Goal: Task Accomplishment & Management: Manage account settings

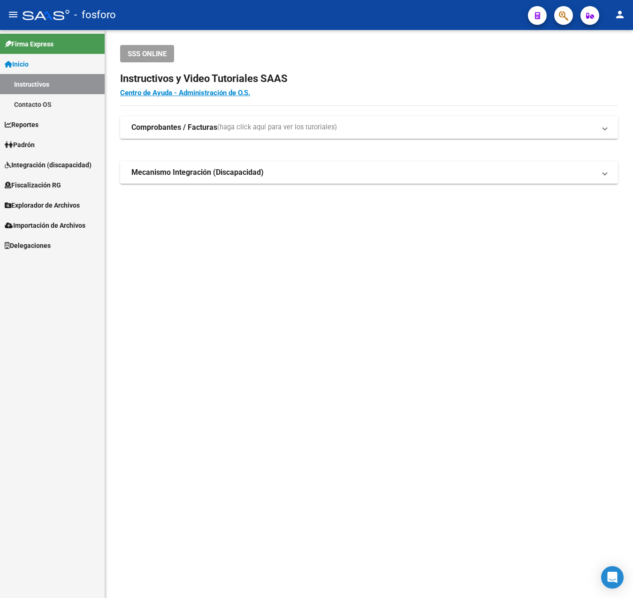
click at [38, 204] on span "Explorador de Archivos" at bounding box center [42, 205] width 75 height 10
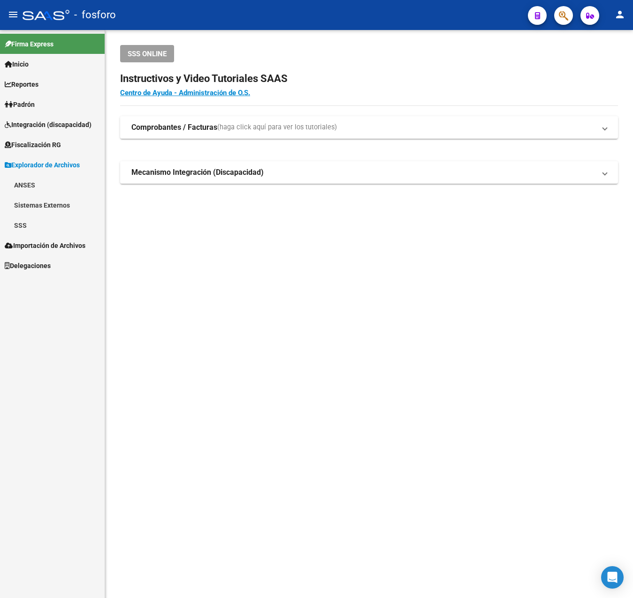
click at [14, 227] on link "SSS" at bounding box center [52, 225] width 105 height 20
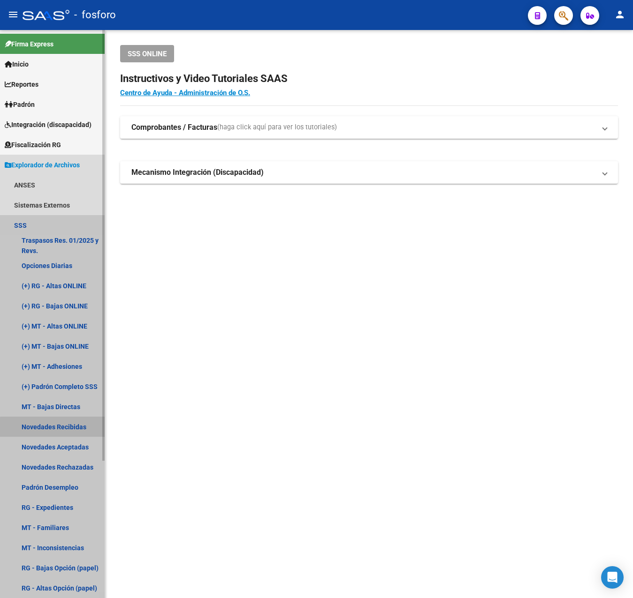
click at [56, 430] on link "Novedades Recibidas" at bounding box center [52, 427] width 105 height 20
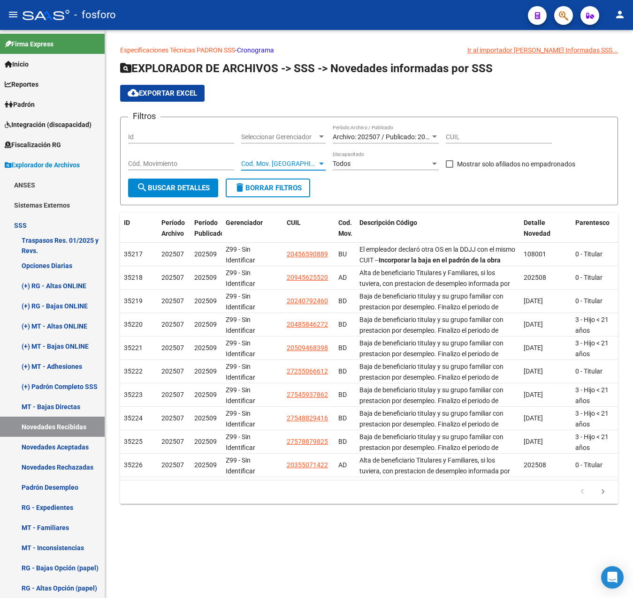
click at [284, 162] on span "Cod. Mov. [GEOGRAPHIC_DATA]" at bounding box center [279, 164] width 76 height 8
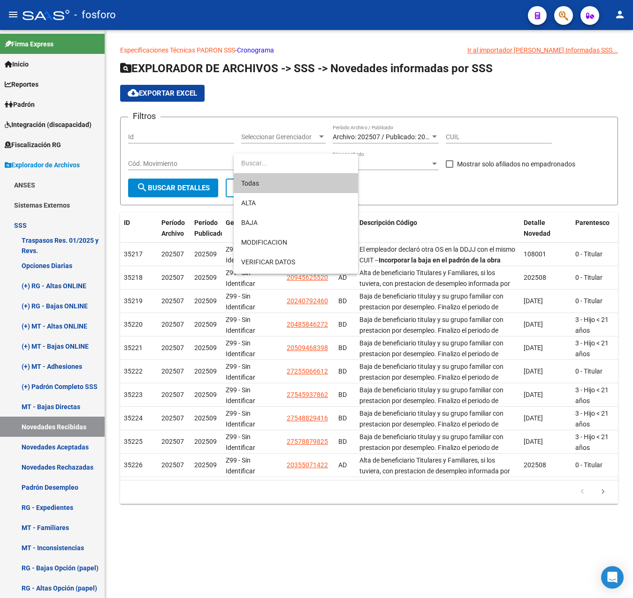
click at [456, 188] on div at bounding box center [316, 299] width 633 height 598
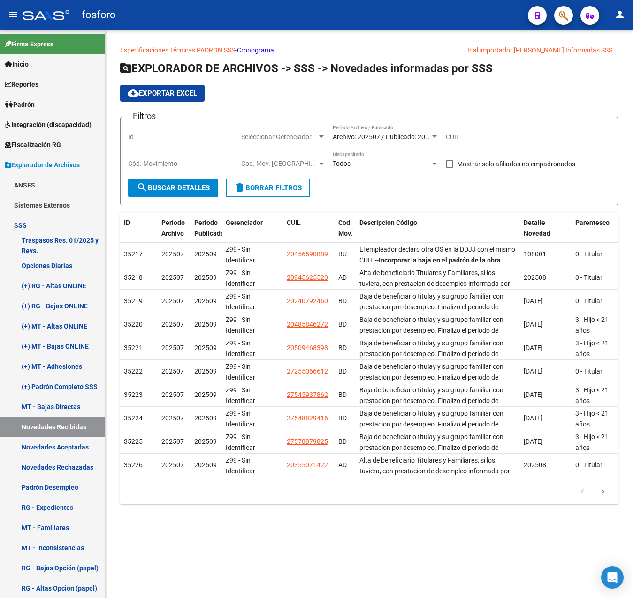
click at [284, 166] on span "Cod. Mov. [GEOGRAPHIC_DATA]" at bounding box center [279, 164] width 76 height 8
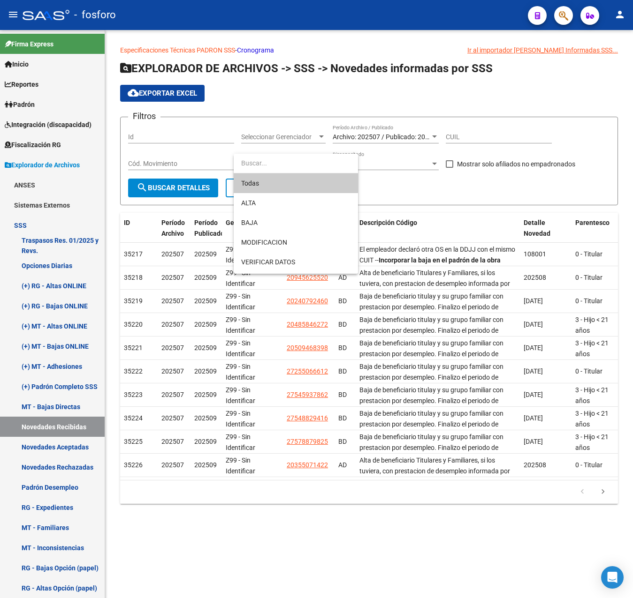
click at [428, 205] on div at bounding box center [316, 299] width 633 height 598
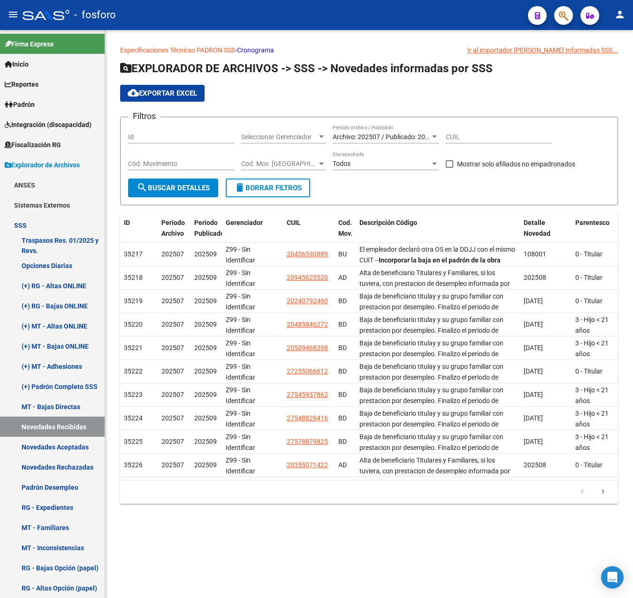
click at [258, 161] on span "Cod. Mov. [GEOGRAPHIC_DATA]" at bounding box center [279, 164] width 76 height 8
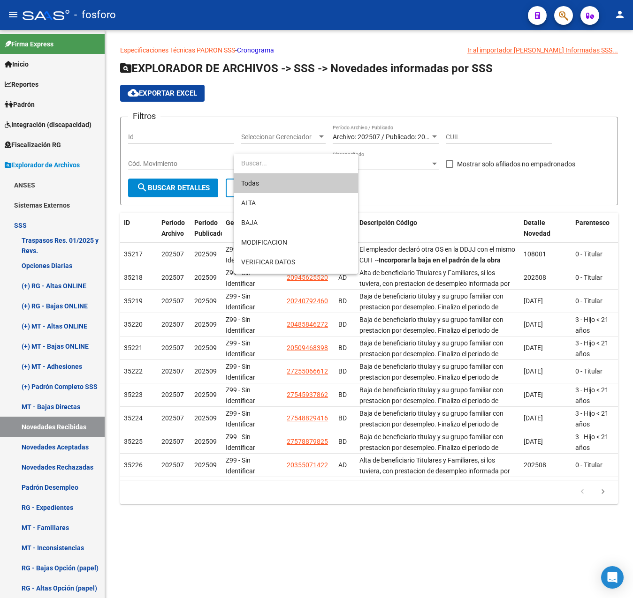
click at [404, 181] on div at bounding box center [316, 299] width 633 height 598
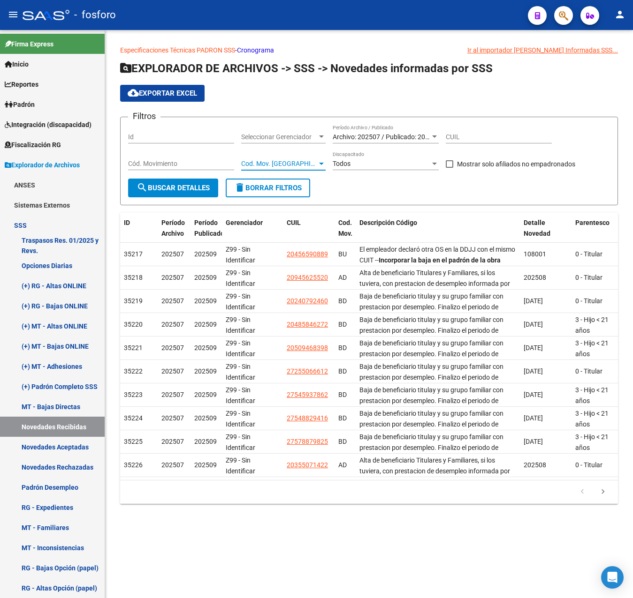
click at [293, 160] on span "Cod. Mov. [GEOGRAPHIC_DATA]" at bounding box center [279, 164] width 76 height 8
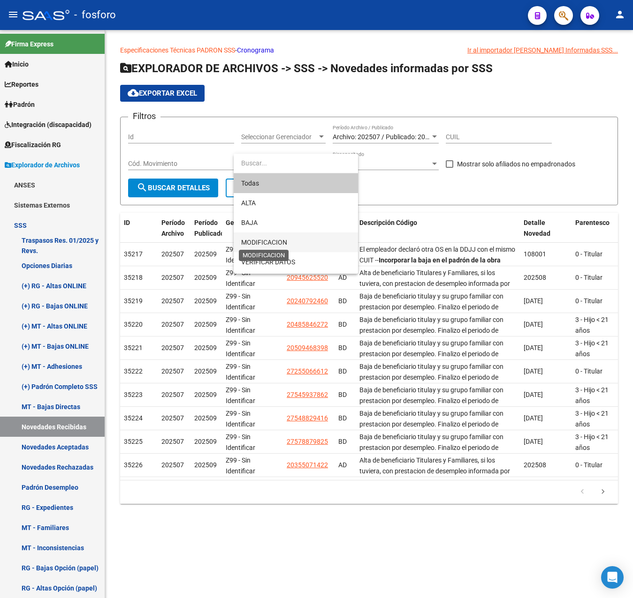
click at [262, 242] on span "MODIFICACION" at bounding box center [264, 243] width 46 height 8
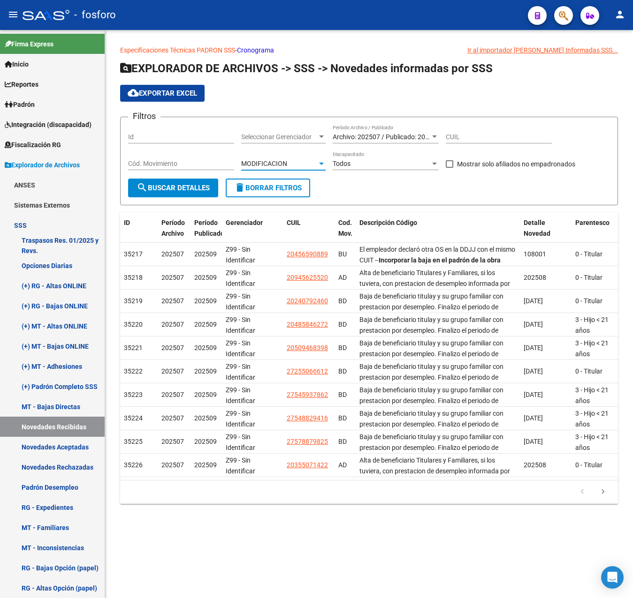
click at [189, 188] on span "search Buscar Detalles" at bounding box center [172, 188] width 73 height 8
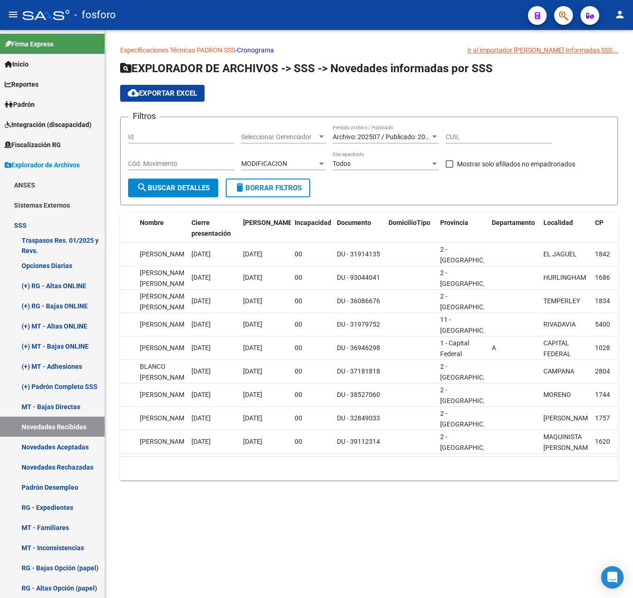
scroll to position [0, 45]
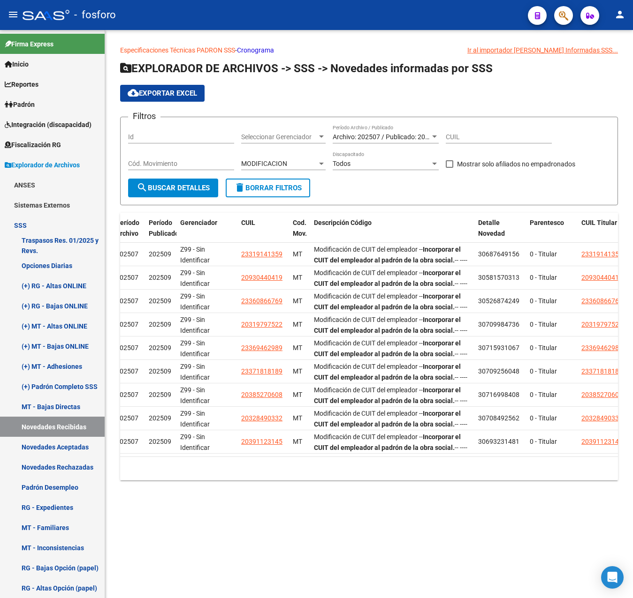
drag, startPoint x: 230, startPoint y: 464, endPoint x: 152, endPoint y: 462, distance: 77.9
click at [152, 462] on div "ID Período Archivo Período Publicado Gerenciador CUIL Cod. Mov. Descripción Cód…" at bounding box center [369, 347] width 498 height 268
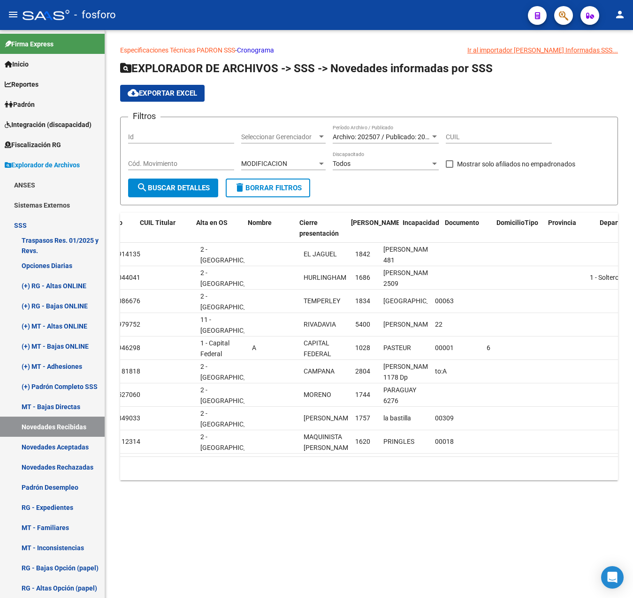
scroll to position [0, 0]
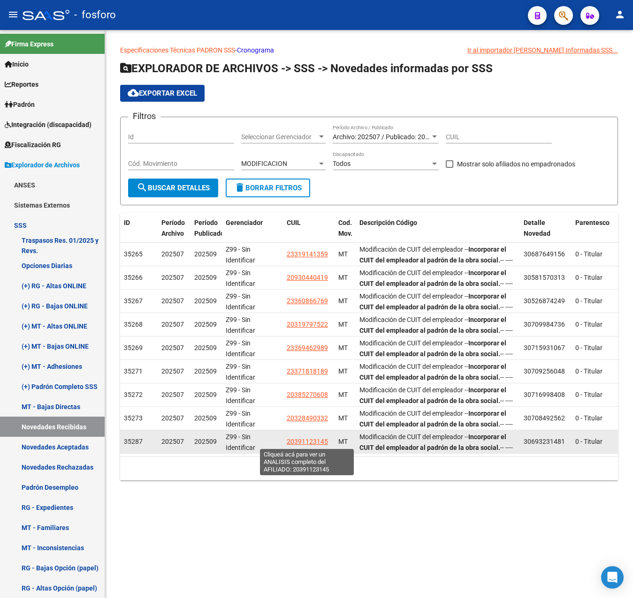
click at [310, 443] on span "20391123145" at bounding box center [307, 442] width 41 height 8
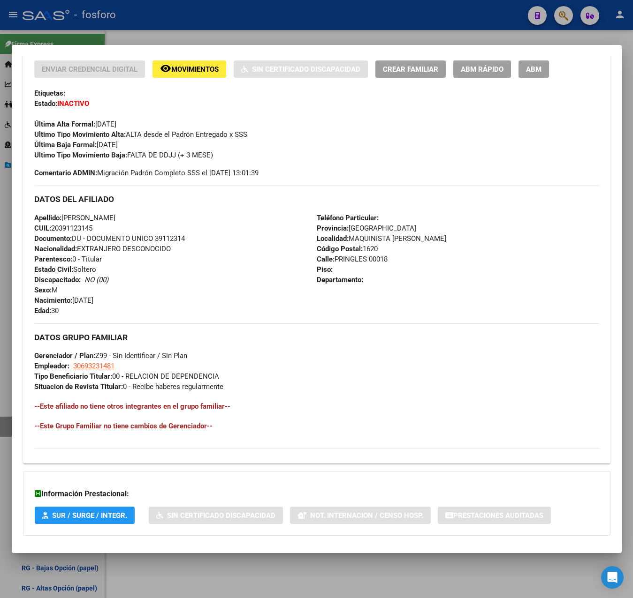
scroll to position [247, 0]
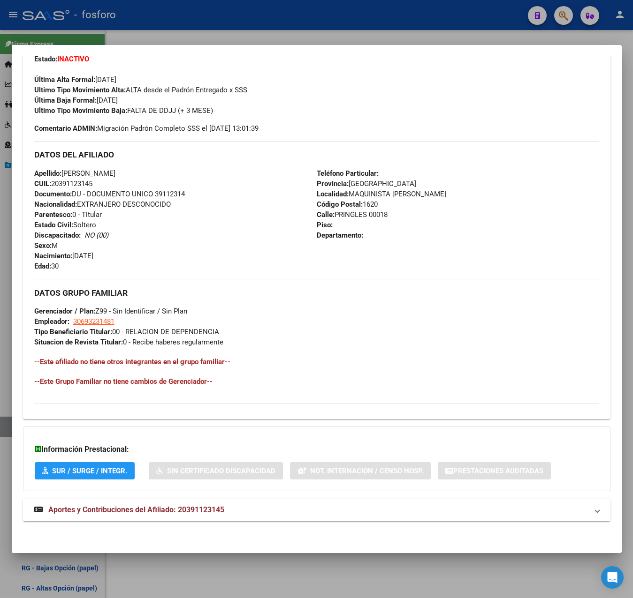
click at [348, 34] on div at bounding box center [316, 299] width 633 height 598
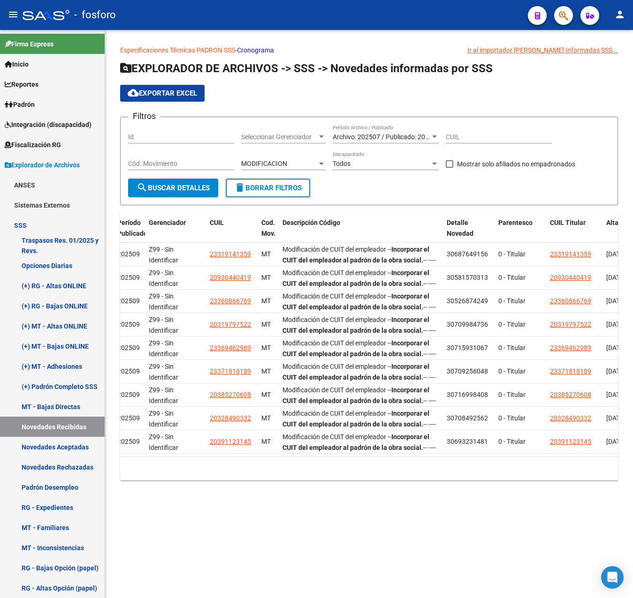
scroll to position [0, 83]
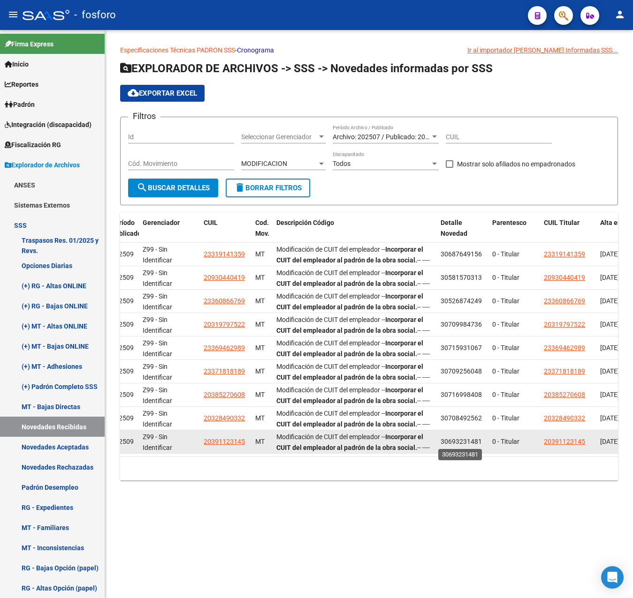
drag, startPoint x: 457, startPoint y: 441, endPoint x: 478, endPoint y: 441, distance: 21.6
click at [478, 441] on span "30693231481" at bounding box center [460, 442] width 41 height 8
drag, startPoint x: 478, startPoint y: 441, endPoint x: 440, endPoint y: 440, distance: 38.0
click at [440, 440] on span "30693231481" at bounding box center [460, 442] width 41 height 8
drag, startPoint x: 439, startPoint y: 444, endPoint x: 478, endPoint y: 440, distance: 39.1
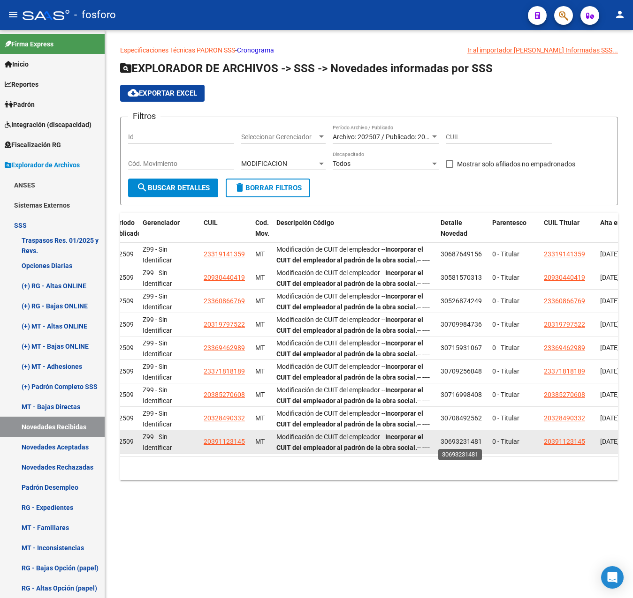
click at [478, 440] on datatable-body-cell "30693231481" at bounding box center [463, 441] width 52 height 23
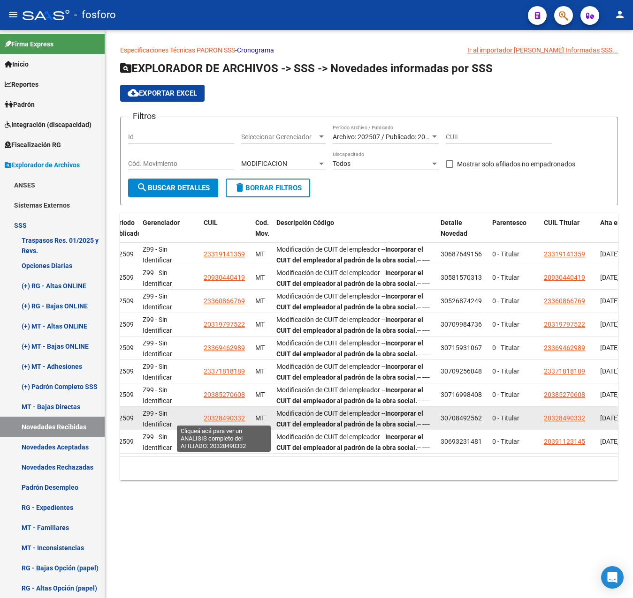
click at [240, 416] on span "20328490332" at bounding box center [224, 419] width 41 height 8
type textarea "20328490332"
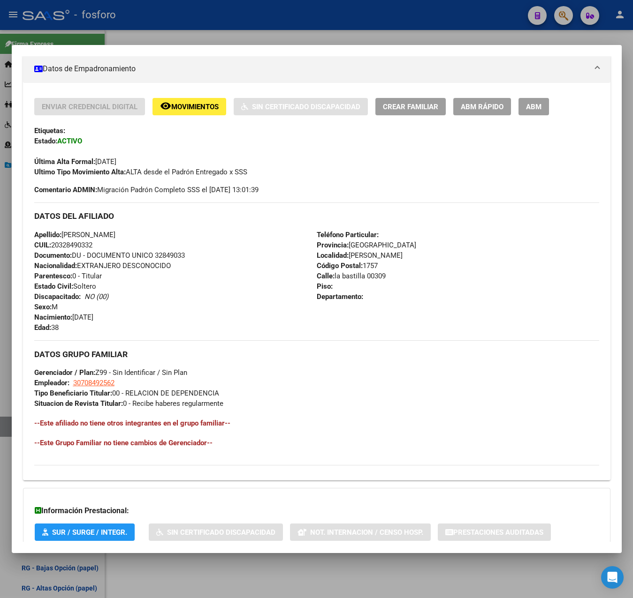
scroll to position [226, 0]
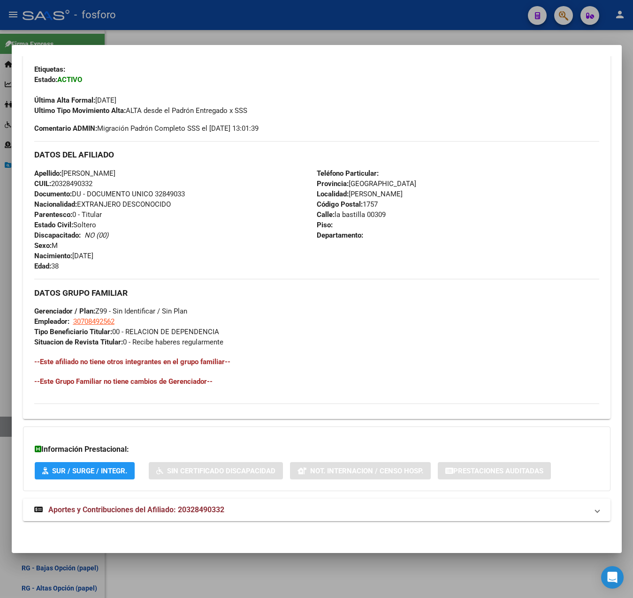
click at [304, 37] on div at bounding box center [316, 299] width 633 height 598
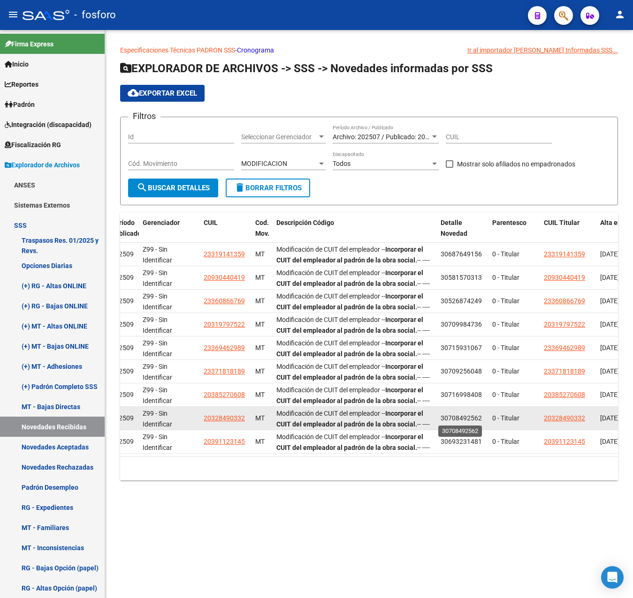
drag, startPoint x: 443, startPoint y: 416, endPoint x: 477, endPoint y: 416, distance: 34.7
click at [477, 416] on span "30708492562" at bounding box center [460, 419] width 41 height 8
drag, startPoint x: 477, startPoint y: 416, endPoint x: 297, endPoint y: 415, distance: 180.1
click at [378, 411] on span "Modificación de CUIT del empleador -- Incorporar el CUIT del empleador al padró…" at bounding box center [352, 419] width 153 height 18
click at [231, 416] on span "20328490332" at bounding box center [224, 419] width 41 height 8
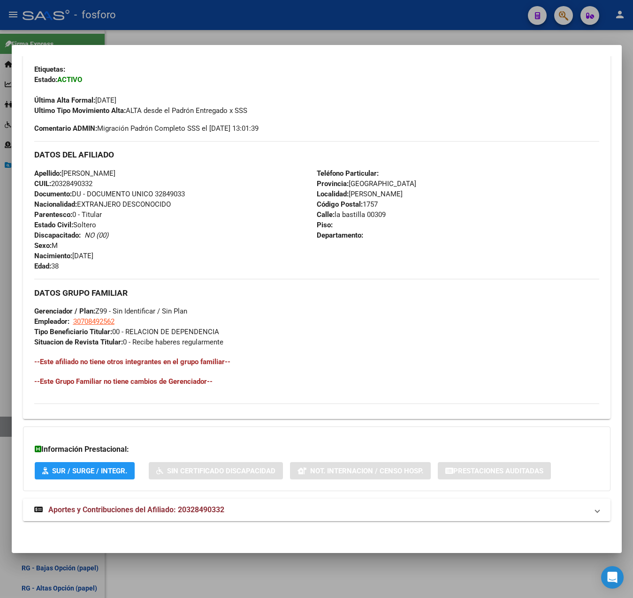
click at [158, 505] on span "Aportes y Contribuciones del Afiliado: 20328490332" at bounding box center [136, 509] width 176 height 9
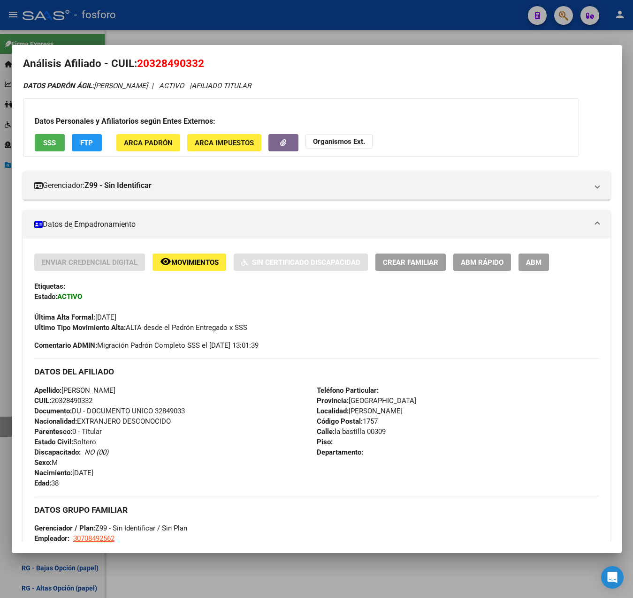
scroll to position [0, 0]
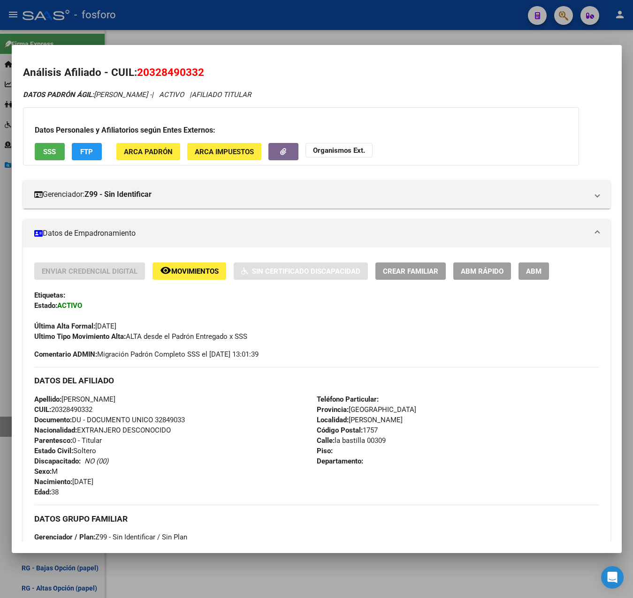
click at [315, 41] on div at bounding box center [316, 299] width 633 height 598
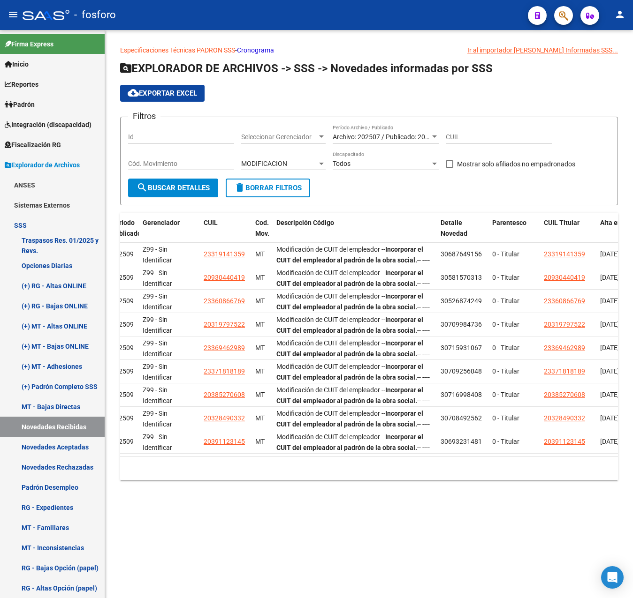
click at [476, 490] on div "Especificaciones Técnicas PADRON SSS - Cronograma Ir al importador [PERSON_NAME…" at bounding box center [369, 270] width 528 height 481
click at [285, 160] on span "MODIFICACION" at bounding box center [264, 164] width 46 height 8
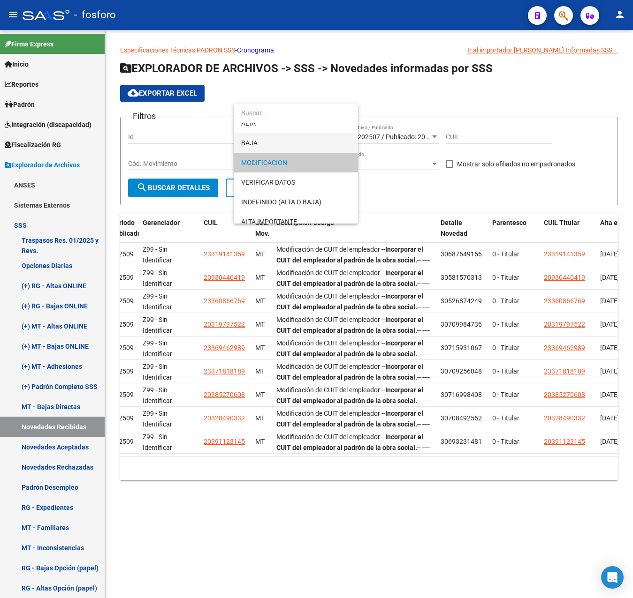
scroll to position [57, 0]
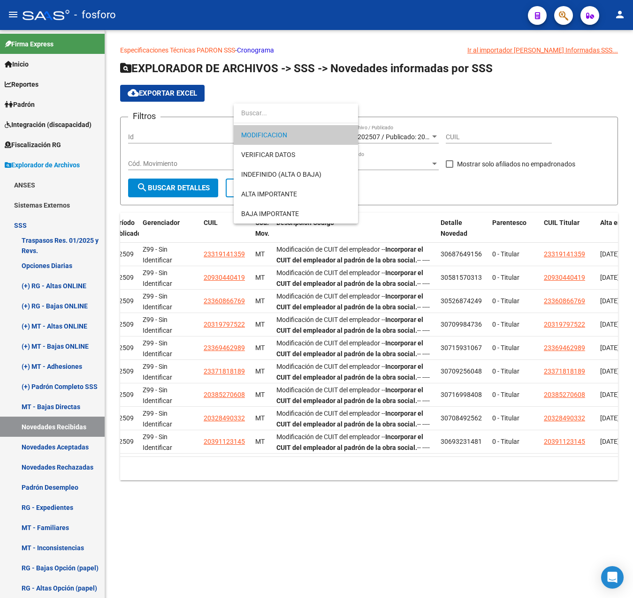
click at [398, 192] on div at bounding box center [316, 299] width 633 height 598
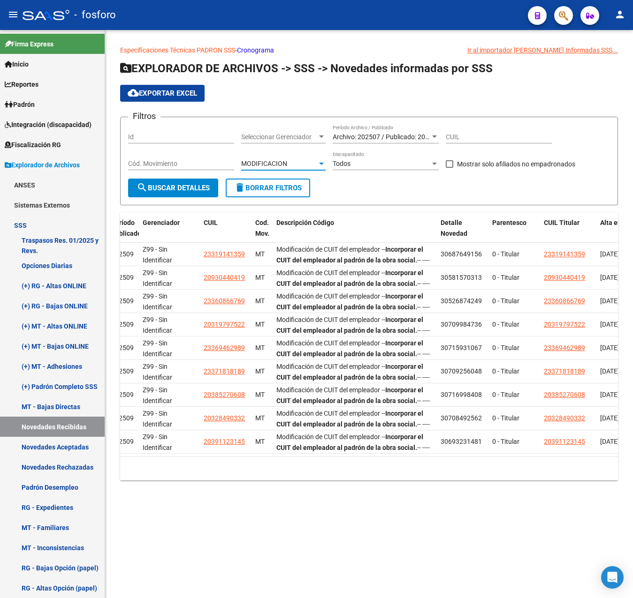
click at [288, 166] on div "MODIFICACION" at bounding box center [279, 164] width 76 height 8
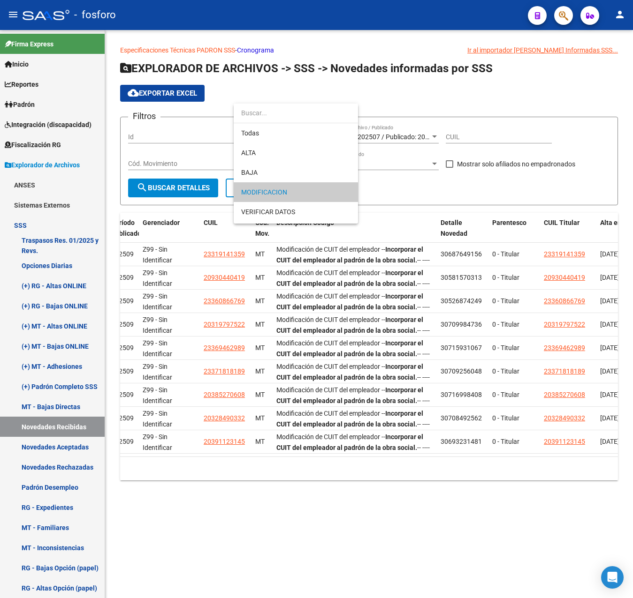
scroll to position [29, 0]
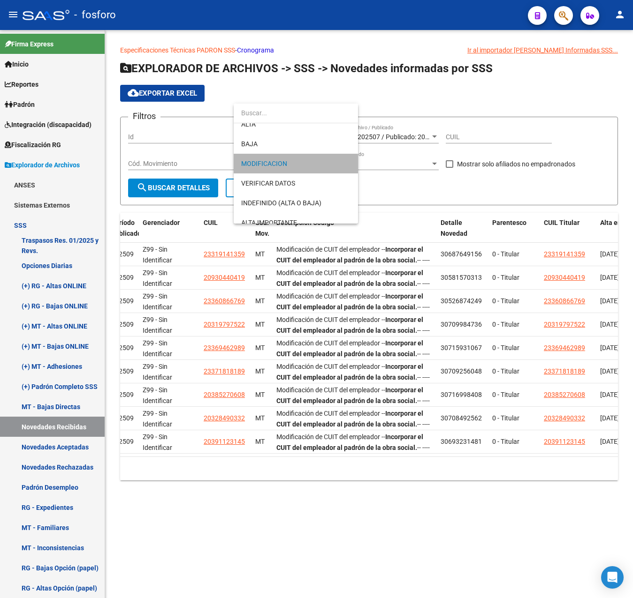
click at [288, 166] on span "MODIFICACION" at bounding box center [295, 164] width 109 height 20
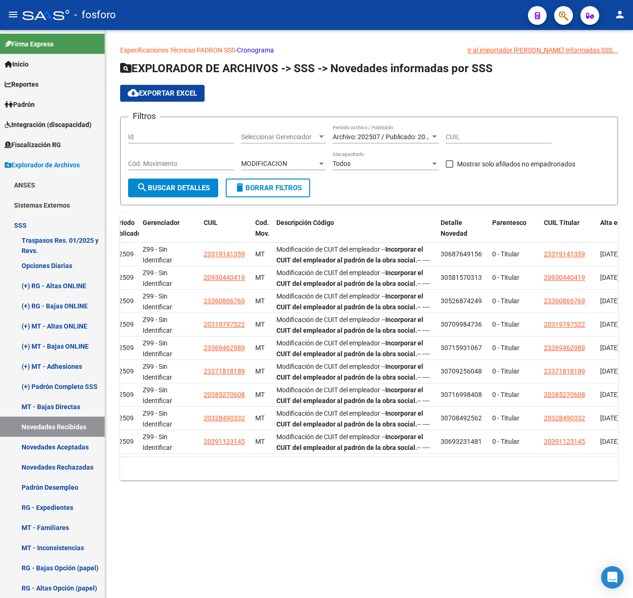
click at [426, 195] on form "Filtros Id Seleccionar Gerenciador Seleccionar Gerenciador Archivo: 202507 / Pu…" at bounding box center [369, 161] width 498 height 89
click at [295, 158] on div "MODIFICACION Cod. Mov. [GEOGRAPHIC_DATA]" at bounding box center [283, 160] width 84 height 19
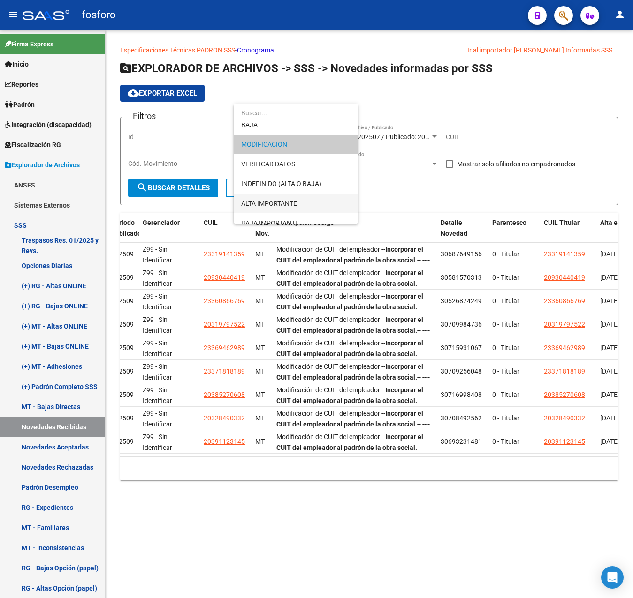
scroll to position [57, 0]
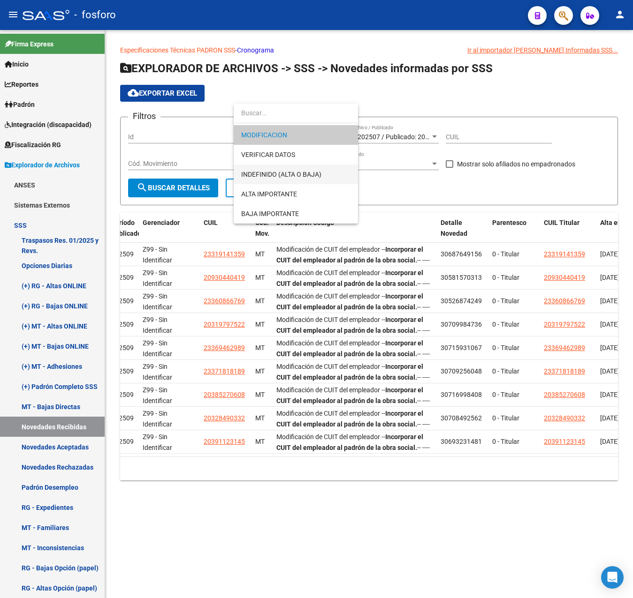
click at [308, 179] on span "INDEFINIDO (ALTA O BAJA)" at bounding box center [295, 175] width 109 height 20
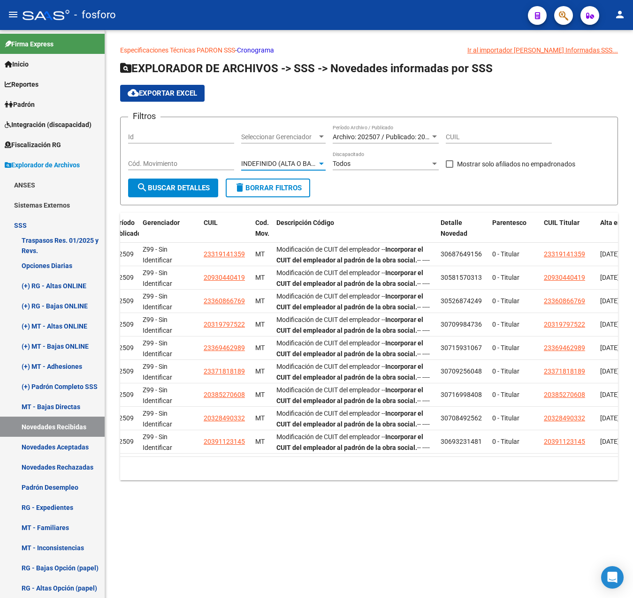
click at [179, 184] on span "search Buscar Detalles" at bounding box center [172, 188] width 73 height 8
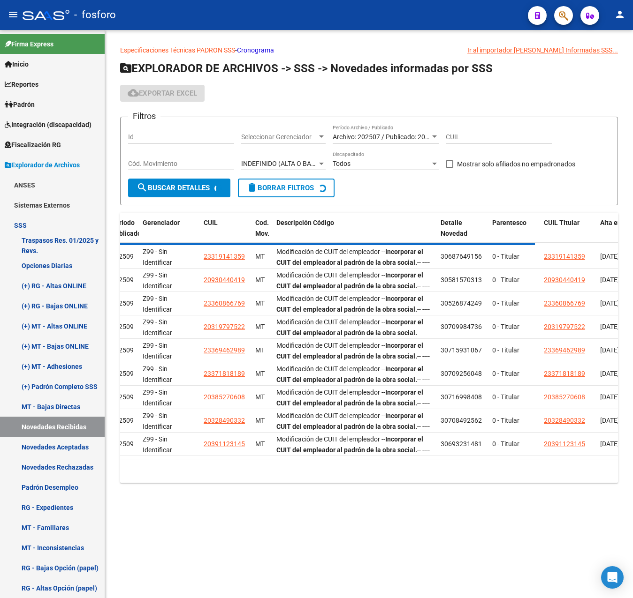
scroll to position [0, 0]
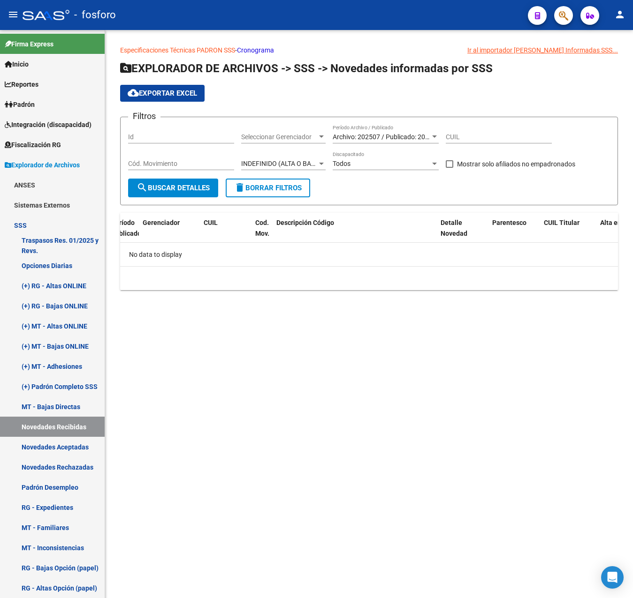
click at [281, 165] on span "INDEFINIDO (ALTA O BAJA)" at bounding box center [281, 164] width 80 height 8
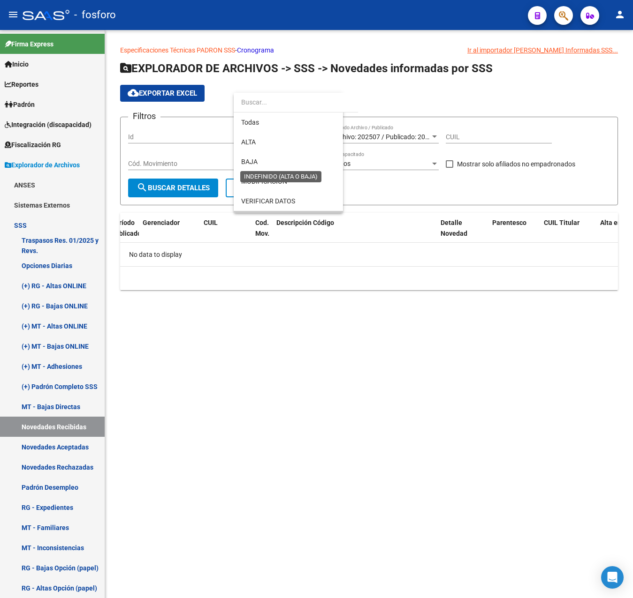
scroll to position [57, 0]
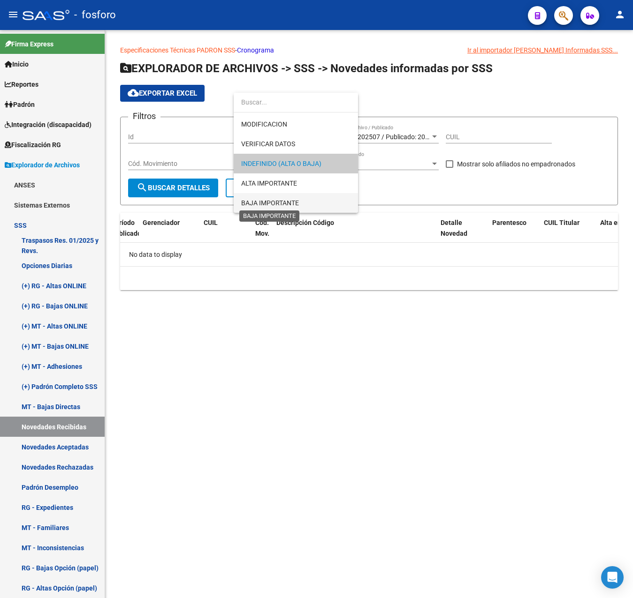
click at [284, 203] on span "BAJA IMPORTANTE" at bounding box center [270, 203] width 58 height 8
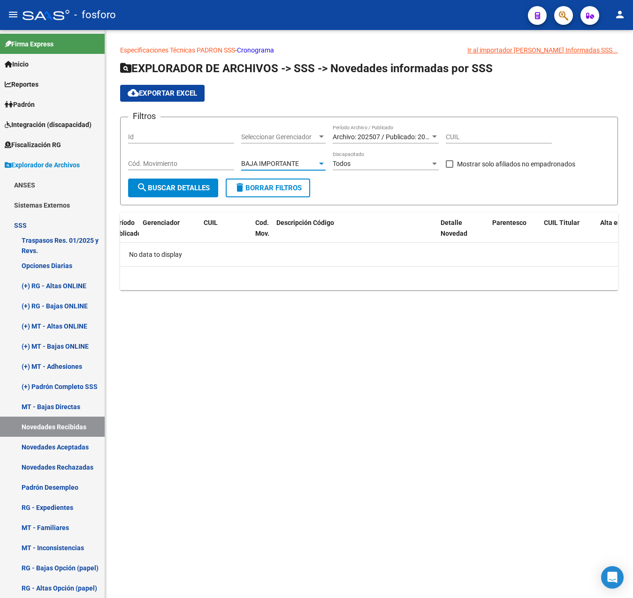
click at [183, 184] on span "search Buscar Detalles" at bounding box center [172, 188] width 73 height 8
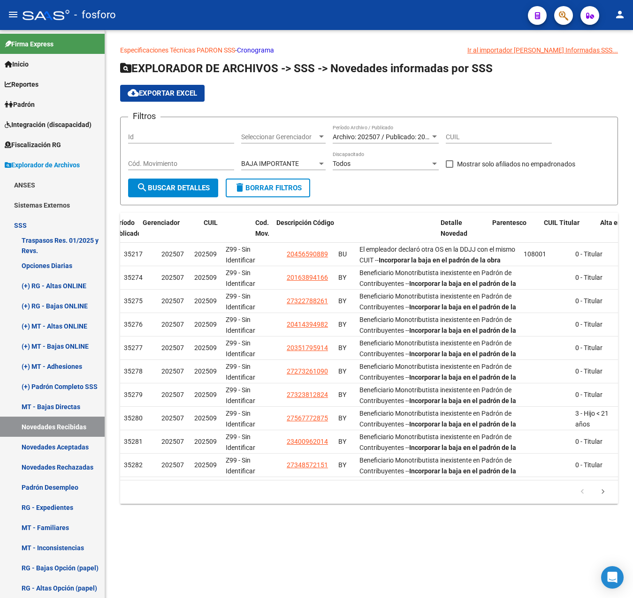
click at [178, 95] on span "cloud_download Exportar EXCEL" at bounding box center [162, 93] width 69 height 8
click at [290, 162] on span "BAJA IMPORTANTE" at bounding box center [270, 164] width 58 height 8
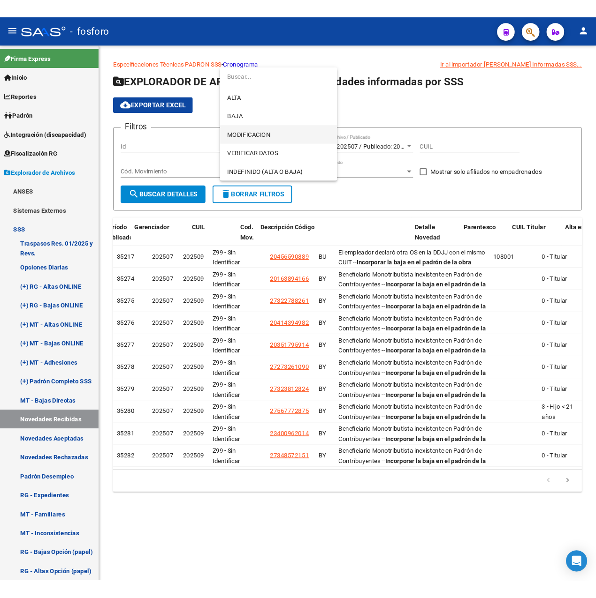
scroll to position [0, 0]
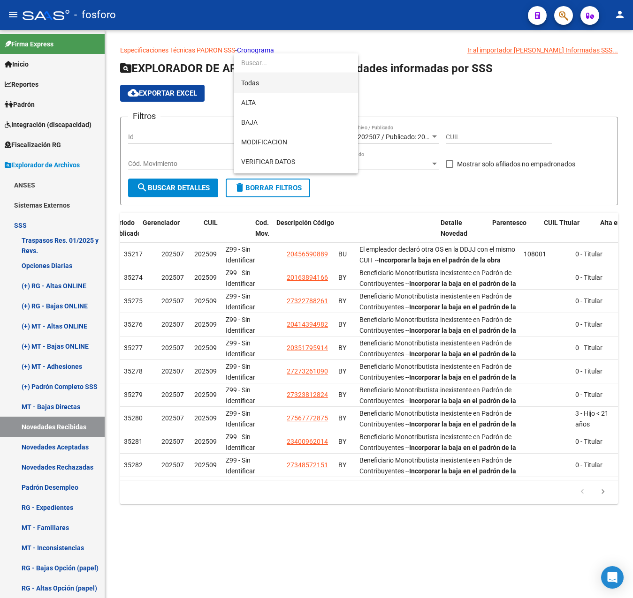
click at [275, 85] on span "Todas" at bounding box center [295, 83] width 109 height 20
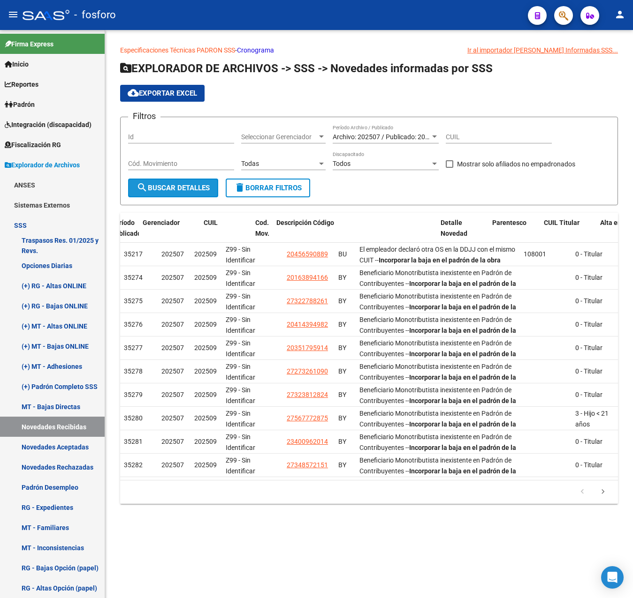
click at [186, 184] on span "search Buscar Detalles" at bounding box center [172, 188] width 73 height 8
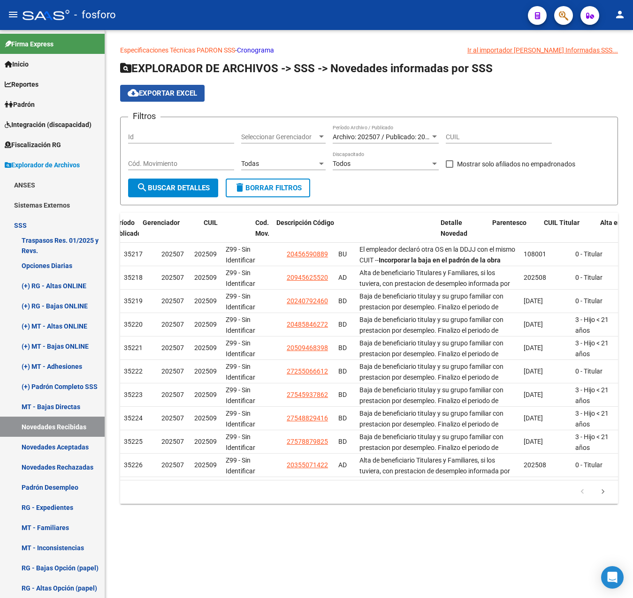
click at [196, 96] on span "cloud_download Exportar EXCEL" at bounding box center [162, 93] width 69 height 8
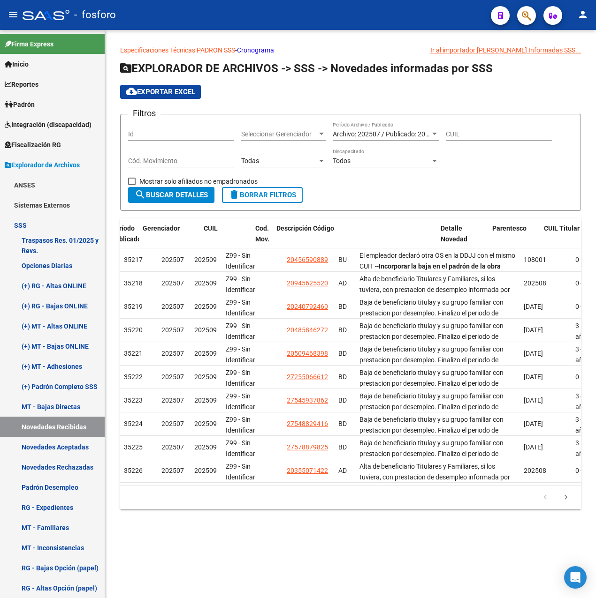
click at [463, 136] on input "CUIL" at bounding box center [498, 134] width 106 height 8
paste input "27-27041839-8"
type input "27-27041839-8"
click at [183, 193] on span "search Buscar Detalles" at bounding box center [171, 195] width 73 height 8
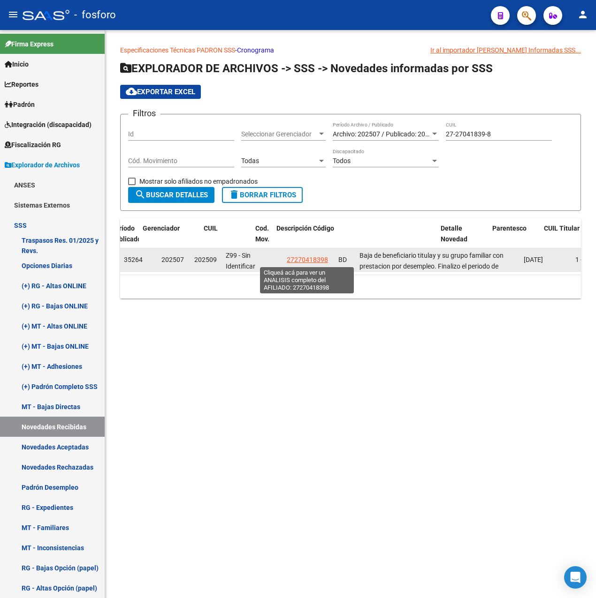
click at [318, 260] on span "27270418398" at bounding box center [307, 260] width 41 height 8
type textarea "27270418398"
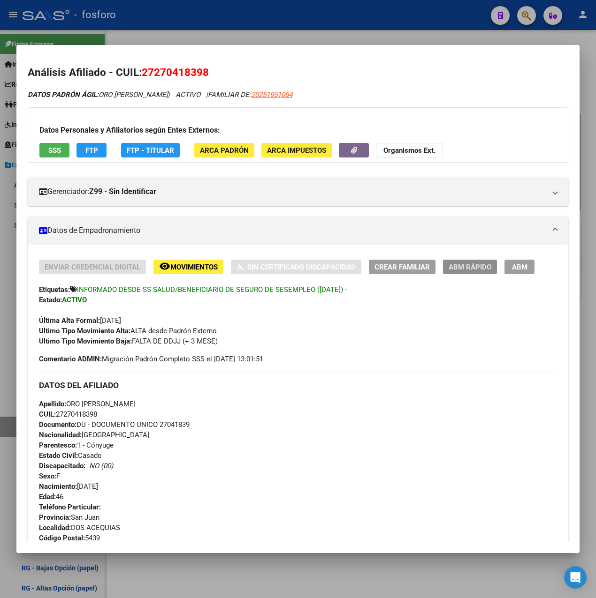
click at [474, 264] on span "ABM Rápido" at bounding box center [469, 267] width 43 height 8
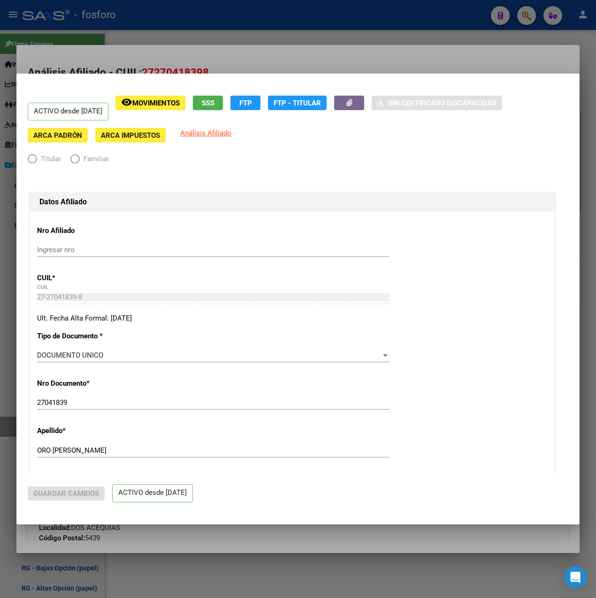
radio input "true"
type input "30-69184358-7"
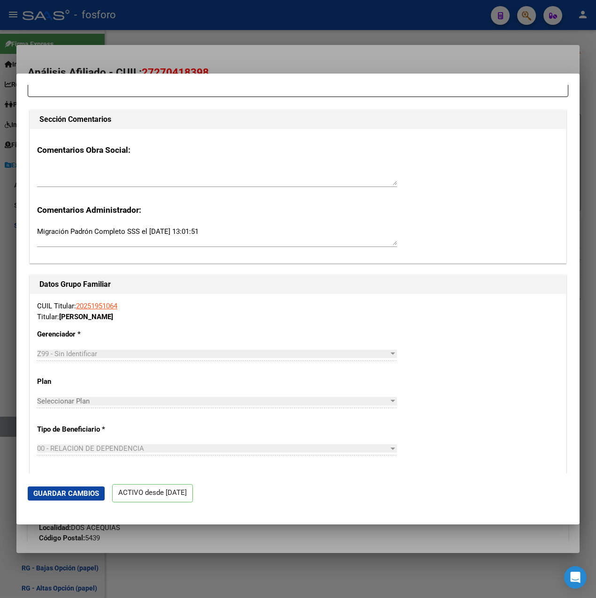
scroll to position [1251, 0]
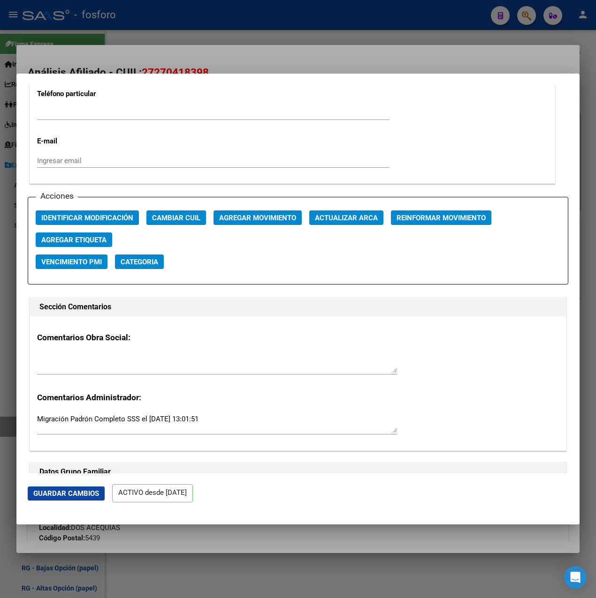
click at [422, 29] on div at bounding box center [298, 299] width 596 height 598
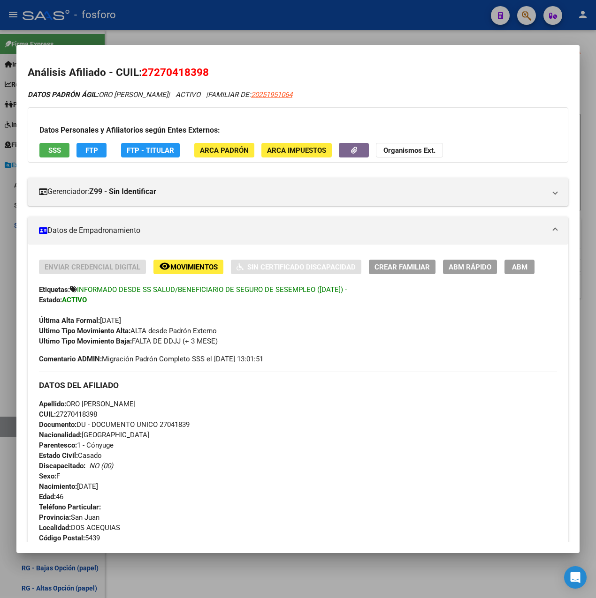
click at [465, 273] on button "ABM Rápido" at bounding box center [470, 267] width 54 height 15
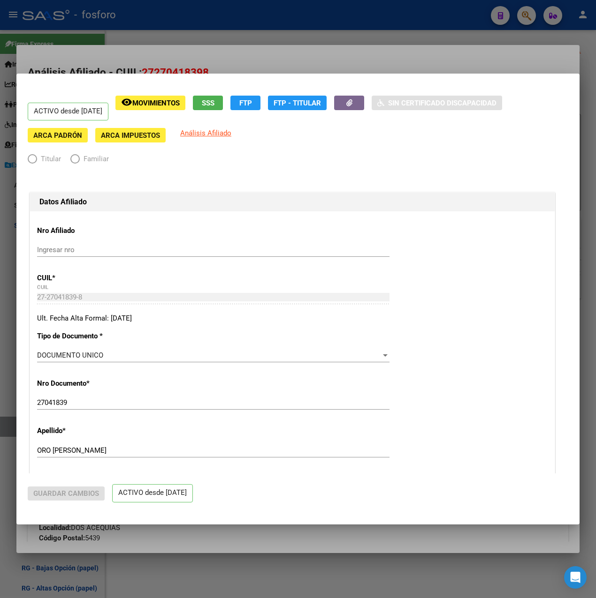
radio input "true"
type input "30-69184358-7"
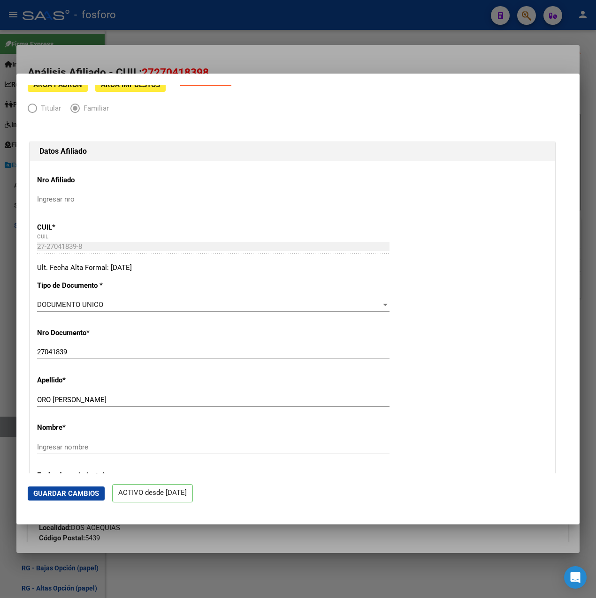
scroll to position [0, 0]
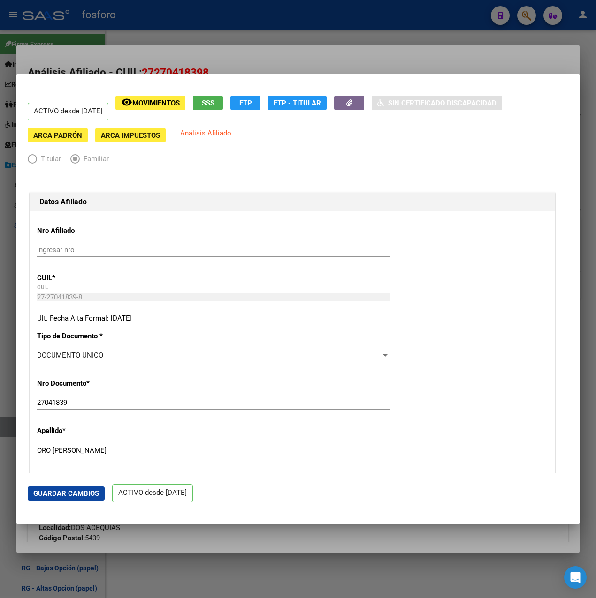
click at [292, 53] on div at bounding box center [298, 299] width 596 height 598
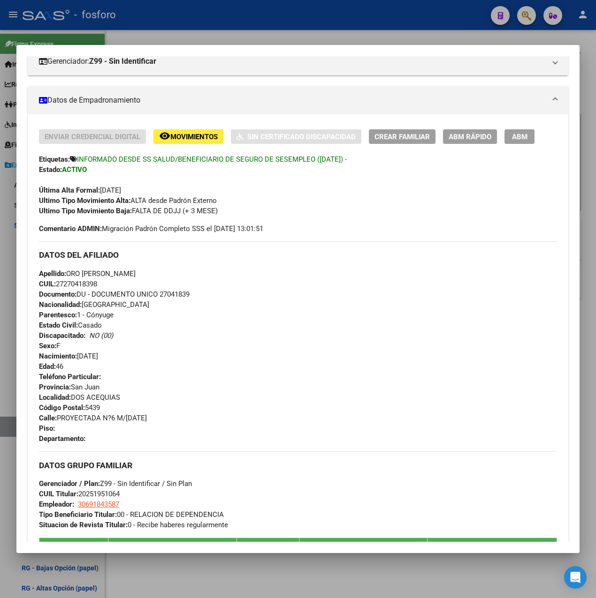
scroll to position [328, 0]
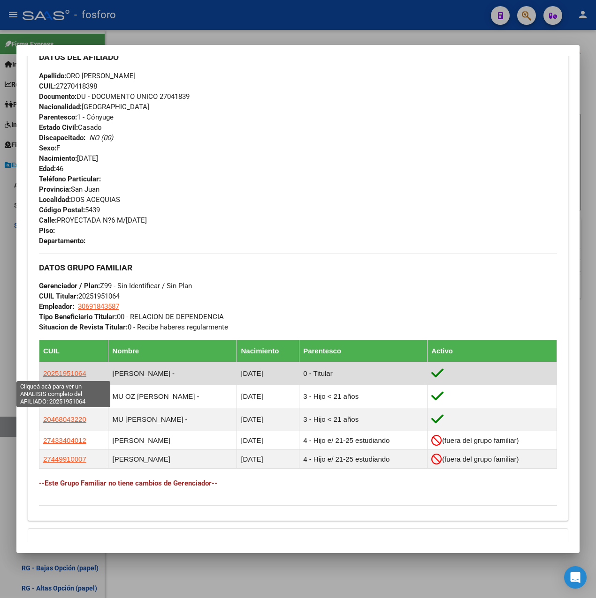
click at [68, 374] on span "20251951064" at bounding box center [64, 374] width 43 height 8
type textarea "20251951064"
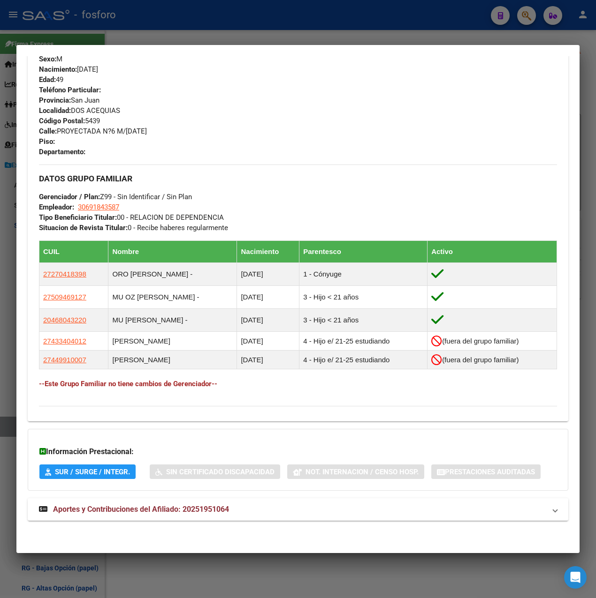
scroll to position [0, 0]
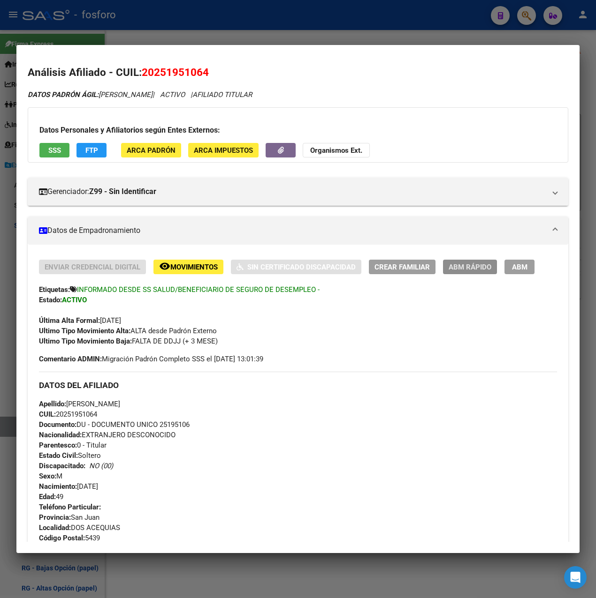
click at [481, 261] on button "ABM Rápido" at bounding box center [470, 267] width 54 height 15
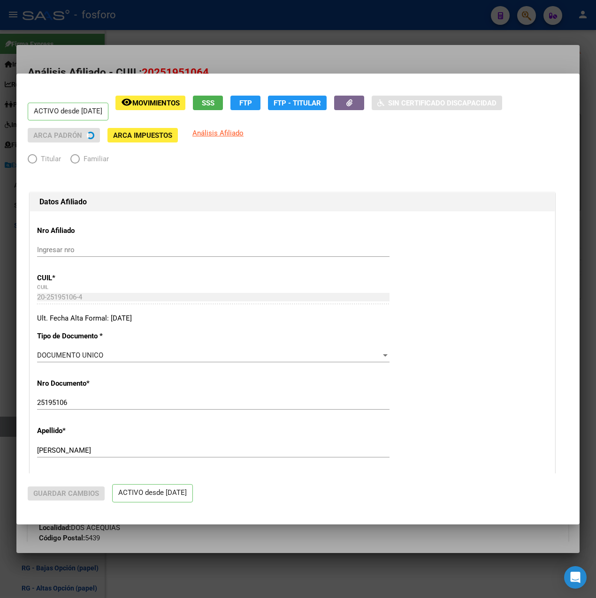
radio input "true"
type input "30-69184358-7"
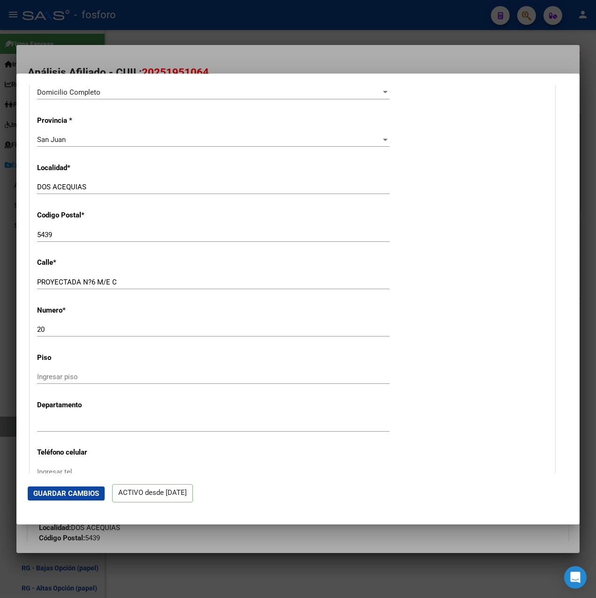
scroll to position [1172, 0]
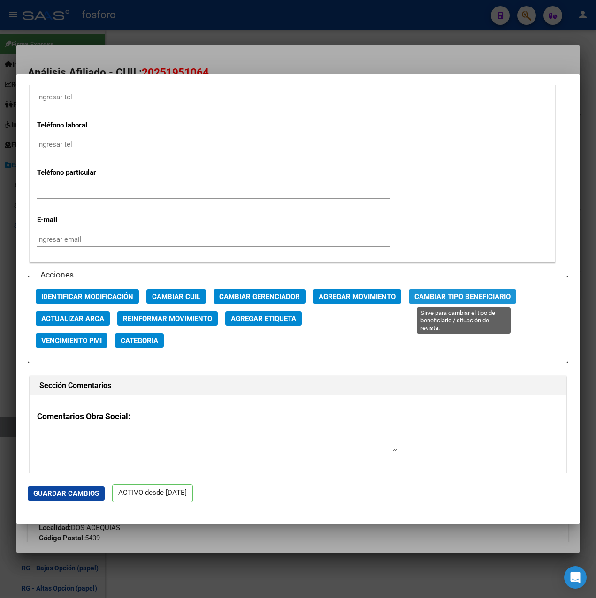
click at [442, 299] on span "Cambiar Tipo Beneficiario" at bounding box center [462, 297] width 96 height 8
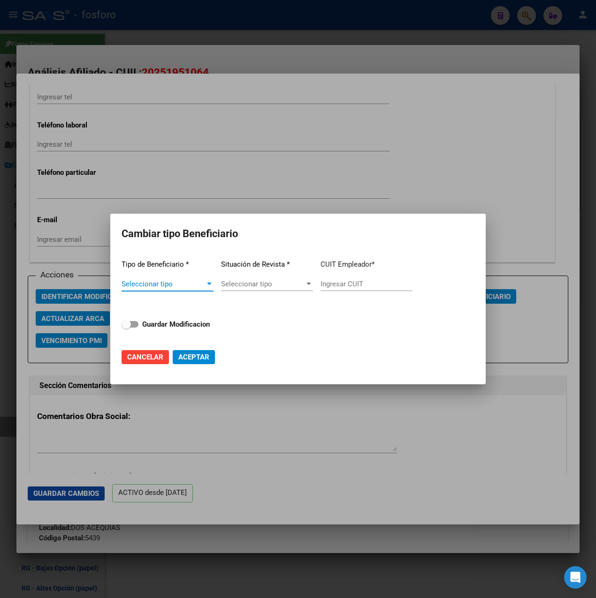
click at [199, 283] on span "Seleccionar tipo" at bounding box center [162, 284] width 83 height 8
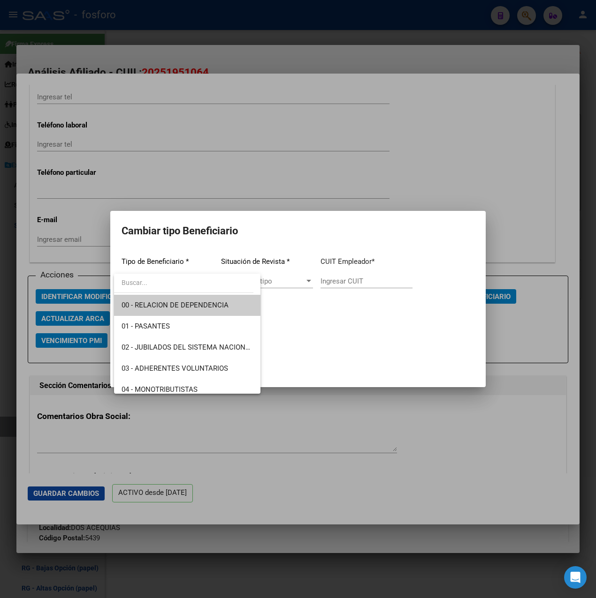
drag, startPoint x: 406, startPoint y: 146, endPoint x: 355, endPoint y: 84, distance: 80.0
click at [405, 146] on div at bounding box center [298, 299] width 596 height 598
click at [334, 48] on div at bounding box center [298, 299] width 596 height 598
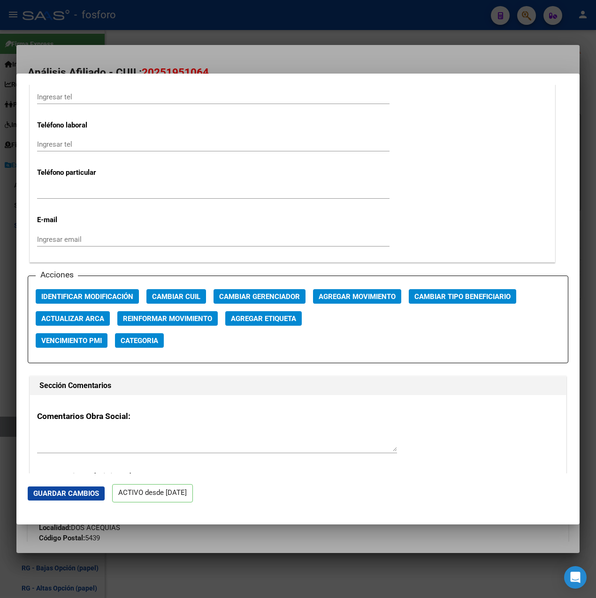
click at [302, 29] on div at bounding box center [298, 299] width 596 height 598
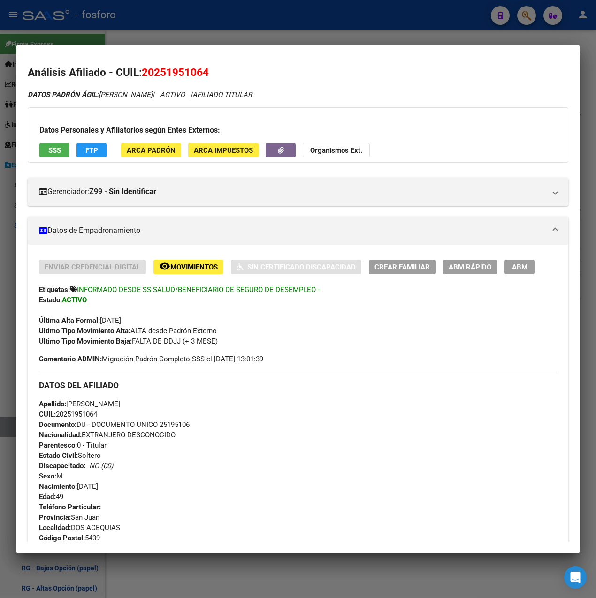
click at [302, 29] on div at bounding box center [298, 299] width 596 height 598
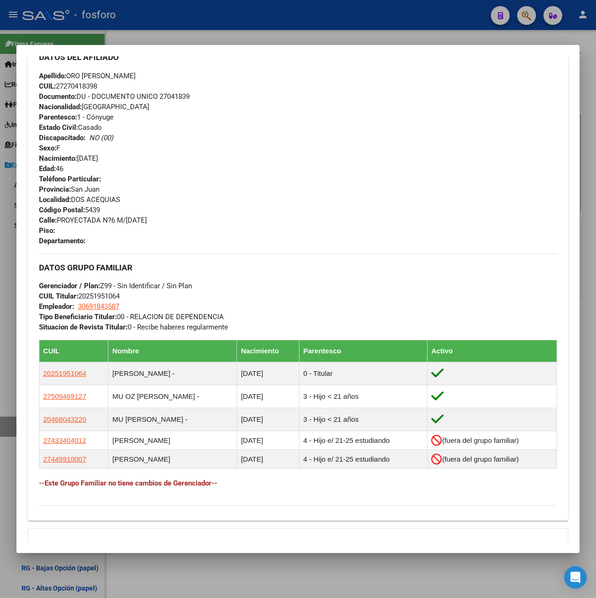
click at [324, 30] on div at bounding box center [298, 299] width 596 height 598
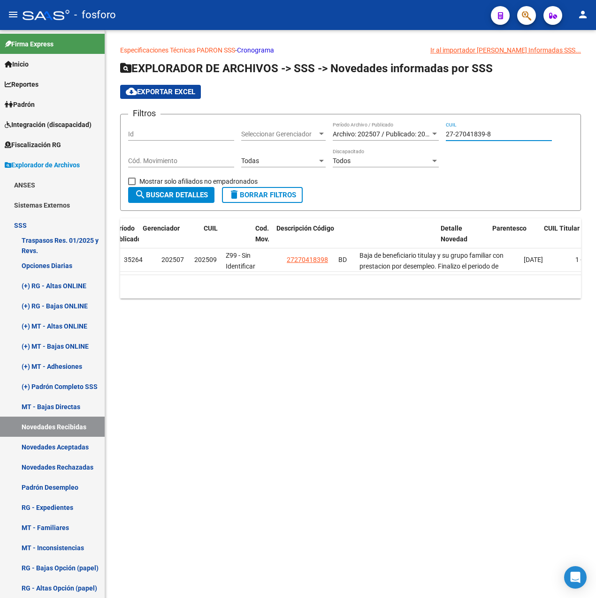
drag, startPoint x: 499, startPoint y: 132, endPoint x: 426, endPoint y: 132, distance: 73.2
click at [426, 132] on div "Filtros Id Seleccionar Gerenciador Seleccionar Gerenciador Archivo: 202507 / Pu…" at bounding box center [350, 154] width 445 height 65
paste input "0-29155406"
type input "20-29155406-8"
click at [167, 194] on span "search Buscar Detalles" at bounding box center [171, 195] width 73 height 8
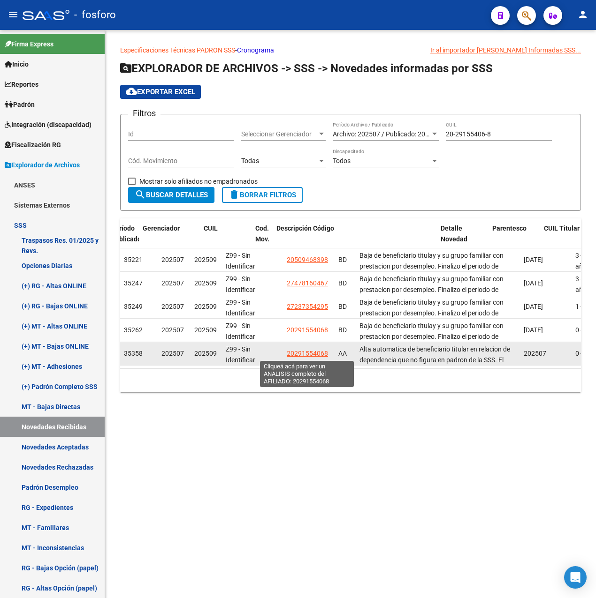
click at [305, 356] on span "20291554068" at bounding box center [307, 354] width 41 height 8
type textarea "20291554068"
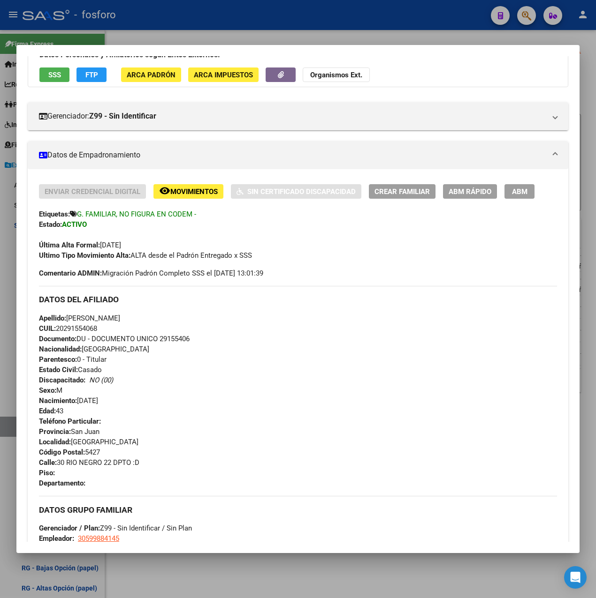
scroll to position [357, 0]
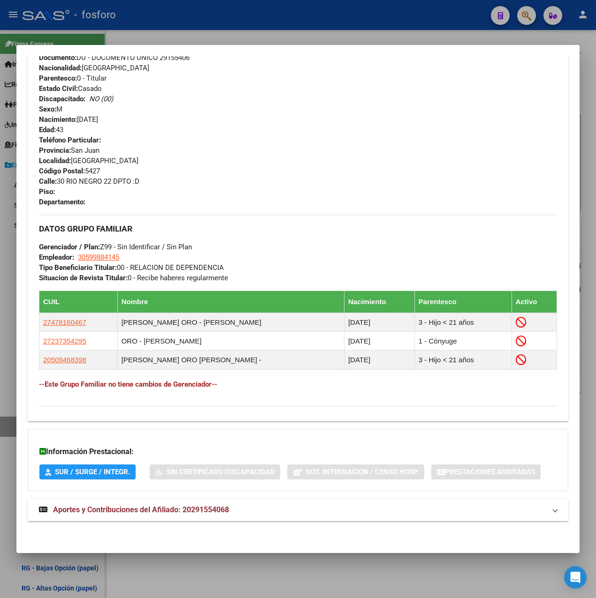
click at [426, 25] on div at bounding box center [298, 299] width 596 height 598
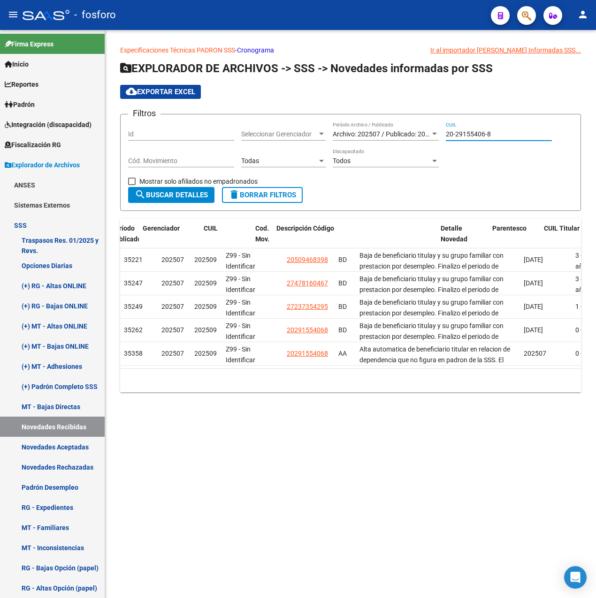
drag, startPoint x: 497, startPoint y: 134, endPoint x: 389, endPoint y: 134, distance: 107.9
click at [389, 134] on div "Filtros Id Seleccionar Gerenciador Seleccionar Gerenciador Archivo: 202507 / Pu…" at bounding box center [350, 154] width 445 height 65
paste input "4169172-2"
type input "20-24169172-2"
click at [179, 189] on button "search Buscar Detalles" at bounding box center [171, 195] width 86 height 16
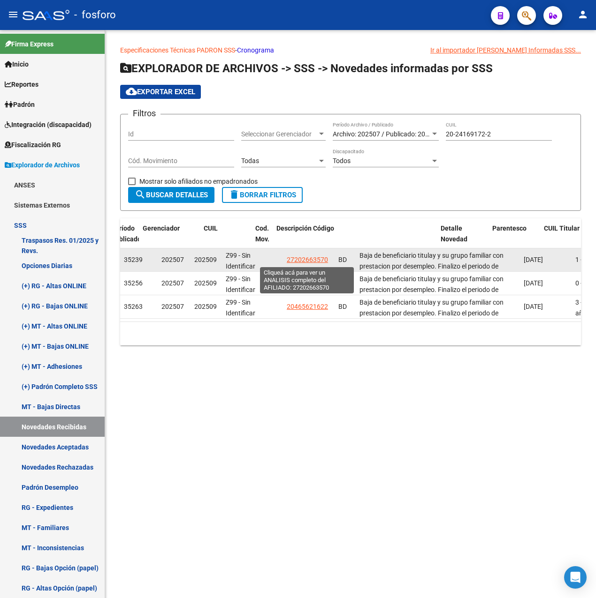
click at [316, 261] on span "27202663570" at bounding box center [307, 260] width 41 height 8
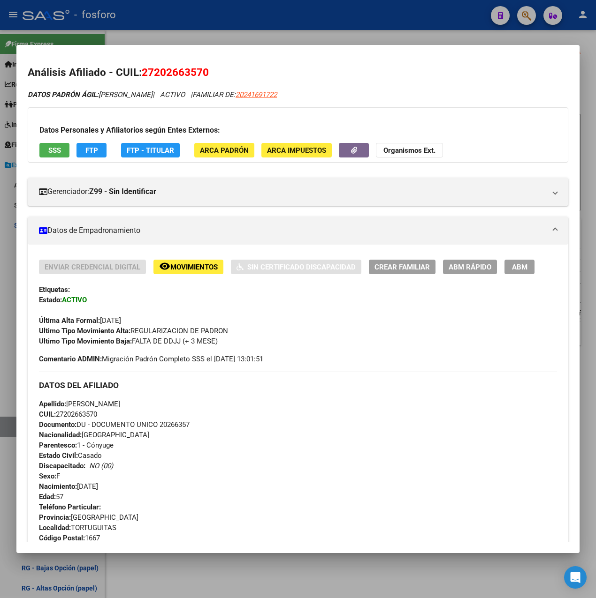
click at [334, 23] on div at bounding box center [298, 299] width 596 height 598
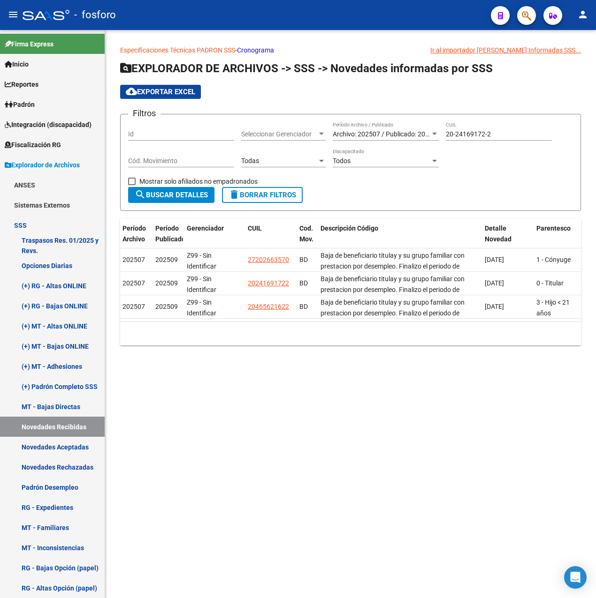
scroll to position [0, 53]
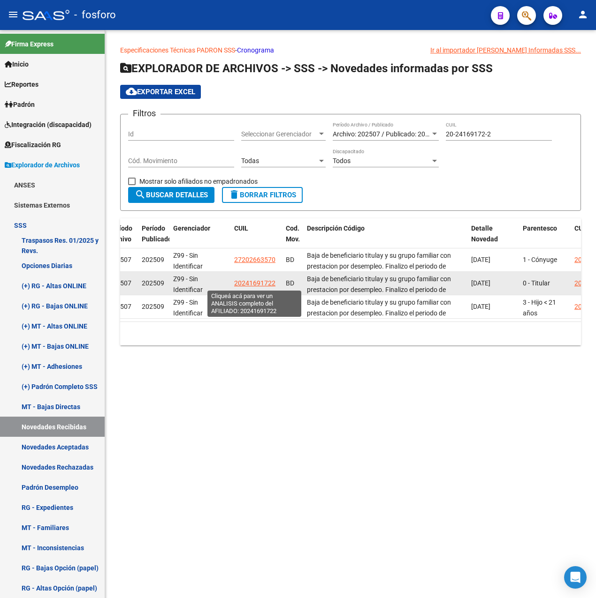
click at [250, 282] on span "20241691722" at bounding box center [254, 283] width 41 height 8
type textarea "20241691722"
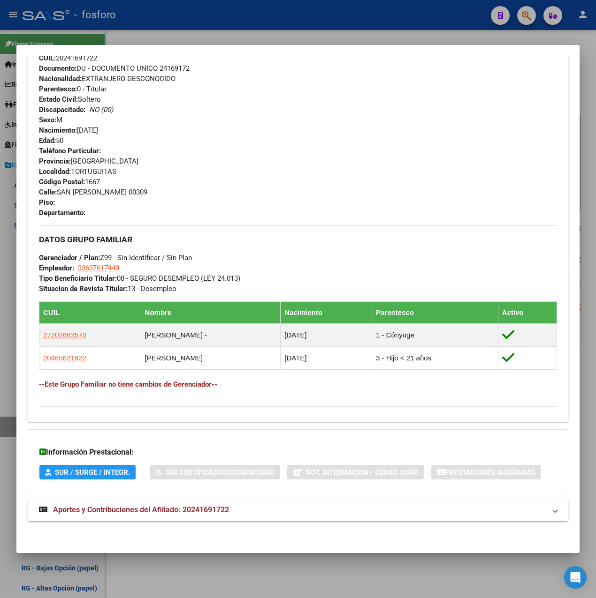
scroll to position [0, 0]
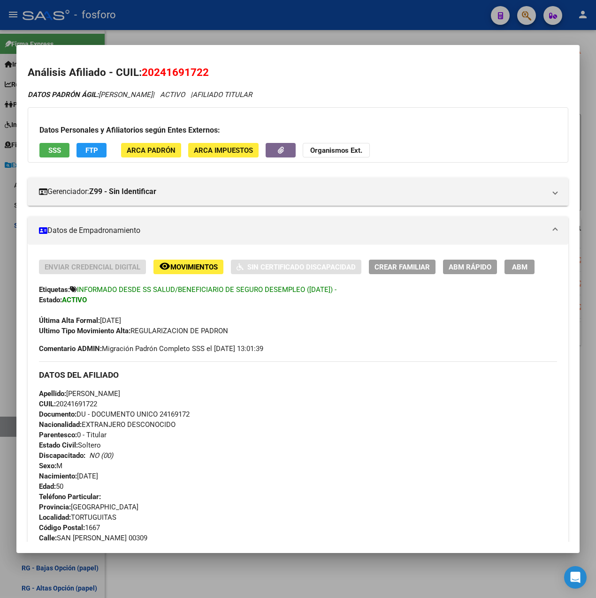
click at [470, 265] on span "ABM Rápido" at bounding box center [469, 267] width 43 height 8
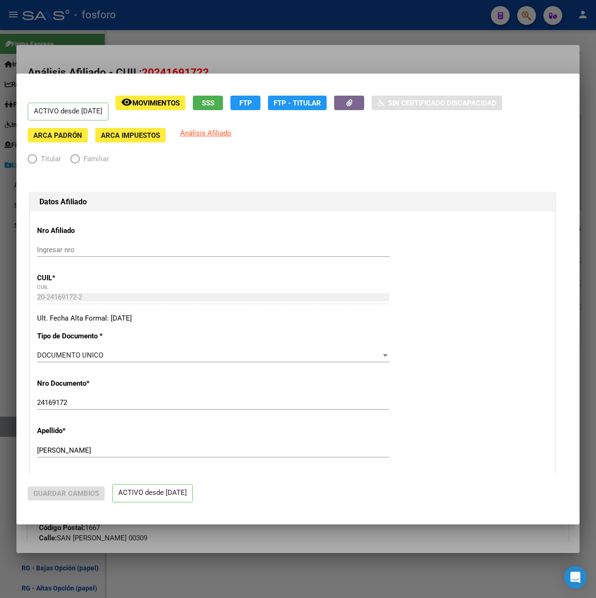
radio input "true"
type input "33-63761744-9"
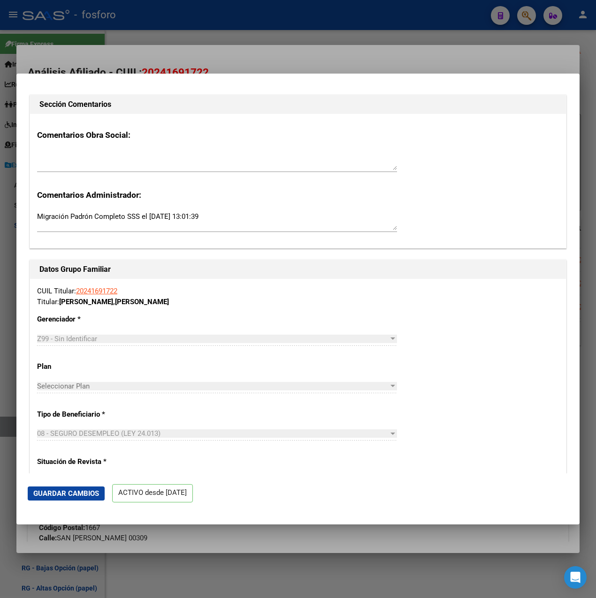
scroll to position [1266, 0]
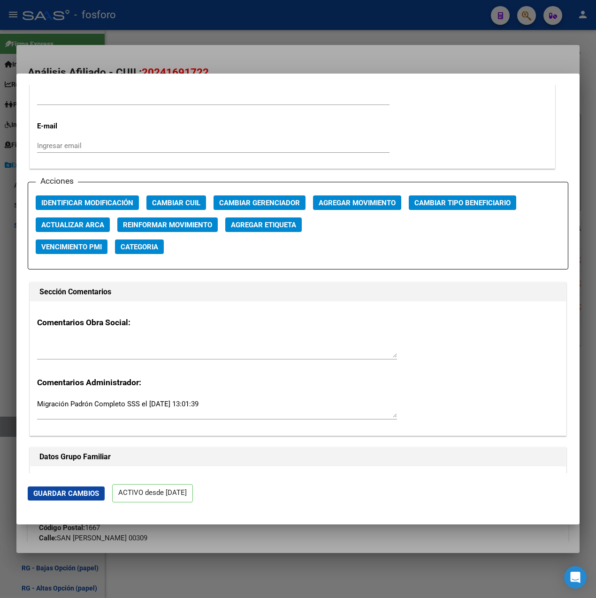
click at [362, 204] on span "Agregar Movimiento" at bounding box center [356, 203] width 77 height 8
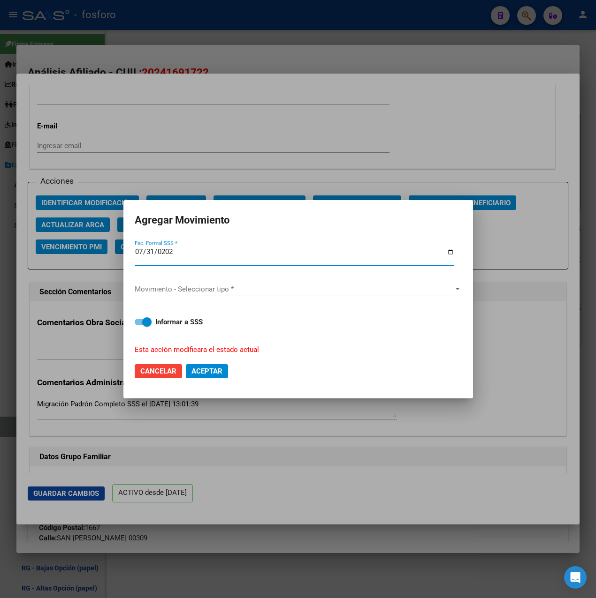
type input "[DATE]"
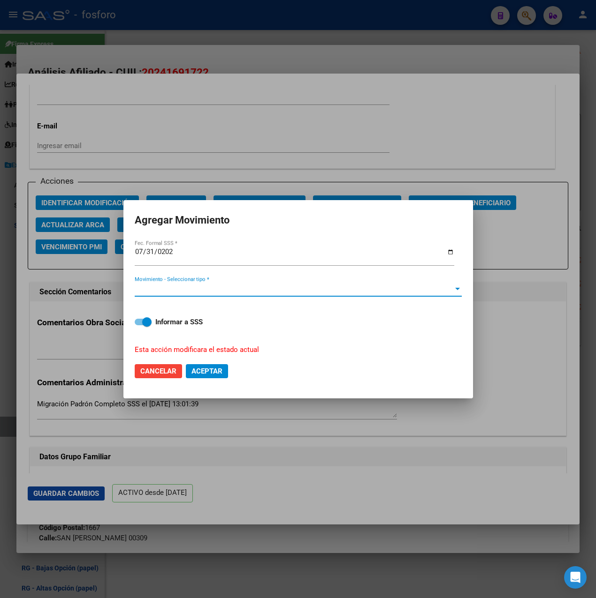
click at [246, 285] on span "Movimiento - Seleccionar tipo *" at bounding box center [294, 289] width 318 height 8
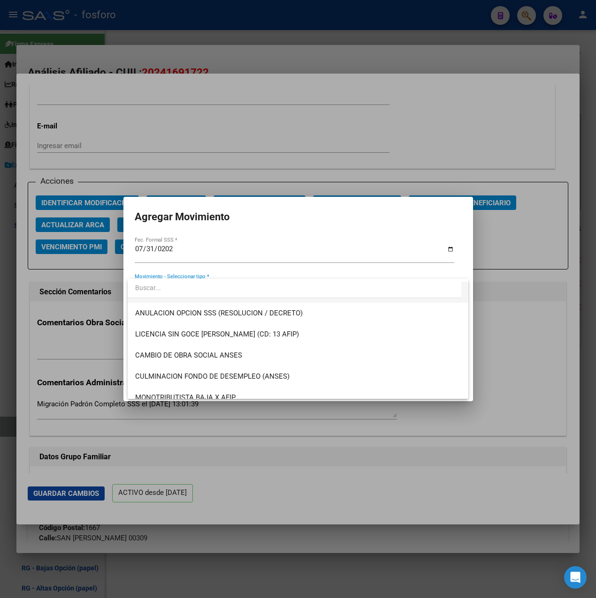
scroll to position [188, 0]
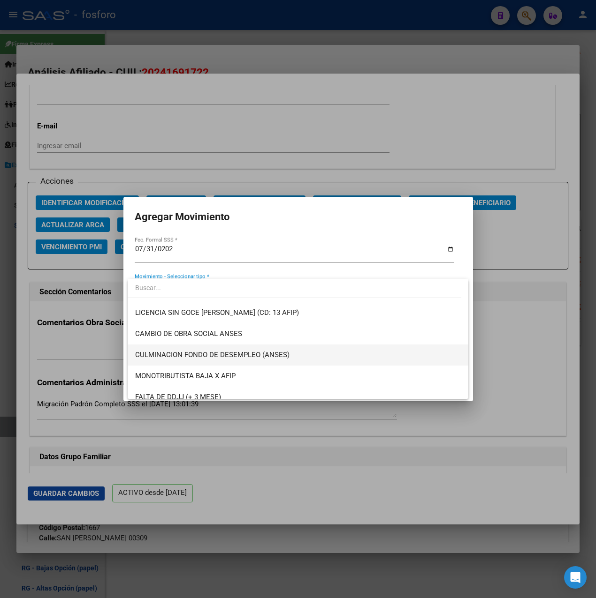
click at [220, 360] on span "CULMINACION FONDO DE DESEMPLEO (ANSES)" at bounding box center [297, 355] width 325 height 21
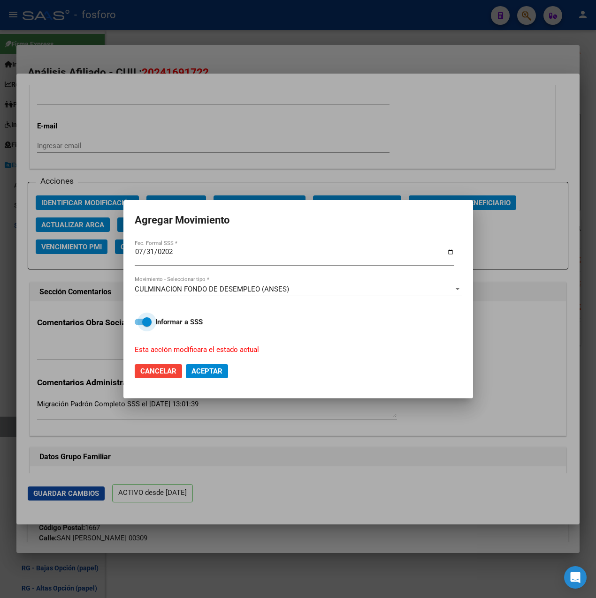
click at [159, 323] on strong "Informar a SSS" at bounding box center [178, 322] width 47 height 8
click at [139, 325] on input "Informar a SSS" at bounding box center [139, 325] width 0 height 0
checkbox input "false"
click at [203, 374] on span "Aceptar" at bounding box center [206, 371] width 31 height 8
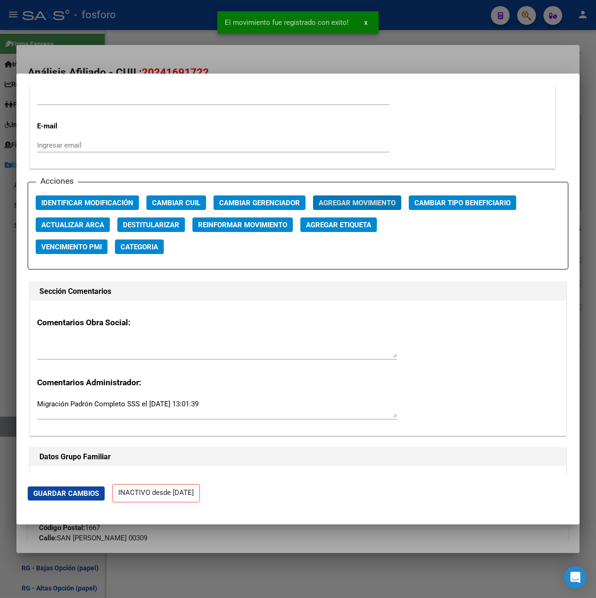
click at [466, 30] on div at bounding box center [298, 299] width 596 height 598
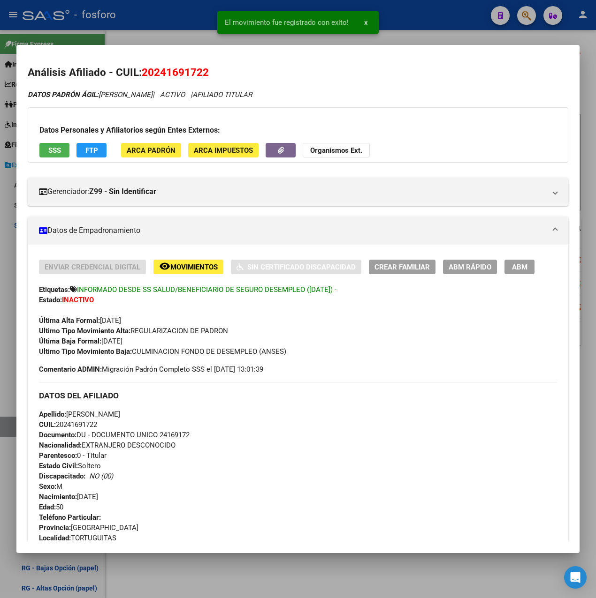
click at [277, 289] on span "INFORMADO DESDE SS SALUD/BENEFICIARIO DE SEGURO DESEMPLEO ([DATE]) -" at bounding box center [206, 290] width 259 height 8
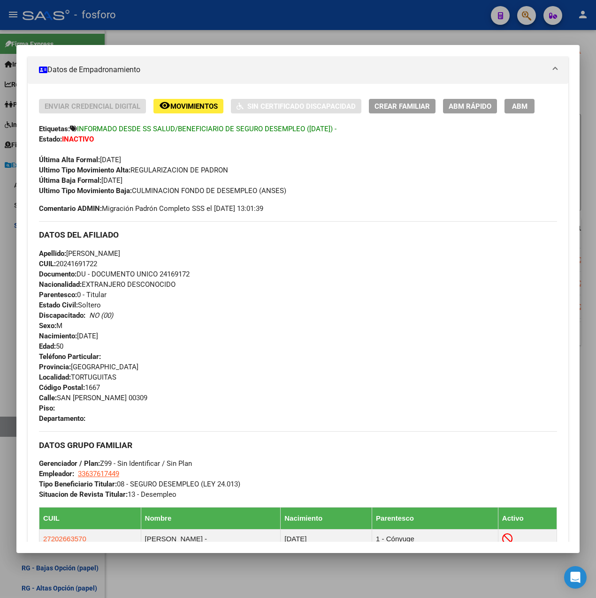
scroll to position [0, 0]
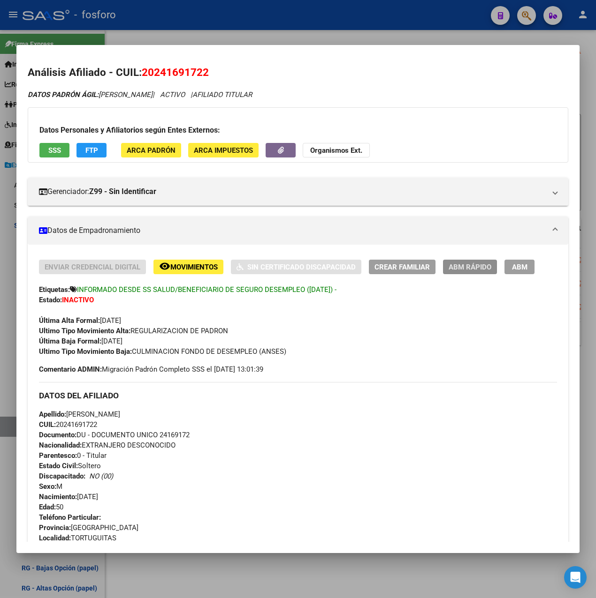
click at [459, 270] on span "ABM Rápido" at bounding box center [469, 267] width 43 height 8
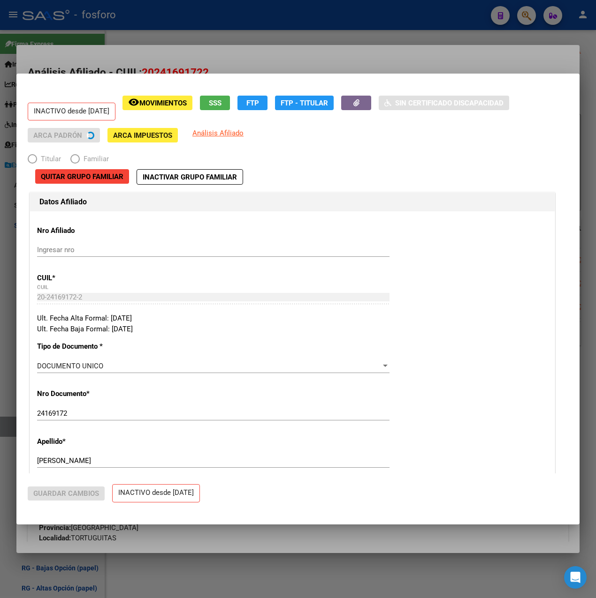
radio input "true"
type input "33-63761744-9"
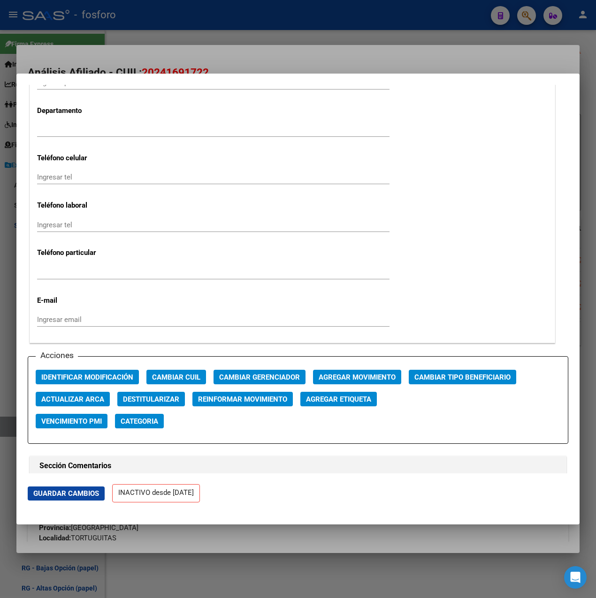
scroll to position [1360, 0]
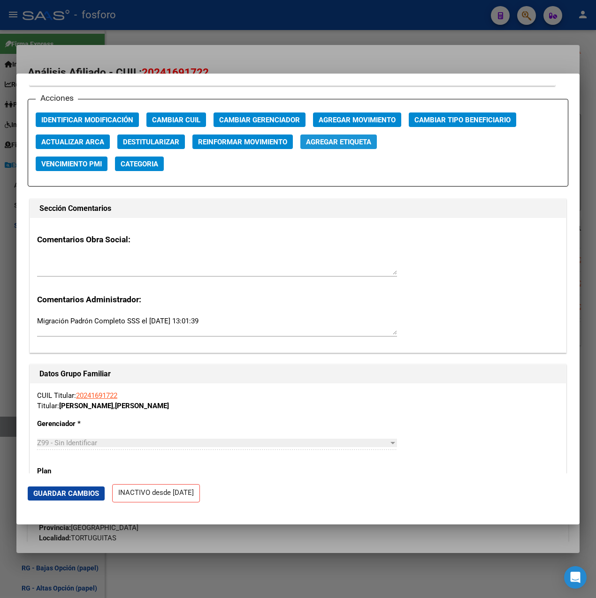
click at [370, 143] on span "Agregar Etiqueta" at bounding box center [338, 142] width 65 height 8
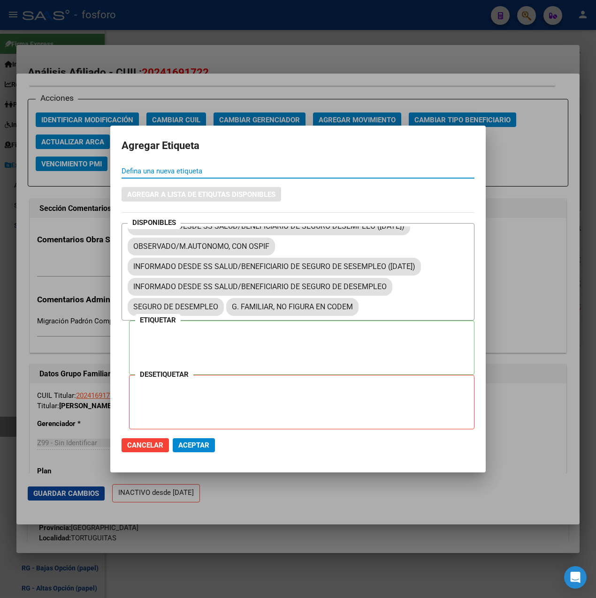
scroll to position [679, 0]
click at [154, 446] on span "Cancelar" at bounding box center [145, 445] width 36 height 8
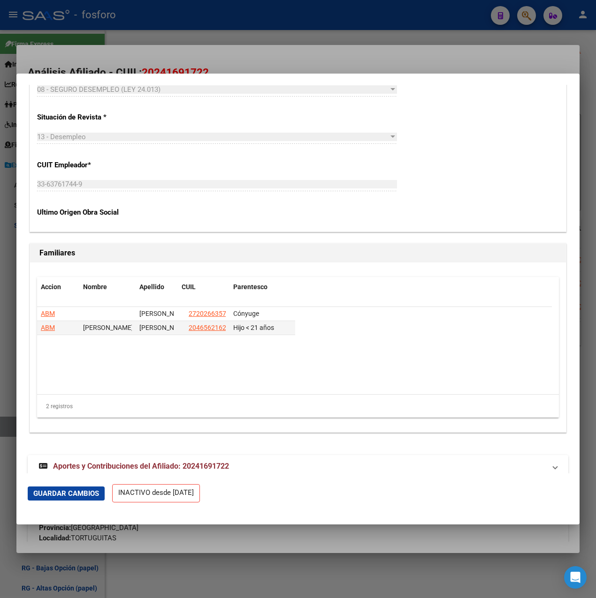
scroll to position [1824, 0]
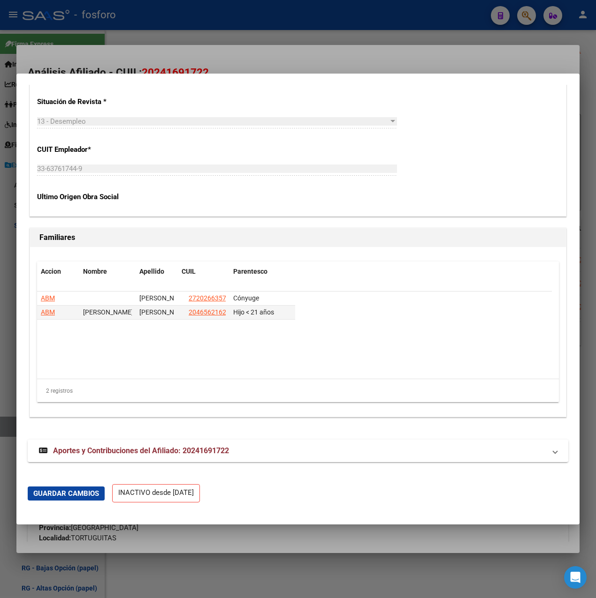
drag, startPoint x: 200, startPoint y: 493, endPoint x: 49, endPoint y: 490, distance: 151.5
click at [49, 490] on mat-dialog-actions "Guardar Cambios INACTIVO desde [DATE]" at bounding box center [298, 494] width 540 height 40
click at [241, 491] on mat-dialog-actions "Guardar Cambios INACTIVO desde [DATE]" at bounding box center [298, 494] width 540 height 40
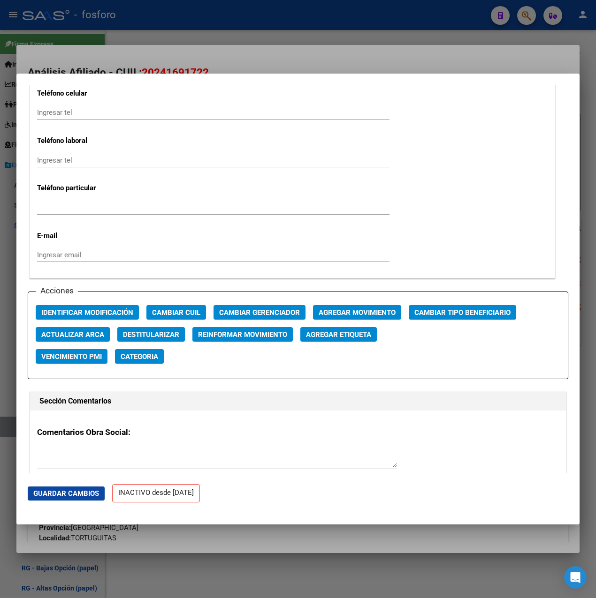
scroll to position [1121, 0]
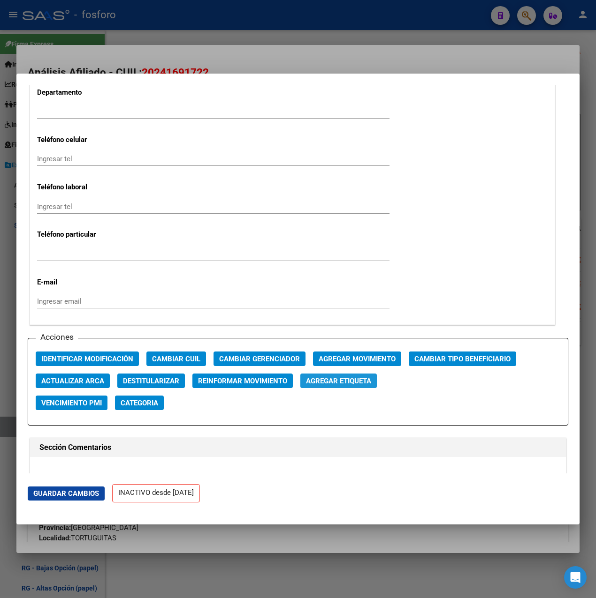
click at [318, 380] on span "Agregar Etiqueta" at bounding box center [338, 381] width 65 height 8
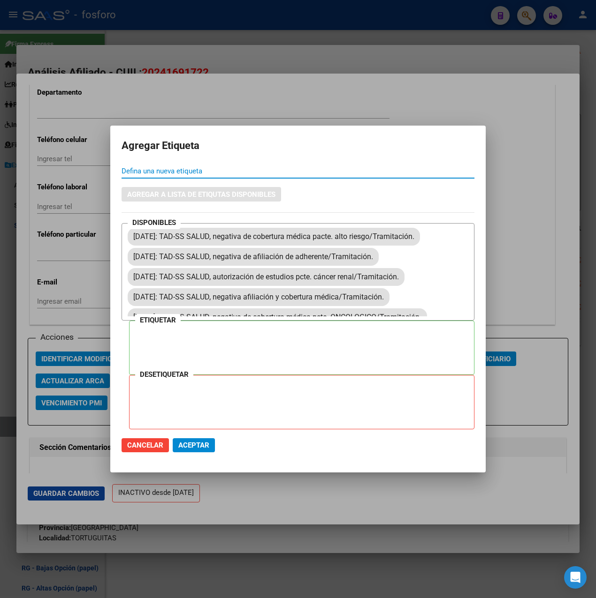
scroll to position [679, 0]
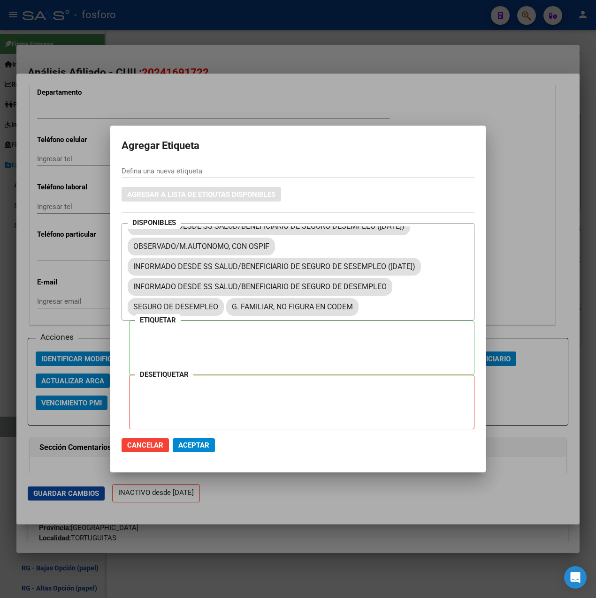
click at [242, 362] on div at bounding box center [304, 347] width 339 height 47
drag, startPoint x: 213, startPoint y: 400, endPoint x: 303, endPoint y: 360, distance: 99.1
click at [303, 360] on div "DISPONIBLES [DATE]: TAD/SS SALUD, irregularidades en cobertura pcte. alto riesg…" at bounding box center [297, 326] width 353 height 206
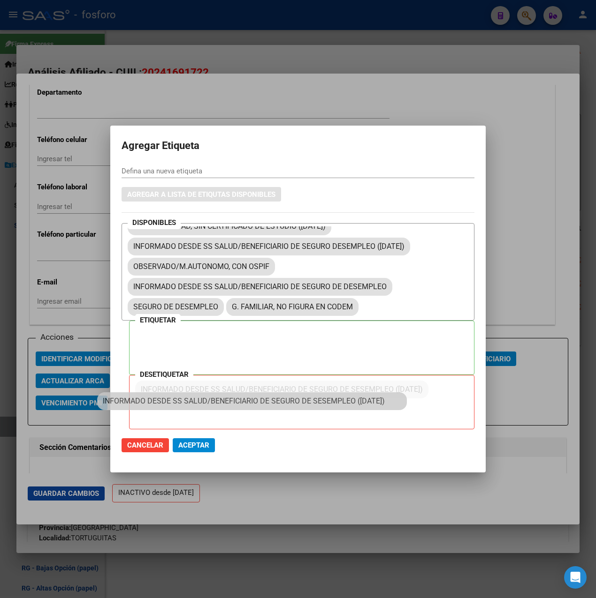
drag, startPoint x: 380, startPoint y: 269, endPoint x: 349, endPoint y: 403, distance: 138.0
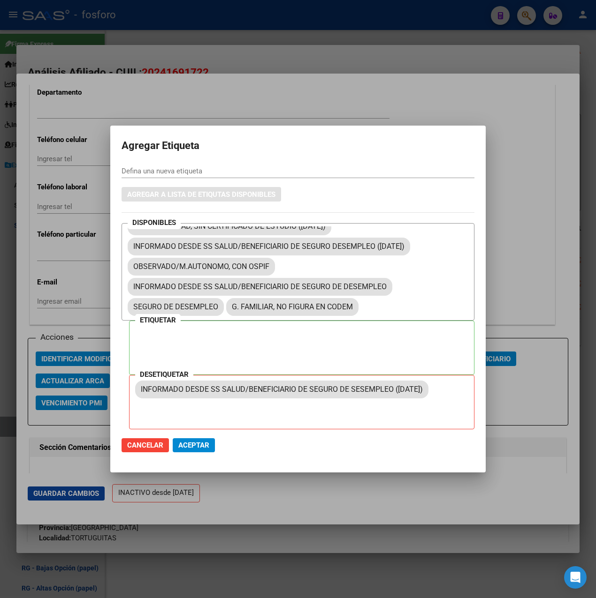
click at [143, 443] on span "Cancelar" at bounding box center [145, 445] width 36 height 8
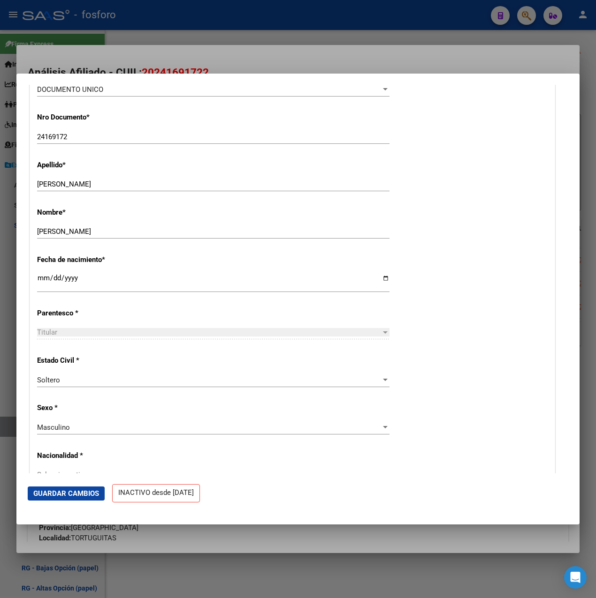
scroll to position [0, 0]
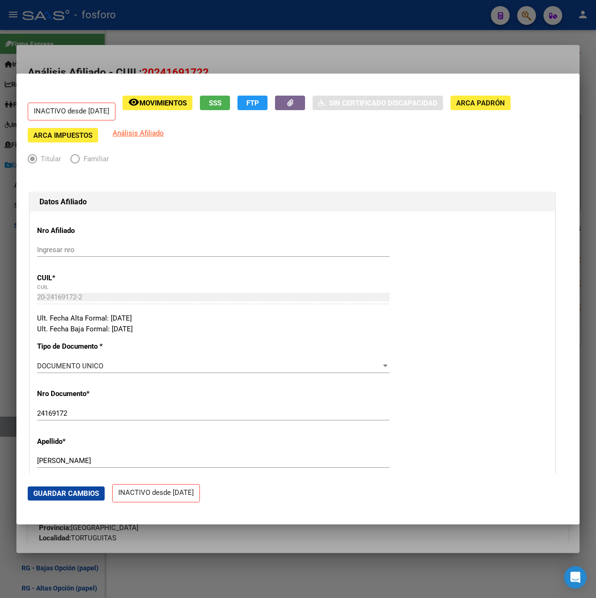
click at [294, 59] on div at bounding box center [298, 299] width 596 height 598
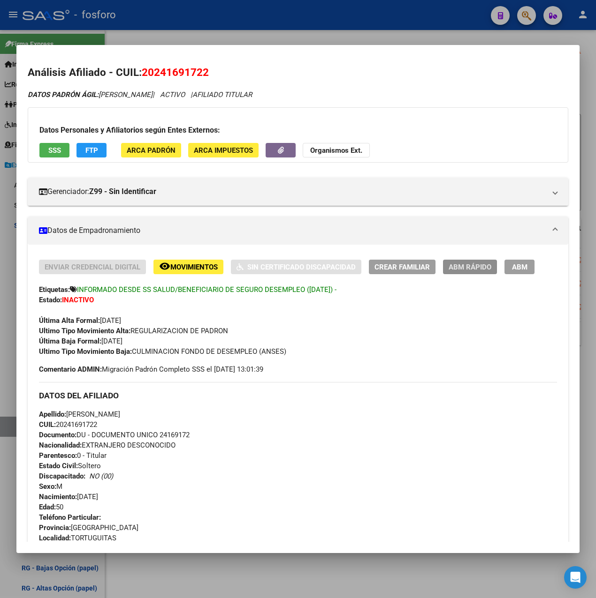
click at [475, 268] on span "ABM Rápido" at bounding box center [469, 267] width 43 height 8
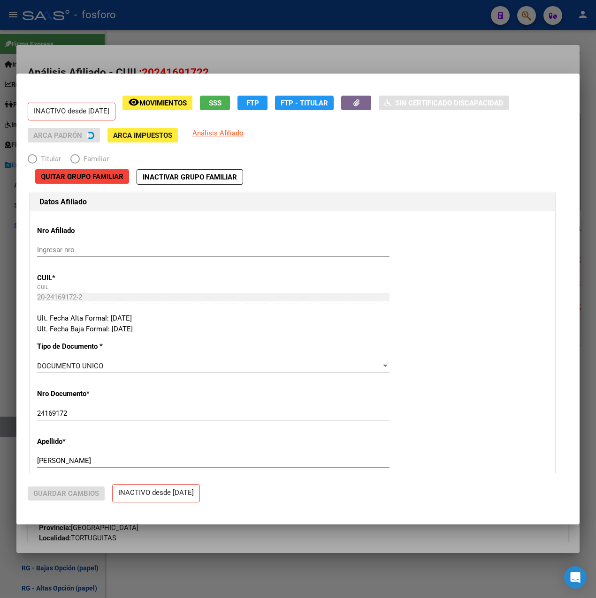
radio input "true"
type input "33-63761744-9"
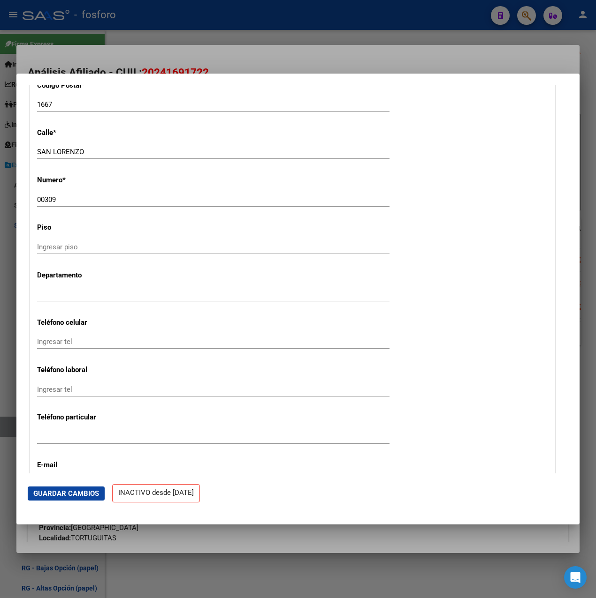
scroll to position [1407, 0]
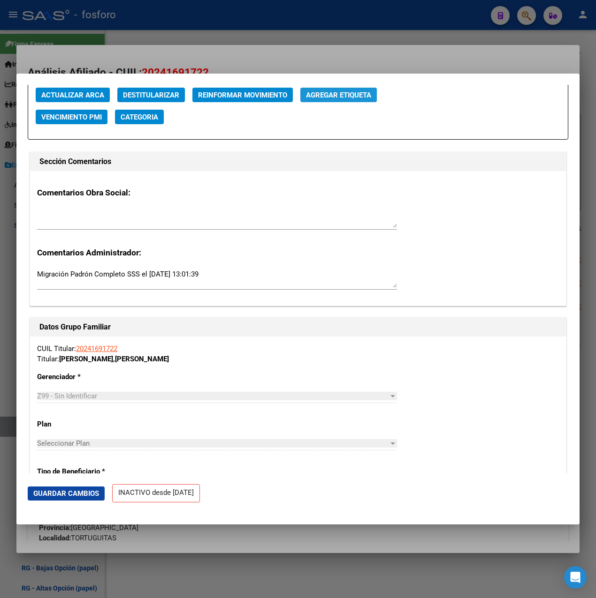
click at [351, 98] on span "Agregar Etiqueta" at bounding box center [338, 95] width 65 height 8
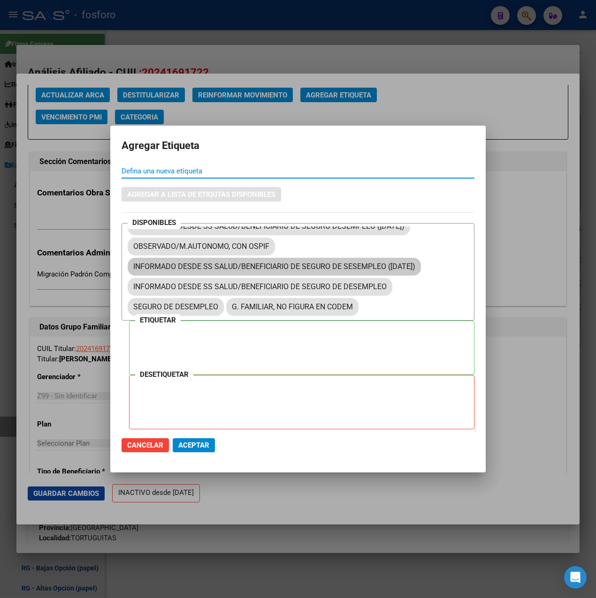
scroll to position [659, 0]
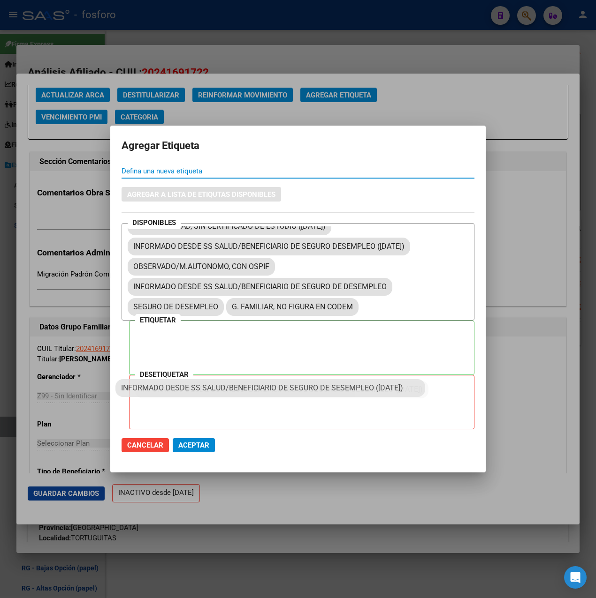
drag, startPoint x: 363, startPoint y: 269, endPoint x: 341, endPoint y: 406, distance: 139.2
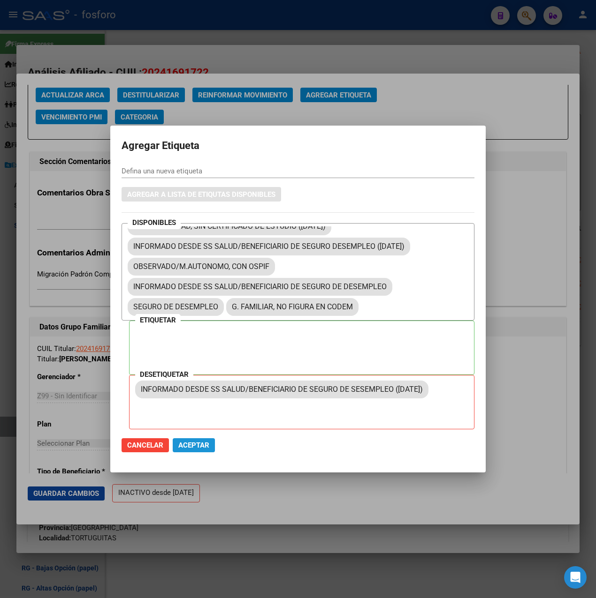
click at [192, 447] on span "Aceptar" at bounding box center [193, 445] width 31 height 8
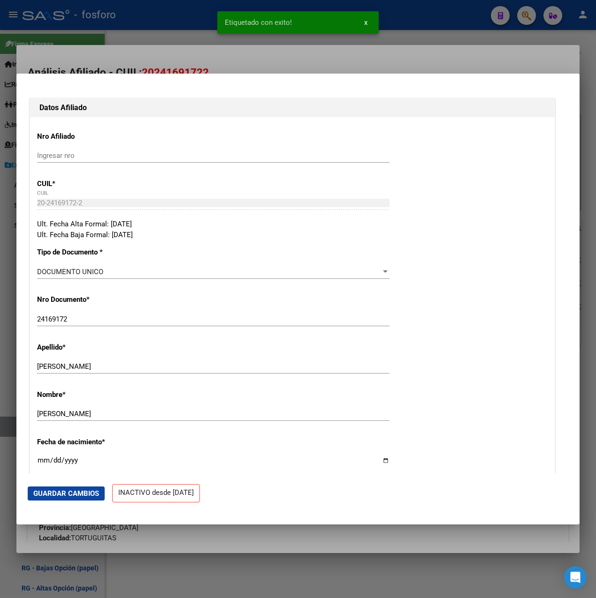
scroll to position [0, 0]
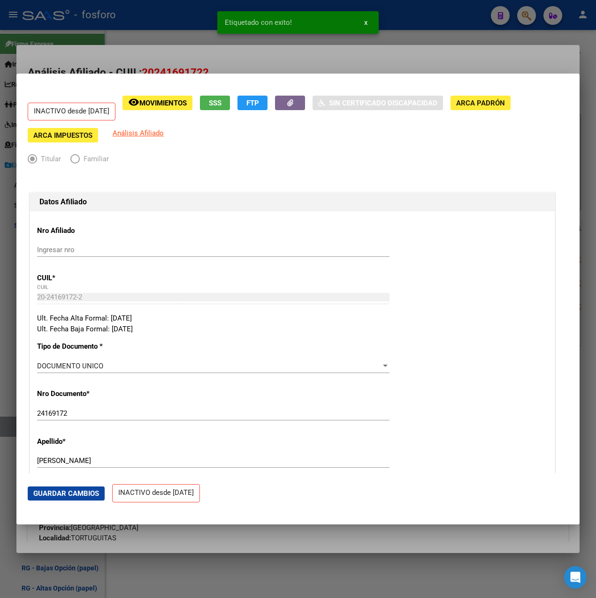
click at [323, 54] on div at bounding box center [298, 299] width 596 height 598
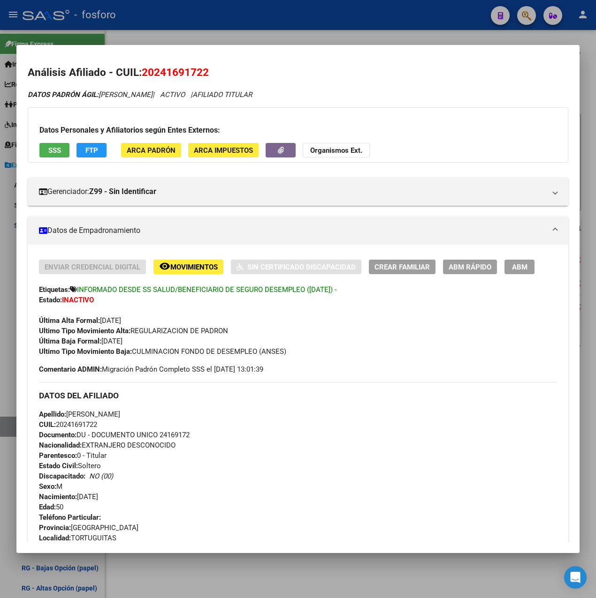
click at [162, 81] on h2 "Análisis Afiliado - CUIL: 20241691722" at bounding box center [298, 73] width 540 height 16
click at [204, 40] on div at bounding box center [298, 299] width 596 height 598
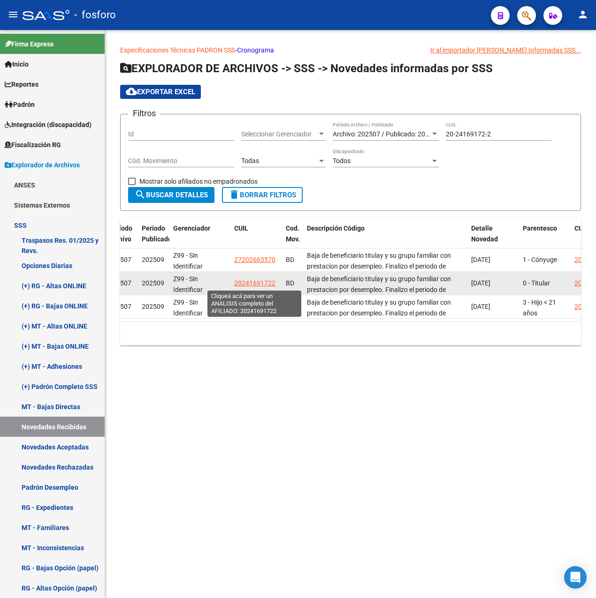
click at [265, 283] on span "20241691722" at bounding box center [254, 283] width 41 height 8
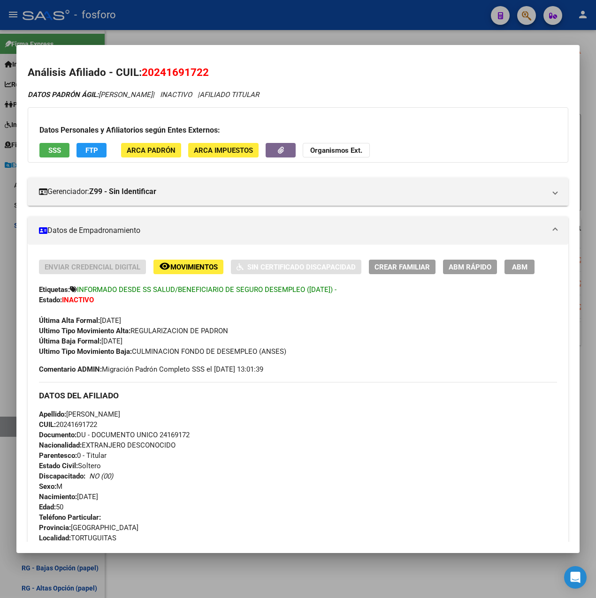
click at [75, 291] on icon at bounding box center [73, 289] width 7 height 7
drag, startPoint x: 151, startPoint y: 77, endPoint x: 213, endPoint y: 76, distance: 62.4
click at [213, 76] on h2 "Análisis Afiliado - CUIL: 20241691722" at bounding box center [298, 73] width 540 height 16
copy span "20241691722"
click at [162, 35] on div at bounding box center [298, 299] width 596 height 598
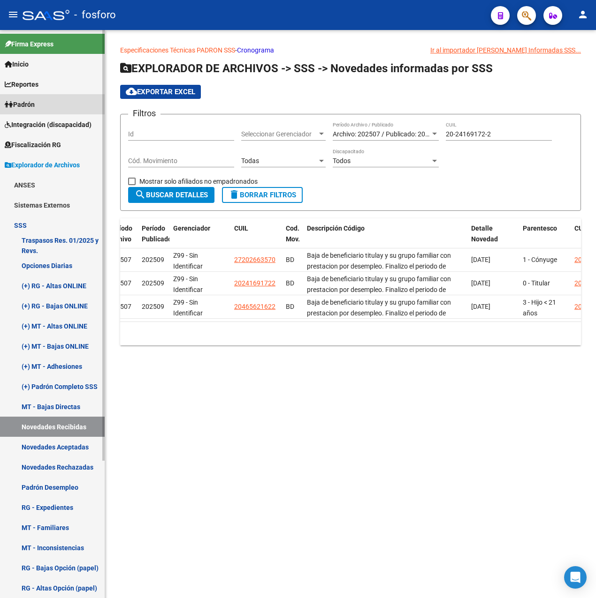
click at [46, 103] on link "Padrón" at bounding box center [52, 104] width 105 height 20
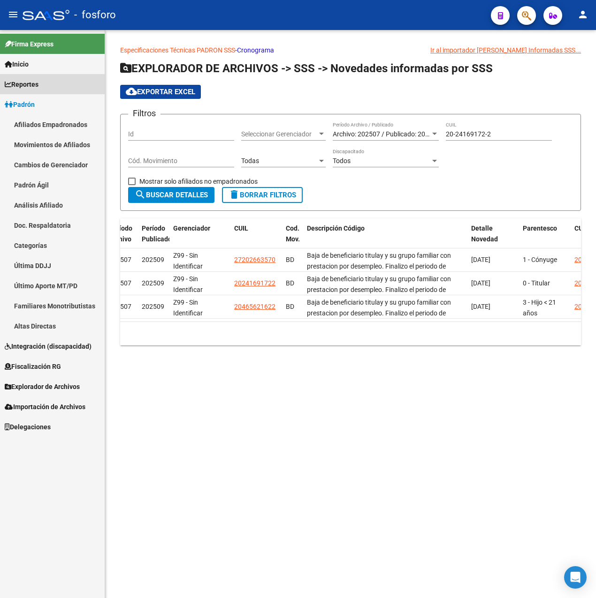
click at [33, 85] on span "Reportes" at bounding box center [22, 84] width 34 height 10
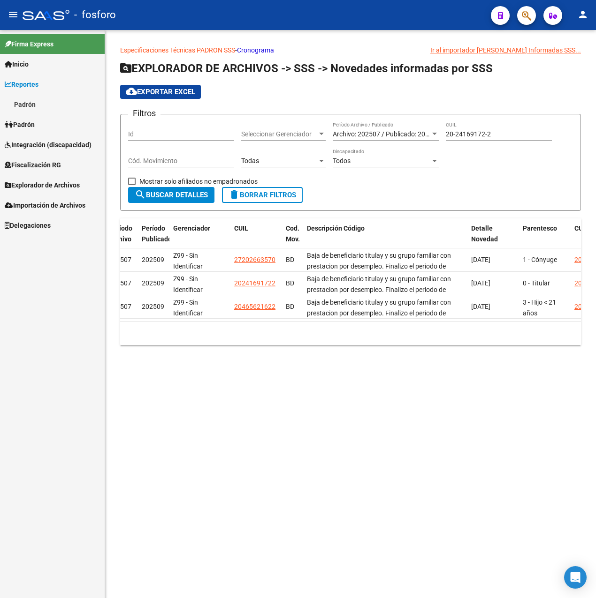
click at [33, 104] on link "Padrón" at bounding box center [52, 104] width 105 height 20
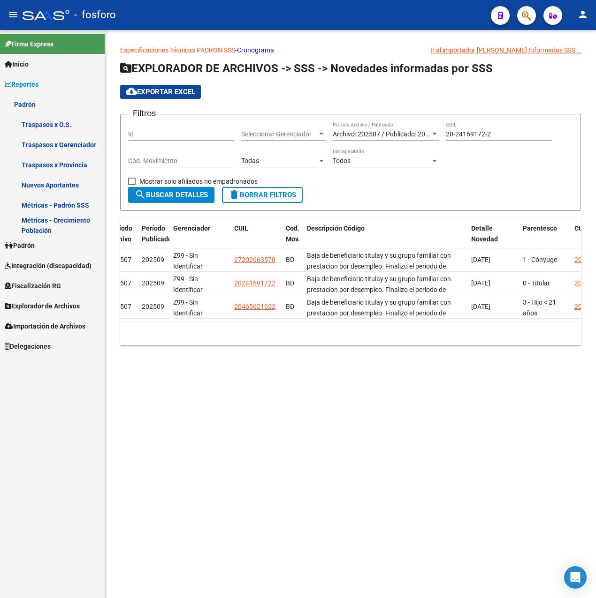
click at [48, 203] on link "Métricas - Padrón SSS" at bounding box center [52, 205] width 105 height 20
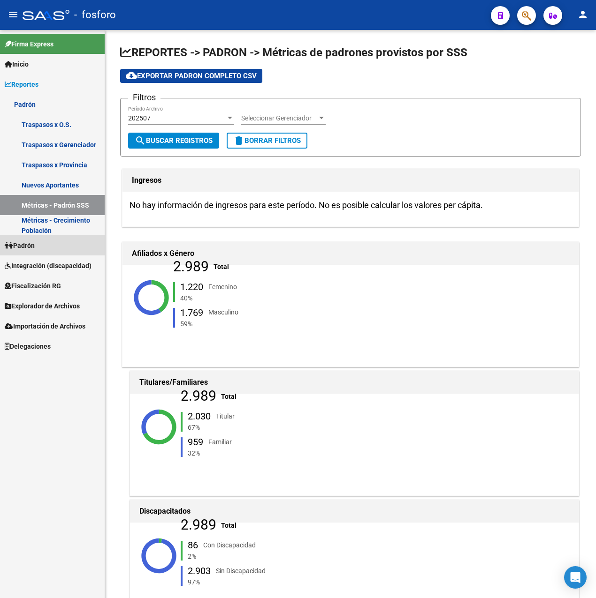
click at [50, 241] on link "Padrón" at bounding box center [52, 245] width 105 height 20
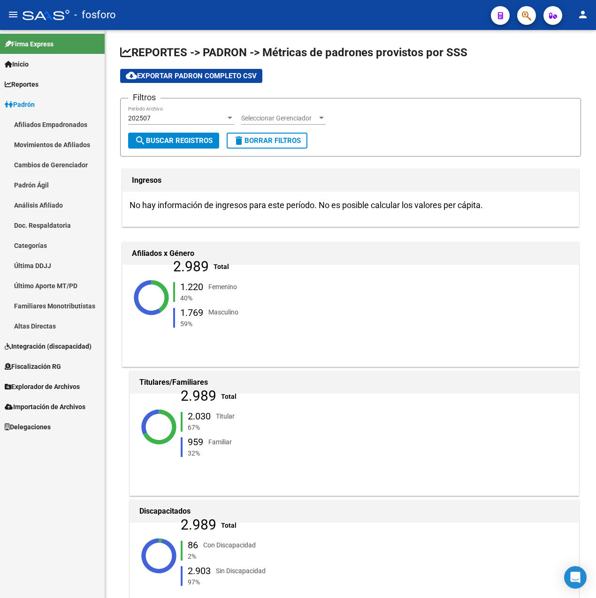
click at [76, 126] on link "Afiliados Empadronados" at bounding box center [52, 124] width 105 height 20
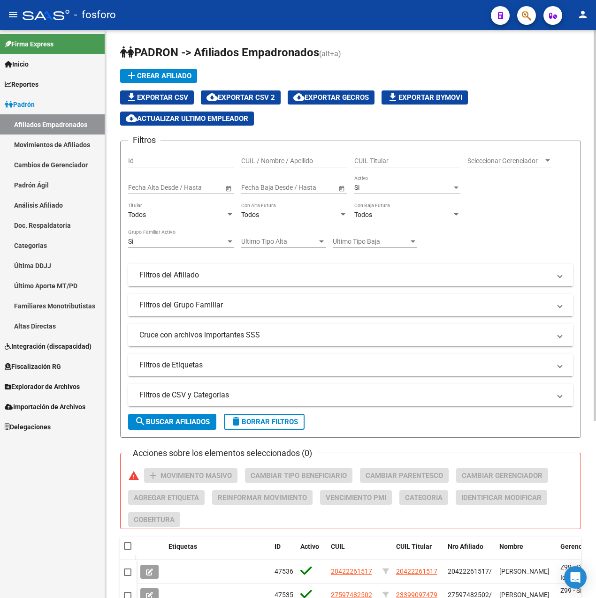
scroll to position [257, 0]
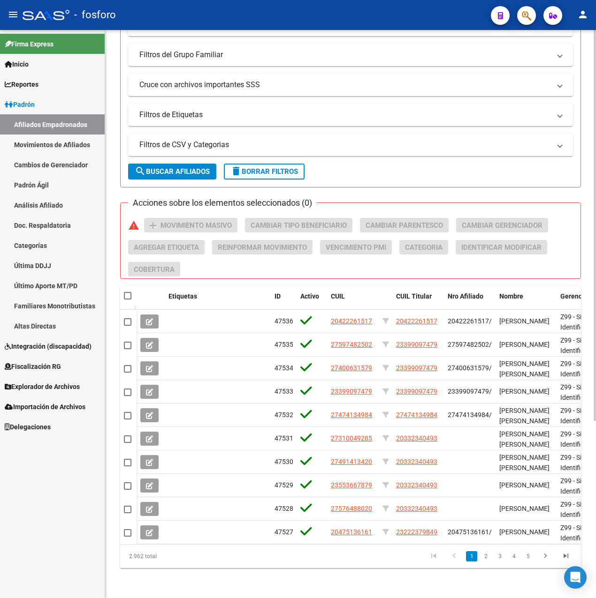
drag, startPoint x: 129, startPoint y: 560, endPoint x: 173, endPoint y: 566, distance: 44.8
click at [173, 566] on div "2.962 total" at bounding box center [165, 556] width 91 height 23
drag, startPoint x: 173, startPoint y: 566, endPoint x: 171, endPoint y: 559, distance: 6.7
click at [171, 559] on div "2.962 total" at bounding box center [165, 556] width 91 height 23
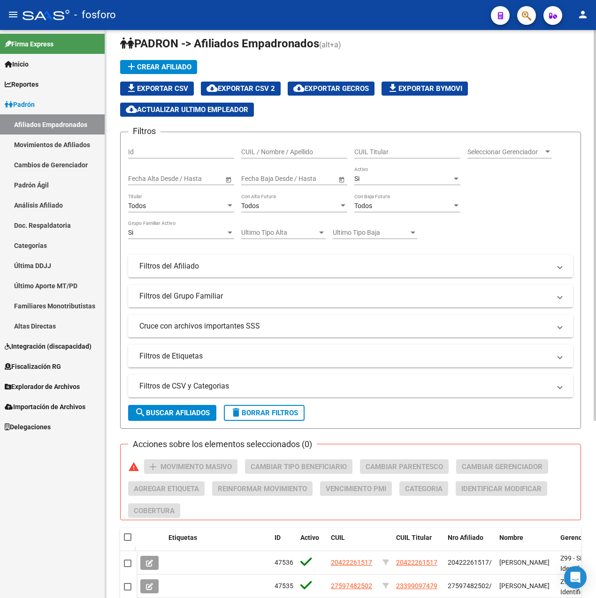
scroll to position [0, 0]
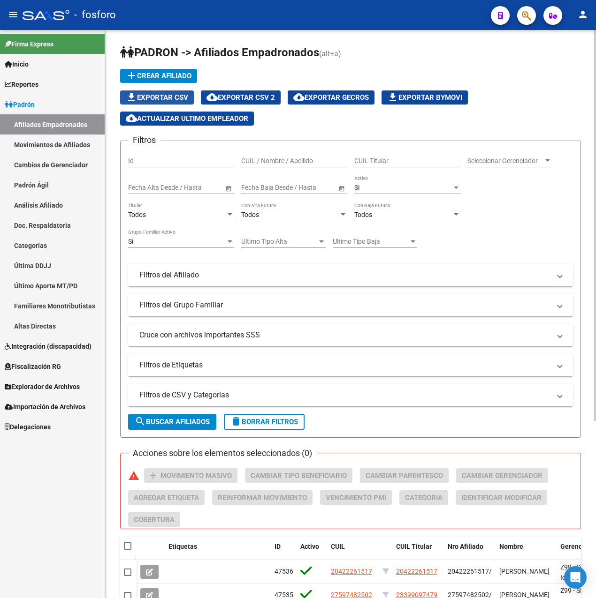
click at [172, 94] on span "file_download Exportar CSV" at bounding box center [157, 97] width 62 height 8
click at [46, 80] on link "Reportes" at bounding box center [52, 84] width 105 height 20
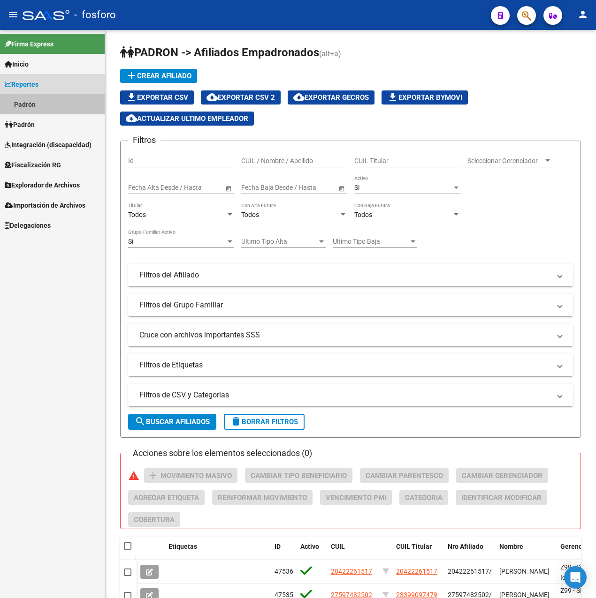
click at [40, 102] on link "Padrón" at bounding box center [52, 104] width 105 height 20
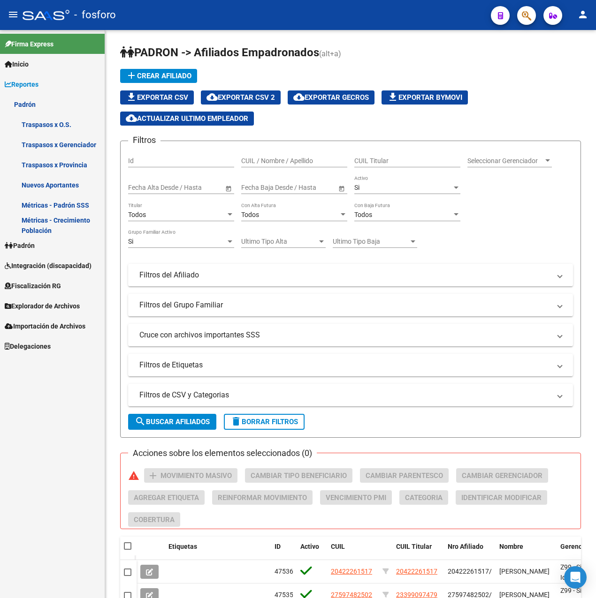
click at [53, 207] on link "Métricas - Padrón SSS" at bounding box center [52, 205] width 105 height 20
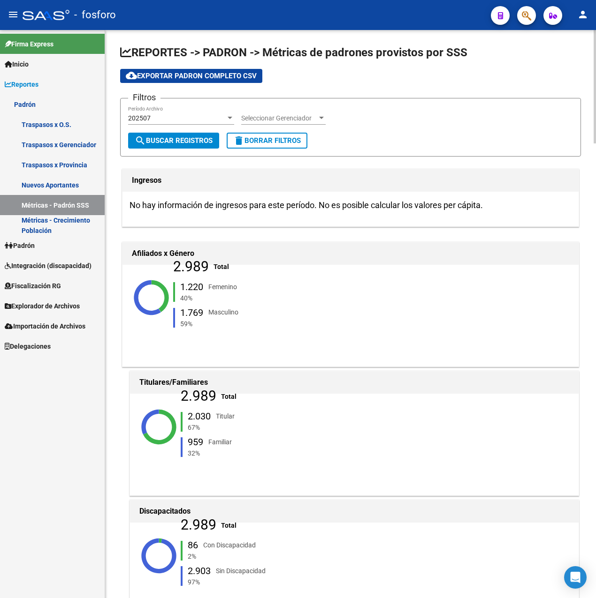
drag, startPoint x: 211, startPoint y: 264, endPoint x: 239, endPoint y: 265, distance: 28.2
click at [239, 265] on div "2.989 Total 1.220 Femenino 40% 1.769 Masculino 59%" at bounding box center [240, 298] width 135 height 72
drag, startPoint x: 239, startPoint y: 265, endPoint x: 256, endPoint y: 305, distance: 43.7
click at [256, 305] on div "1.220 Femenino 40% 1.769 Masculino 59%" at bounding box center [240, 306] width 135 height 56
click at [223, 75] on span "cloud_download Exportar Padron Completo CSV" at bounding box center [191, 76] width 131 height 8
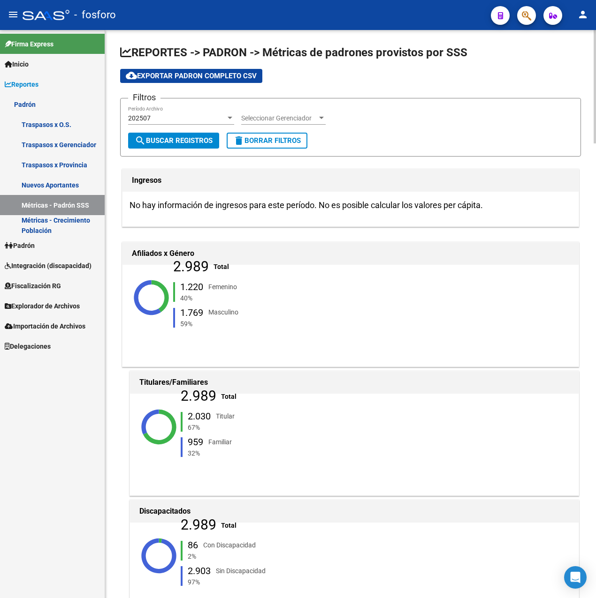
drag, startPoint x: 216, startPoint y: 180, endPoint x: 196, endPoint y: 161, distance: 27.5
click at [214, 179] on h1 "Ingresos" at bounding box center [350, 180] width 437 height 15
click at [182, 82] on button "cloud_download Exportar Padron Completo CSV" at bounding box center [191, 76] width 142 height 14
click at [455, 286] on ngx-charts-advanced-pie-chart "2.989 Total 1.220 Femenino 40% 1.769 Masculino 59%" at bounding box center [350, 298] width 442 height 122
click at [32, 83] on span "Reportes" at bounding box center [22, 84] width 34 height 10
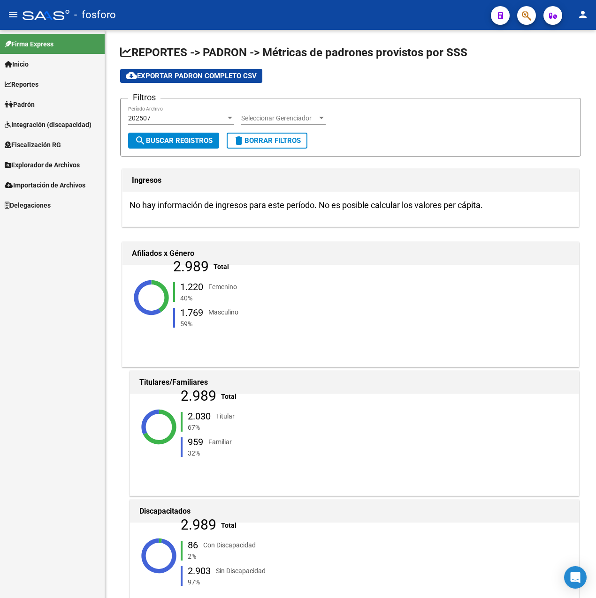
click at [42, 104] on link "Padrón" at bounding box center [52, 104] width 105 height 20
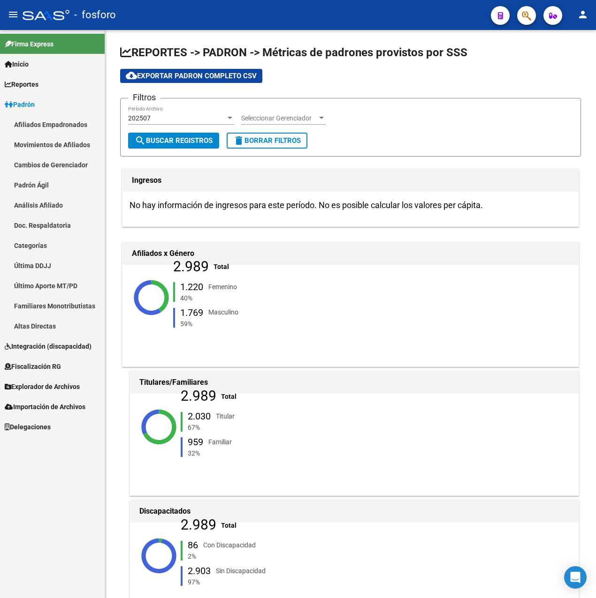
click at [64, 473] on div "Firma Express Inicio Instructivos Contacto OS Reportes Padrón Traspasos x O.S. …" at bounding box center [52, 314] width 105 height 568
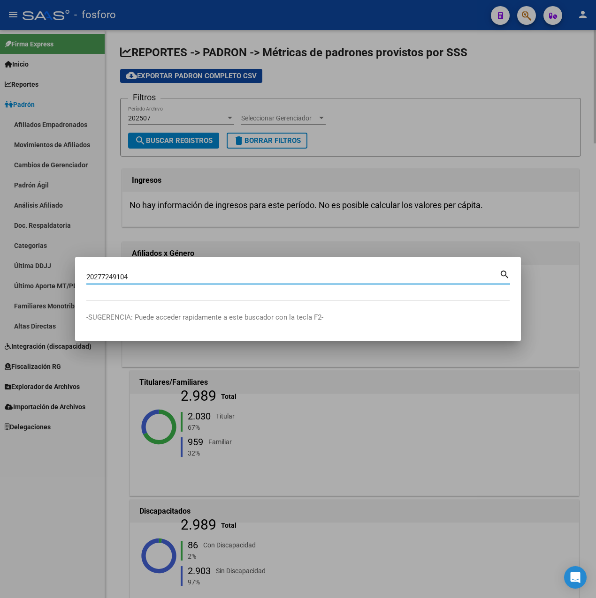
type input "20277249104"
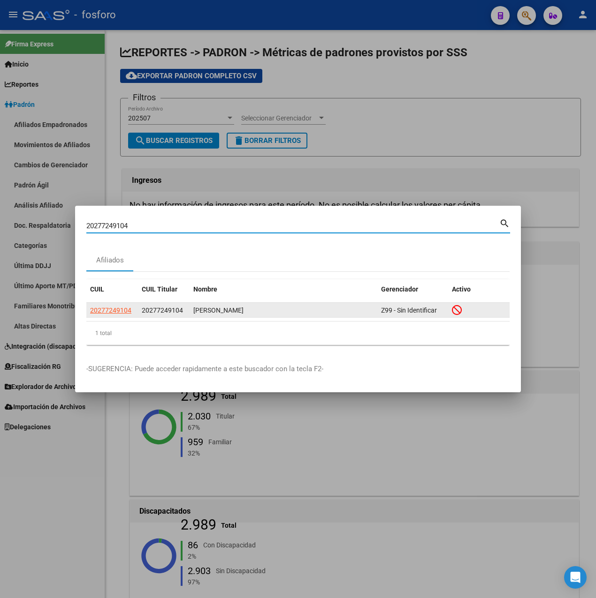
click at [111, 316] on app-link-go-to "20277249104" at bounding box center [110, 310] width 41 height 11
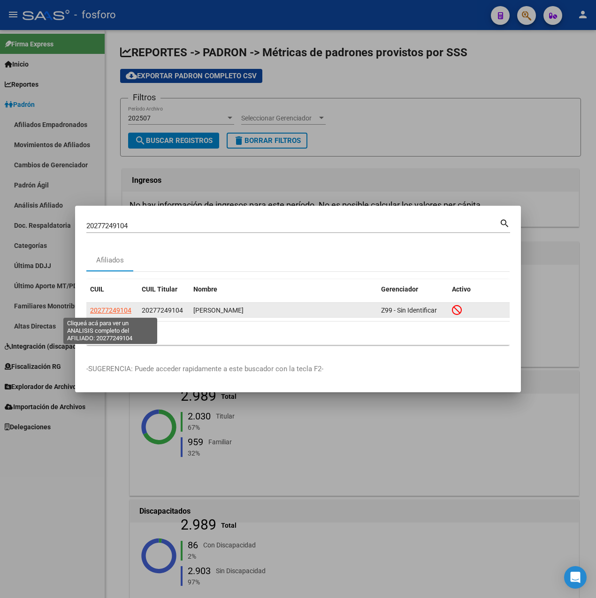
click at [111, 310] on span "20277249104" at bounding box center [110, 311] width 41 height 8
type textarea "20277249104"
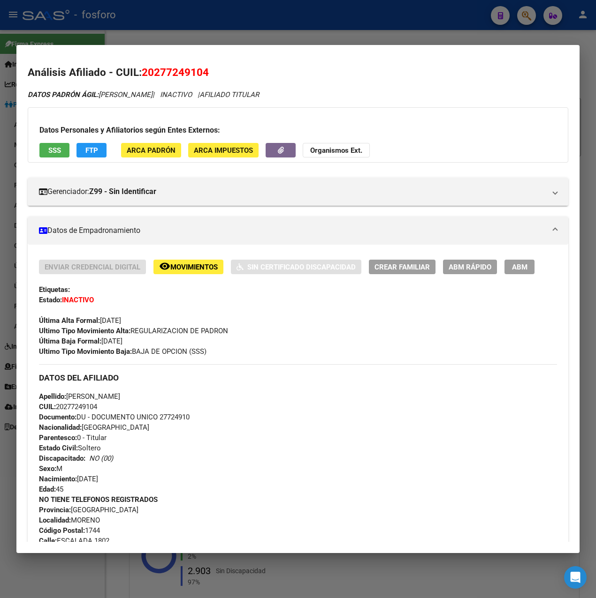
click at [318, 28] on div at bounding box center [298, 299] width 596 height 598
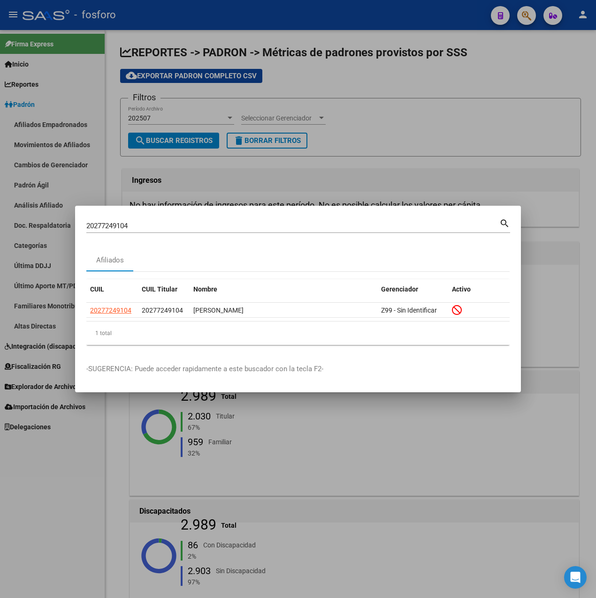
click at [302, 183] on div at bounding box center [298, 299] width 596 height 598
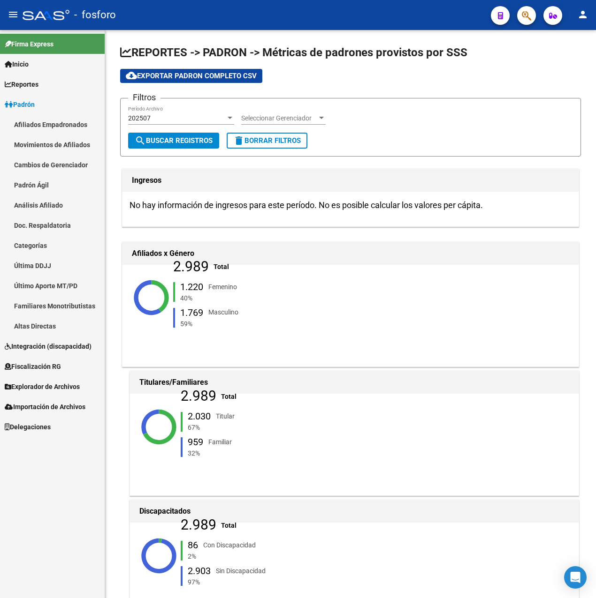
click at [36, 385] on span "Explorador de Archivos" at bounding box center [42, 387] width 75 height 10
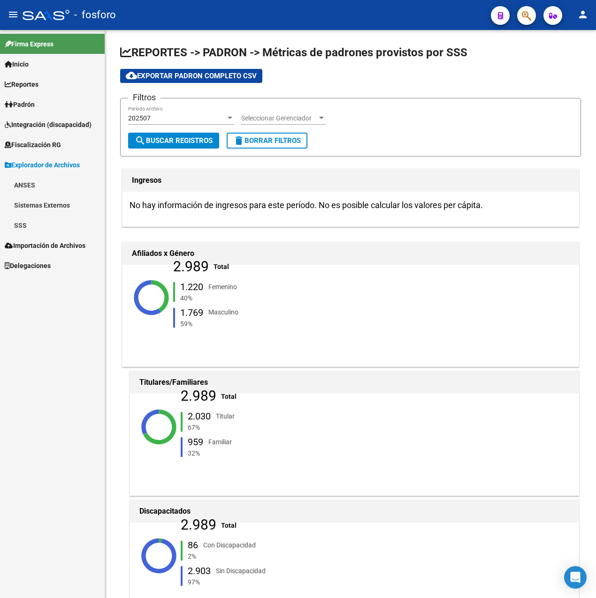
click at [31, 221] on link "SSS" at bounding box center [52, 225] width 105 height 20
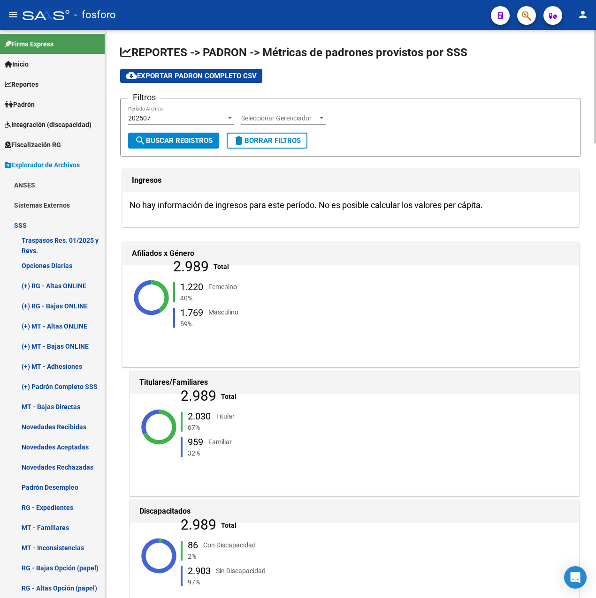
click at [368, 81] on div "cloud_download Exportar Padron Completo CSV" at bounding box center [350, 76] width 460 height 14
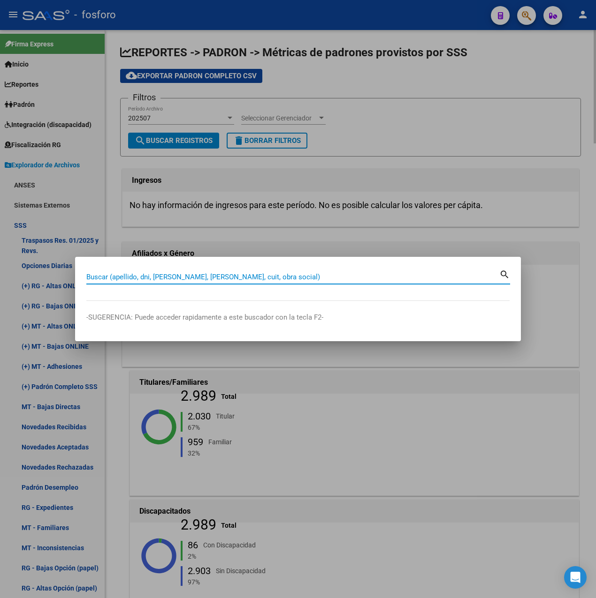
paste input "20277249104"
type input "20277249104"
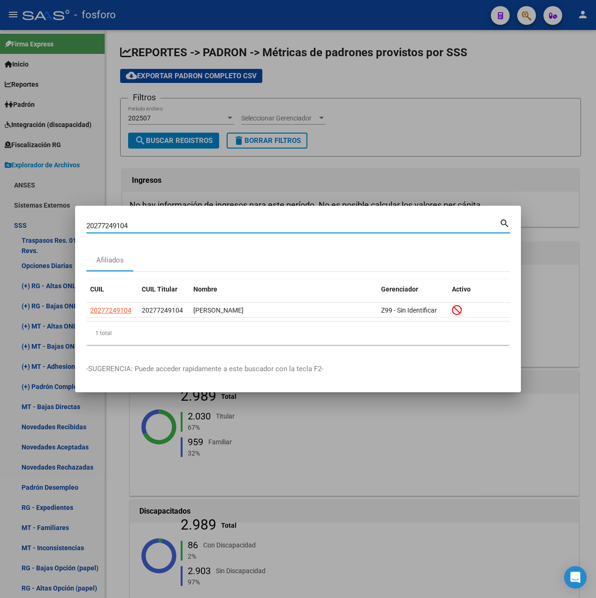
click at [283, 178] on div at bounding box center [298, 299] width 596 height 598
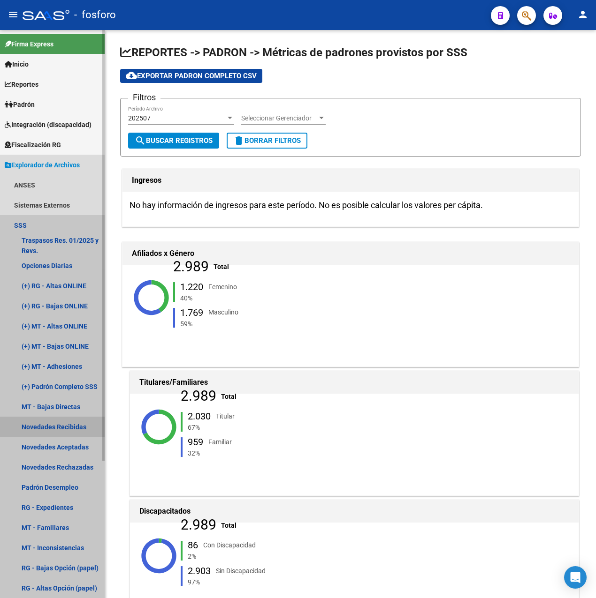
click at [61, 420] on link "Novedades Recibidas" at bounding box center [52, 427] width 105 height 20
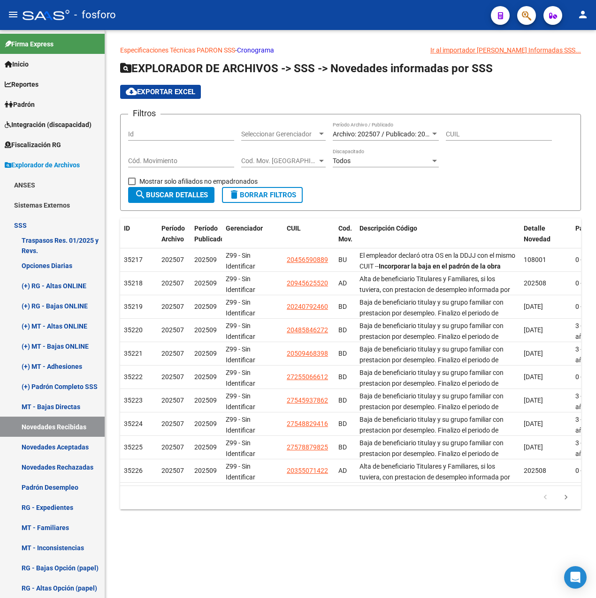
click at [463, 134] on input "CUIL" at bounding box center [498, 134] width 106 height 8
paste input "20-27724910-4"
type input "20-27724910-4"
drag, startPoint x: 158, startPoint y: 208, endPoint x: 173, endPoint y: 195, distance: 19.6
click at [168, 201] on form "Filtros Id Seleccionar Gerenciador Seleccionar Gerenciador Archivo: 202507 / Pu…" at bounding box center [350, 162] width 460 height 97
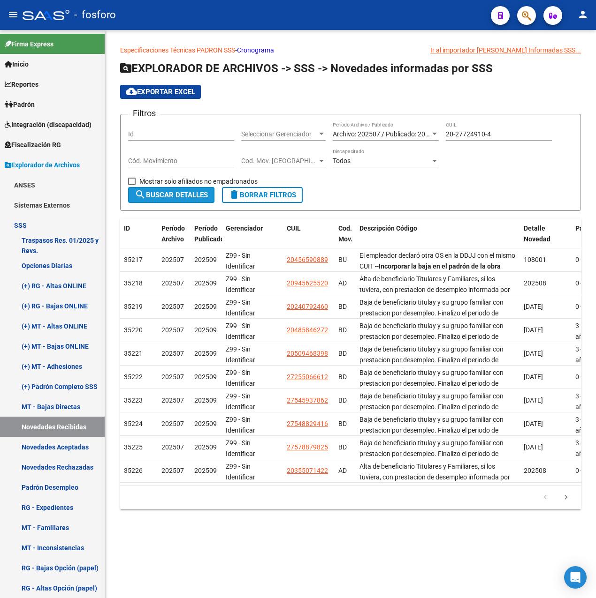
click at [176, 193] on span "search Buscar Detalles" at bounding box center [171, 195] width 73 height 8
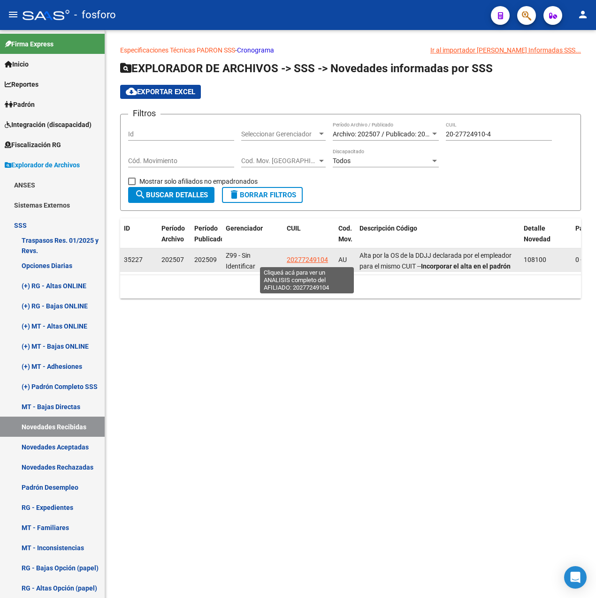
click at [311, 256] on span "20277249104" at bounding box center [307, 260] width 41 height 8
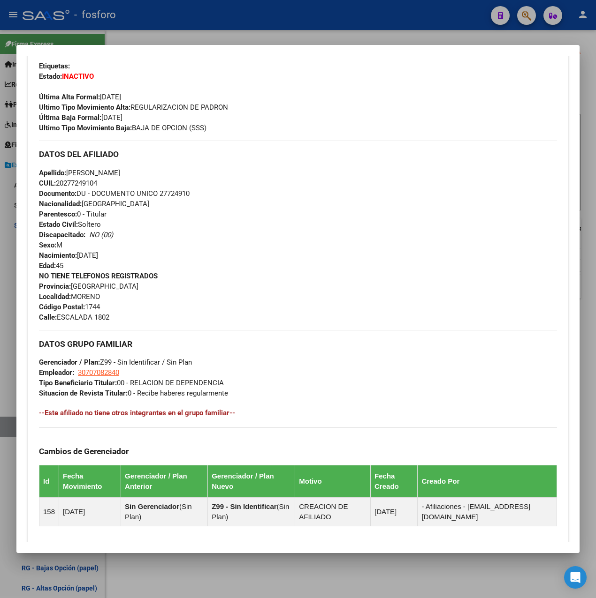
scroll to position [351, 0]
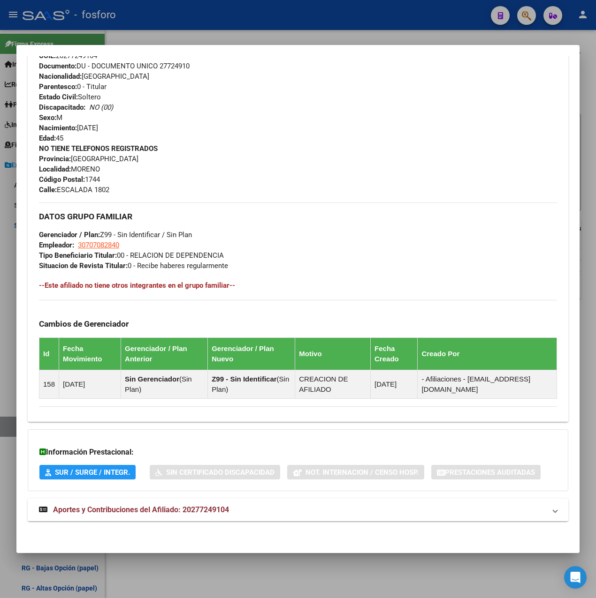
click at [133, 512] on span "Aportes y Contribuciones del Afiliado: 20277249104" at bounding box center [141, 509] width 176 height 9
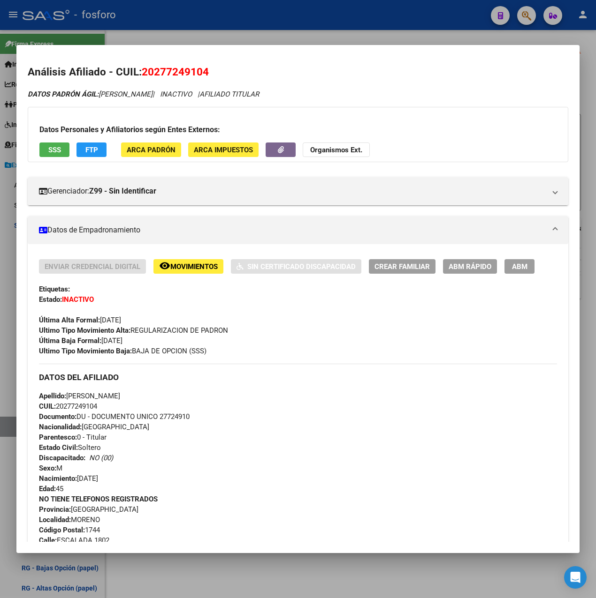
scroll to position [0, 0]
click at [467, 269] on span "ABM Rápido" at bounding box center [469, 267] width 43 height 8
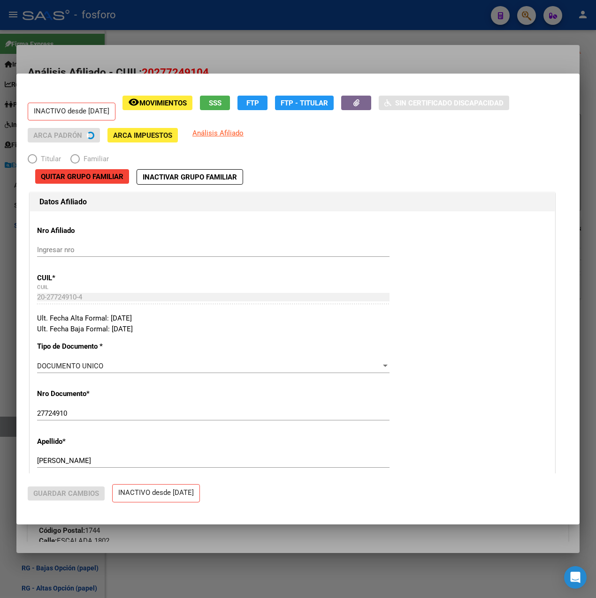
radio input "true"
type input "30-70708284-0"
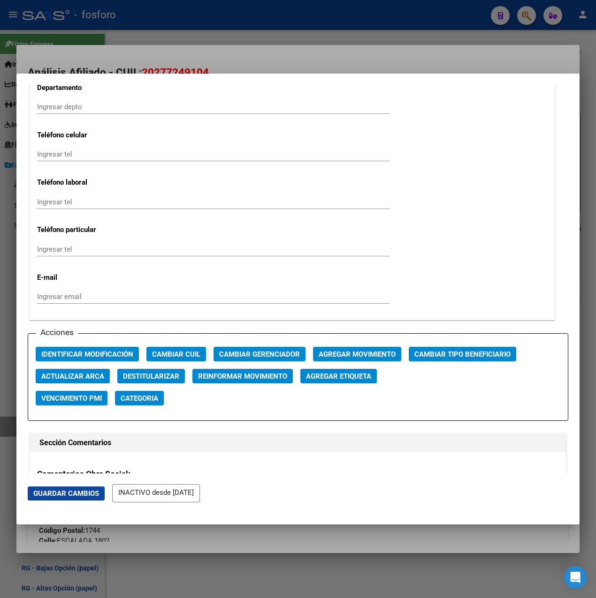
scroll to position [1313, 0]
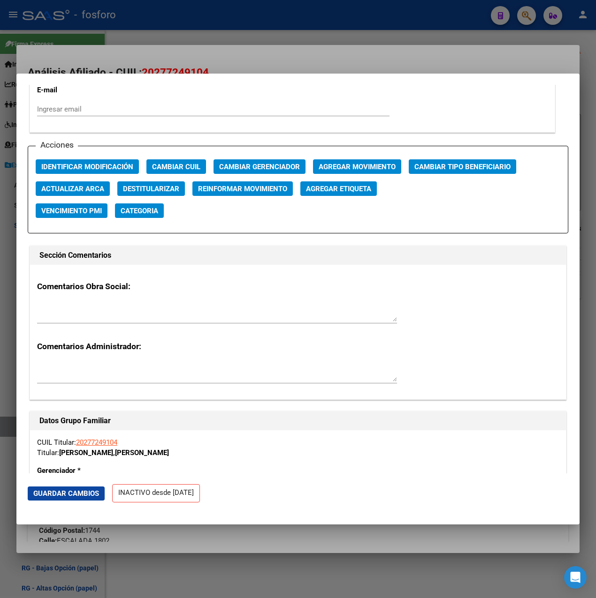
click at [370, 163] on span "Agregar Movimiento" at bounding box center [356, 167] width 77 height 8
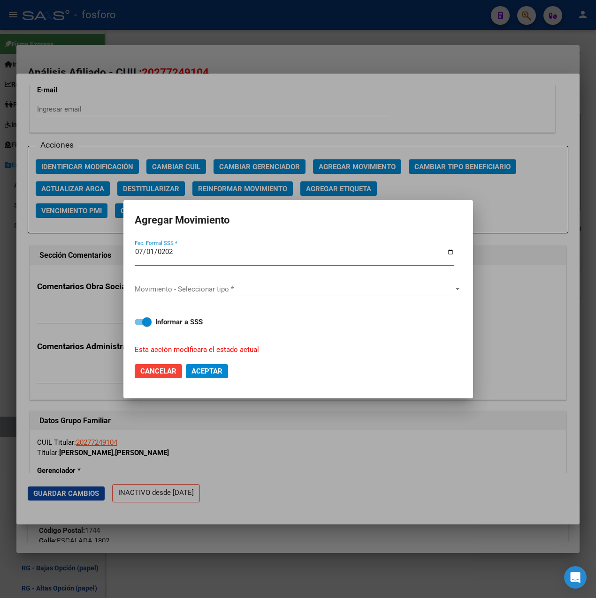
type input "[DATE]"
click at [206, 284] on div "Movimiento - Seleccionar tipo * Movimiento - Seleccionar tipo *" at bounding box center [298, 289] width 327 height 14
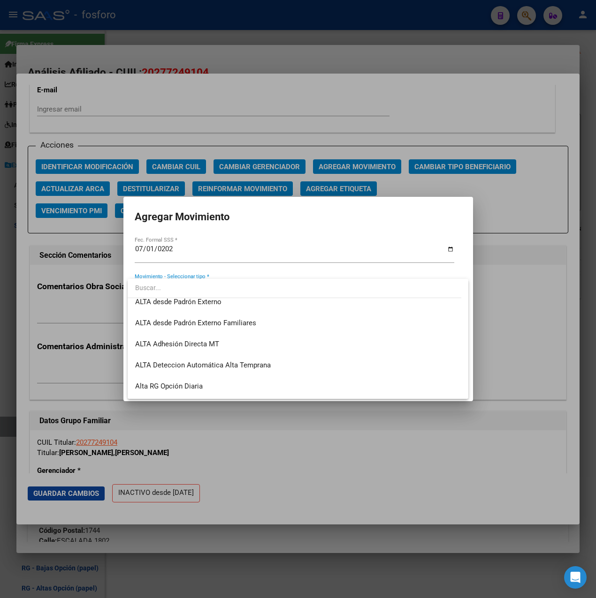
scroll to position [323, 0]
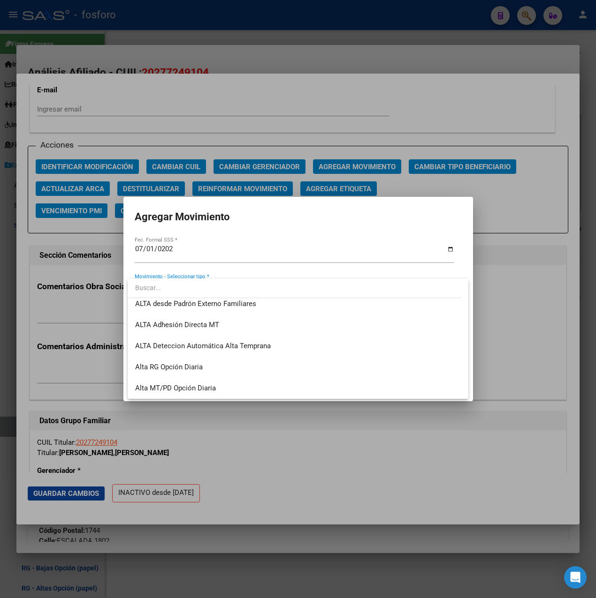
click at [275, 57] on div at bounding box center [298, 299] width 596 height 598
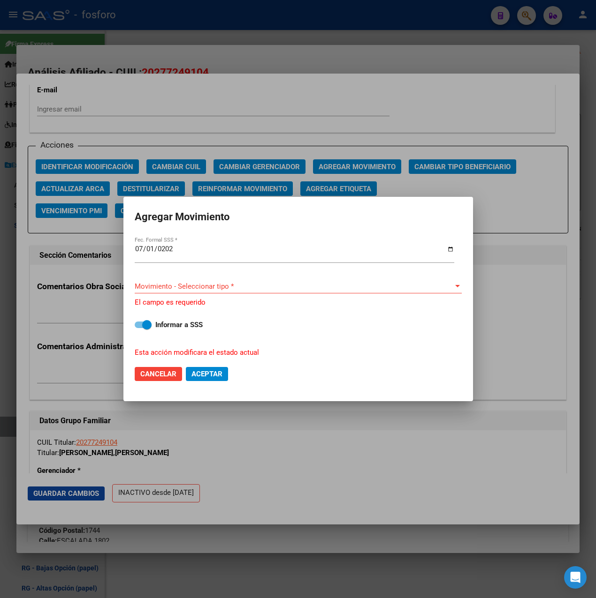
click at [275, 56] on div at bounding box center [298, 299] width 596 height 598
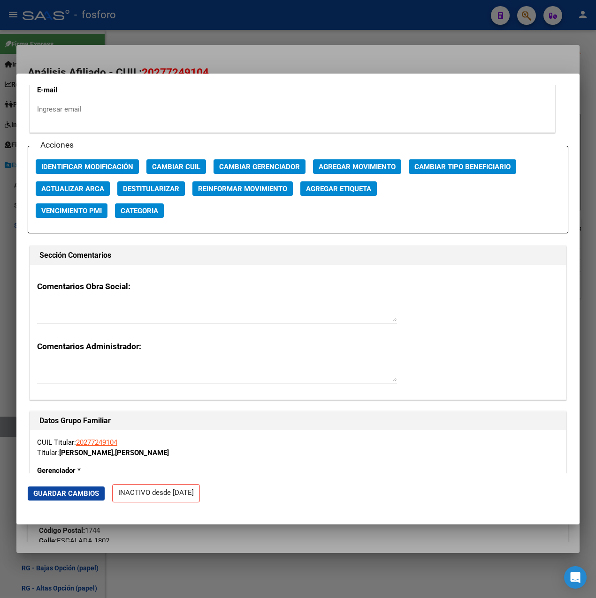
click at [274, 54] on div at bounding box center [298, 299] width 596 height 598
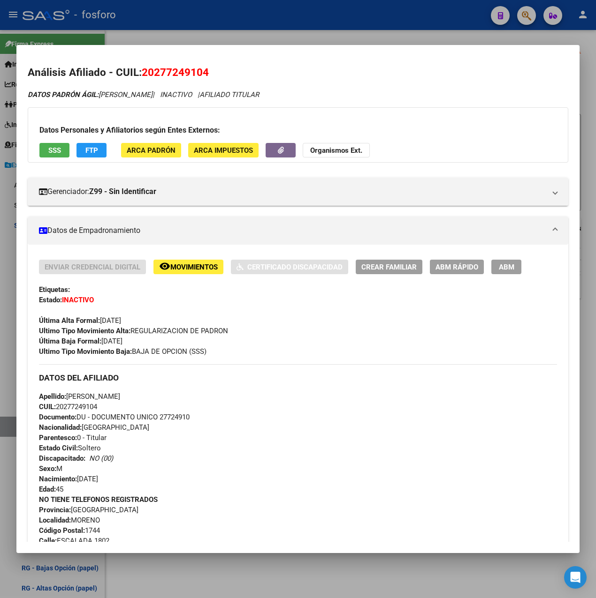
click at [277, 30] on div at bounding box center [298, 299] width 596 height 598
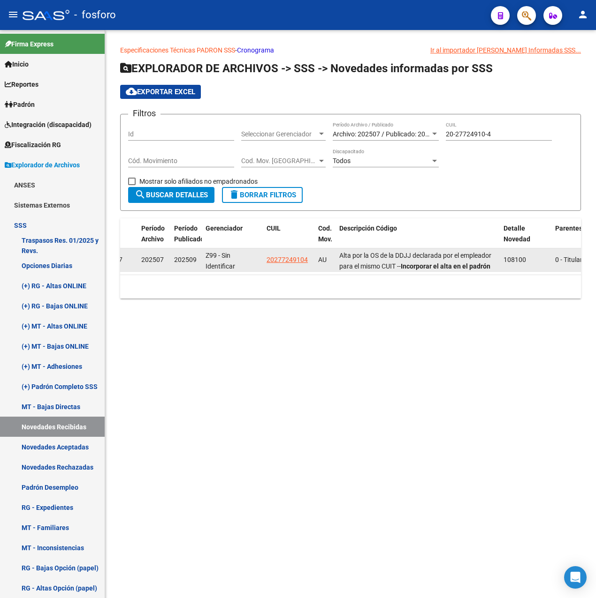
scroll to position [0, 17]
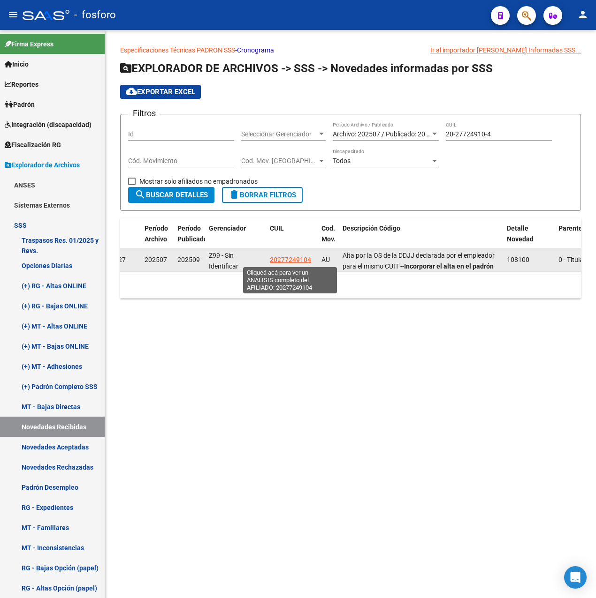
click at [280, 259] on span "20277249104" at bounding box center [290, 260] width 41 height 8
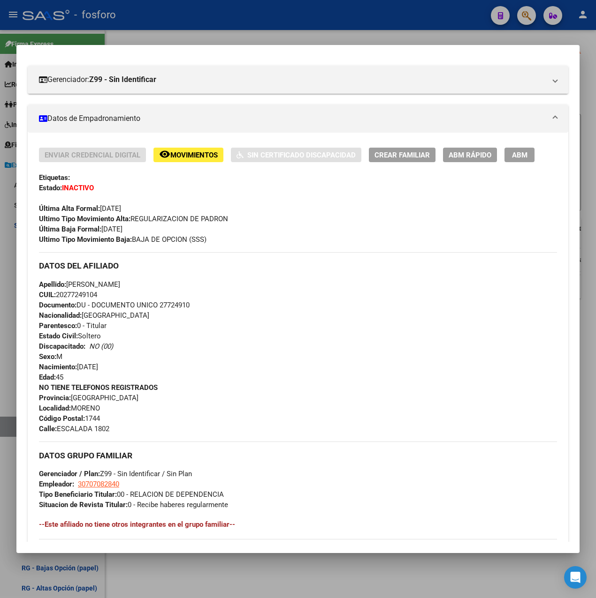
scroll to position [351, 0]
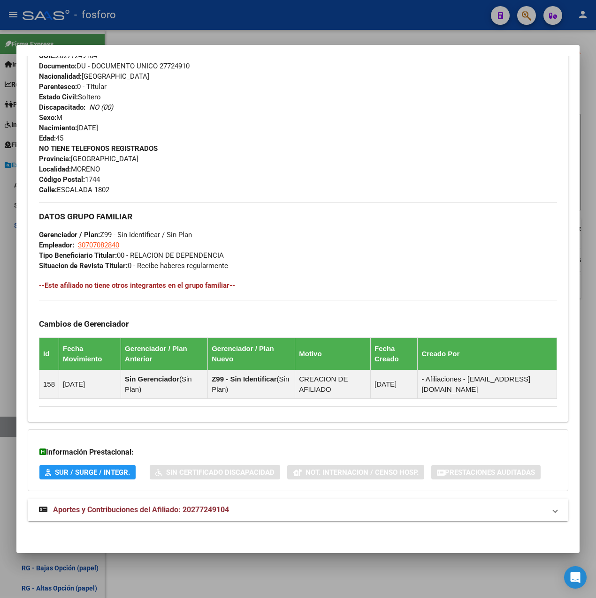
click at [209, 513] on span "Aportes y Contribuciones del Afiliado: 20277249104" at bounding box center [141, 509] width 176 height 9
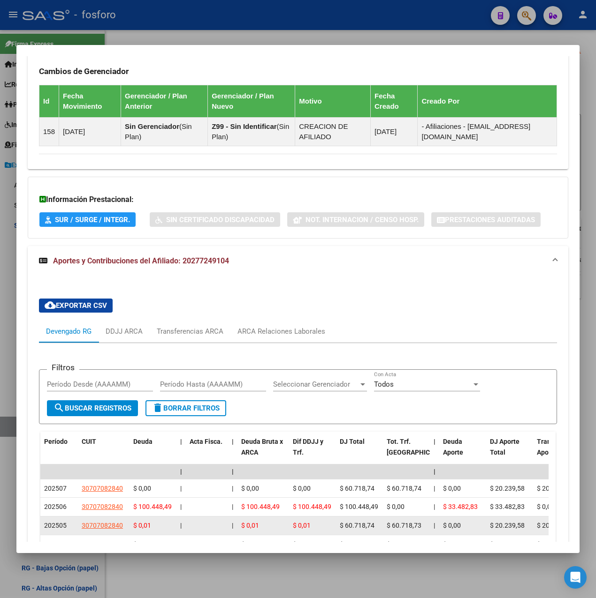
scroll to position [735, 0]
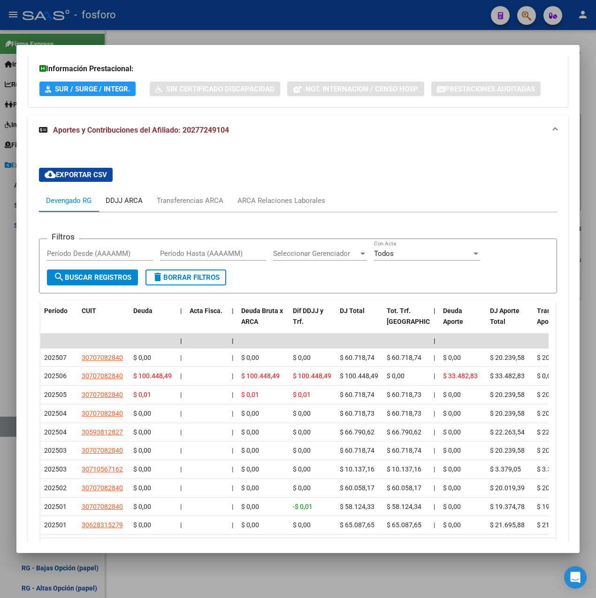
click at [131, 197] on div "DDJJ ARCA" at bounding box center [124, 201] width 37 height 10
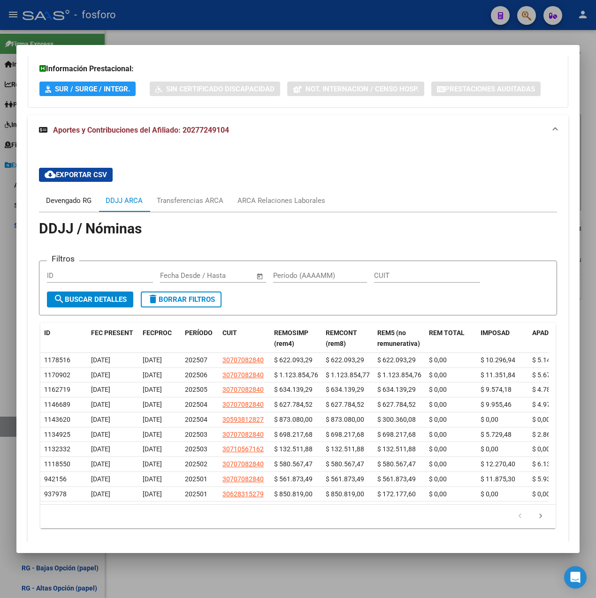
click at [73, 198] on div "Devengado RG" at bounding box center [68, 201] width 45 height 10
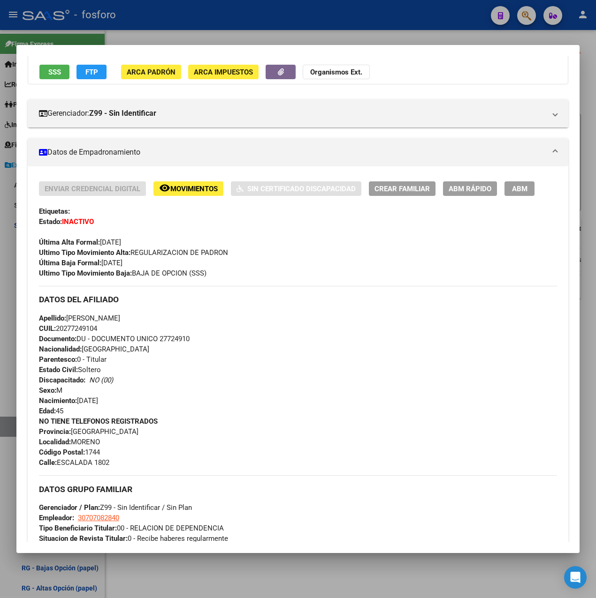
scroll to position [0, 0]
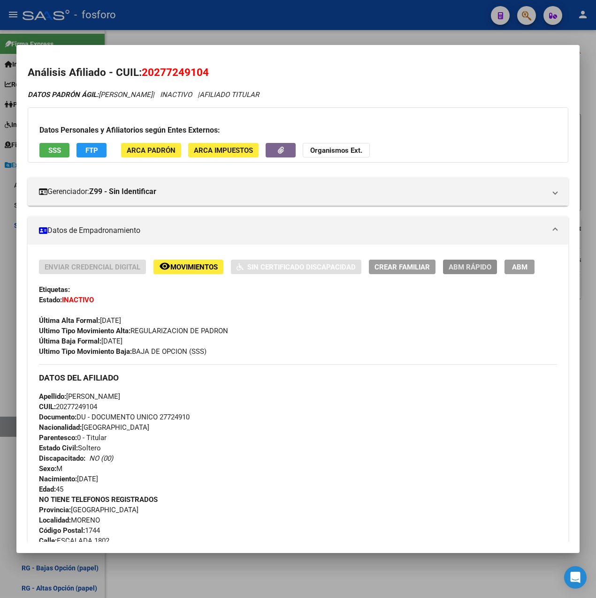
click at [466, 263] on span "ABM Rápido" at bounding box center [469, 267] width 43 height 8
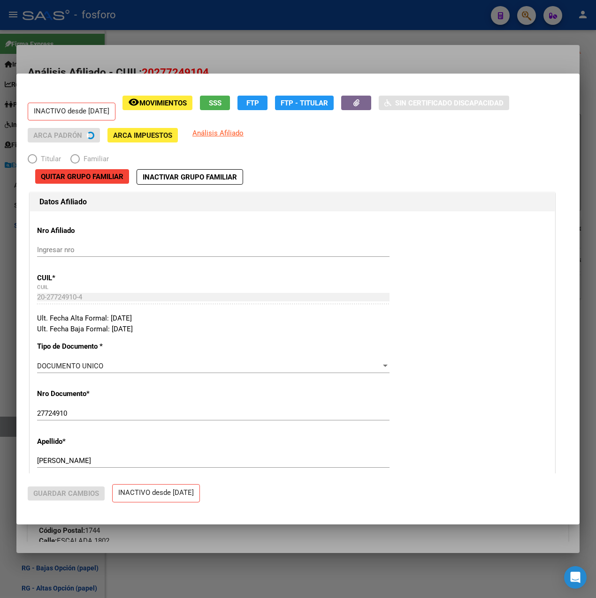
radio input "true"
type input "30-70708284-0"
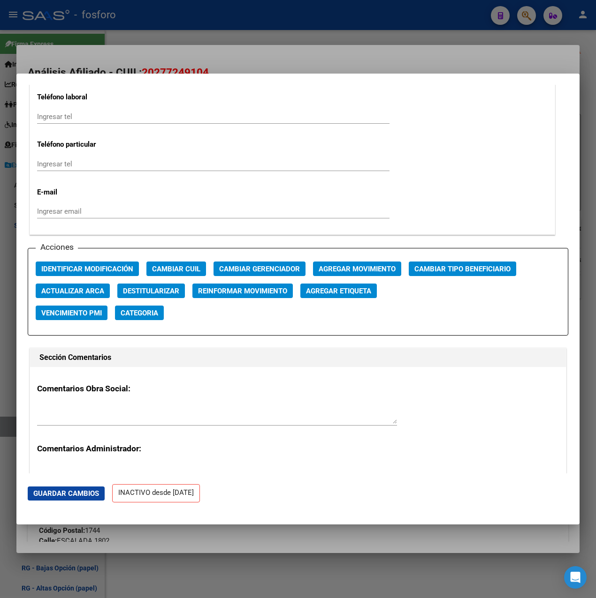
scroll to position [1219, 0]
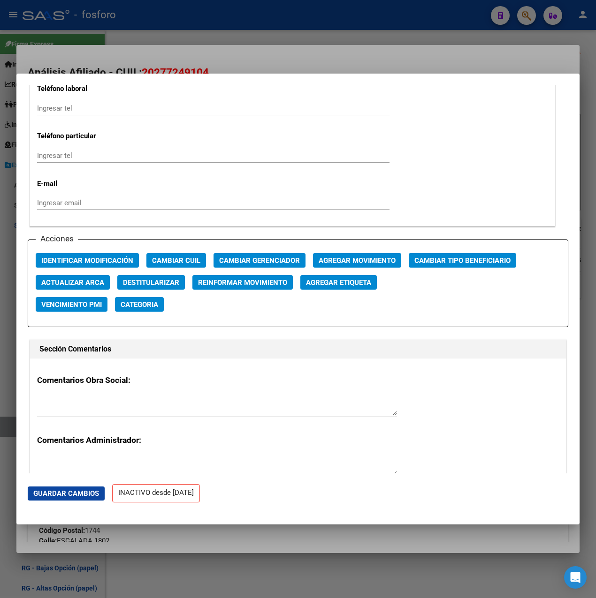
click at [368, 257] on span "Agregar Movimiento" at bounding box center [356, 260] width 77 height 8
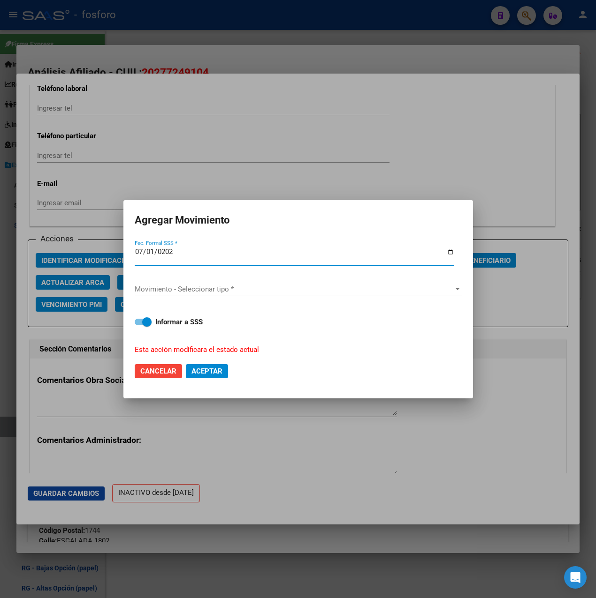
type input "[DATE]"
click at [196, 286] on span "Movimiento - Seleccionar tipo *" at bounding box center [294, 289] width 318 height 8
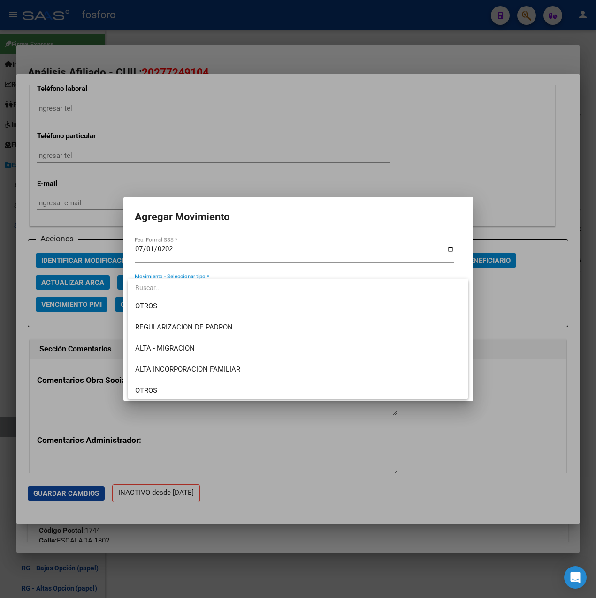
scroll to position [42, 0]
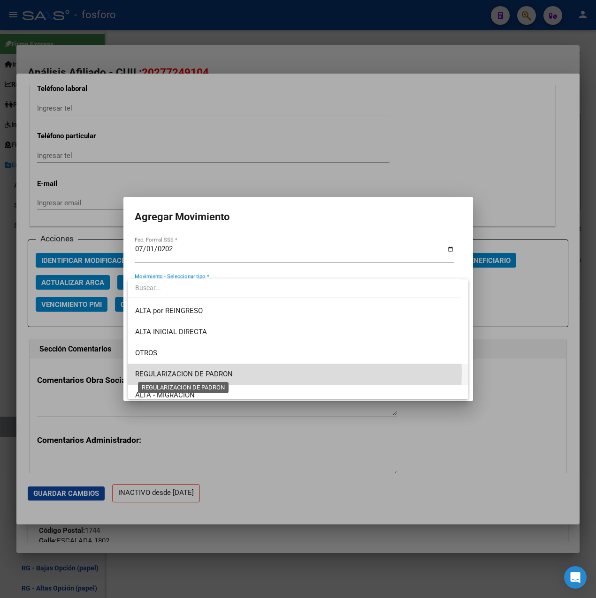
click at [224, 372] on span "REGULARIZACION DE PADRON" at bounding box center [184, 374] width 98 height 8
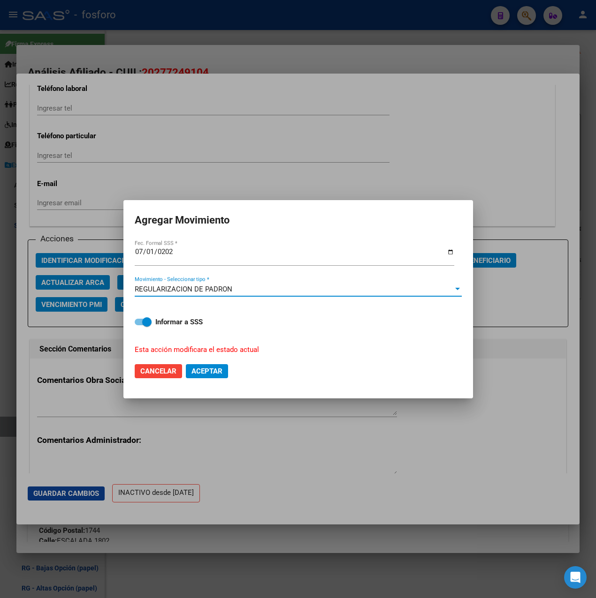
click at [151, 325] on label "Informar a SSS" at bounding box center [298, 322] width 327 height 11
click at [139, 325] on input "Informar a SSS" at bounding box center [139, 325] width 0 height 0
checkbox input "false"
click at [216, 375] on span "Aceptar" at bounding box center [206, 371] width 31 height 8
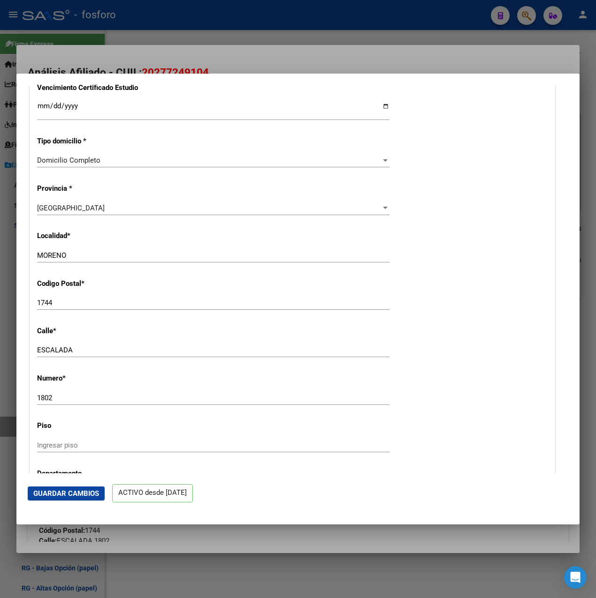
scroll to position [516, 0]
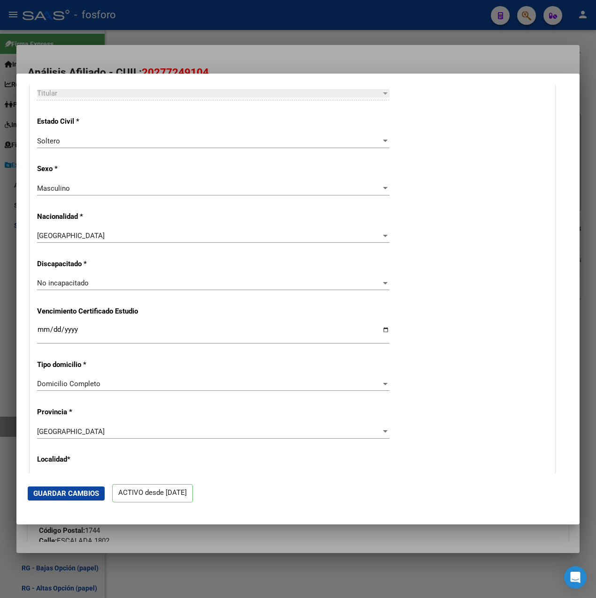
drag, startPoint x: 220, startPoint y: 60, endPoint x: 227, endPoint y: 45, distance: 16.8
click at [220, 60] on div at bounding box center [298, 299] width 596 height 598
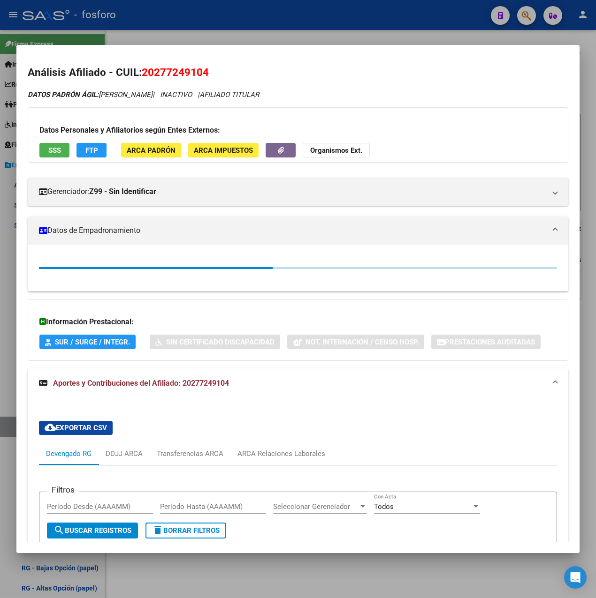
click at [232, 35] on div at bounding box center [298, 299] width 596 height 598
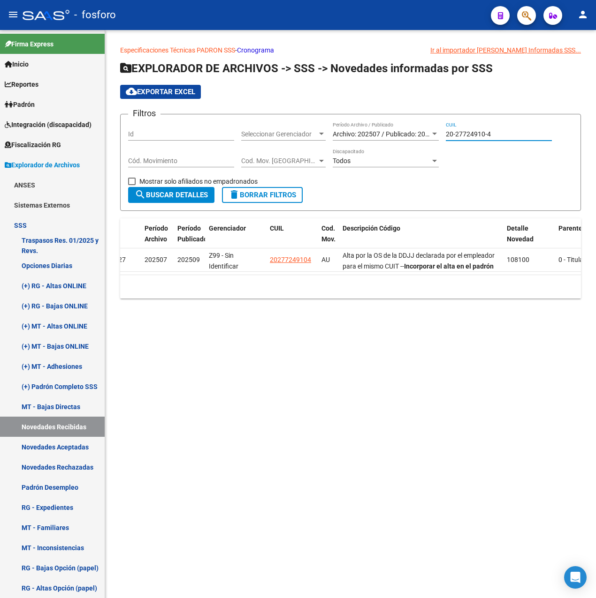
drag, startPoint x: 495, startPoint y: 136, endPoint x: 404, endPoint y: 135, distance: 91.0
click at [404, 135] on div "Filtros Id Seleccionar Gerenciador Seleccionar Gerenciador Archivo: 202507 / Pu…" at bounding box center [350, 154] width 445 height 65
paste input "7-27629347-3"
click at [182, 197] on span "search Buscar Detalles" at bounding box center [171, 195] width 73 height 8
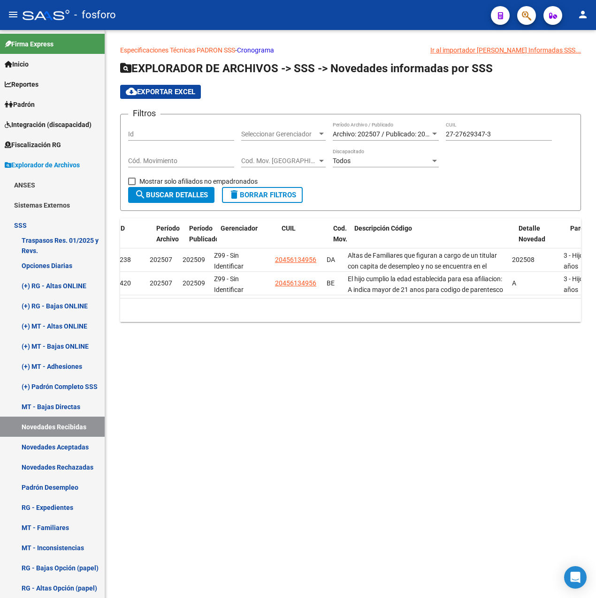
scroll to position [0, 5]
drag, startPoint x: 501, startPoint y: 134, endPoint x: 424, endPoint y: 136, distance: 77.4
click at [424, 136] on div "Filtros Id Seleccionar Gerenciador Seleccionar Gerenciador Archivo: 202507 / Pu…" at bounding box center [350, 154] width 445 height 65
paste input "0-45613495-6"
type input "20-45613495-6"
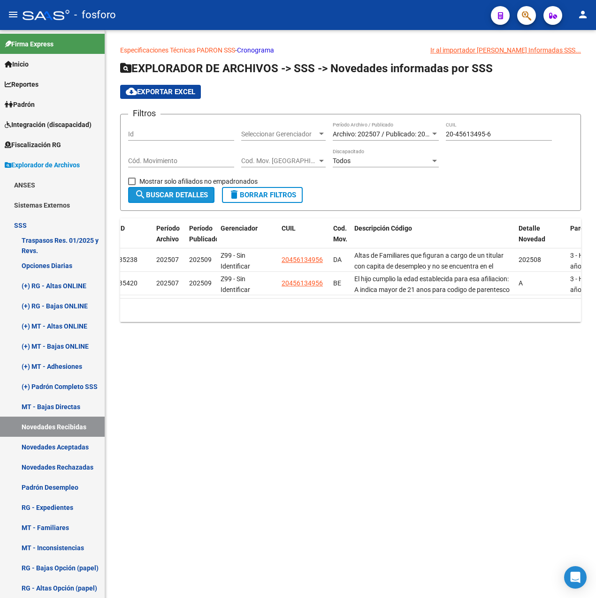
click at [208, 196] on span "search Buscar Detalles" at bounding box center [171, 195] width 73 height 8
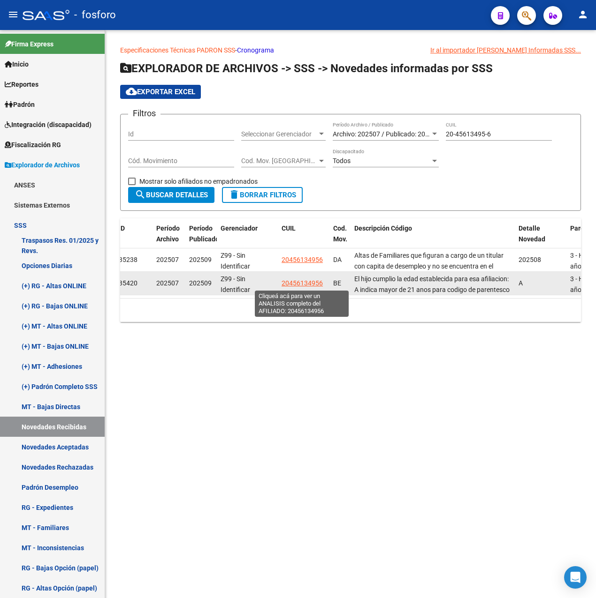
click at [294, 286] on span "20456134956" at bounding box center [301, 283] width 41 height 8
type textarea "20456134956"
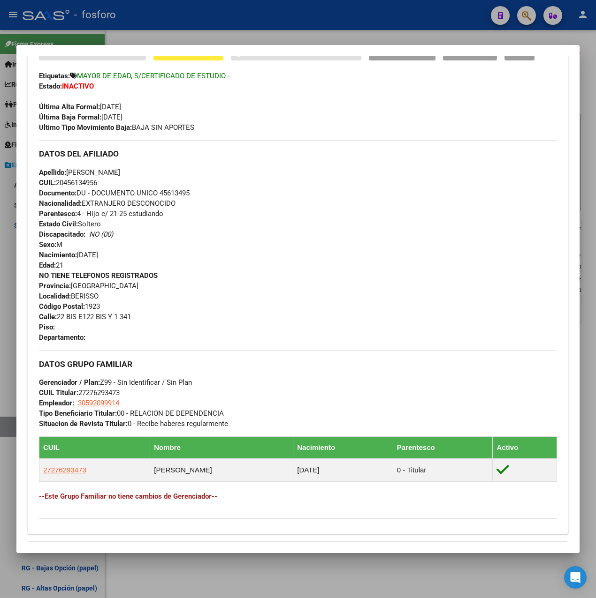
scroll to position [234, 0]
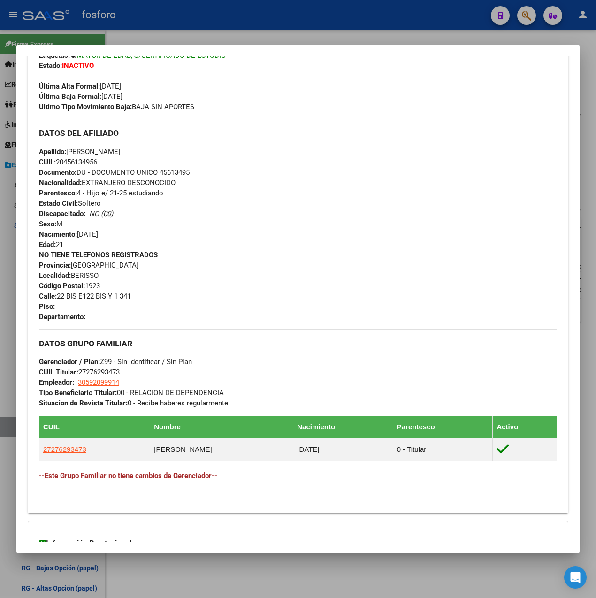
click at [216, 25] on div at bounding box center [298, 299] width 596 height 598
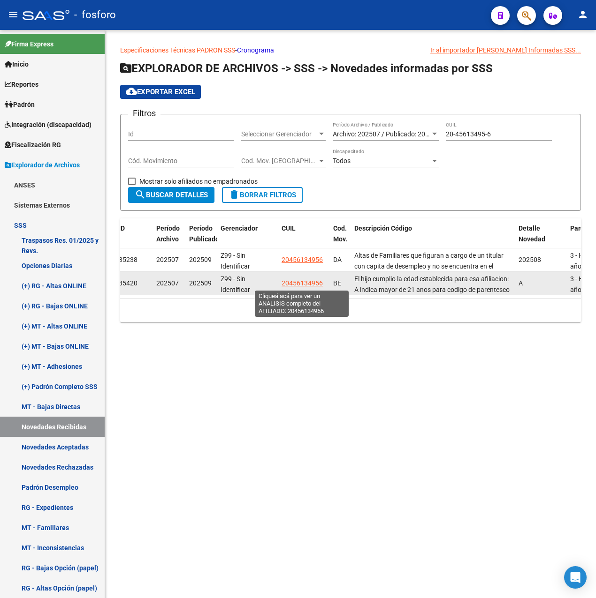
click at [317, 286] on span "20456134956" at bounding box center [301, 283] width 41 height 8
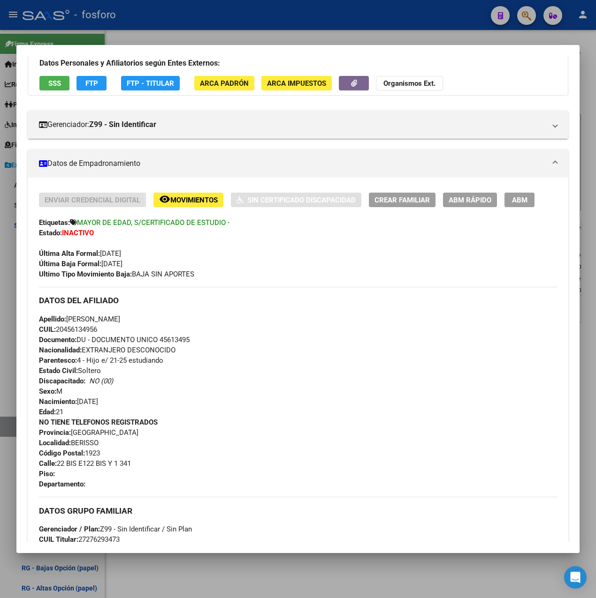
scroll to position [0, 0]
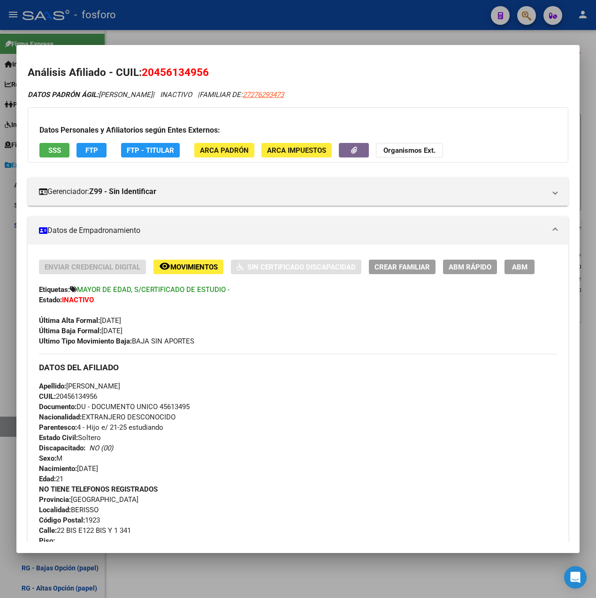
click at [463, 267] on span "ABM Rápido" at bounding box center [469, 267] width 43 height 8
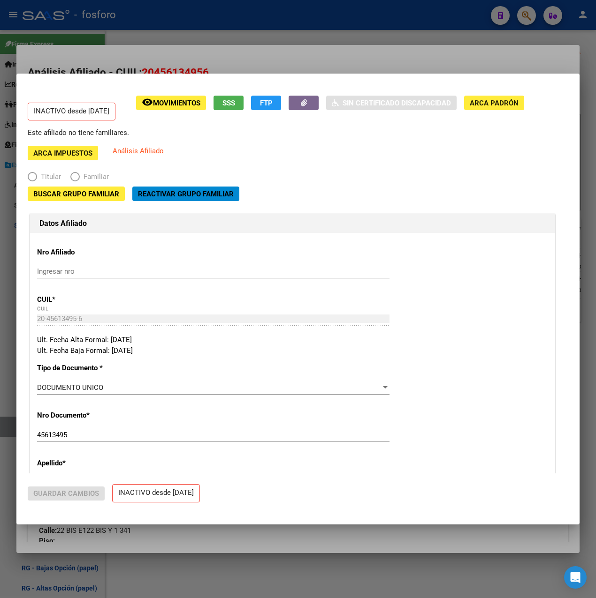
radio input "true"
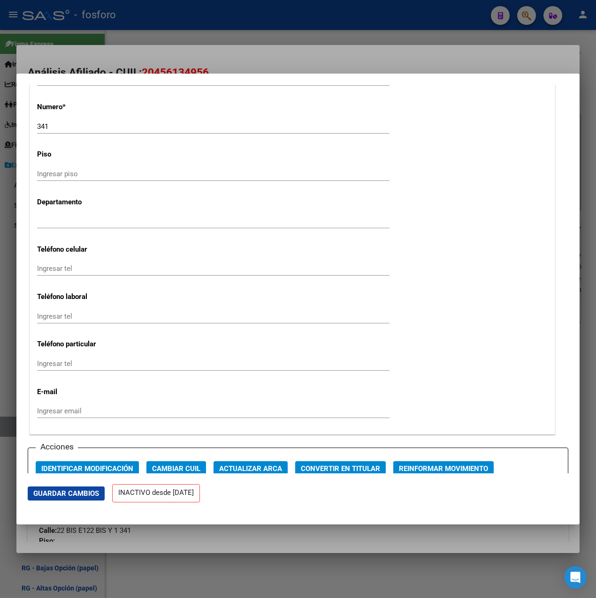
scroll to position [1172, 0]
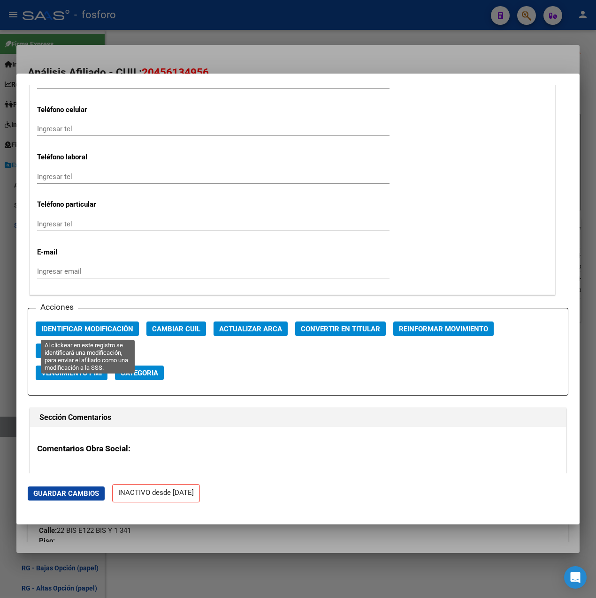
click at [108, 330] on span "Identificar Modificación" at bounding box center [87, 329] width 92 height 8
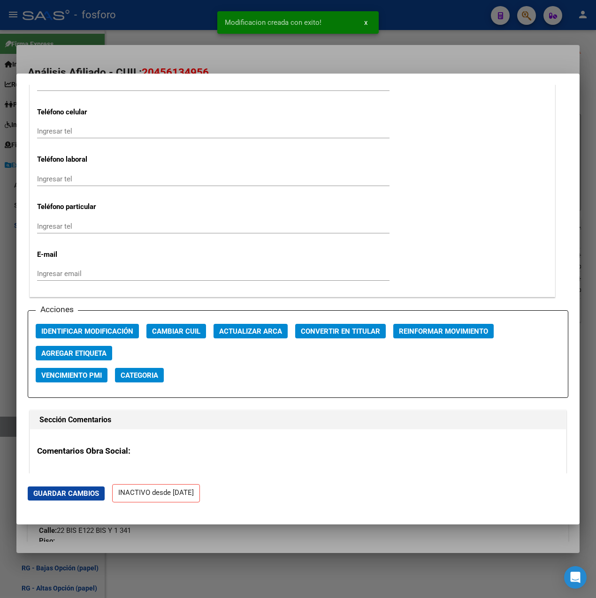
scroll to position [1317, 0]
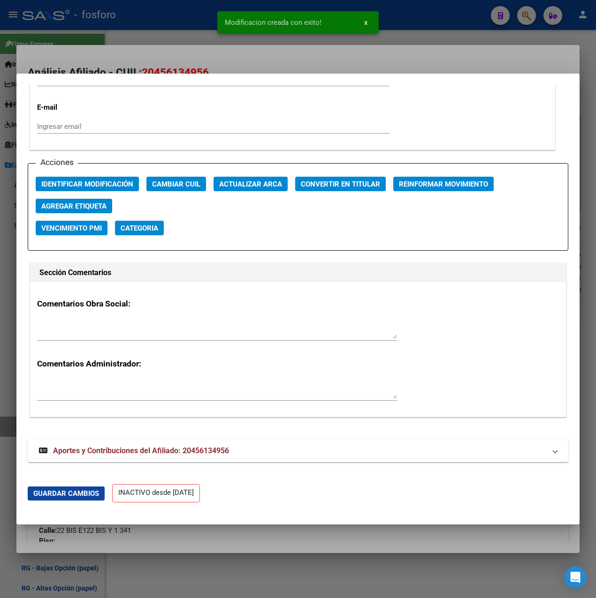
click at [84, 492] on span "Guardar Cambios" at bounding box center [66, 494] width 66 height 8
click at [417, 68] on div at bounding box center [298, 299] width 596 height 598
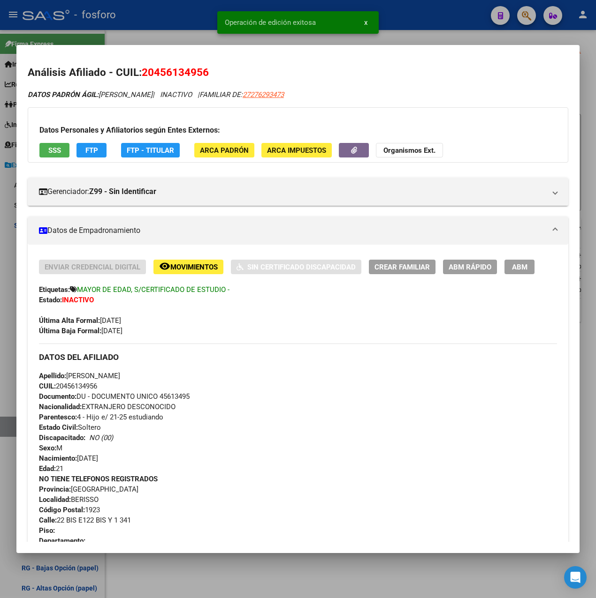
scroll to position [188, 0]
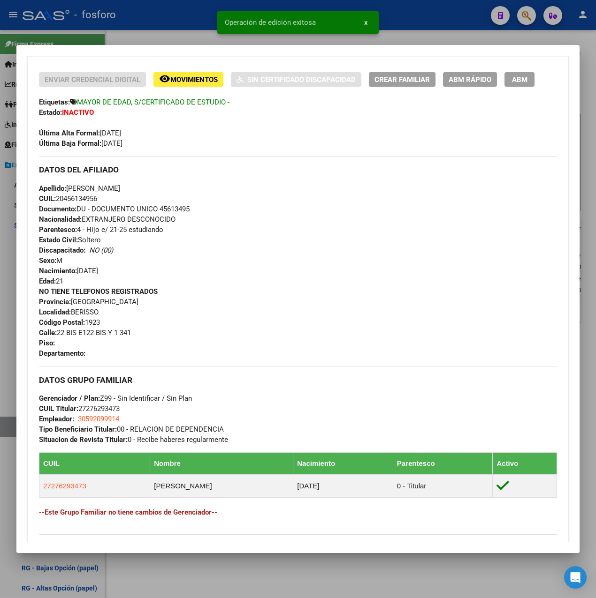
drag, startPoint x: 115, startPoint y: 229, endPoint x: 184, endPoint y: 229, distance: 69.4
click at [184, 229] on div "Apellido: [PERSON_NAME] CUIL: 20456134956 Documento: DU - DOCUMENTO UNICO 45613…" at bounding box center [298, 234] width 518 height 103
drag, startPoint x: 184, startPoint y: 229, endPoint x: 191, endPoint y: 290, distance: 61.3
click at [191, 290] on div "NO TIENE TELEFONOS REGISTRADOS Provincia: [GEOGRAPHIC_DATA] Localidad: BERISSO …" at bounding box center [298, 323] width 518 height 72
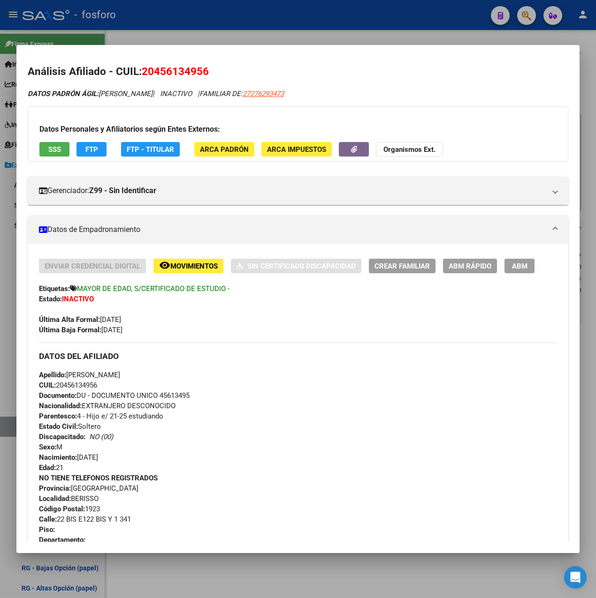
scroll to position [0, 0]
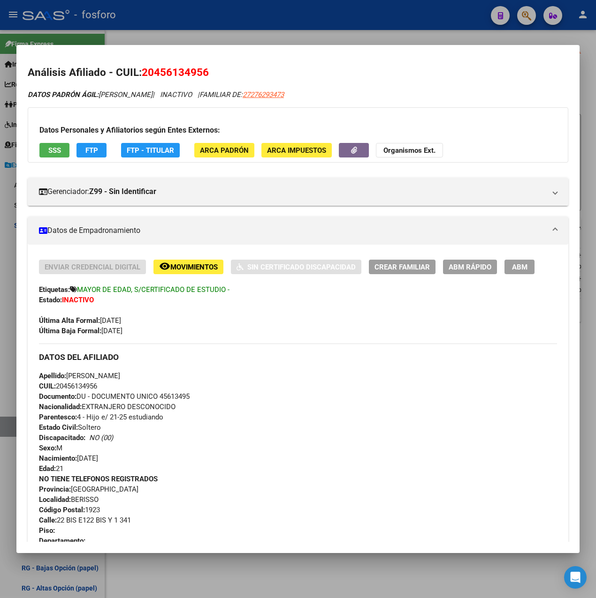
click at [361, 39] on div at bounding box center [298, 299] width 596 height 598
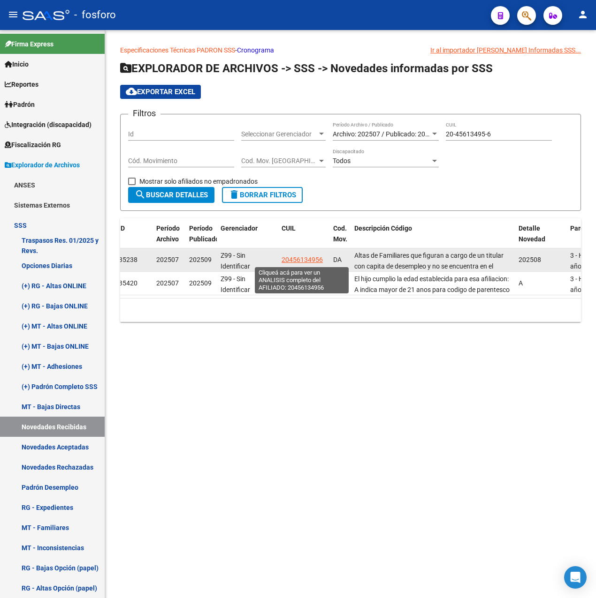
click at [295, 261] on span "20456134956" at bounding box center [301, 260] width 41 height 8
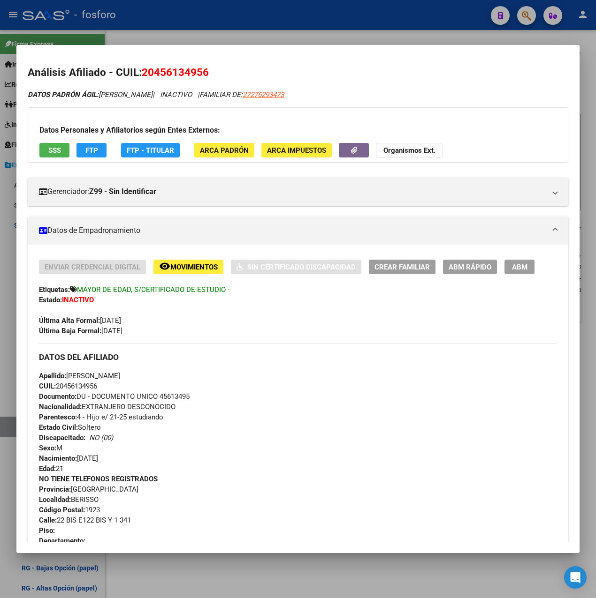
drag, startPoint x: 236, startPoint y: 292, endPoint x: 281, endPoint y: 291, distance: 45.5
click at [281, 291] on div "Etiquetas: MAYOR DE EDAD, S/CERTIFICADO DE ESTUDIO -" at bounding box center [298, 290] width 518 height 10
click at [467, 271] on span "ABM Rápido" at bounding box center [469, 267] width 43 height 8
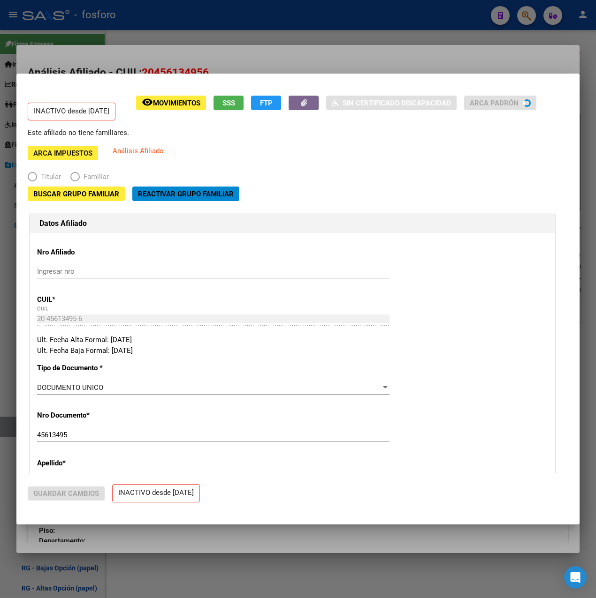
radio input "true"
click at [107, 195] on span "Buscar Grupo Familiar" at bounding box center [76, 194] width 86 height 8
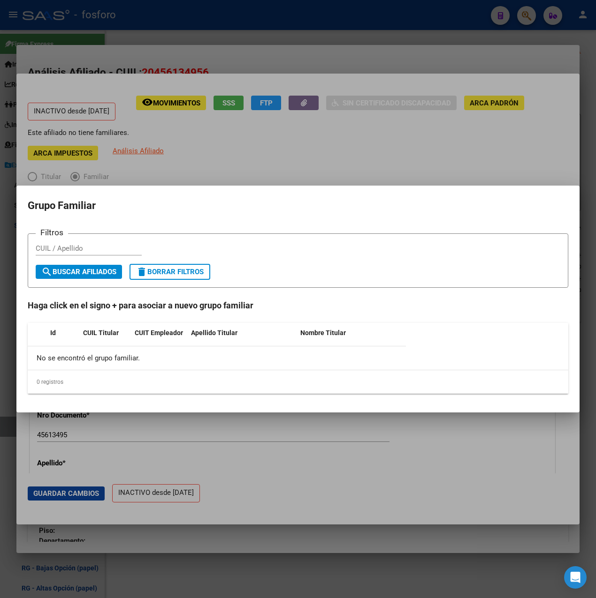
click at [257, 159] on div at bounding box center [298, 299] width 596 height 598
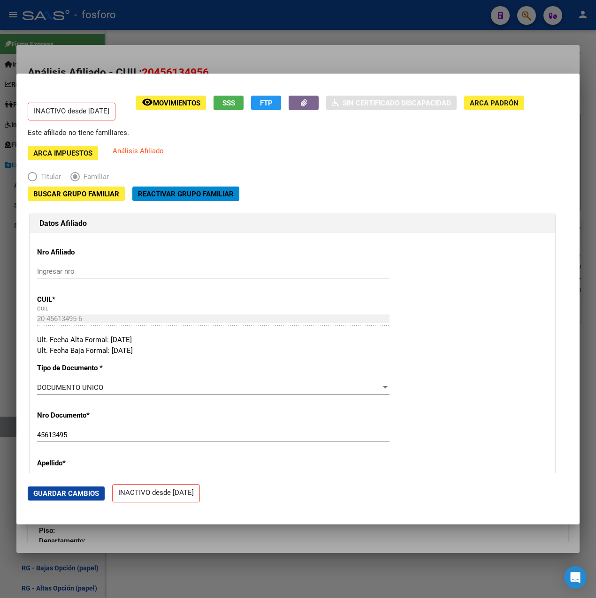
click at [292, 60] on div at bounding box center [298, 299] width 596 height 598
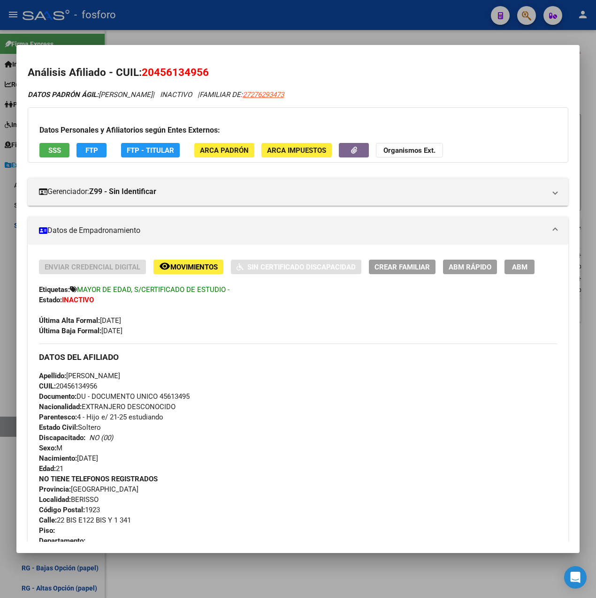
scroll to position [338, 0]
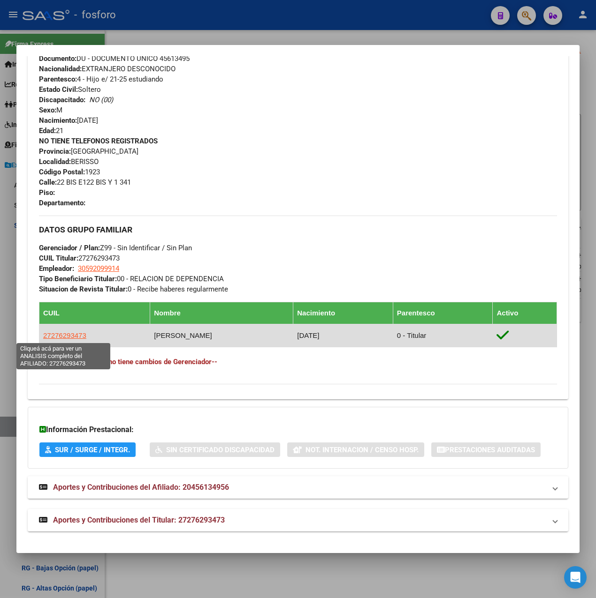
click at [70, 335] on span "27276293473" at bounding box center [64, 336] width 43 height 8
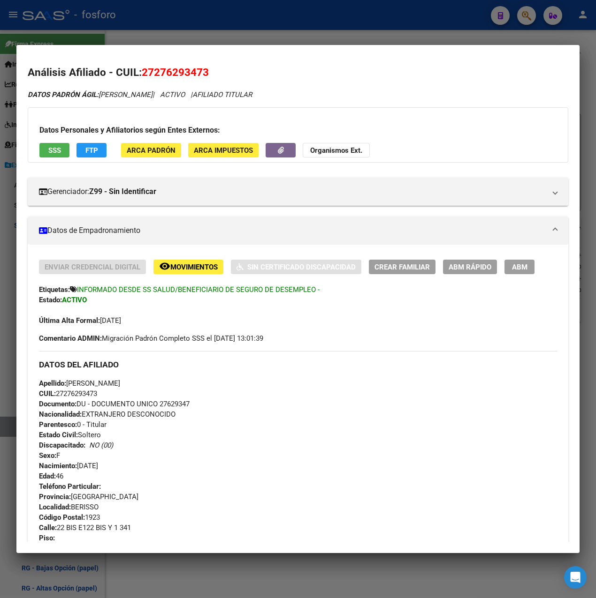
scroll to position [309, 0]
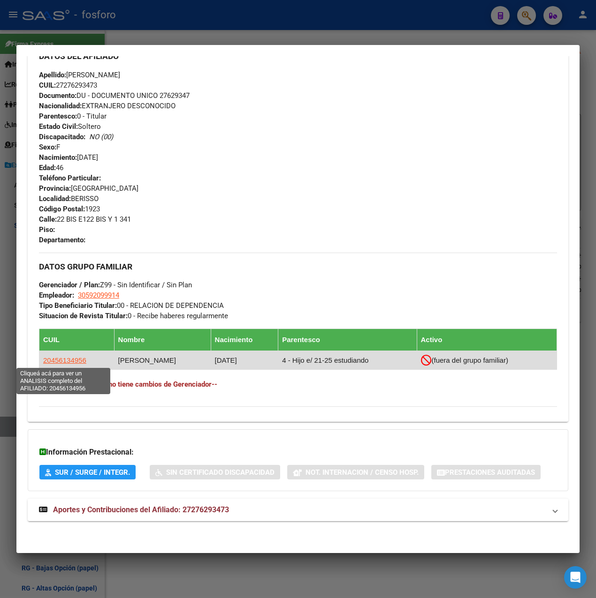
click at [54, 361] on span "20456134956" at bounding box center [64, 360] width 43 height 8
type textarea "20456134956"
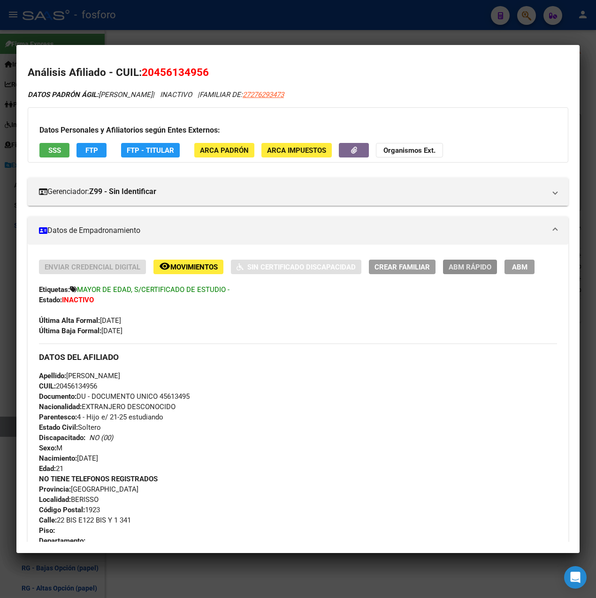
click at [467, 265] on span "ABM Rápido" at bounding box center [469, 267] width 43 height 8
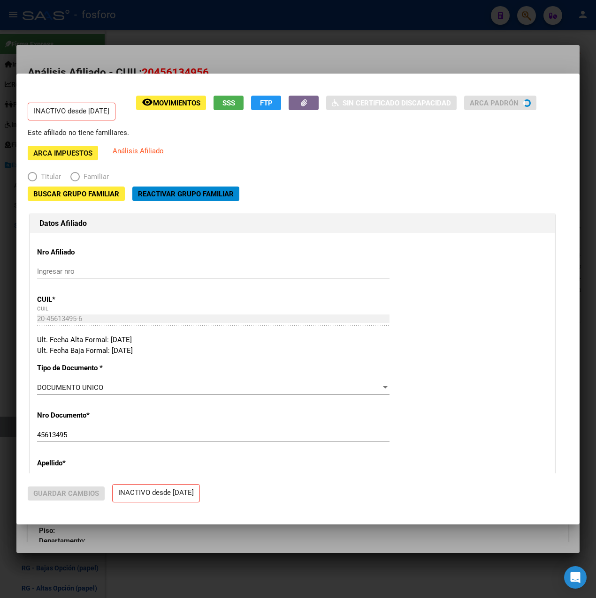
radio input "true"
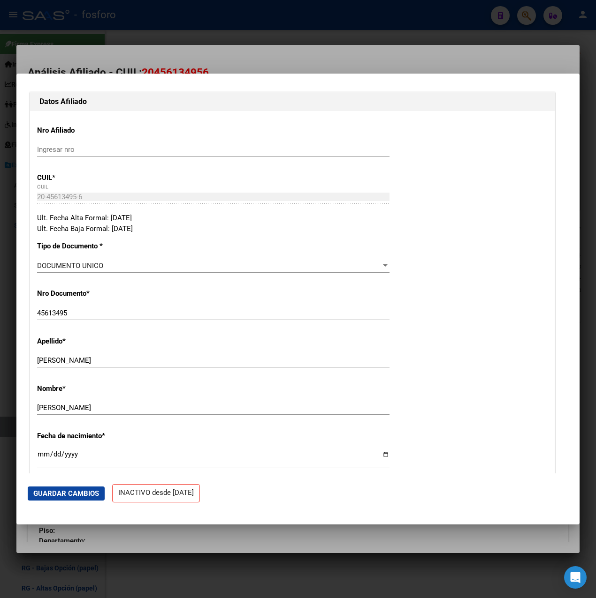
scroll to position [0, 0]
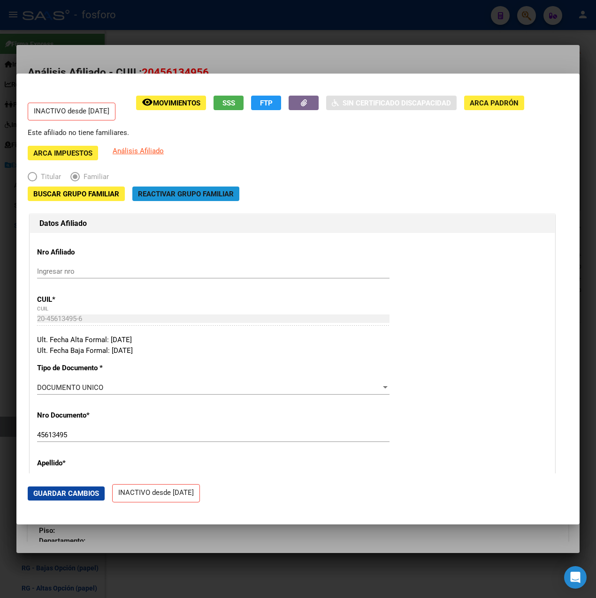
click at [213, 194] on span "Reactivar Grupo Familiar" at bounding box center [186, 194] width 96 height 8
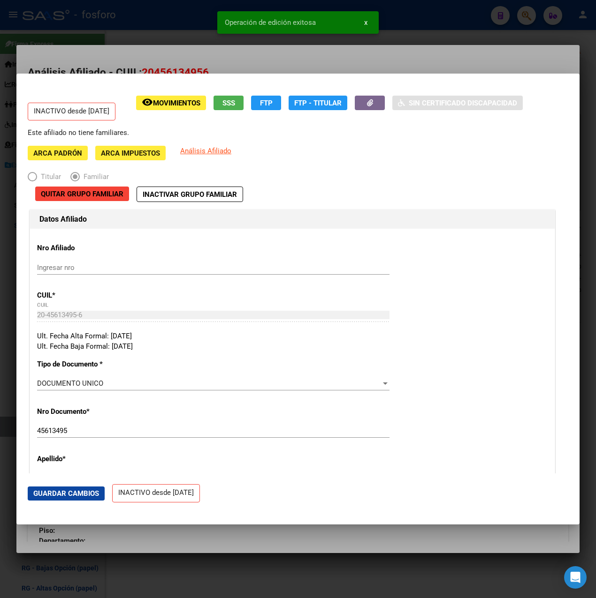
click at [327, 53] on div at bounding box center [298, 299] width 596 height 598
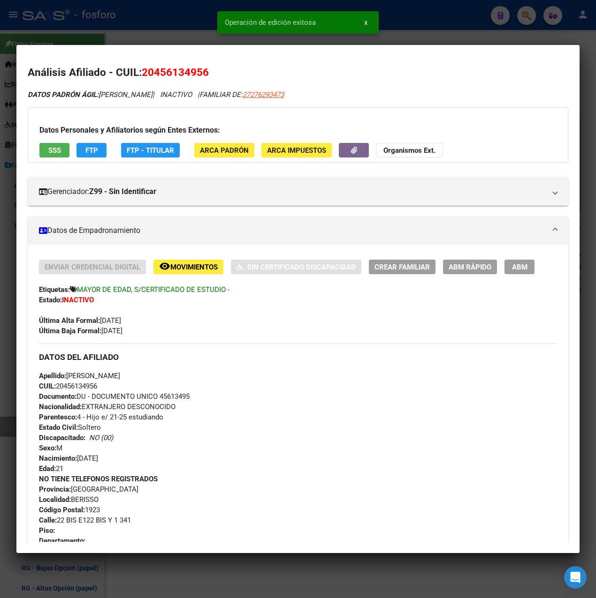
click at [462, 268] on span "ABM Rápido" at bounding box center [469, 267] width 43 height 8
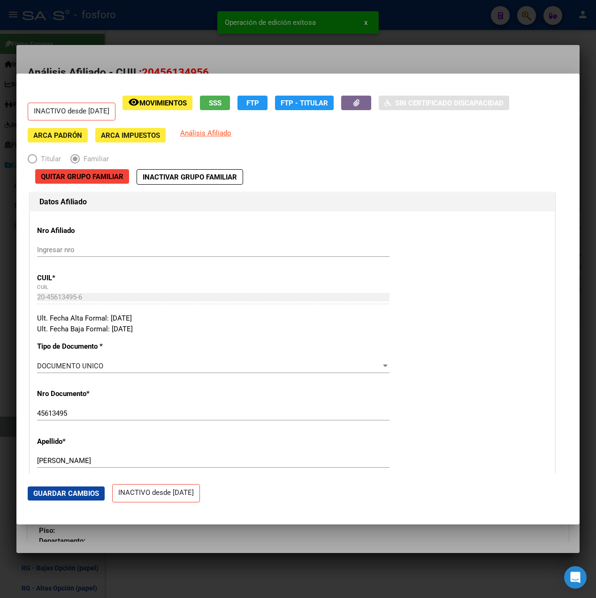
radio input "true"
type input "30-59209991-4"
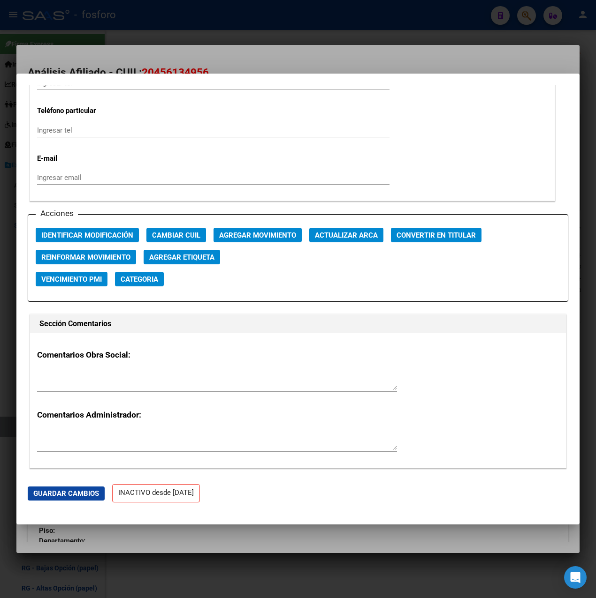
scroll to position [1219, 0]
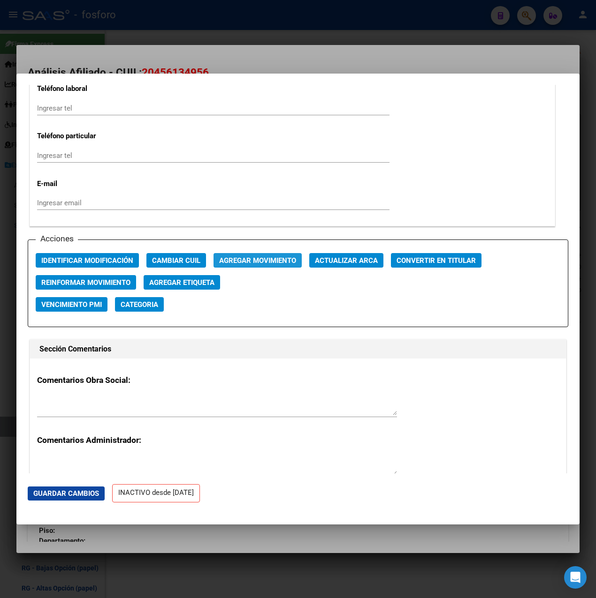
click at [255, 257] on span "Agregar Movimiento" at bounding box center [257, 260] width 77 height 8
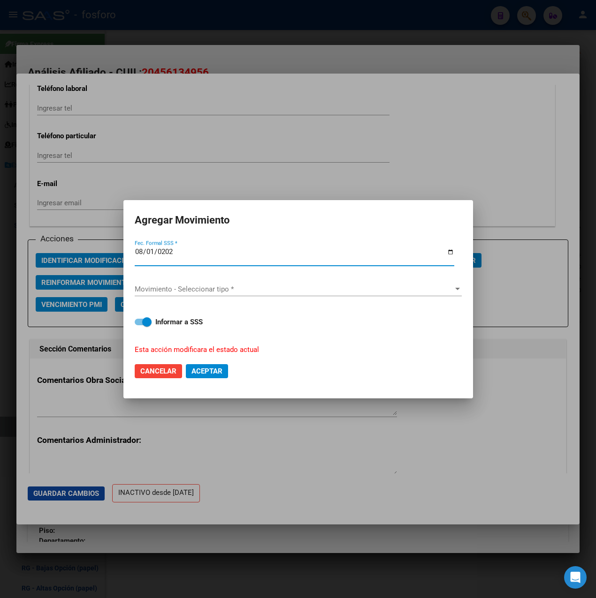
type input "[DATE]"
click at [201, 287] on span "Movimiento - Seleccionar tipo *" at bounding box center [294, 289] width 318 height 8
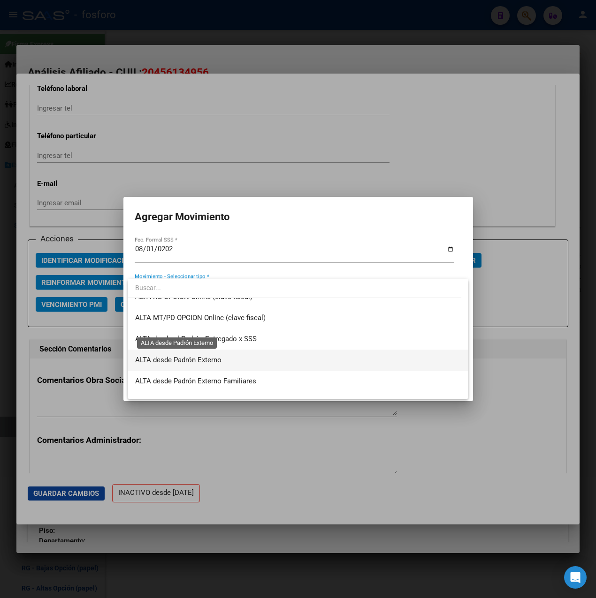
scroll to position [229, 0]
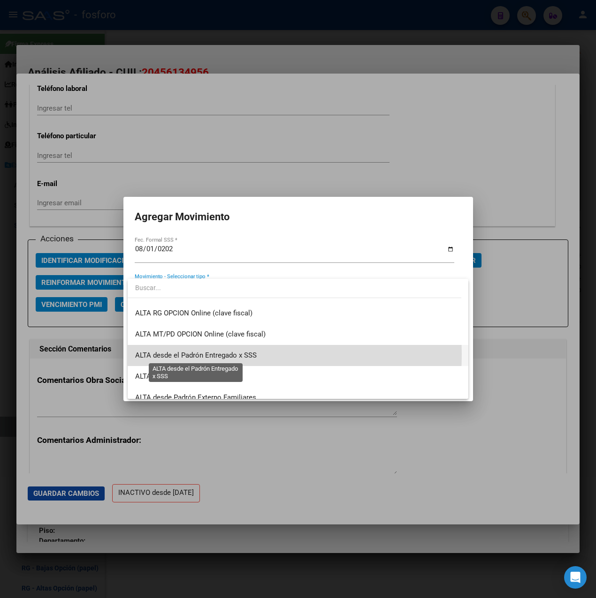
click at [241, 354] on span "ALTA desde el Padrón Entregado x SSS" at bounding box center [195, 355] width 121 height 8
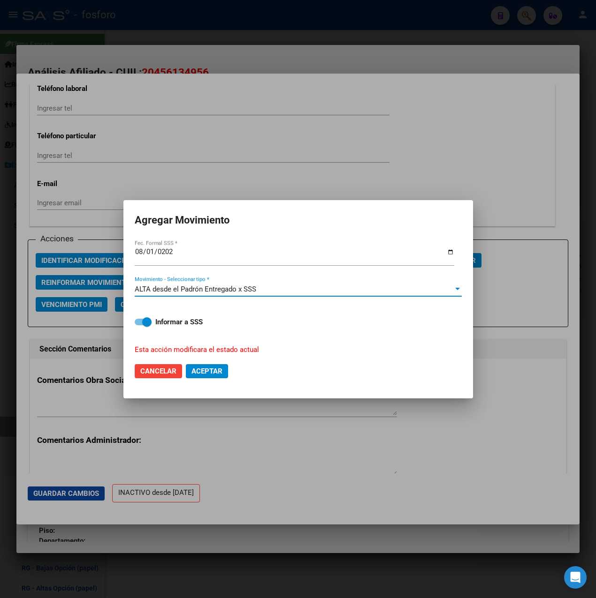
click at [161, 325] on strong "Informar a SSS" at bounding box center [178, 322] width 47 height 8
click at [139, 325] on input "Informar a SSS" at bounding box center [139, 325] width 0 height 0
checkbox input "false"
click at [219, 368] on span "Aceptar" at bounding box center [206, 371] width 31 height 8
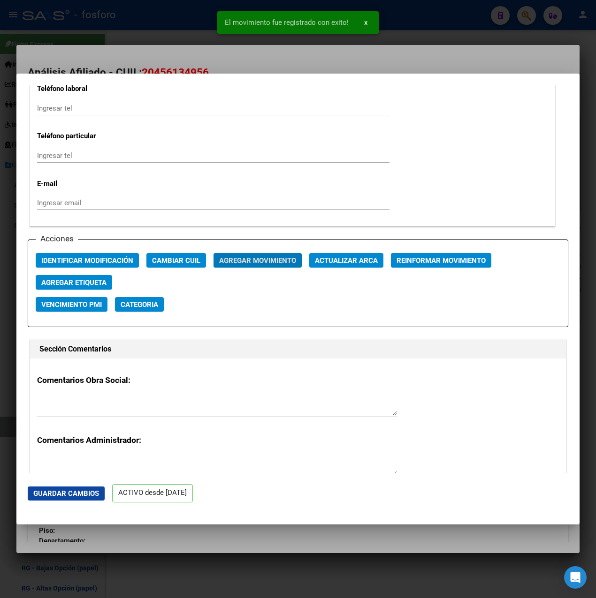
click at [63, 283] on span "Agregar Etiqueta" at bounding box center [73, 283] width 65 height 8
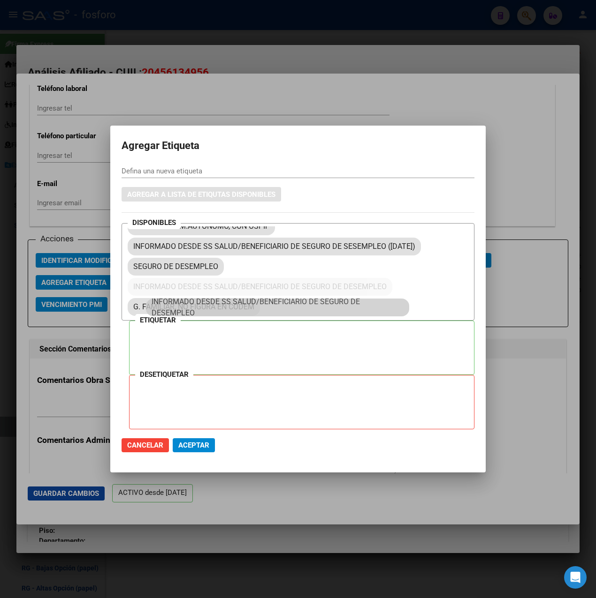
scroll to position [659, 0]
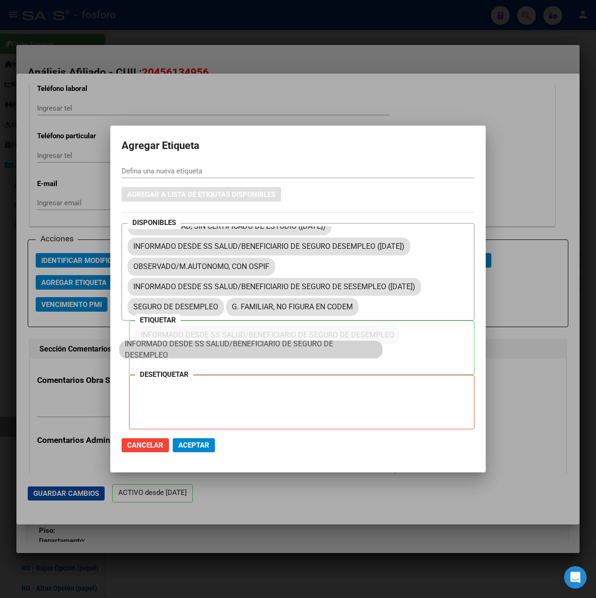
drag, startPoint x: 328, startPoint y: 286, endPoint x: 348, endPoint y: 347, distance: 64.4
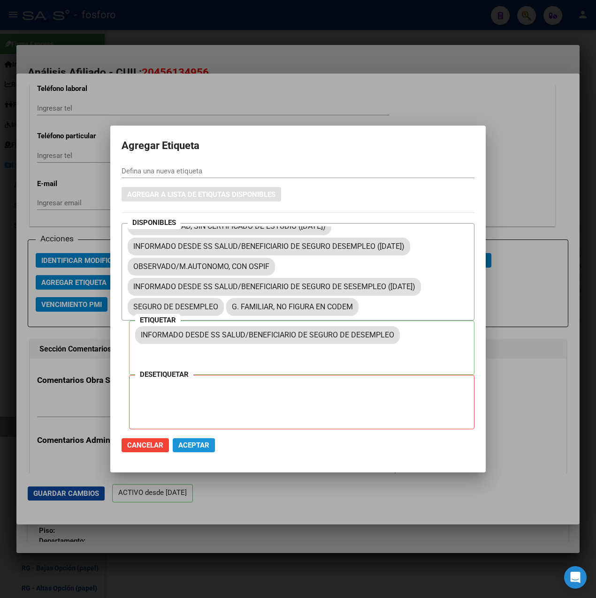
click at [202, 448] on span "Aceptar" at bounding box center [193, 445] width 31 height 8
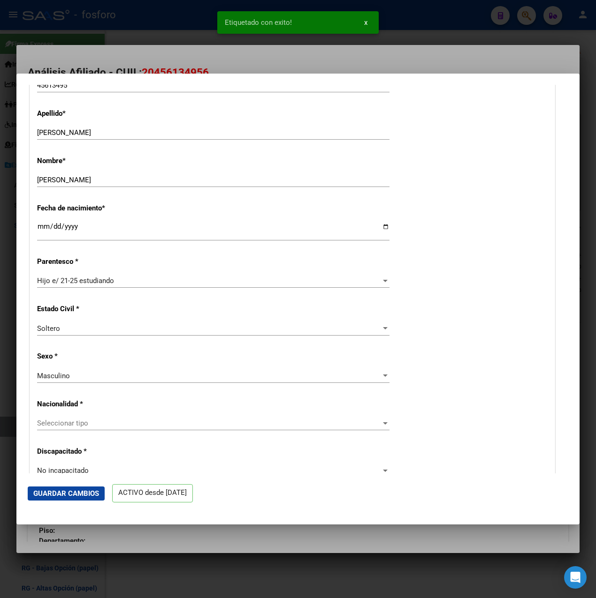
scroll to position [0, 0]
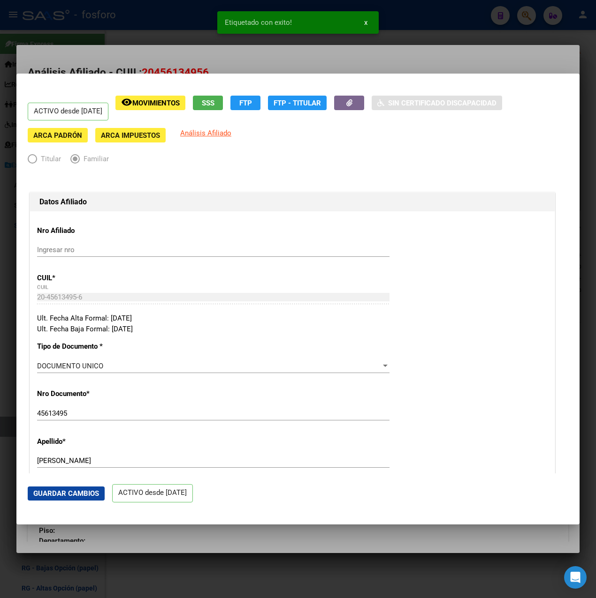
click at [234, 62] on div at bounding box center [298, 299] width 596 height 598
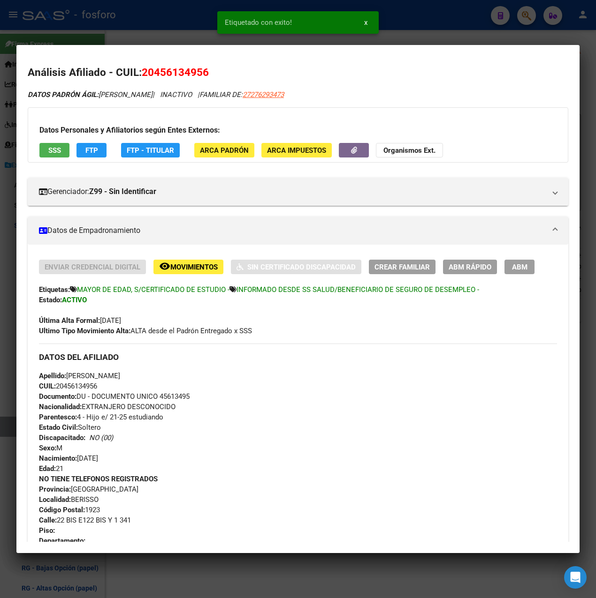
drag, startPoint x: 130, startPoint y: 292, endPoint x: 181, endPoint y: 291, distance: 50.6
click at [181, 291] on span "MAYOR DE EDAD, S/CERTIFICADO DE ESTUDIO -" at bounding box center [153, 290] width 152 height 8
drag, startPoint x: 181, startPoint y: 291, endPoint x: 441, endPoint y: 294, distance: 260.3
click at [441, 294] on div "Etiquetas: MAYOR DE EDAD, S/CERTIFICADO DE ESTUDIO - INFORMADO DESDE SS SALUD/B…" at bounding box center [298, 290] width 518 height 10
drag, startPoint x: 441, startPoint y: 294, endPoint x: 469, endPoint y: 313, distance: 33.8
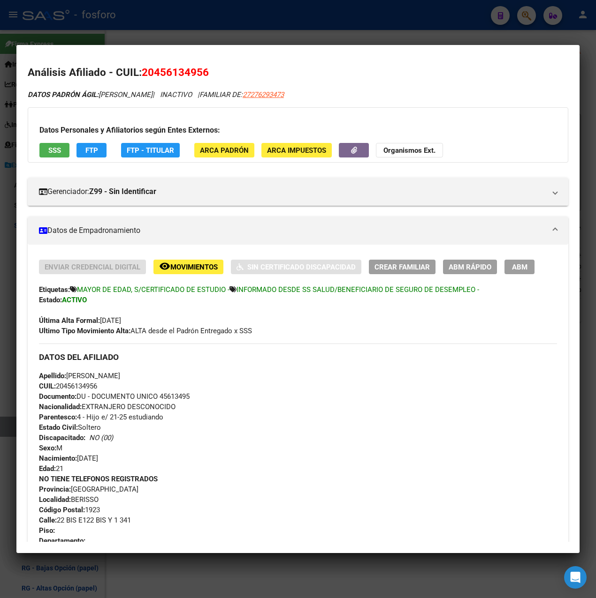
click at [469, 313] on div "Última Alta Formal: [DATE]" at bounding box center [298, 315] width 518 height 21
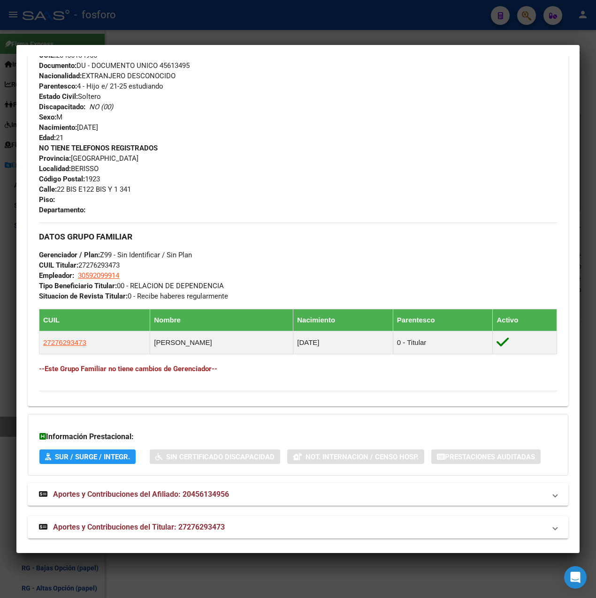
scroll to position [338, 0]
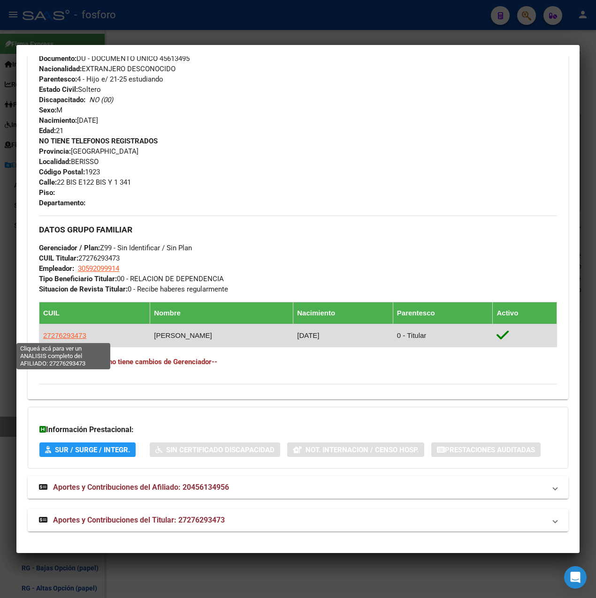
click at [60, 334] on span "27276293473" at bounding box center [64, 336] width 43 height 8
type textarea "27276293473"
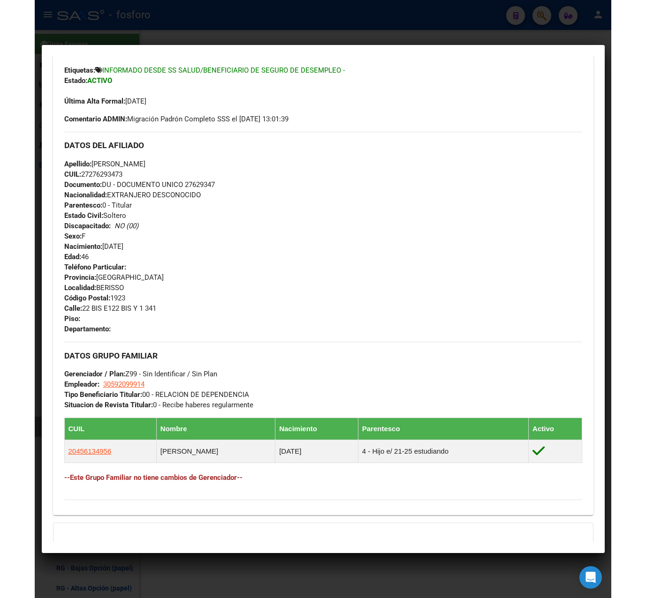
scroll to position [0, 0]
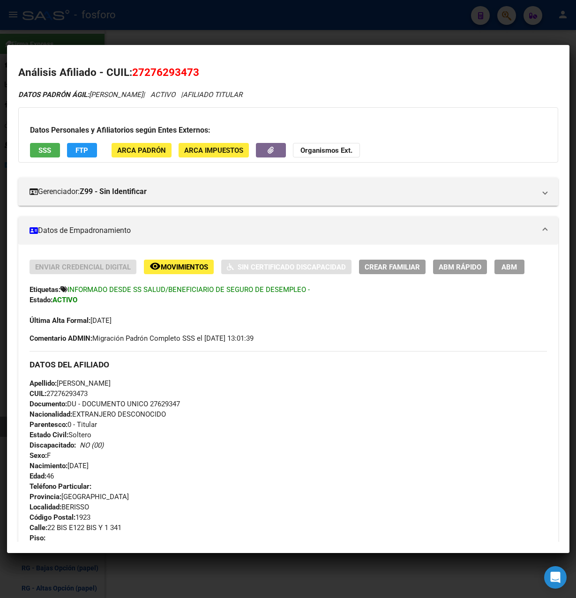
click at [217, 37] on div at bounding box center [288, 299] width 576 height 598
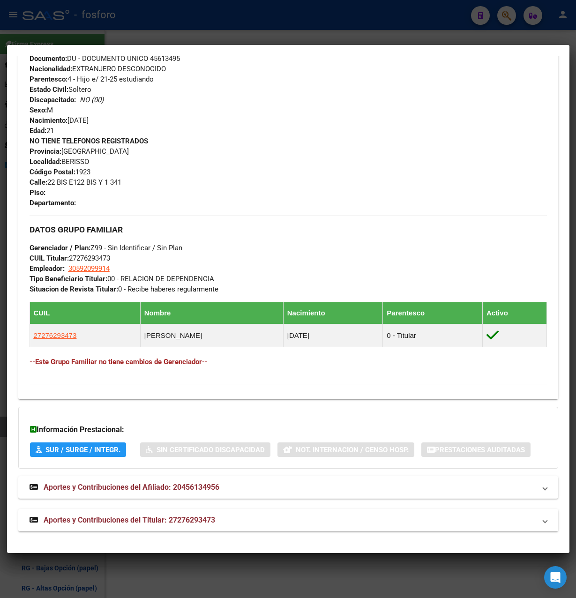
click at [217, 37] on div at bounding box center [288, 299] width 576 height 598
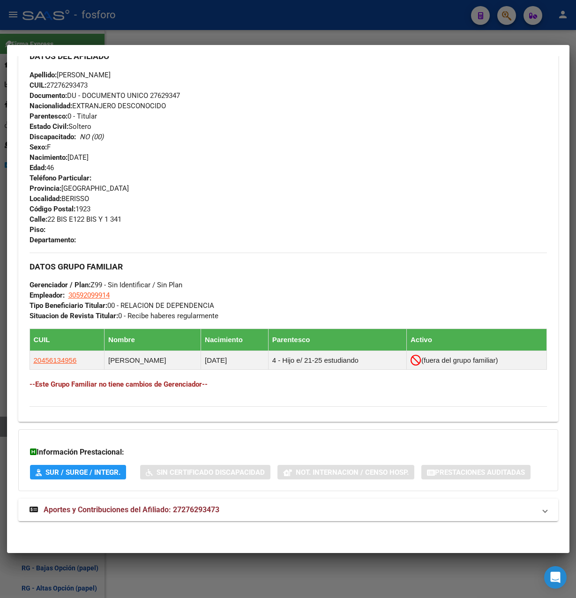
click at [217, 37] on div at bounding box center [288, 299] width 576 height 598
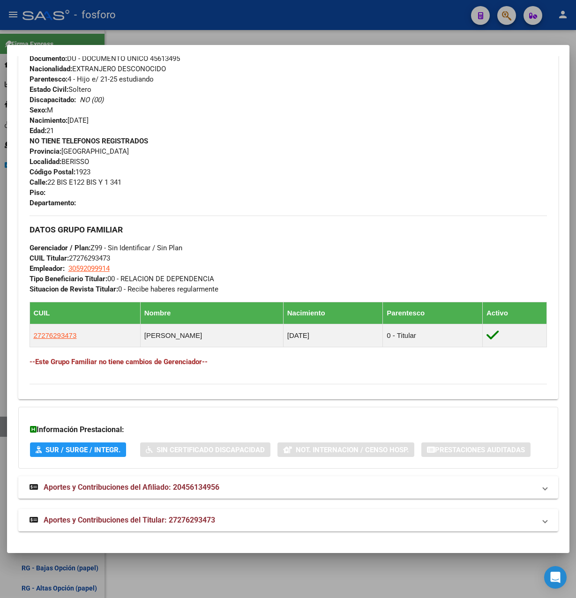
click at [217, 37] on div at bounding box center [288, 299] width 576 height 598
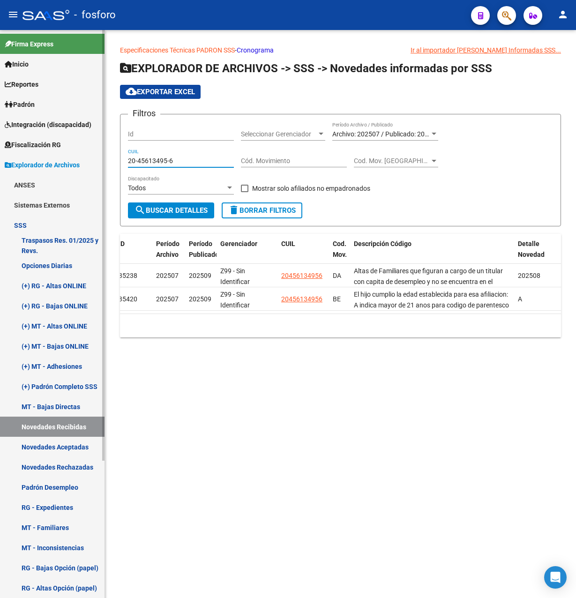
drag, startPoint x: 184, startPoint y: 162, endPoint x: 73, endPoint y: 159, distance: 111.2
click at [73, 159] on mat-sidenav-container "Firma Express Inicio Instructivos Contacto OS Reportes Padrón Traspasos x O.S. …" at bounding box center [288, 314] width 576 height 568
paste input "7-45909949-8"
type input "27-45909949-8"
drag, startPoint x: 180, startPoint y: 208, endPoint x: 398, endPoint y: 242, distance: 220.3
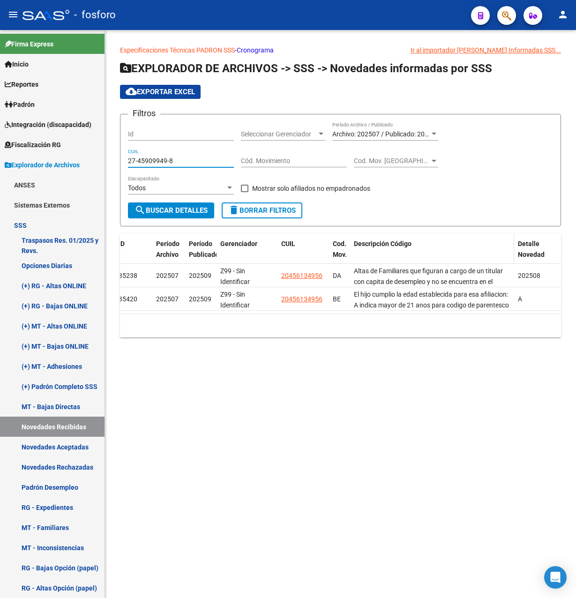
click at [180, 208] on span "search Buscar Detalles" at bounding box center [171, 210] width 73 height 8
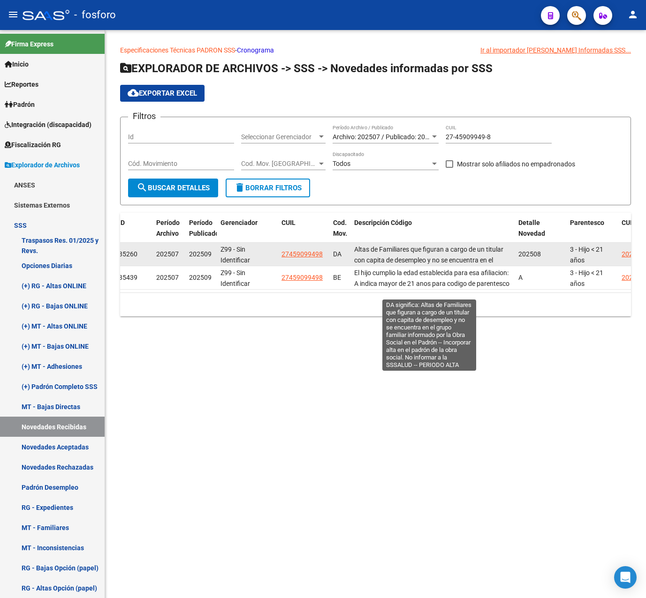
click at [385, 257] on span "Altas de Familiares que figuran a cargo de un titular con capita de desempleo y…" at bounding box center [428, 271] width 149 height 50
drag, startPoint x: 355, startPoint y: 250, endPoint x: 379, endPoint y: 252, distance: 24.0
click at [379, 252] on span "Altas de Familiares que figuran a cargo de un titular con capita de desempleo y…" at bounding box center [428, 271] width 149 height 50
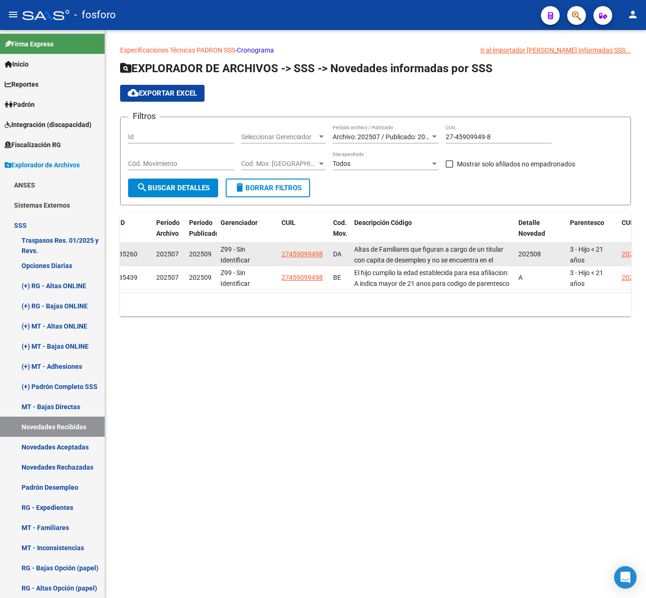
drag, startPoint x: 379, startPoint y: 252, endPoint x: 304, endPoint y: 255, distance: 75.1
click at [304, 255] on span "27459099498" at bounding box center [301, 254] width 41 height 8
type textarea "27459099498"
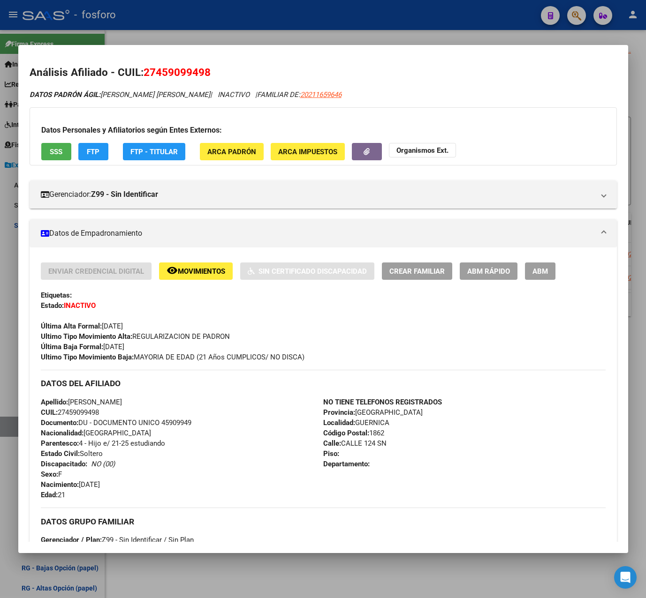
click at [413, 40] on div at bounding box center [323, 299] width 646 height 598
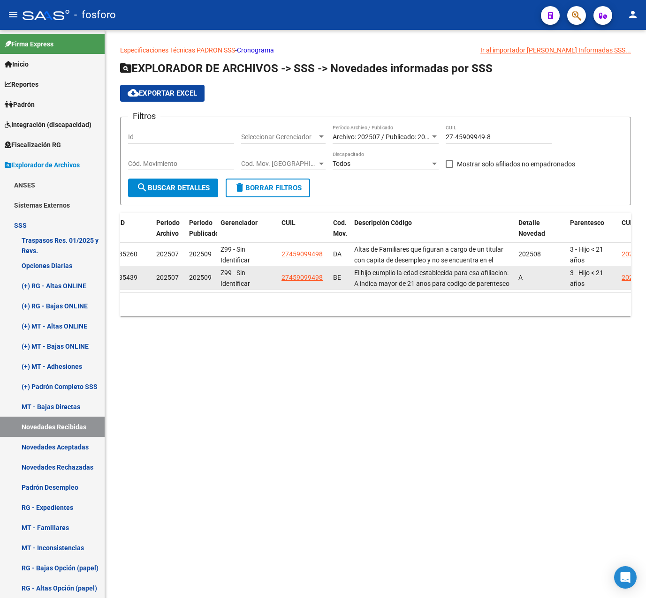
drag, startPoint x: 332, startPoint y: 275, endPoint x: 496, endPoint y: 289, distance: 164.3
drag, startPoint x: 496, startPoint y: 289, endPoint x: 476, endPoint y: 279, distance: 22.4
click at [476, 279] on span "El hijo cumplio la edad establecida para esa afiliacion: A indica mayor de 21 a…" at bounding box center [431, 305] width 155 height 72
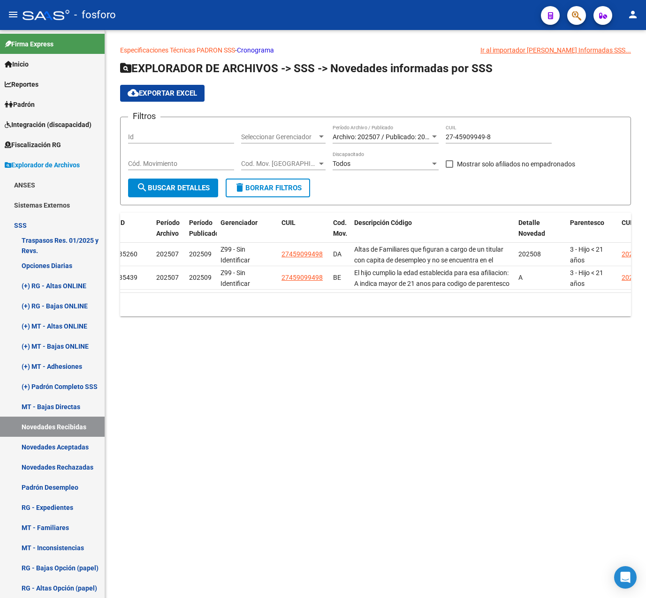
drag, startPoint x: 261, startPoint y: 300, endPoint x: 282, endPoint y: 297, distance: 21.8
click at [282, 297] on div "ID Período Archivo Período Publicado Gerenciador CUIL Cod. Mov. Descripción Cód…" at bounding box center [375, 265] width 511 height 104
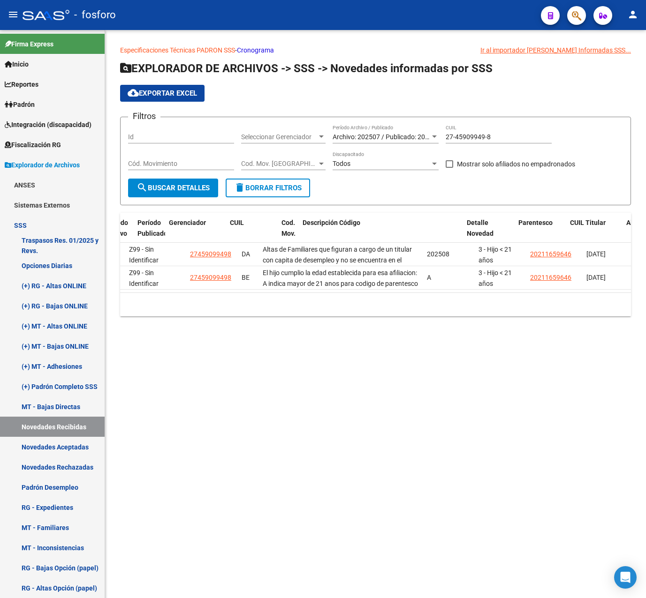
scroll to position [0, 34]
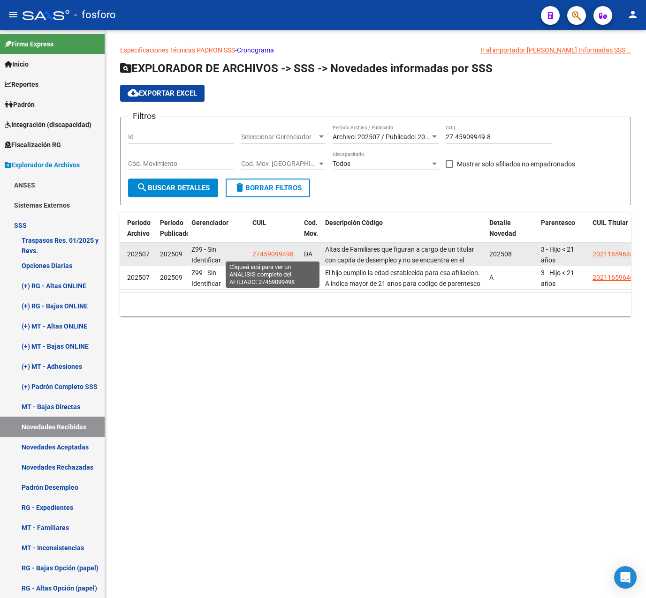
click at [282, 252] on span "27459099498" at bounding box center [272, 254] width 41 height 8
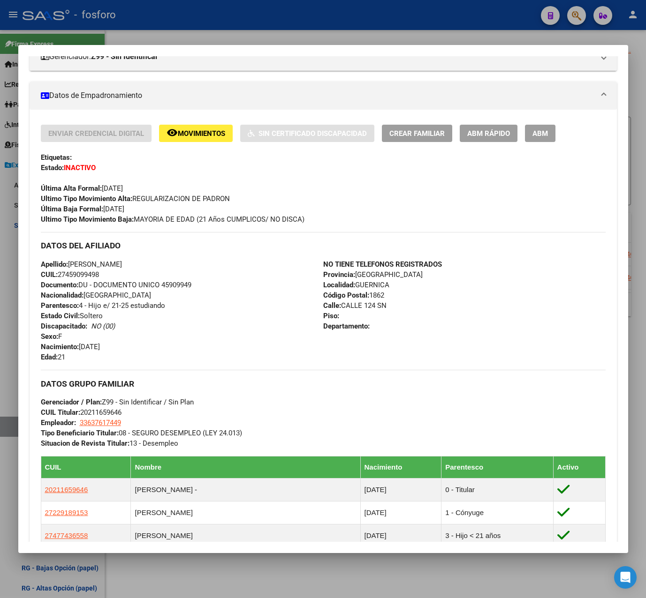
scroll to position [0, 0]
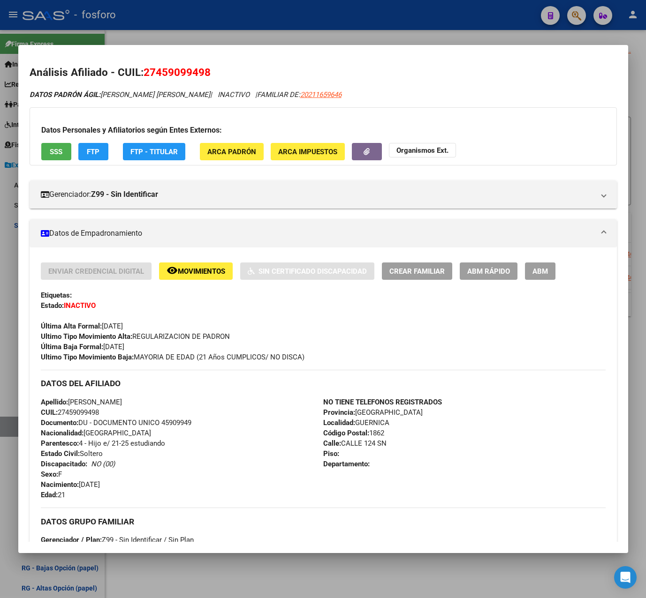
click at [174, 276] on button "remove_red_eye Movimientos" at bounding box center [196, 271] width 74 height 17
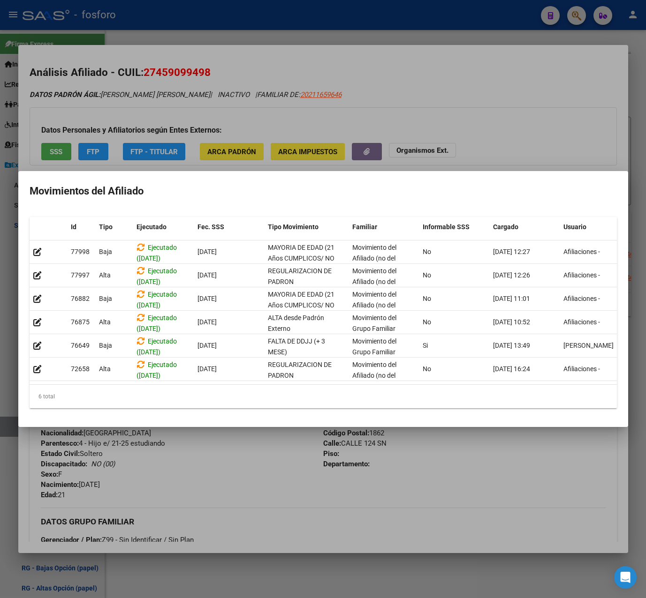
click at [471, 142] on div at bounding box center [323, 299] width 646 height 598
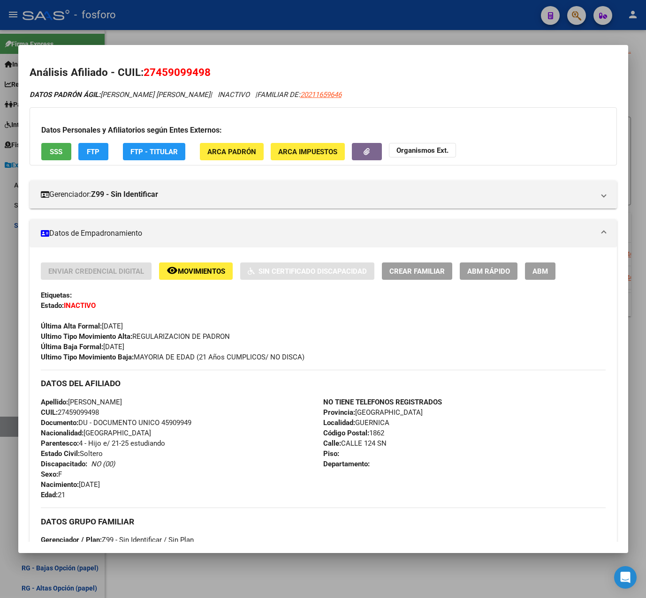
click at [473, 270] on span "ABM Rápido" at bounding box center [488, 271] width 43 height 8
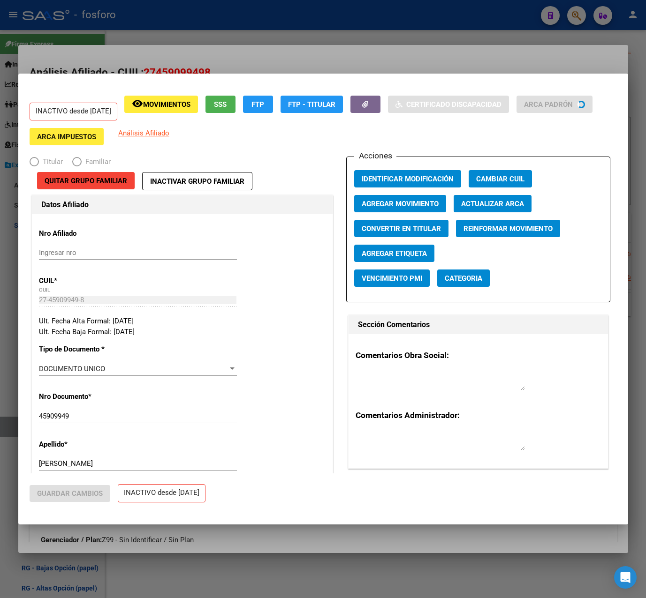
radio input "true"
type input "33-63761744-9"
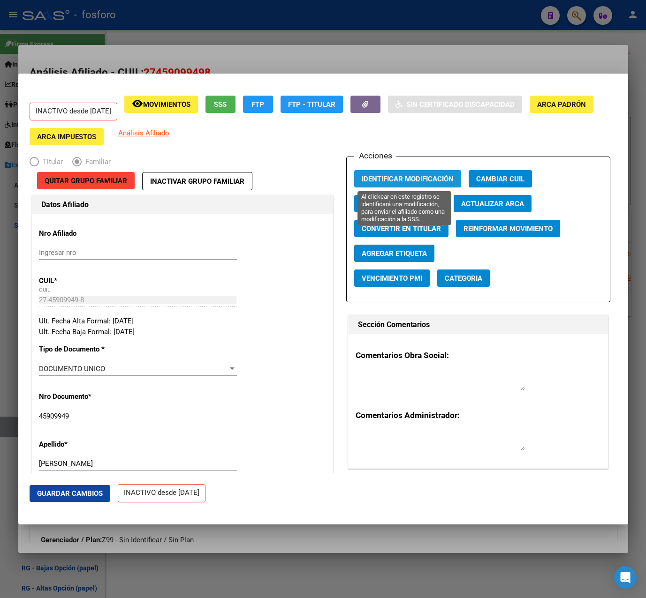
click at [396, 181] on span "Identificar Modificación" at bounding box center [408, 179] width 92 height 8
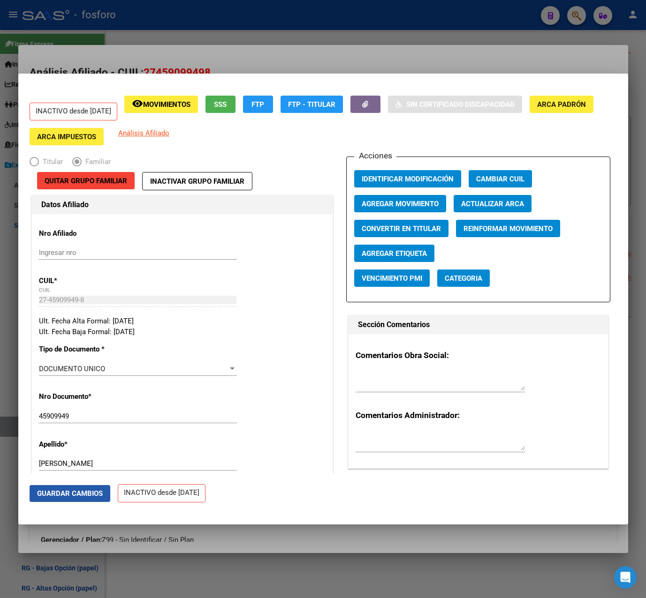
click at [74, 498] on span "Guardar Cambios" at bounding box center [70, 494] width 66 height 8
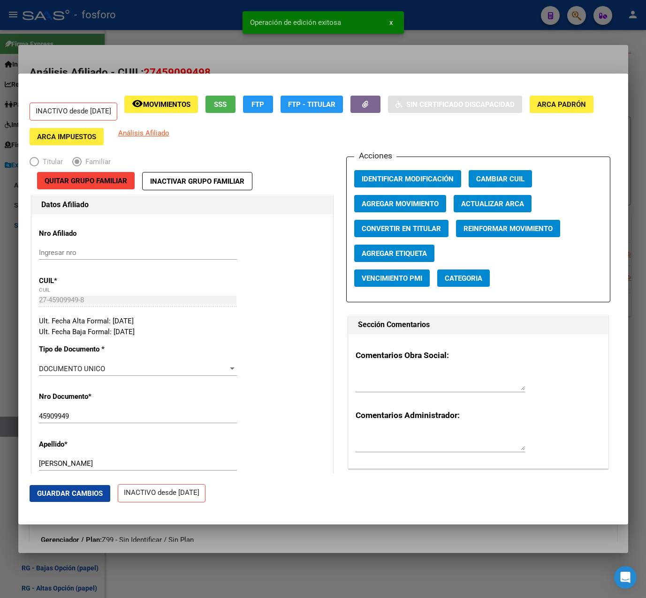
click at [404, 63] on div at bounding box center [323, 299] width 646 height 598
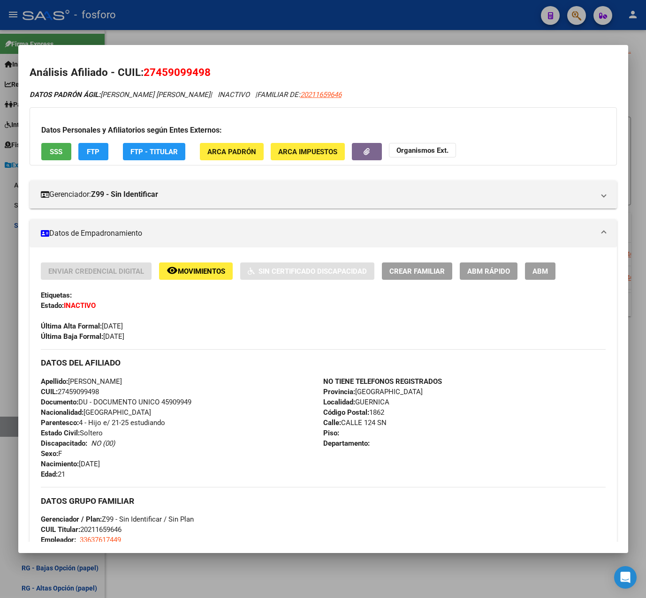
click at [504, 273] on span "ABM Rápido" at bounding box center [488, 271] width 43 height 8
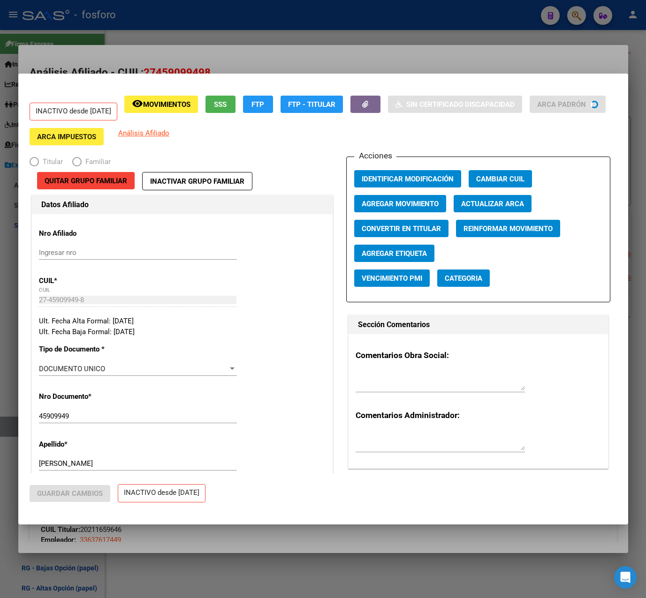
radio input "true"
type input "33-63761744-9"
click at [415, 201] on span "Agregar Movimiento" at bounding box center [400, 204] width 77 height 8
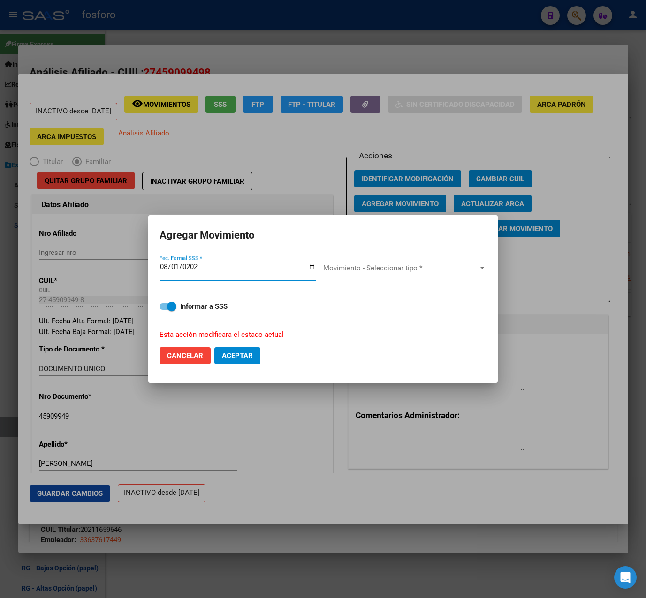
type input "[DATE]"
click at [351, 271] on span "Movimiento - Seleccionar tipo *" at bounding box center [400, 268] width 155 height 8
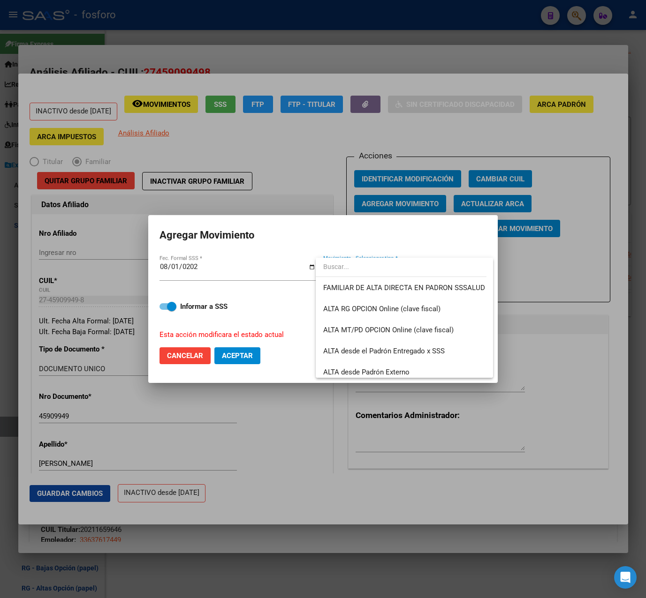
scroll to position [234, 0]
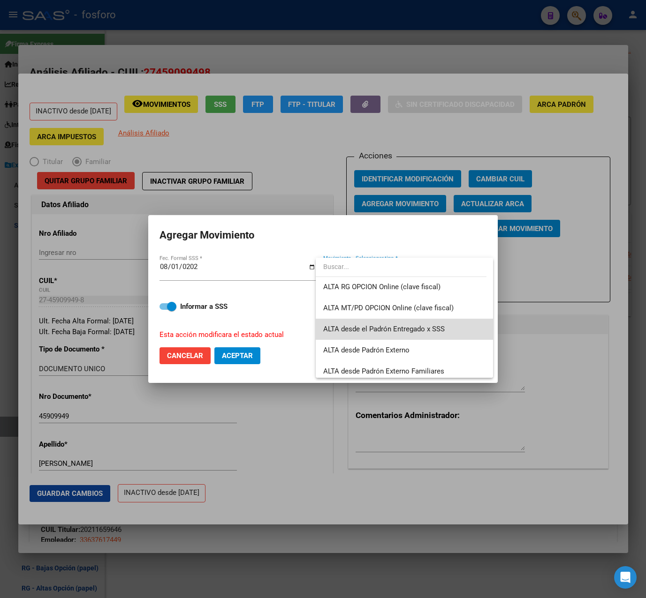
click at [407, 333] on span "ALTA desde el Padrón Entregado x SSS" at bounding box center [404, 329] width 163 height 21
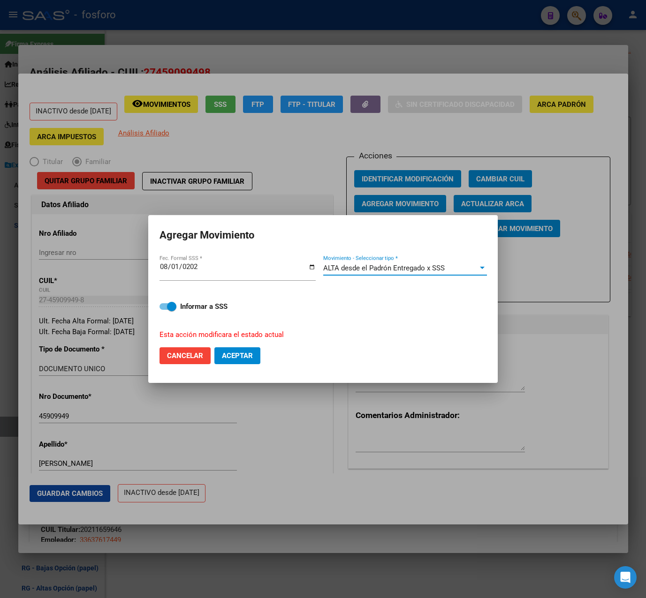
click at [181, 308] on strong "Informar a SSS" at bounding box center [203, 306] width 47 height 8
click at [164, 310] on input "Informar a SSS" at bounding box center [164, 310] width 0 height 0
checkbox input "false"
click at [245, 354] on span "Aceptar" at bounding box center [237, 356] width 31 height 8
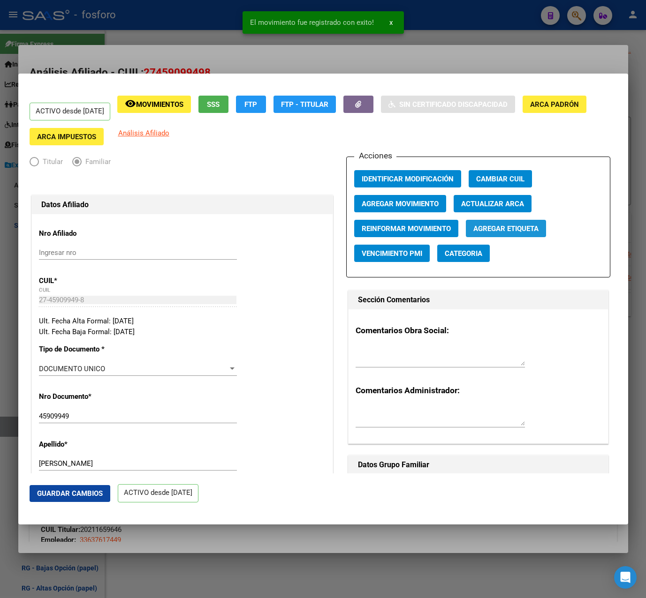
click at [511, 230] on span "Agregar Etiqueta" at bounding box center [505, 229] width 65 height 8
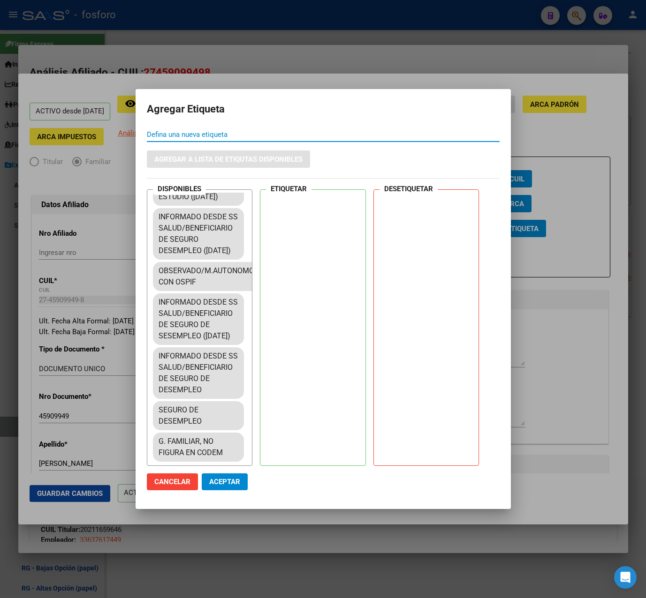
scroll to position [1875, 0]
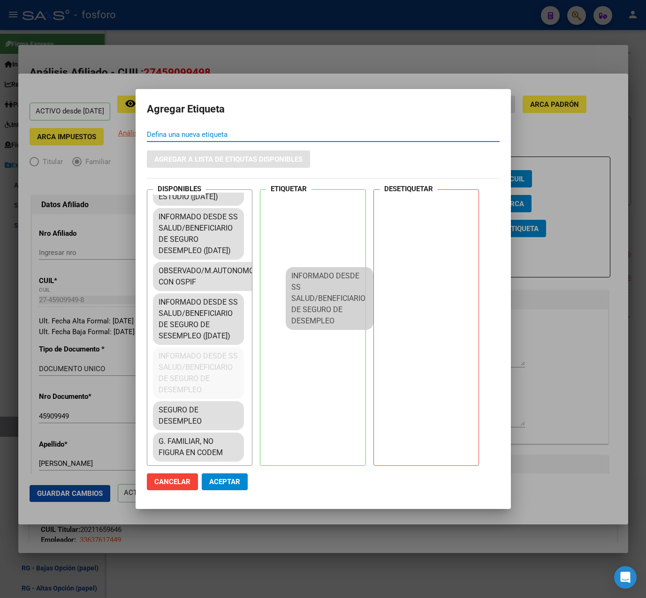
drag, startPoint x: 181, startPoint y: 359, endPoint x: 313, endPoint y: 296, distance: 146.8
click at [313, 296] on div "DISPONIBLES [DATE]: TAD/SS SALUD, irregularidades en cobertura pcte. alto riesg…" at bounding box center [323, 327] width 353 height 277
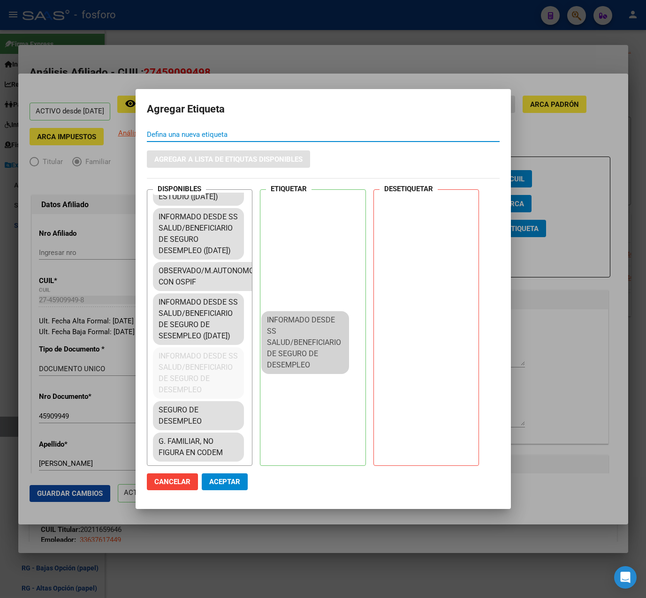
drag, startPoint x: 174, startPoint y: 362, endPoint x: 313, endPoint y: 357, distance: 139.3
click at [313, 357] on div "DISPONIBLES [DATE]: TAD/SS SALUD, irregularidades en cobertura pcte. alto riesg…" at bounding box center [323, 327] width 353 height 277
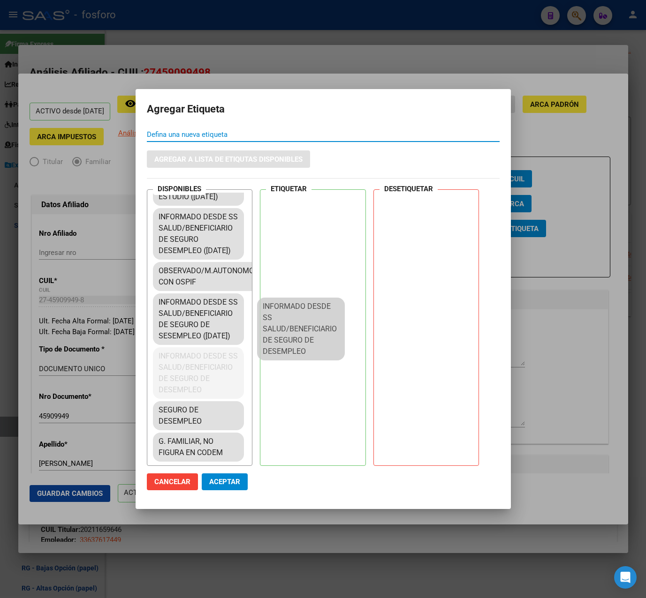
drag, startPoint x: 167, startPoint y: 362, endPoint x: 273, endPoint y: 326, distance: 111.8
click at [273, 326] on div "DISPONIBLES [DATE]: TAD/SS SALUD, irregularidades en cobertura pcte. alto riesg…" at bounding box center [323, 327] width 353 height 277
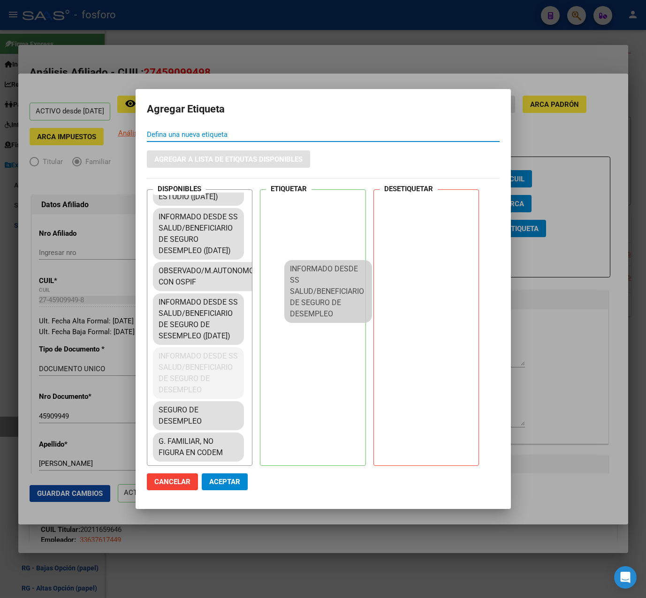
scroll to position [1810, 0]
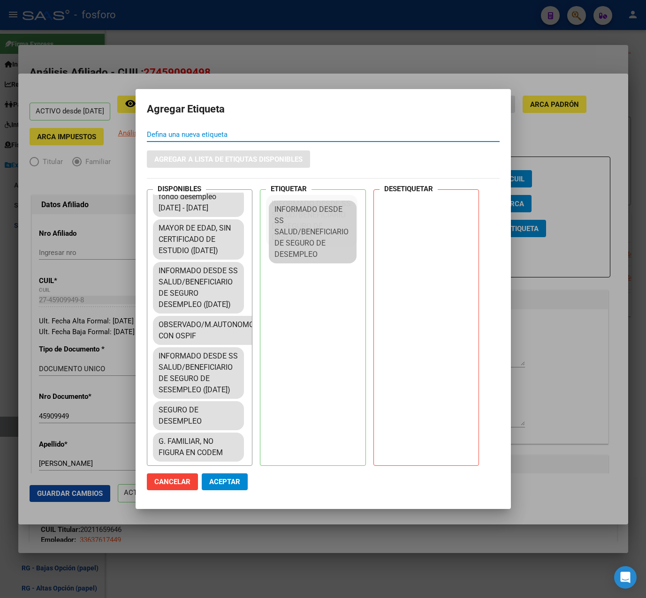
drag, startPoint x: 223, startPoint y: 329, endPoint x: 308, endPoint y: 211, distance: 145.1
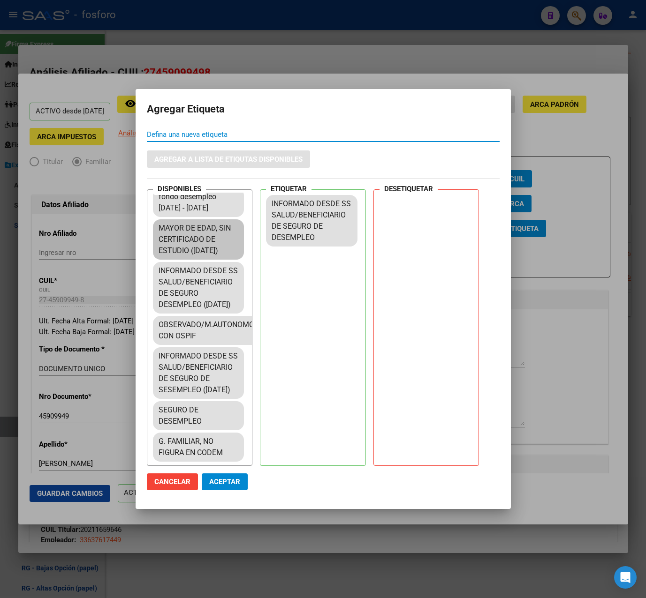
scroll to position [1622, 0]
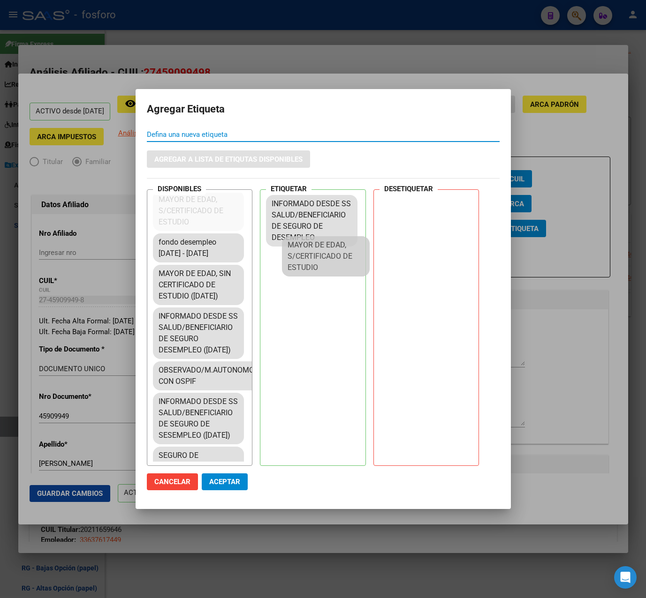
drag, startPoint x: 253, startPoint y: 286, endPoint x: 340, endPoint y: 249, distance: 94.8
click at [340, 249] on div "DISPONIBLES [DATE]: TAD/SS SALUD, irregularidades en cobertura pcte. alto riesg…" at bounding box center [323, 327] width 353 height 277
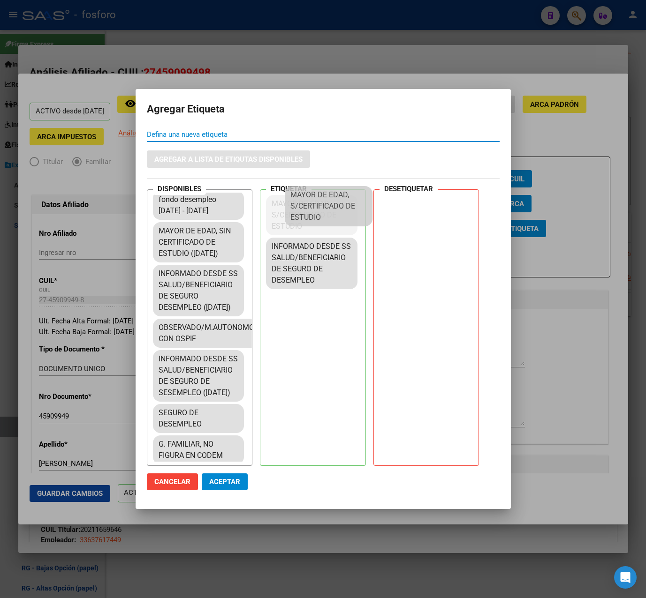
drag, startPoint x: 210, startPoint y: 284, endPoint x: 343, endPoint y: 198, distance: 158.7
click at [224, 480] on span "Aceptar" at bounding box center [224, 482] width 31 height 8
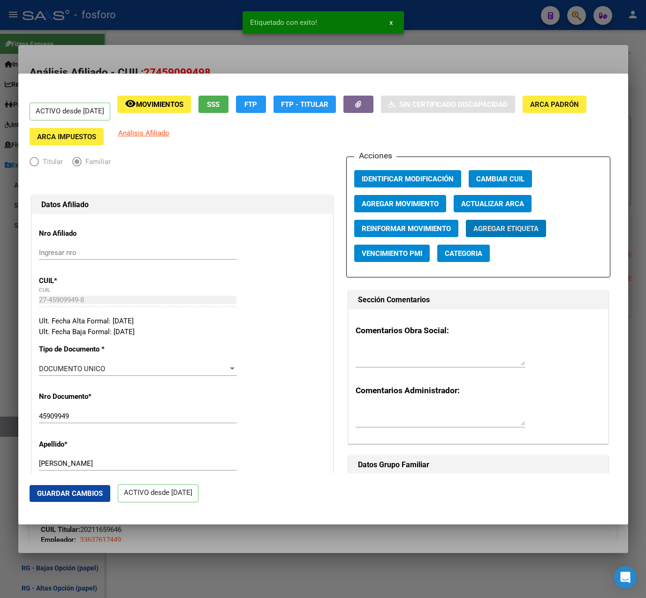
click at [321, 63] on div at bounding box center [323, 299] width 646 height 598
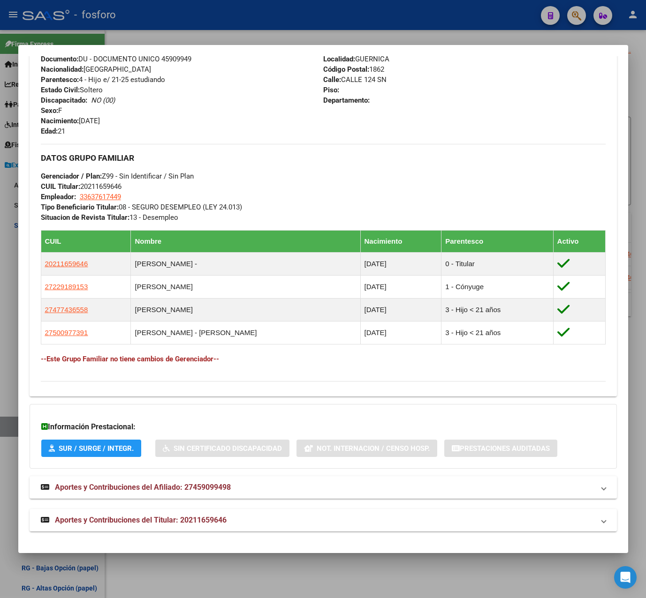
scroll to position [0, 0]
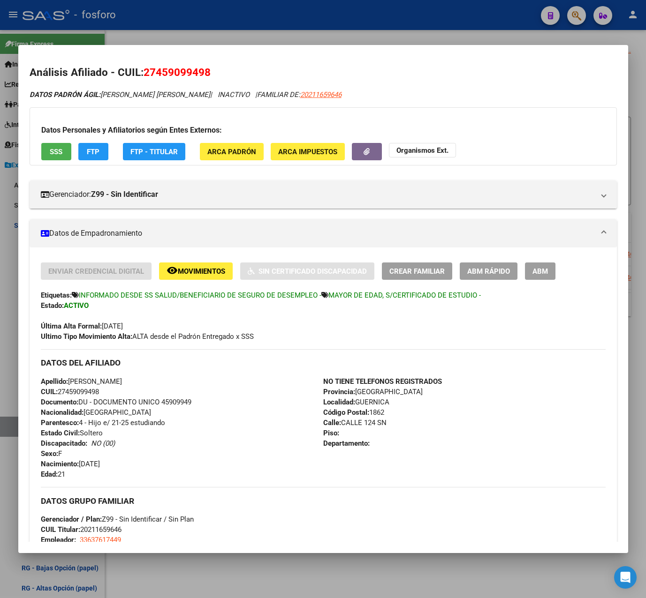
click at [370, 33] on div at bounding box center [323, 299] width 646 height 598
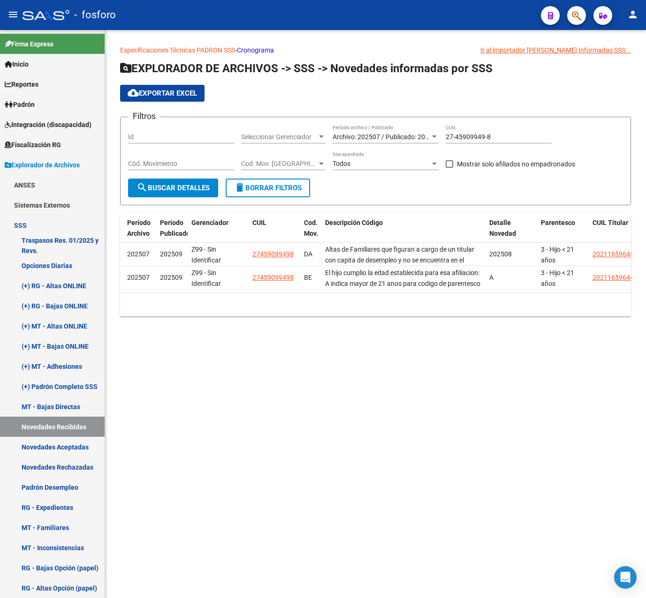
drag, startPoint x: 392, startPoint y: 396, endPoint x: 384, endPoint y: 373, distance: 24.3
click at [391, 390] on mat-sidenav-content "Especificaciones Técnicas PADRON SSS - Cronograma Ir al importador [PERSON_NAME…" at bounding box center [375, 314] width 541 height 568
drag, startPoint x: 390, startPoint y: 133, endPoint x: 382, endPoint y: 133, distance: 8.0
click at [382, 133] on div "Filtros Id Seleccionar Gerenciador Seleccionar Gerenciador Archivo: 202507 / Pu…" at bounding box center [375, 152] width 495 height 54
click at [194, 160] on input "Cód. Movimiento" at bounding box center [181, 164] width 106 height 8
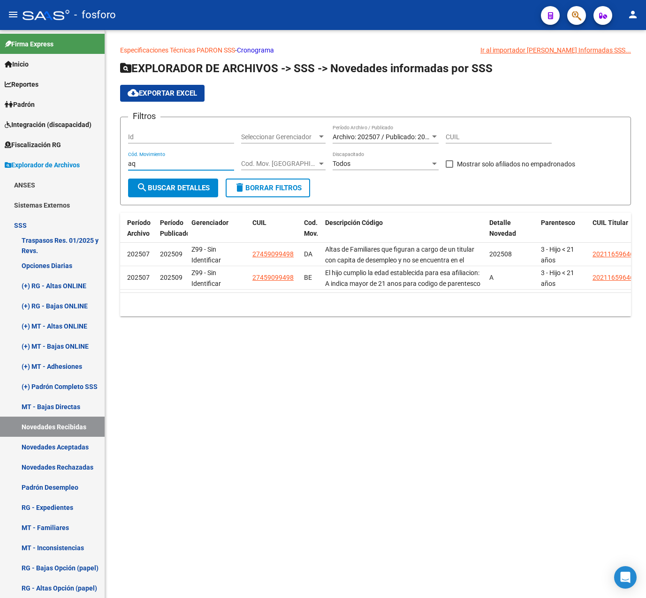
type input "aq"
click at [182, 186] on span "search Buscar Detalles" at bounding box center [172, 188] width 73 height 8
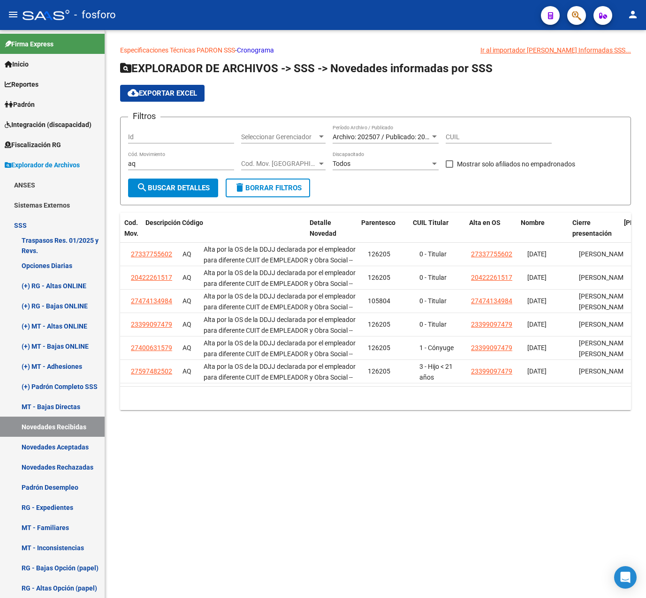
scroll to position [0, 150]
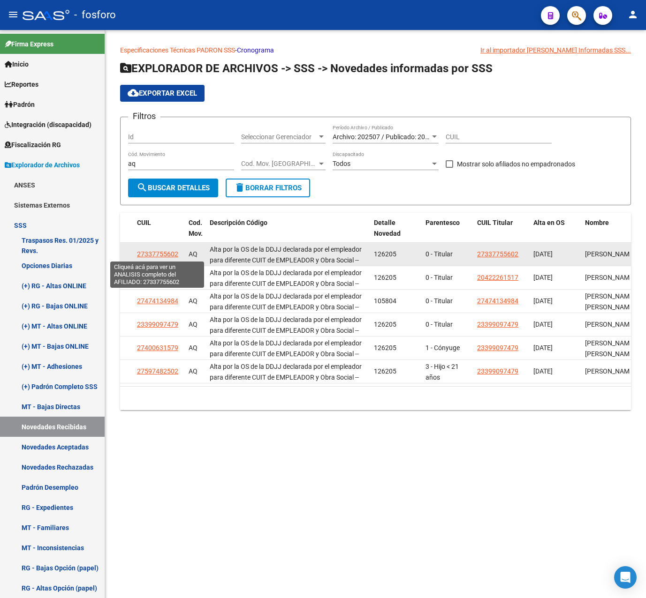
click at [165, 255] on span "27337755602" at bounding box center [157, 254] width 41 height 8
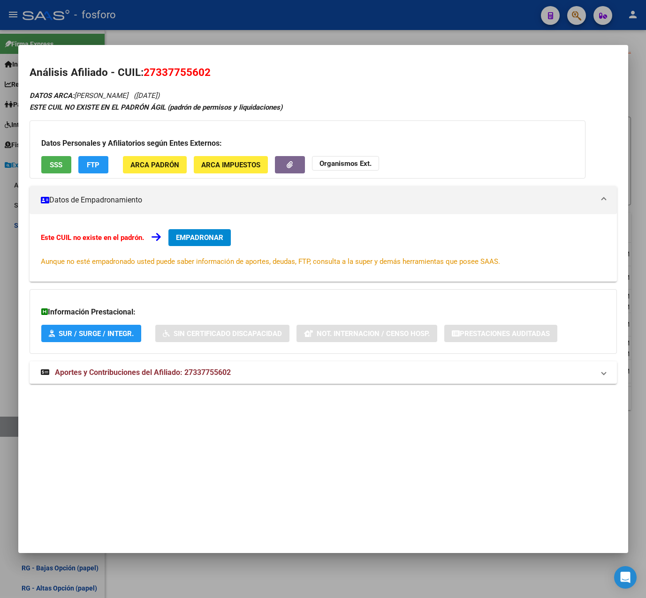
click at [327, 32] on div at bounding box center [323, 299] width 646 height 598
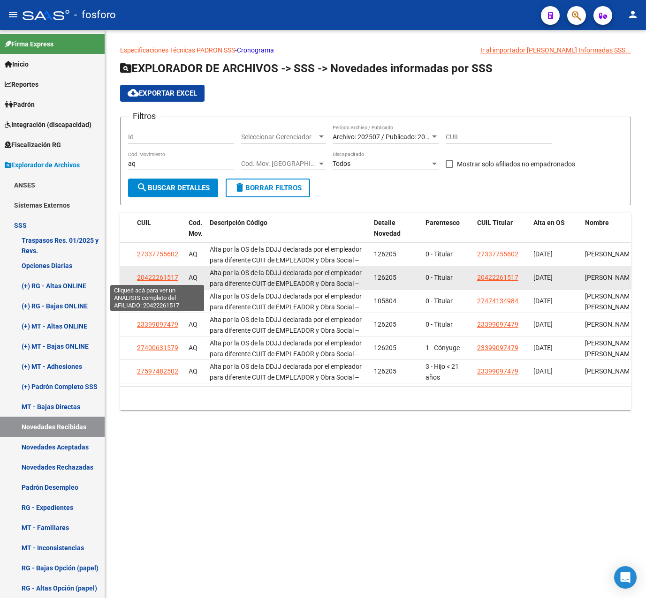
click at [164, 275] on span "20422261517" at bounding box center [157, 278] width 41 height 8
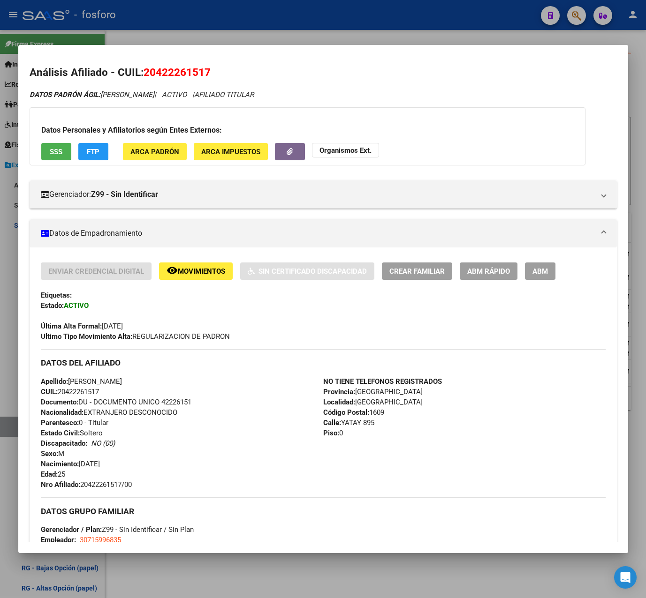
click at [304, 26] on div at bounding box center [323, 299] width 646 height 598
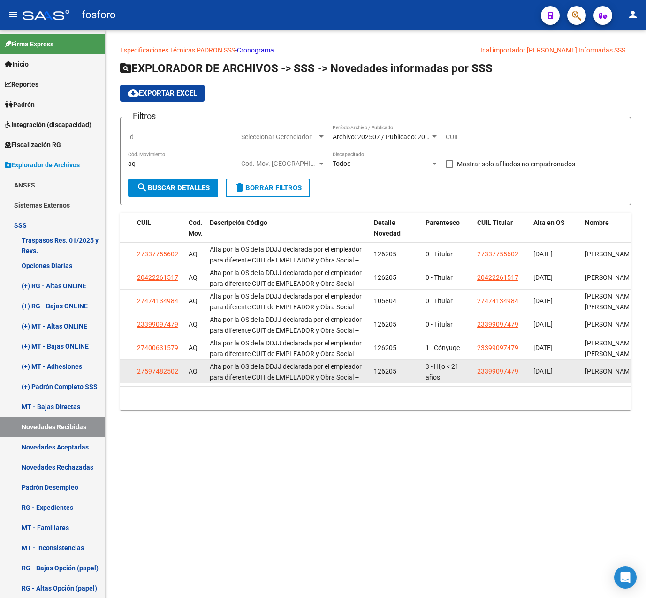
click at [161, 371] on span "27597482502" at bounding box center [157, 372] width 41 height 8
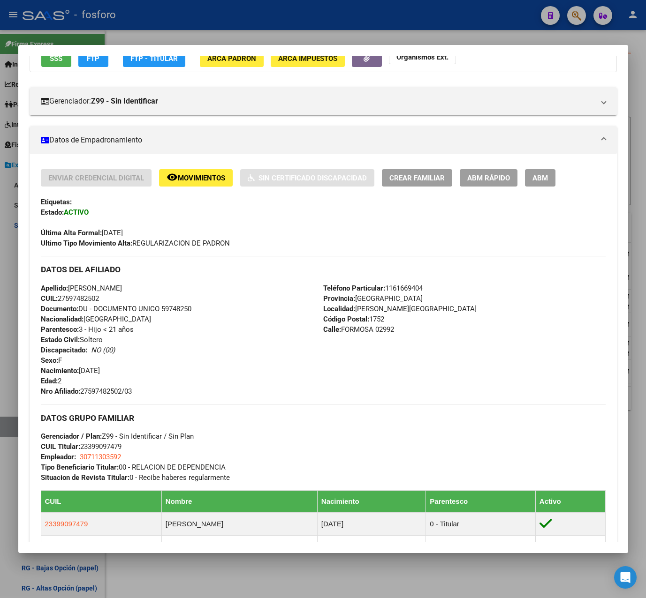
scroll to position [0, 0]
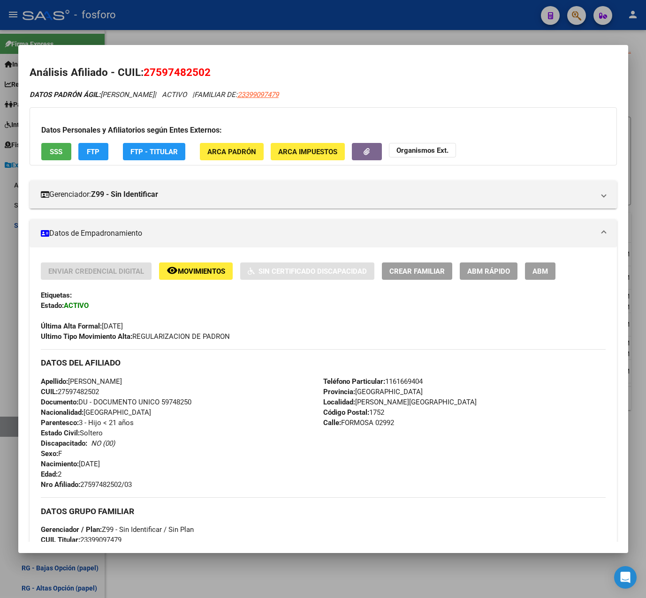
click at [264, 32] on div at bounding box center [323, 299] width 646 height 598
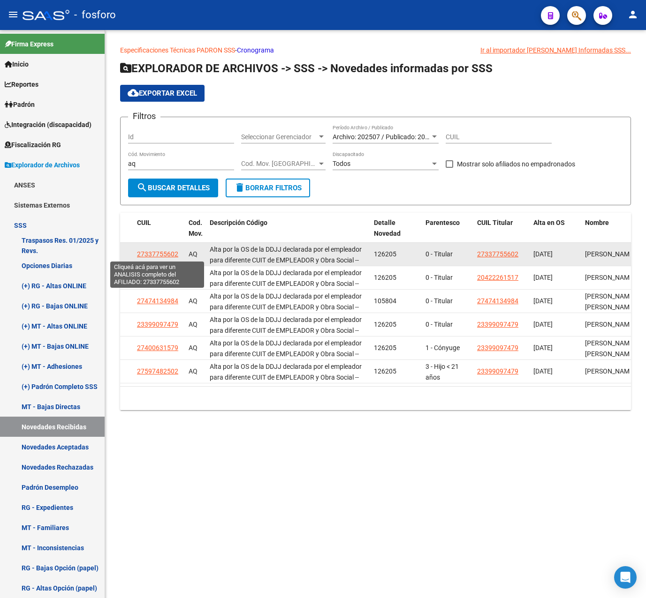
click at [156, 254] on span "27337755602" at bounding box center [157, 254] width 41 height 8
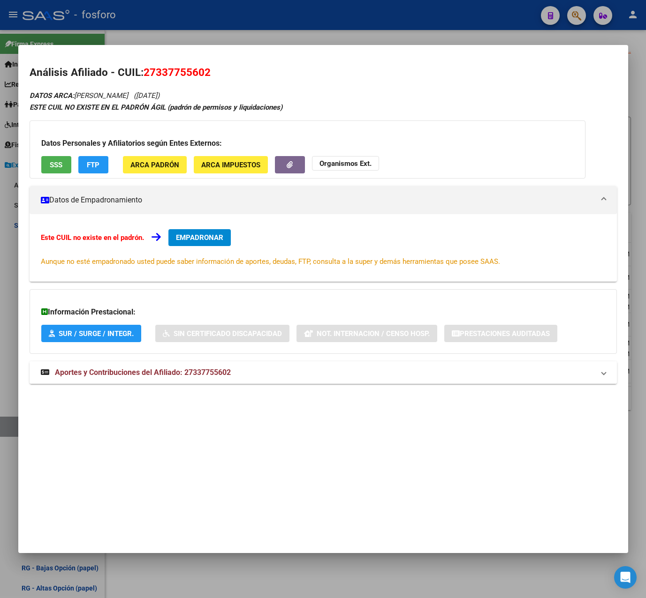
click at [161, 377] on span "Aportes y Contribuciones del Afiliado: 27337755602" at bounding box center [143, 372] width 176 height 9
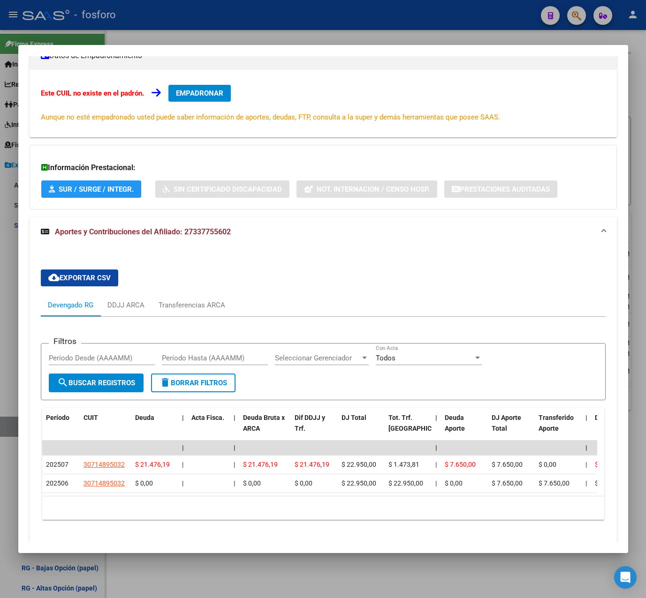
scroll to position [173, 0]
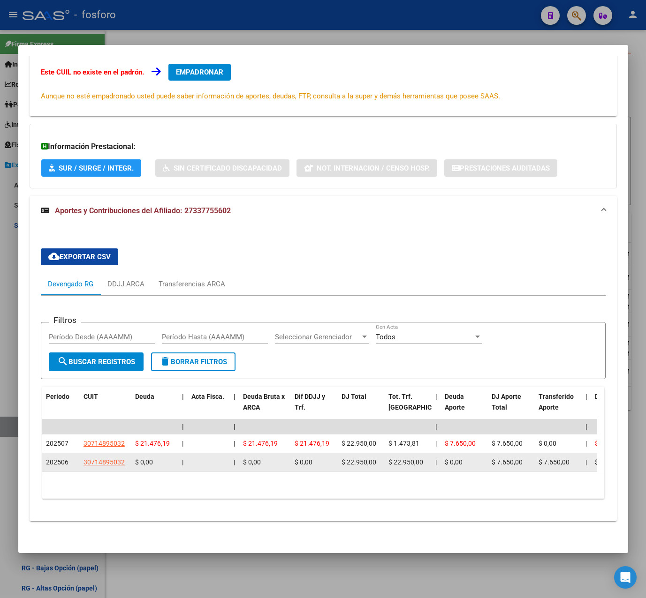
drag, startPoint x: 57, startPoint y: 458, endPoint x: 63, endPoint y: 457, distance: 6.2
click at [63, 459] on span "202506" at bounding box center [57, 463] width 23 height 8
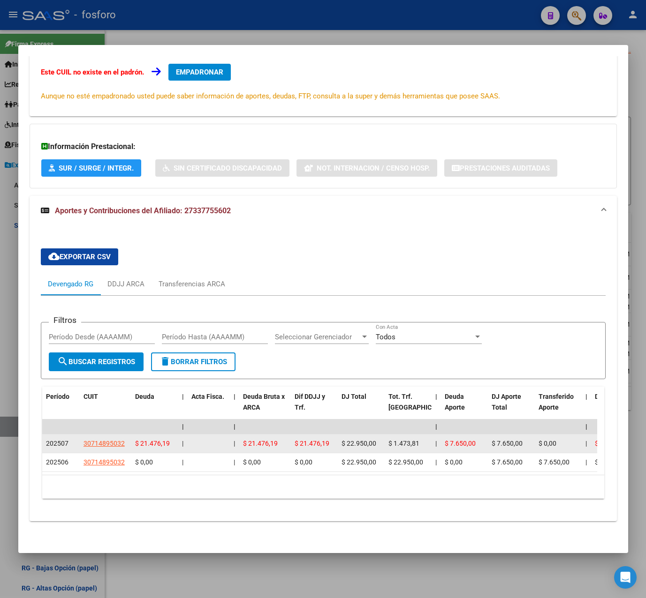
drag, startPoint x: 63, startPoint y: 457, endPoint x: 65, endPoint y: 437, distance: 19.3
click at [65, 440] on span "202507" at bounding box center [57, 444] width 23 height 8
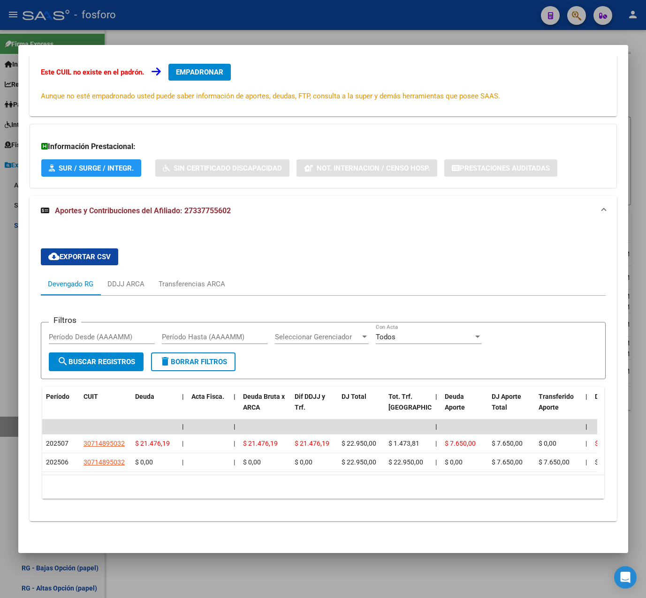
scroll to position [33, 0]
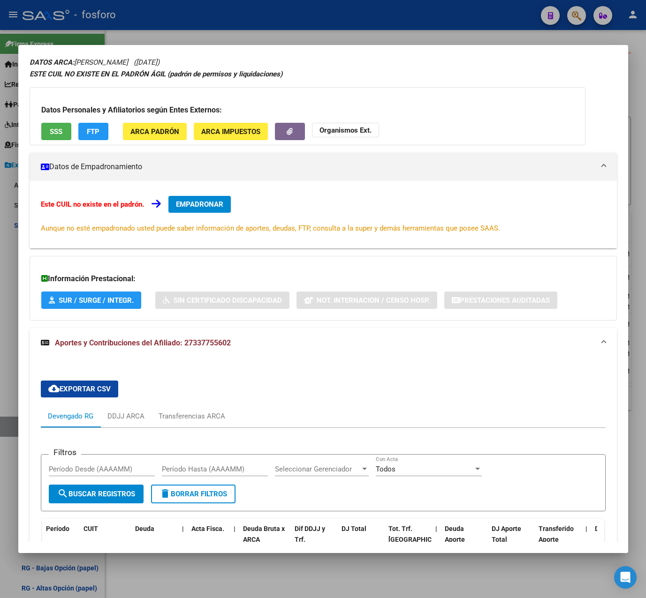
click at [295, 42] on div at bounding box center [323, 299] width 646 height 598
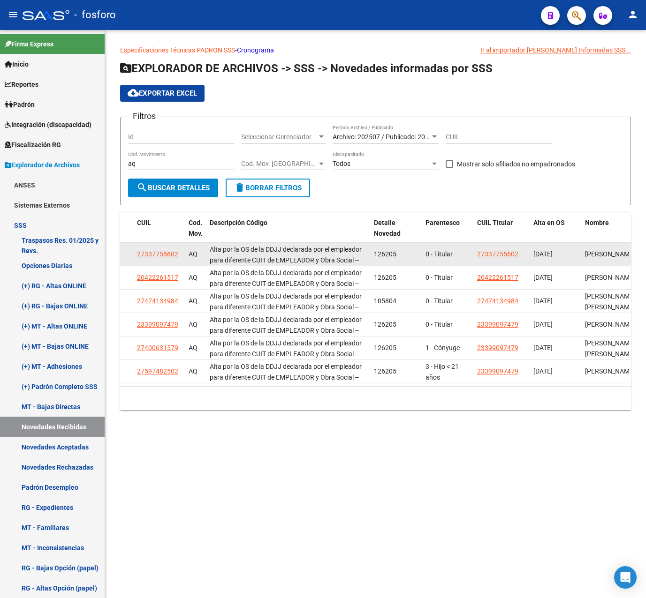
drag, startPoint x: 182, startPoint y: 256, endPoint x: 136, endPoint y: 254, distance: 46.0
click at [136, 254] on datatable-body-cell "27337755602" at bounding box center [159, 254] width 52 height 23
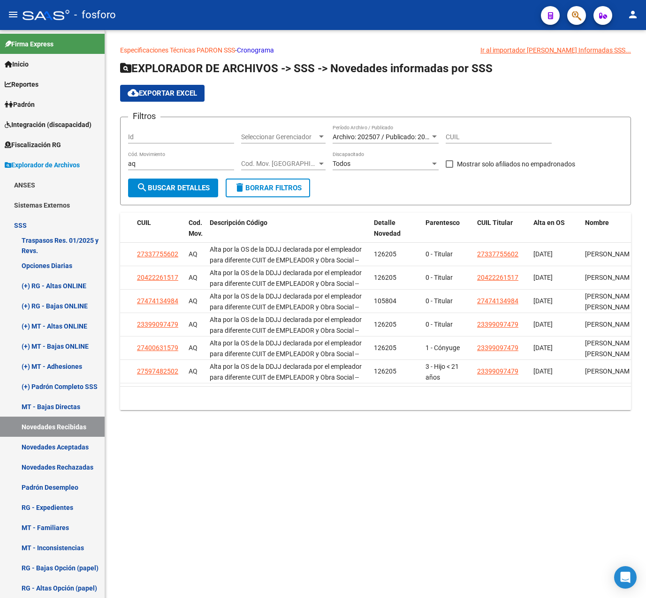
copy span "27337755602"
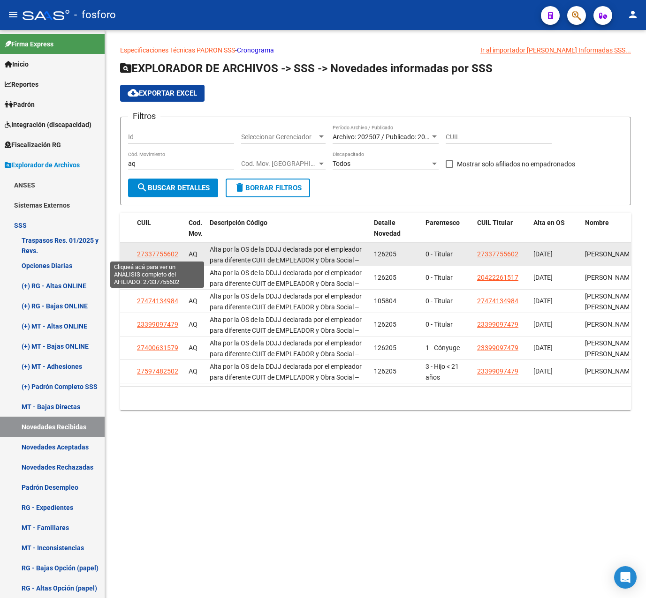
click at [152, 256] on span "27337755602" at bounding box center [157, 254] width 41 height 8
copy span "27337755602"
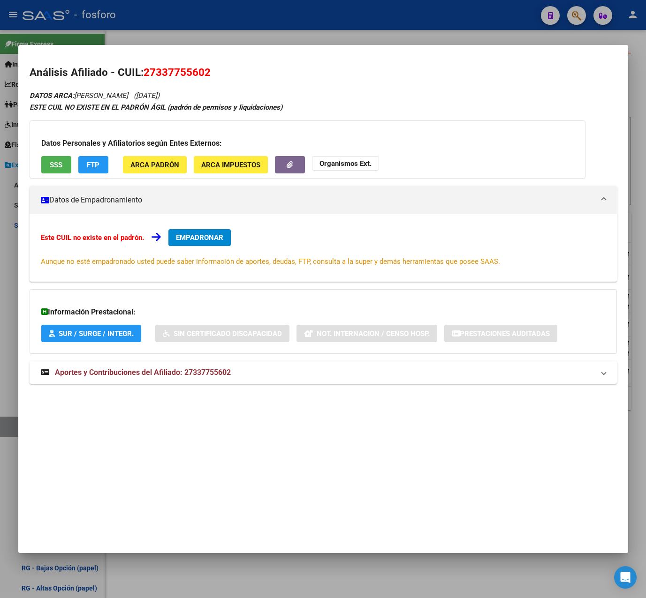
click at [298, 40] on div at bounding box center [323, 299] width 646 height 598
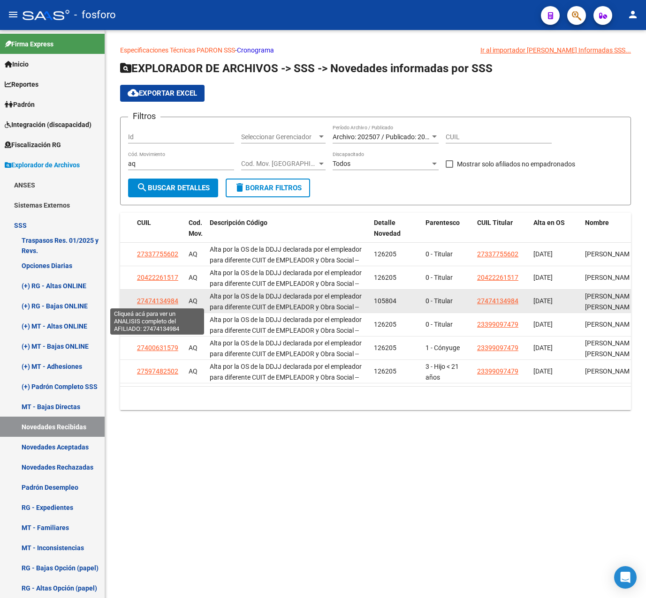
click at [169, 298] on span "27474134984" at bounding box center [157, 301] width 41 height 8
type textarea "27474134984"
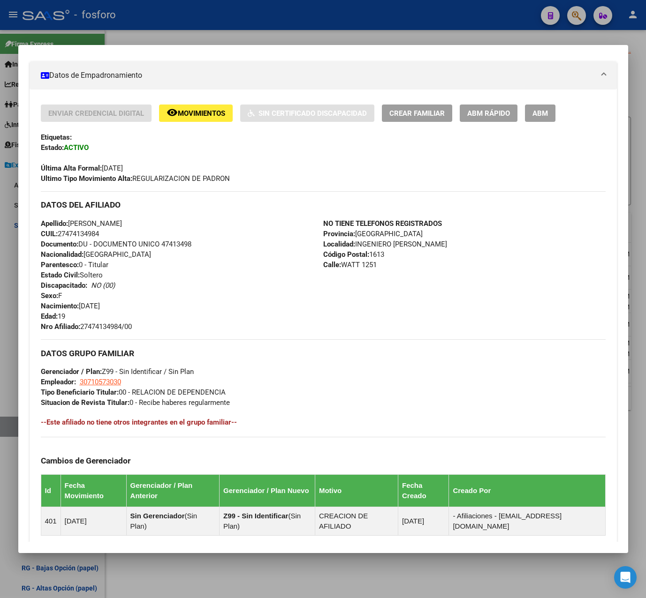
scroll to position [90, 0]
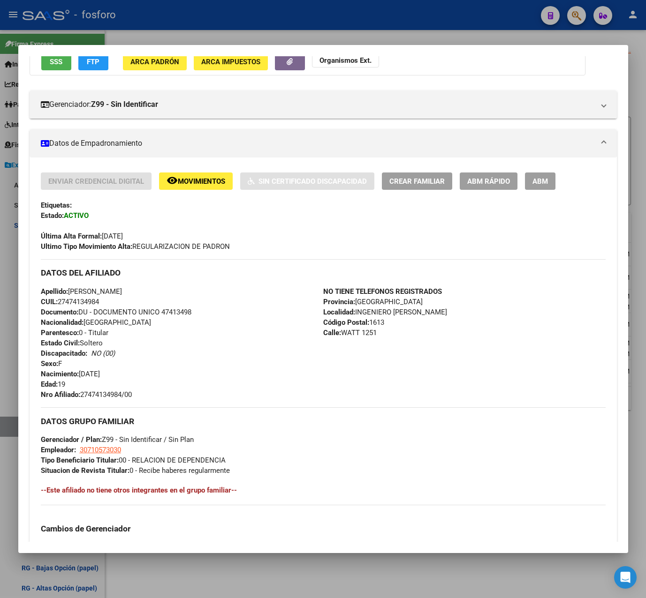
click at [357, 25] on div at bounding box center [323, 299] width 646 height 598
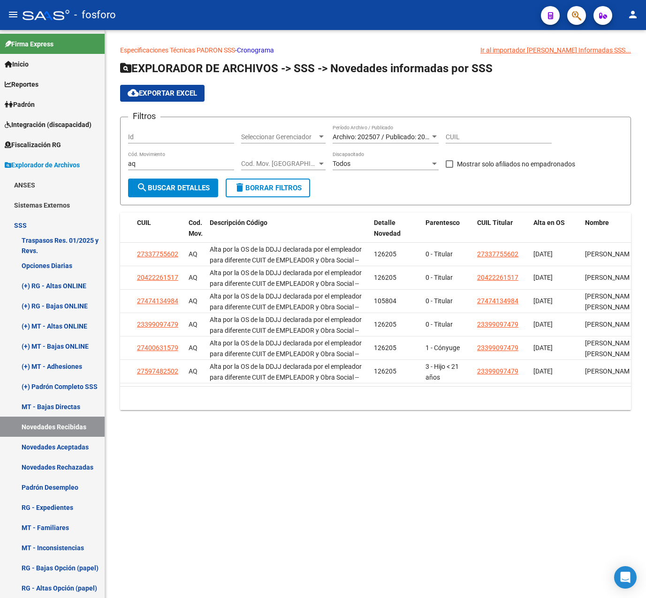
click at [474, 453] on mat-sidenav-content "Especificaciones Técnicas PADRON SSS - Cronograma Ir al importador [PERSON_NAME…" at bounding box center [375, 314] width 541 height 568
click at [454, 139] on input "CUIL" at bounding box center [498, 137] width 106 height 8
paste input "20-24169172-2"
type input "20-24169172-2"
click at [160, 187] on span "search Buscar Detalles" at bounding box center [172, 188] width 73 height 8
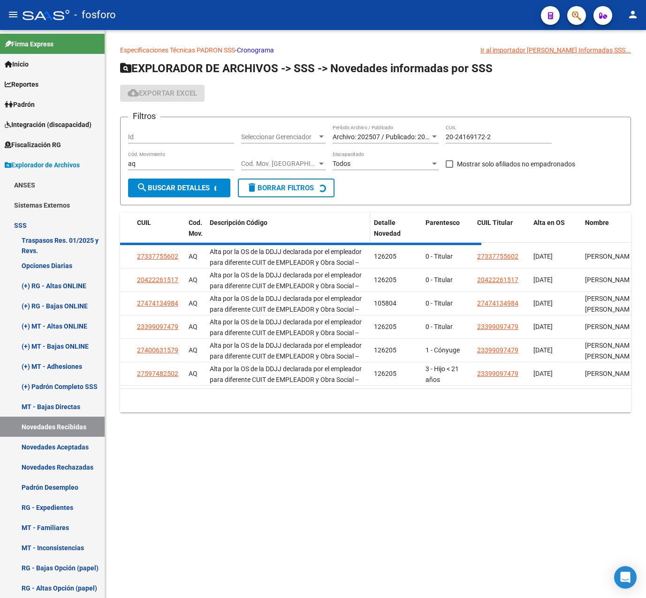
scroll to position [0, 0]
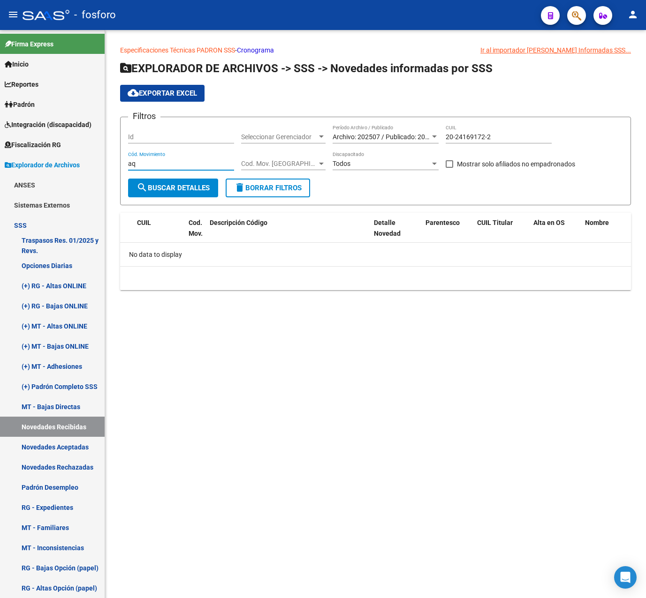
drag, startPoint x: 188, startPoint y: 166, endPoint x: -2, endPoint y: 170, distance: 189.9
click at [0, 170] on html "menu - fosforo person Firma Express Inicio Instructivos Contacto OS Reportes Pa…" at bounding box center [323, 299] width 646 height 598
click at [153, 191] on span "search Buscar Detalles" at bounding box center [172, 188] width 73 height 8
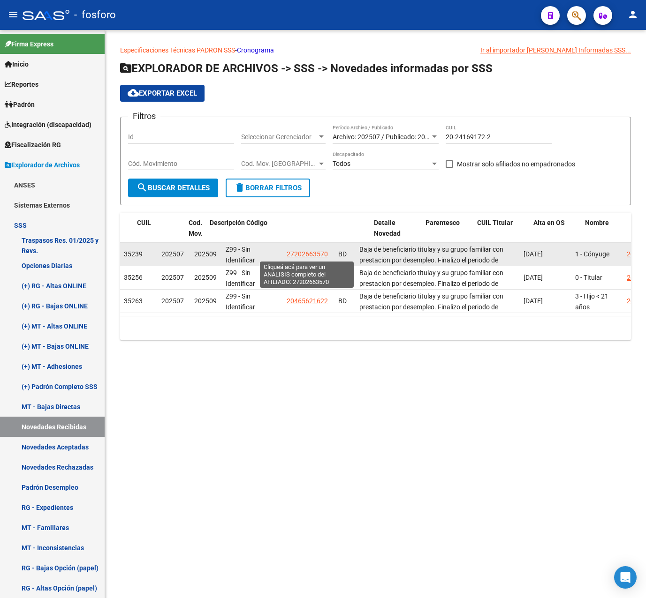
click at [301, 257] on span "27202663570" at bounding box center [307, 254] width 41 height 8
type textarea "27202663570"
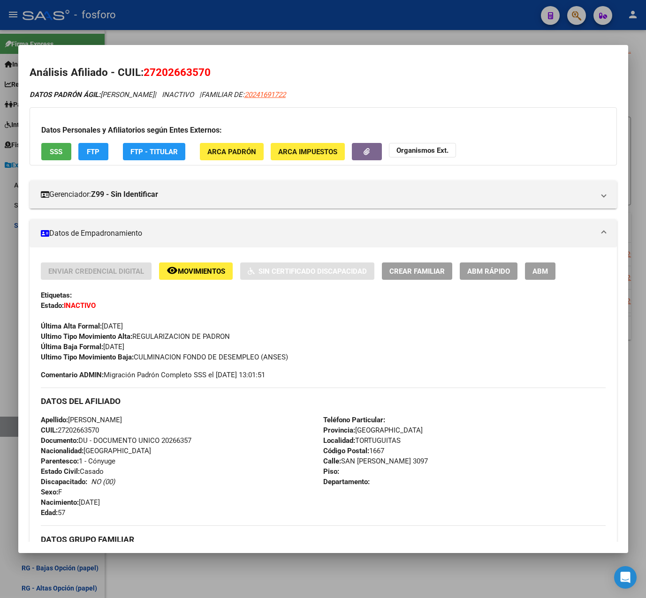
click at [385, 32] on div at bounding box center [323, 299] width 646 height 598
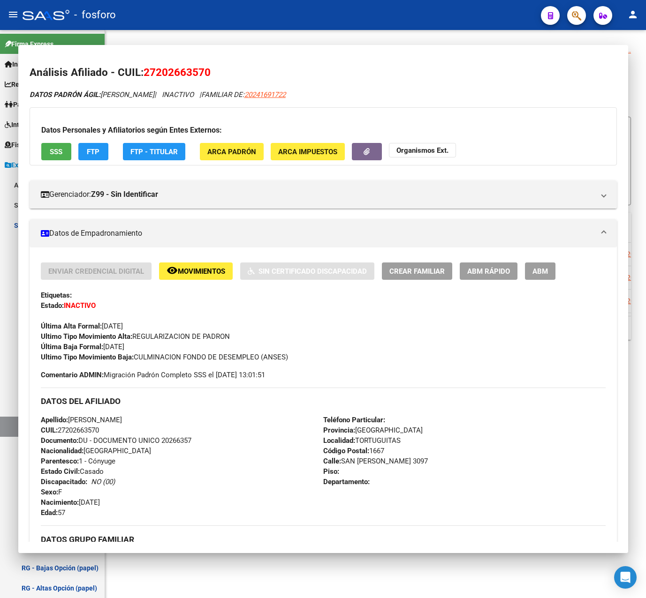
click at [385, 32] on div "Especificaciones Técnicas PADRON SSS - Cronograma Ir al importador [PERSON_NAME…" at bounding box center [375, 200] width 541 height 340
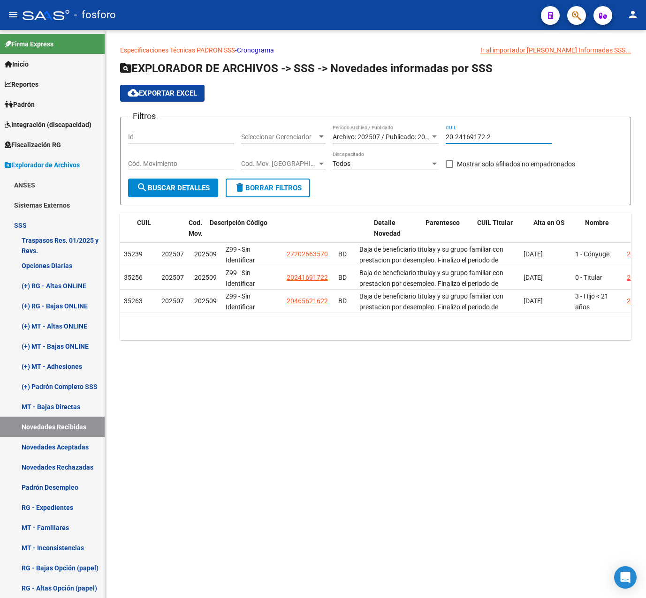
drag, startPoint x: 475, startPoint y: 135, endPoint x: 388, endPoint y: 135, distance: 86.7
click at [388, 135] on div "Filtros Id Seleccionar Gerenciador Seleccionar Gerenciador Archivo: 202507 / Pu…" at bounding box center [375, 152] width 495 height 54
paste input "5195106-4"
type input "20-25195106-4"
click at [186, 184] on span "search Buscar Detalles" at bounding box center [172, 188] width 73 height 8
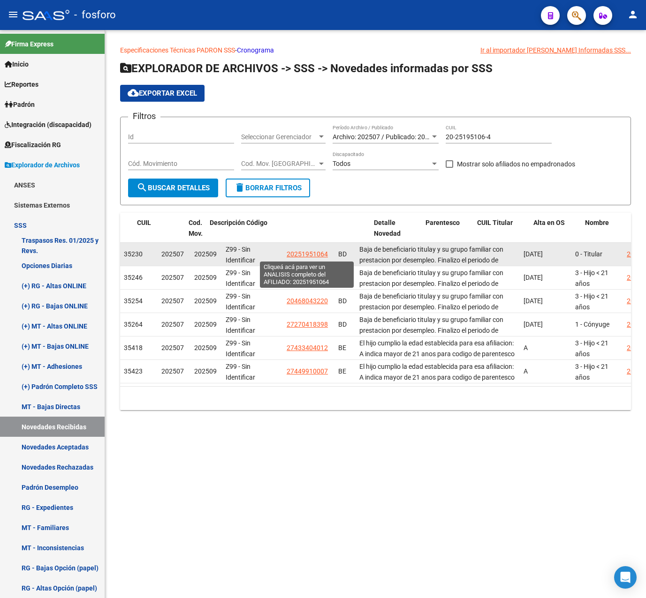
click at [312, 254] on span "20251951064" at bounding box center [307, 254] width 41 height 8
type textarea "20251951064"
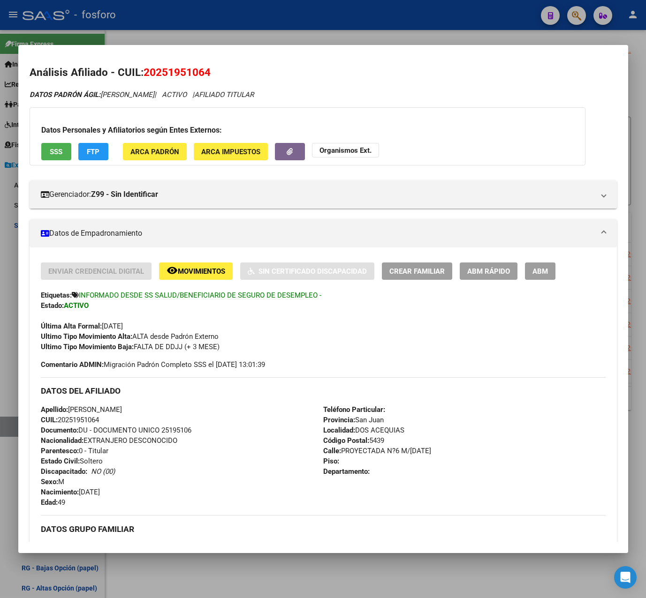
click at [216, 268] on span "Movimientos" at bounding box center [201, 271] width 47 height 8
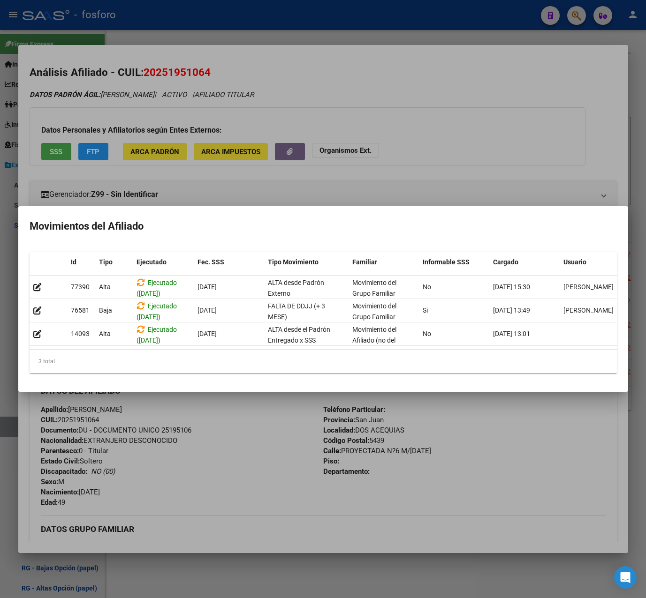
click at [412, 167] on div at bounding box center [323, 299] width 646 height 598
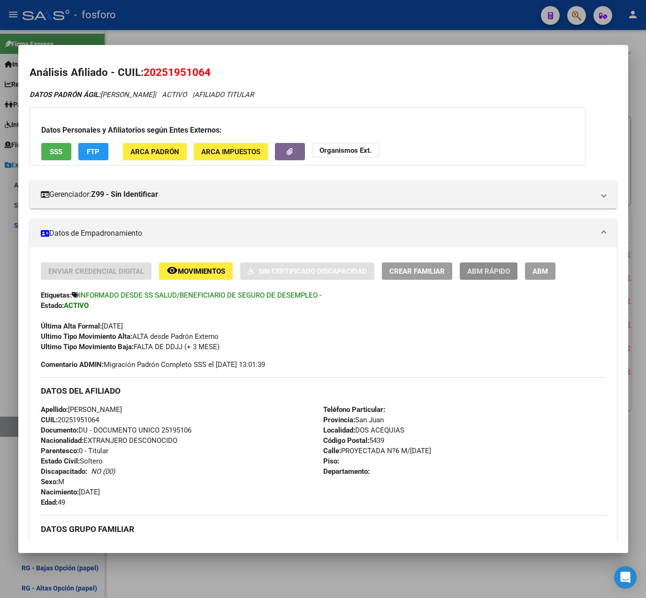
click at [494, 271] on span "ABM Rápido" at bounding box center [488, 271] width 43 height 8
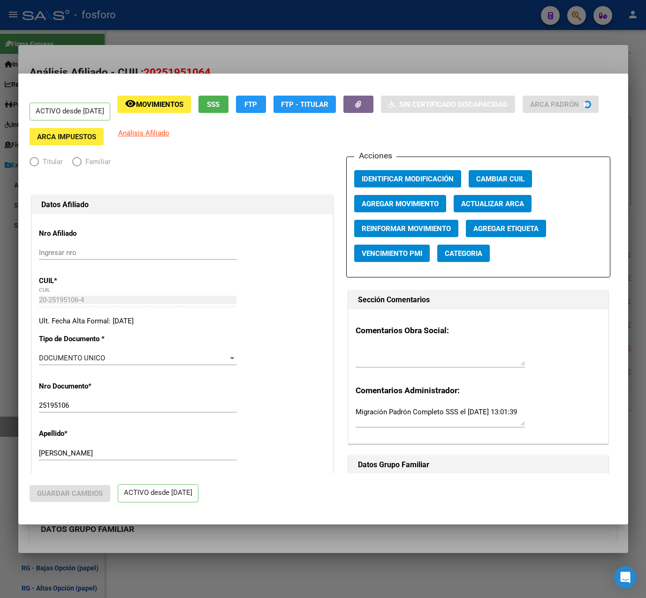
radio input "true"
type input "30-69184358-7"
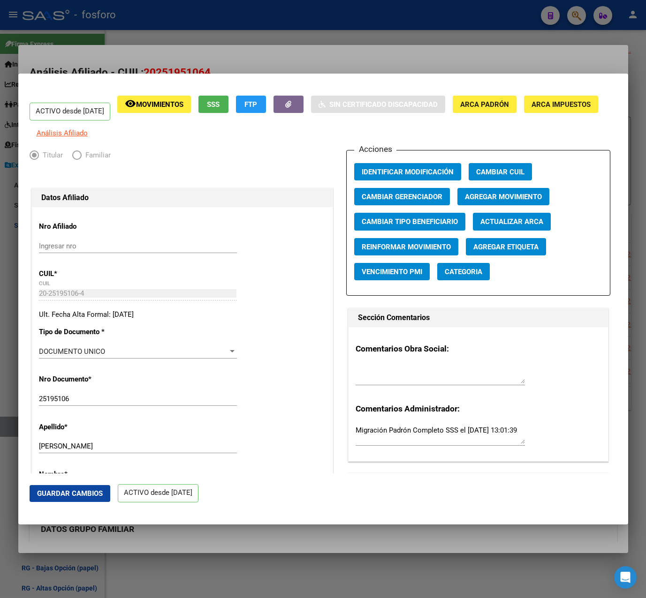
click at [537, 201] on span "Agregar Movimiento" at bounding box center [503, 197] width 77 height 8
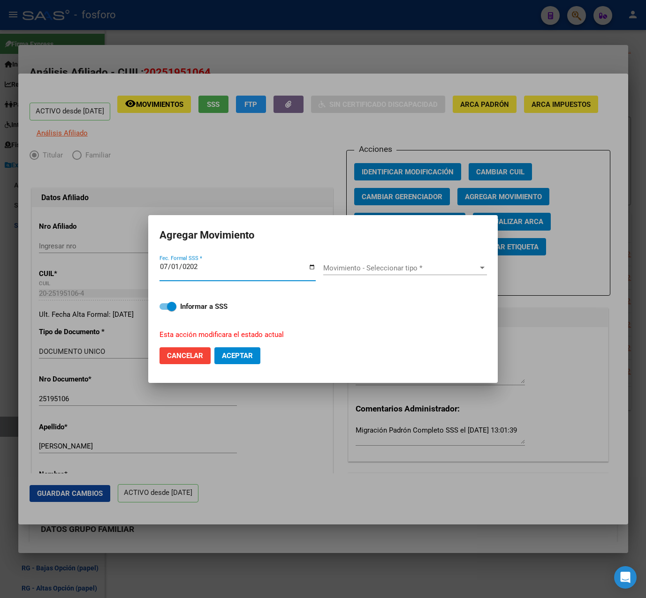
type input "[DATE]"
click at [400, 267] on span "Movimiento - Seleccionar tipo *" at bounding box center [400, 268] width 155 height 8
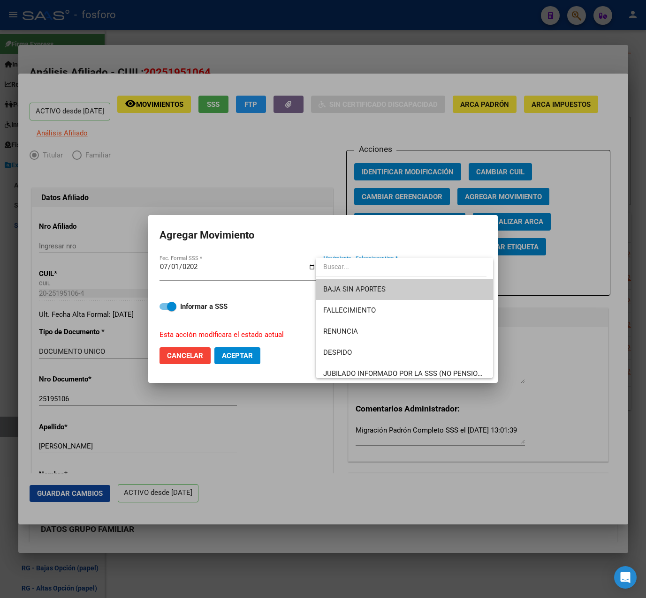
click at [440, 55] on div at bounding box center [323, 299] width 646 height 598
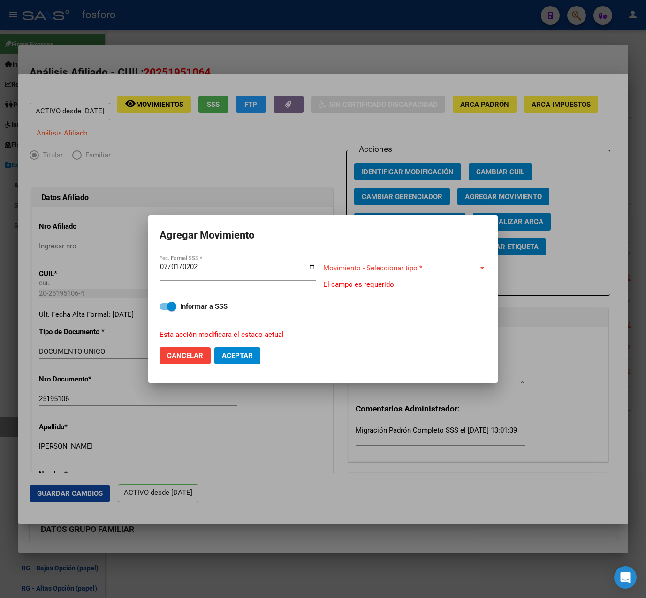
click at [432, 37] on div at bounding box center [323, 299] width 646 height 598
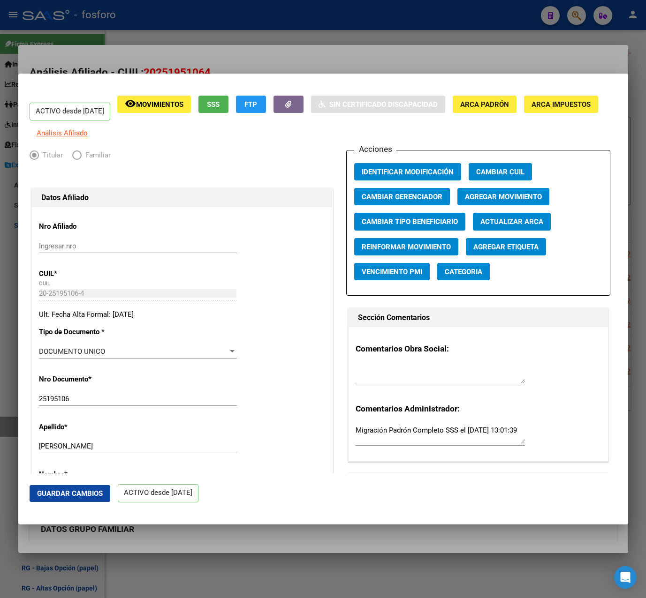
click at [432, 37] on div at bounding box center [323, 299] width 646 height 598
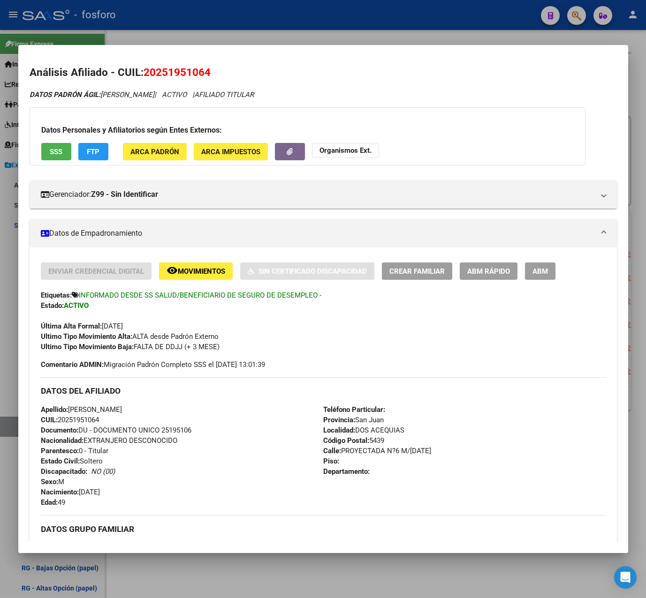
click at [427, 37] on div at bounding box center [323, 299] width 646 height 598
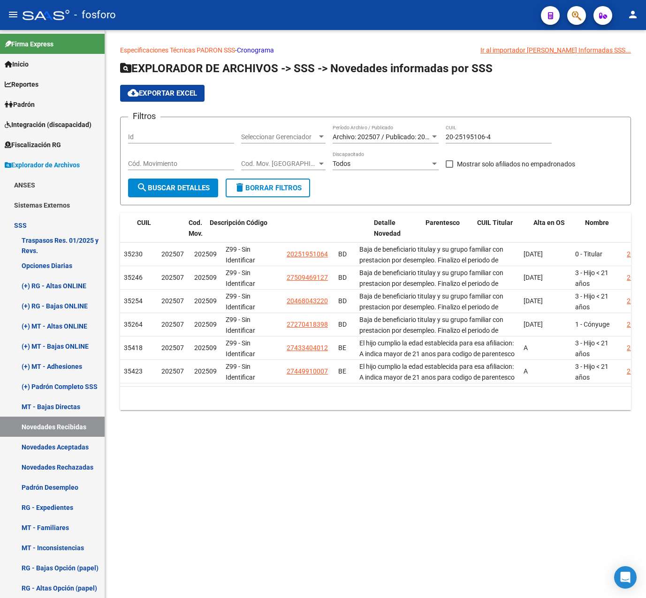
drag, startPoint x: 264, startPoint y: 394, endPoint x: 278, endPoint y: 391, distance: 13.4
click at [278, 391] on div "ID Período Archivo Período Publicado Gerenciador CUIL Cod. Mov. Descripción Cód…" at bounding box center [375, 311] width 511 height 197
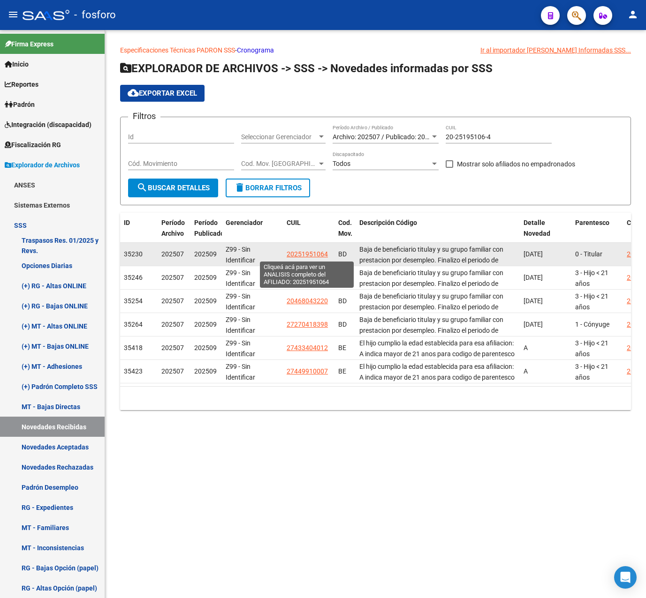
click at [303, 254] on span "20251951064" at bounding box center [307, 254] width 41 height 8
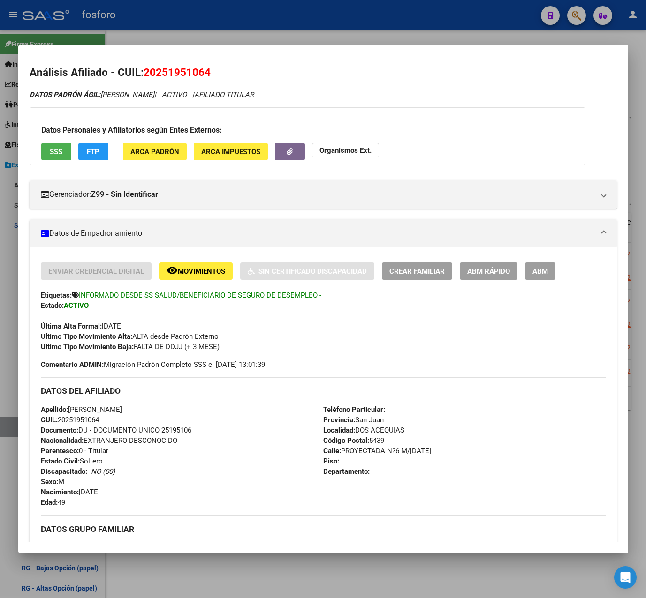
click at [482, 270] on span "ABM Rápido" at bounding box center [488, 271] width 43 height 8
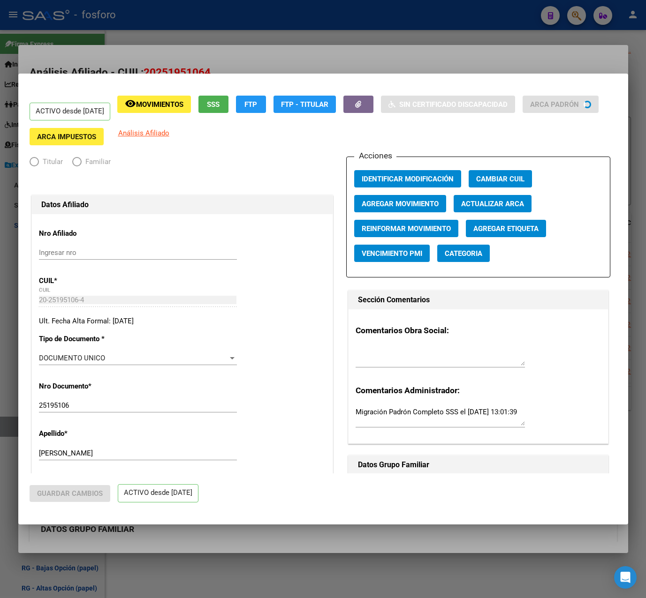
radio input "true"
type input "30-69184358-7"
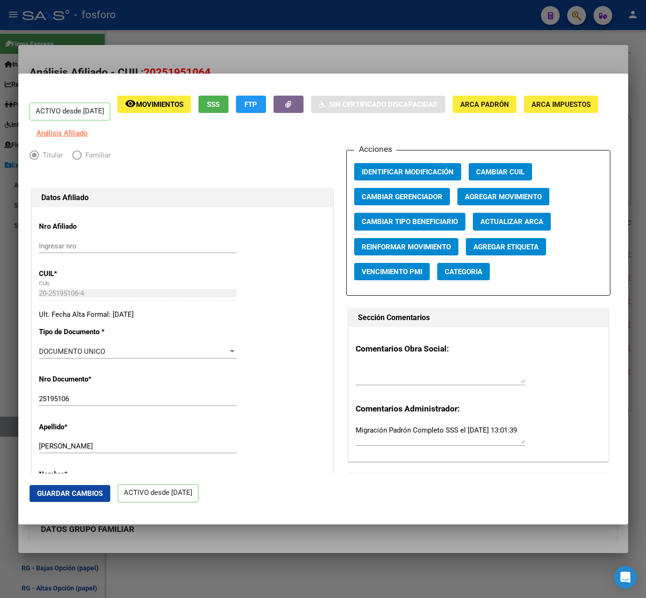
click at [496, 201] on span "Agregar Movimiento" at bounding box center [503, 197] width 77 height 8
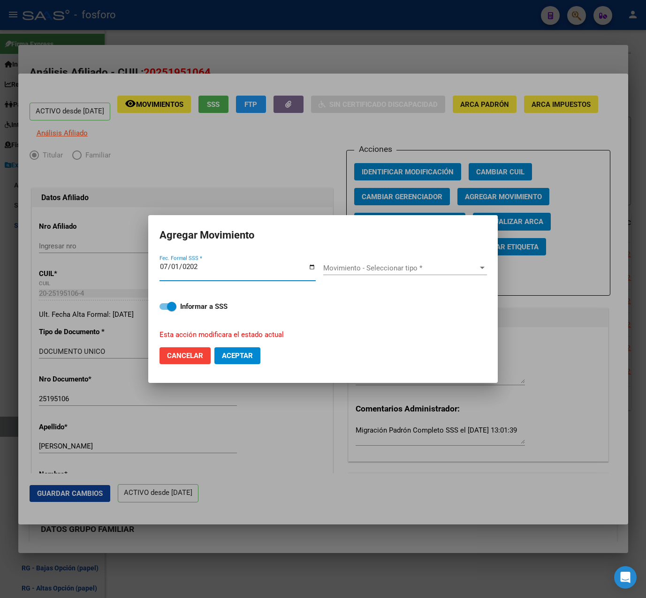
type input "[DATE]"
click at [388, 271] on span "Movimiento - Seleccionar tipo *" at bounding box center [400, 268] width 155 height 8
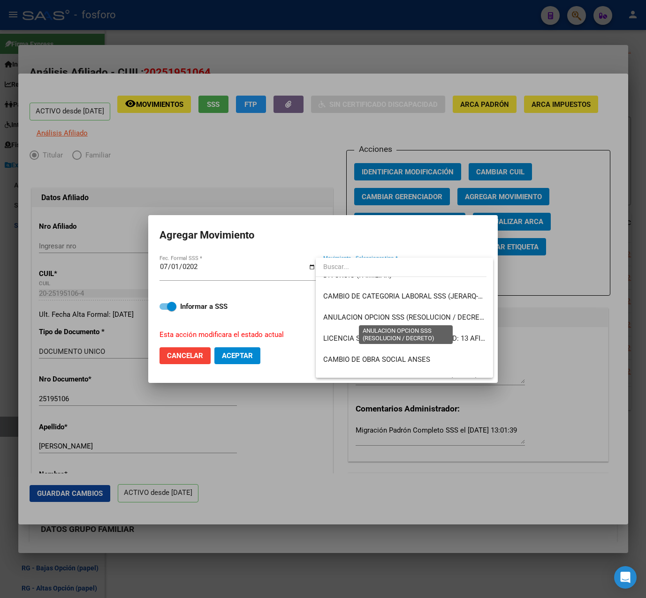
scroll to position [188, 0]
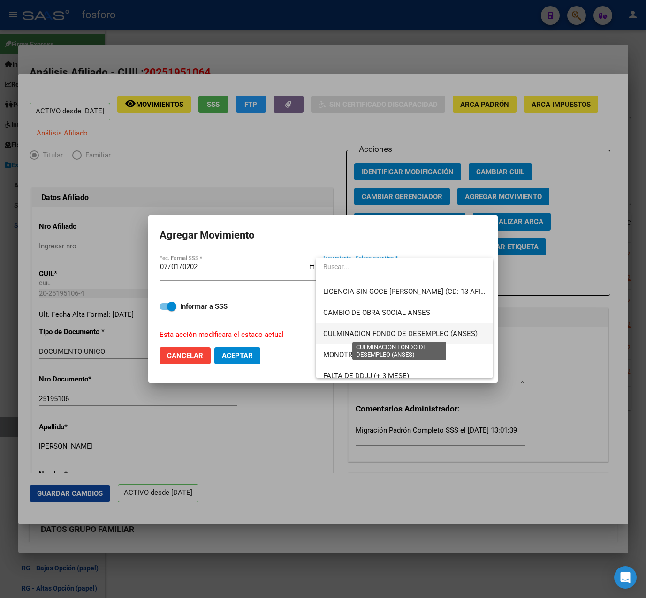
click at [450, 334] on span "CULMINACION FONDO DE DESEMPLEO (ANSES)" at bounding box center [400, 334] width 154 height 8
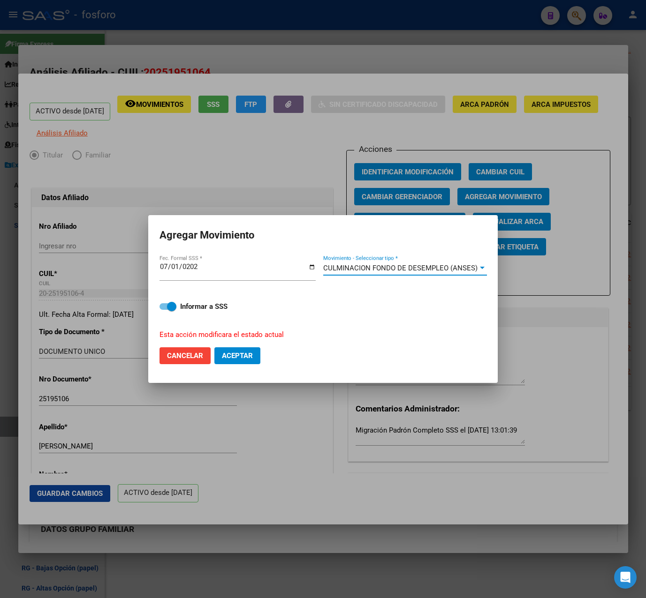
click at [183, 308] on strong "Informar a SSS" at bounding box center [203, 306] width 47 height 8
click at [164, 310] on input "Informar a SSS" at bounding box center [164, 310] width 0 height 0
checkbox input "false"
click at [258, 356] on button "Aceptar" at bounding box center [237, 355] width 46 height 17
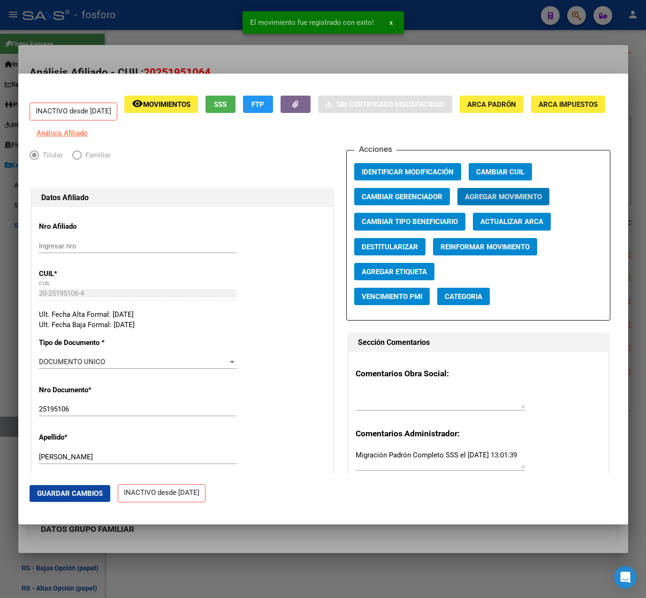
click at [402, 276] on span "Agregar Etiqueta" at bounding box center [394, 272] width 65 height 8
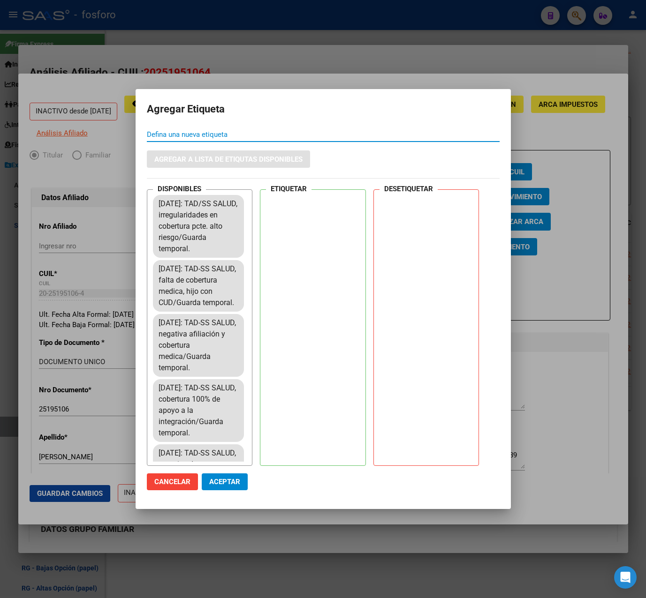
click at [398, 324] on div "DESETIQUETAR" at bounding box center [426, 327] width 106 height 277
drag, startPoint x: 407, startPoint y: 230, endPoint x: 404, endPoint y: 199, distance: 31.1
click at [431, 170] on mat-dialog-content "Defina una nueva etiqueta Agregar a lista de etiqutas disponibles DISPONIBLES […" at bounding box center [323, 297] width 375 height 339
drag, startPoint x: 401, startPoint y: 208, endPoint x: 412, endPoint y: 213, distance: 11.3
click at [406, 213] on div at bounding box center [428, 216] width 99 height 47
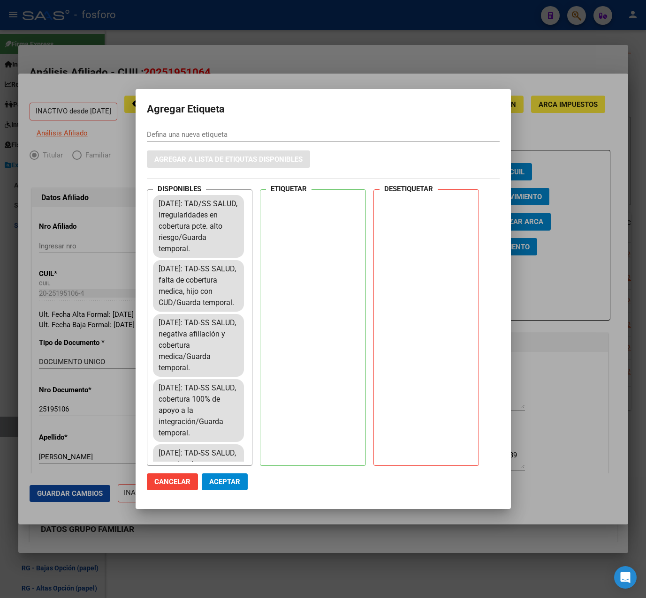
click at [412, 213] on div at bounding box center [428, 216] width 99 height 47
click at [236, 482] on span "Aceptar" at bounding box center [224, 482] width 31 height 8
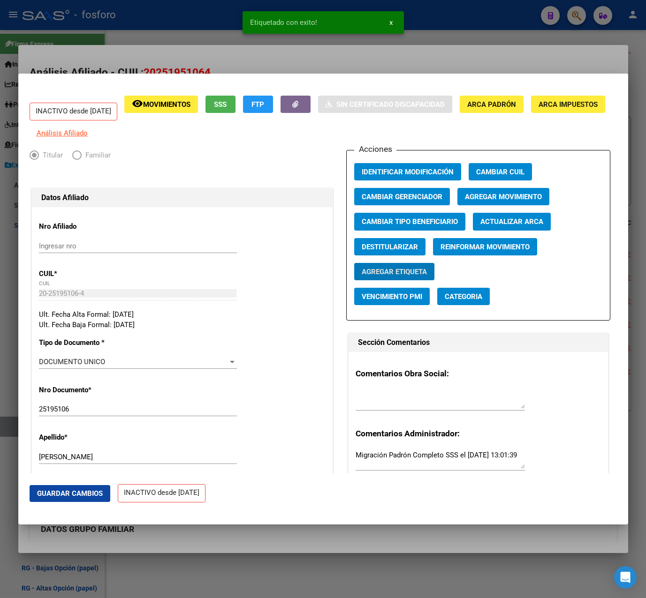
click at [424, 52] on div at bounding box center [323, 299] width 646 height 598
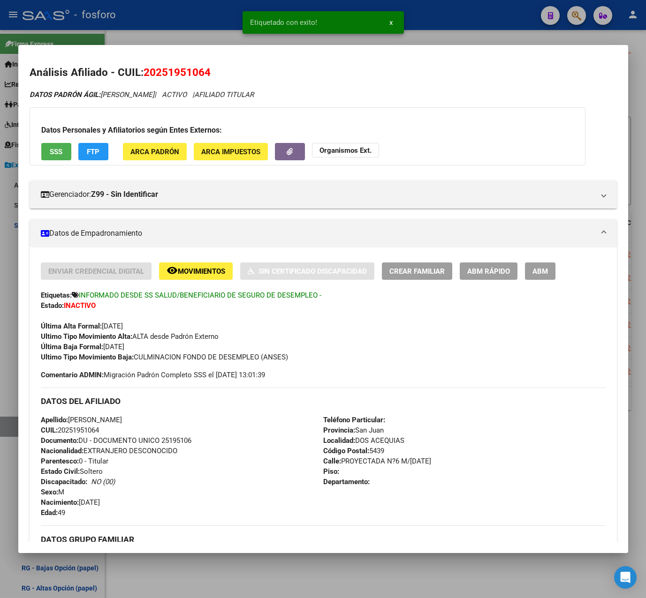
click at [421, 35] on div at bounding box center [323, 299] width 646 height 598
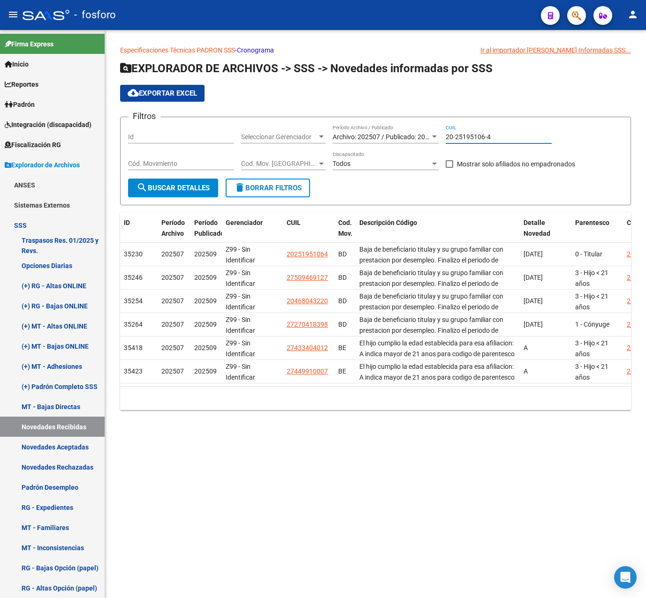
drag, startPoint x: 502, startPoint y: 136, endPoint x: 427, endPoint y: 137, distance: 75.0
click at [427, 137] on div "Filtros Id Seleccionar Gerenciador Seleccionar Gerenciador Archivo: 202507 / Pu…" at bounding box center [375, 152] width 495 height 54
paste input "38427766-8"
type input "20-38427766-8"
click at [194, 190] on span "search Buscar Detalles" at bounding box center [172, 188] width 73 height 8
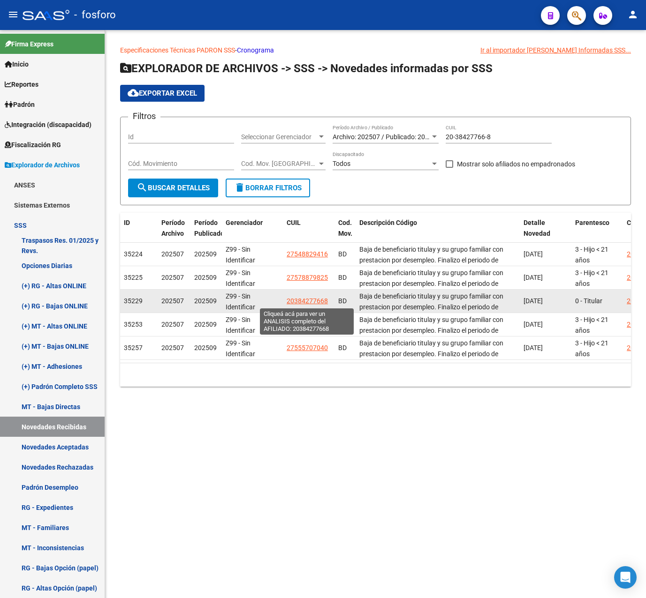
click at [310, 300] on span "20384277668" at bounding box center [307, 301] width 41 height 8
type textarea "20384277668"
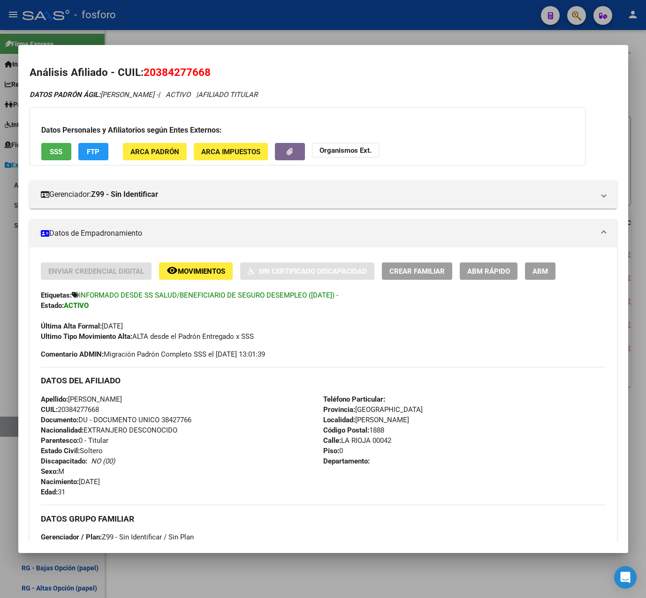
click at [483, 272] on span "ABM Rápido" at bounding box center [488, 271] width 43 height 8
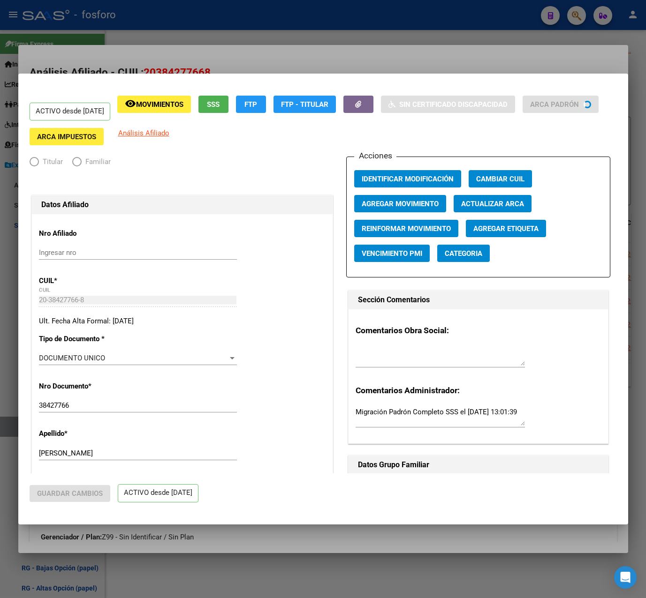
radio input "true"
type input "33-63761744-9"
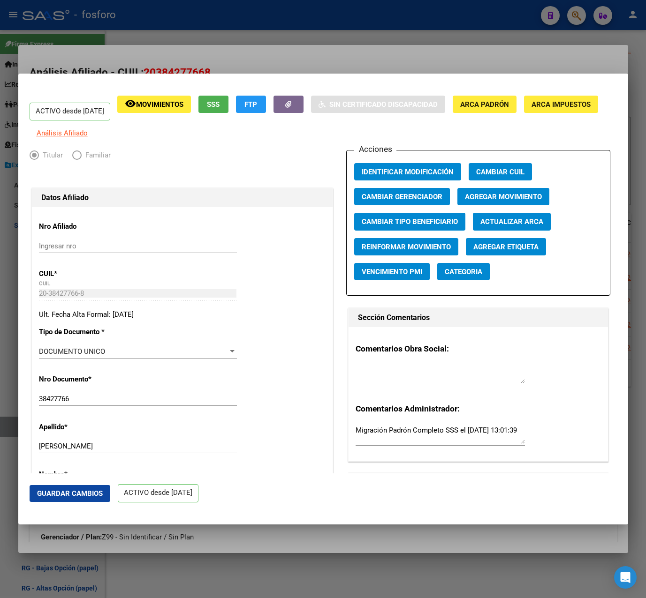
click at [500, 201] on span "Agregar Movimiento" at bounding box center [503, 197] width 77 height 8
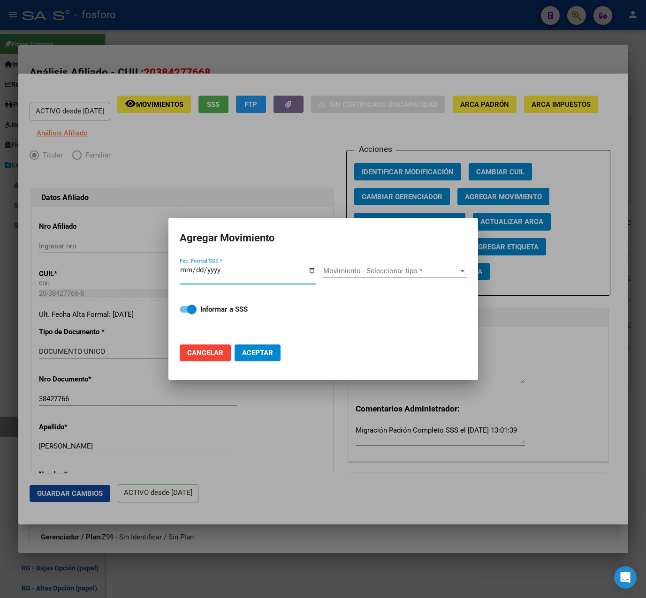
type input "0002-08-01"
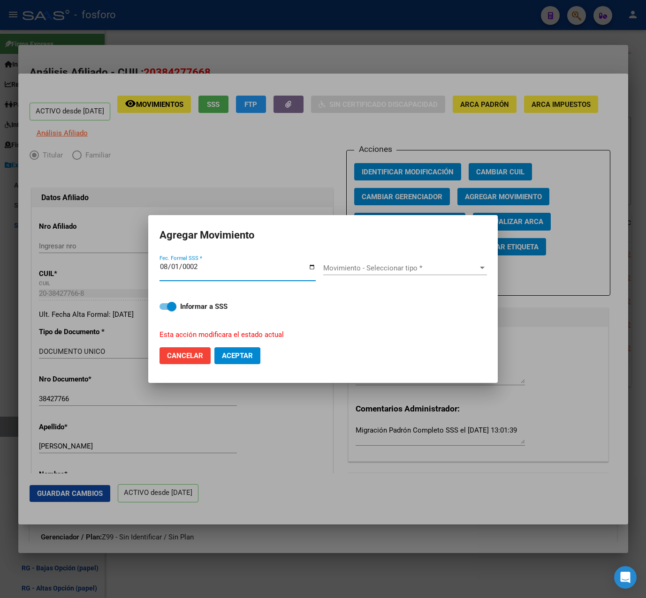
click at [176, 272] on input "0002-08-01" at bounding box center [237, 270] width 156 height 15
click at [177, 268] on input "0002-08-01" at bounding box center [237, 270] width 156 height 15
type input "[DATE]"
click at [428, 261] on div "Movimiento - Seleccionar tipo * Movimiento - Seleccionar tipo *" at bounding box center [405, 268] width 164 height 14
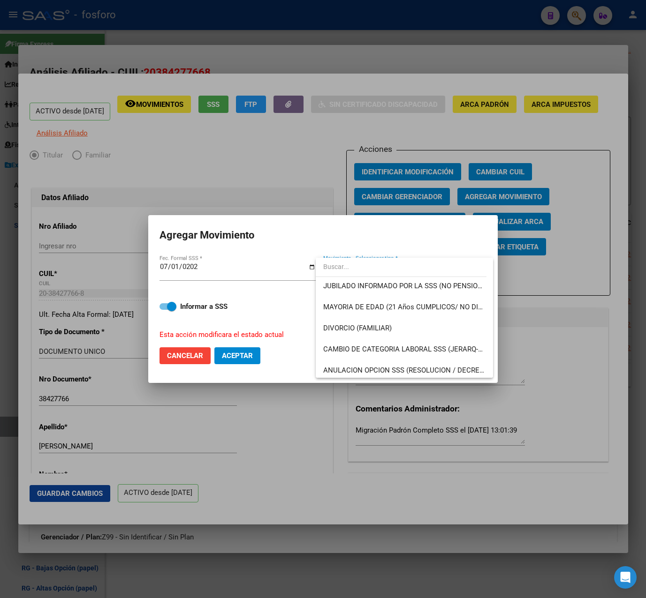
scroll to position [94, 0]
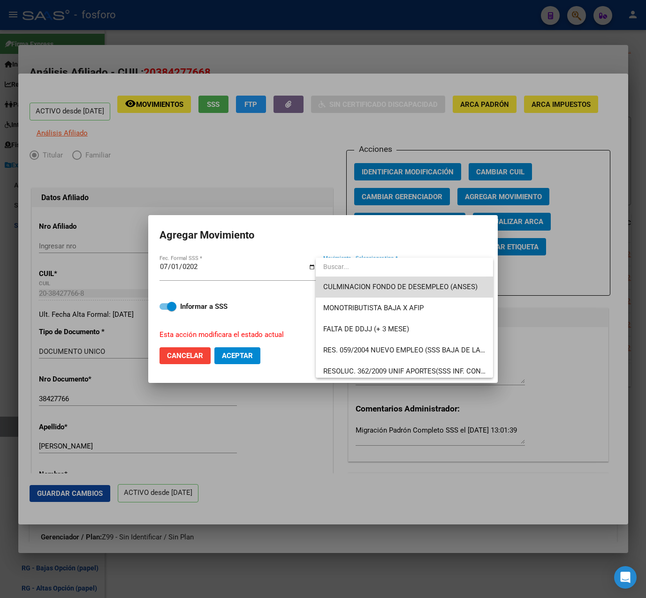
click at [430, 292] on span "CULMINACION FONDO DE DESEMPLEO (ANSES)" at bounding box center [404, 287] width 163 height 21
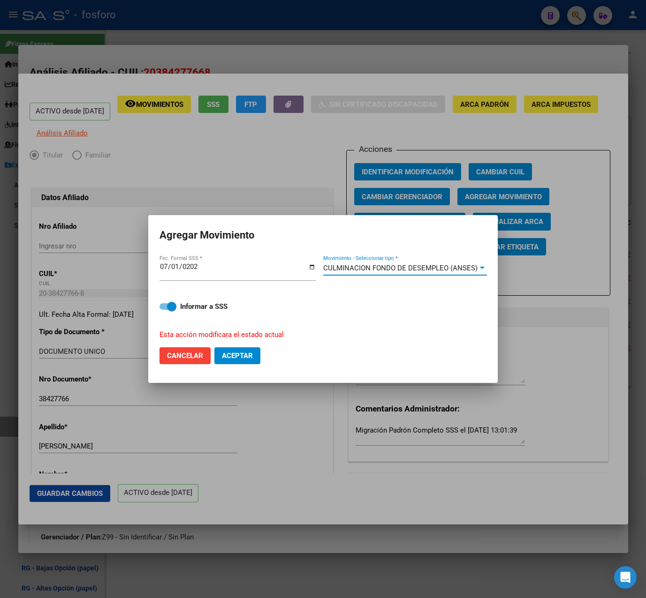
click at [177, 313] on div "Informar a SSS Esta acción modificara el estado actual" at bounding box center [322, 315] width 327 height 50
click at [195, 308] on strong "Informar a SSS" at bounding box center [203, 306] width 47 height 8
click at [164, 310] on input "Informar a SSS" at bounding box center [164, 310] width 0 height 0
checkbox input "false"
click at [245, 359] on span "Aceptar" at bounding box center [237, 356] width 31 height 8
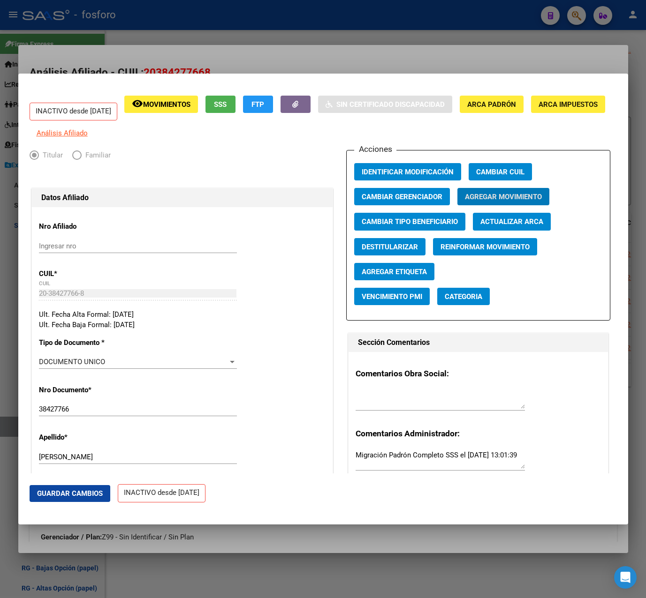
click at [355, 63] on div at bounding box center [323, 299] width 646 height 598
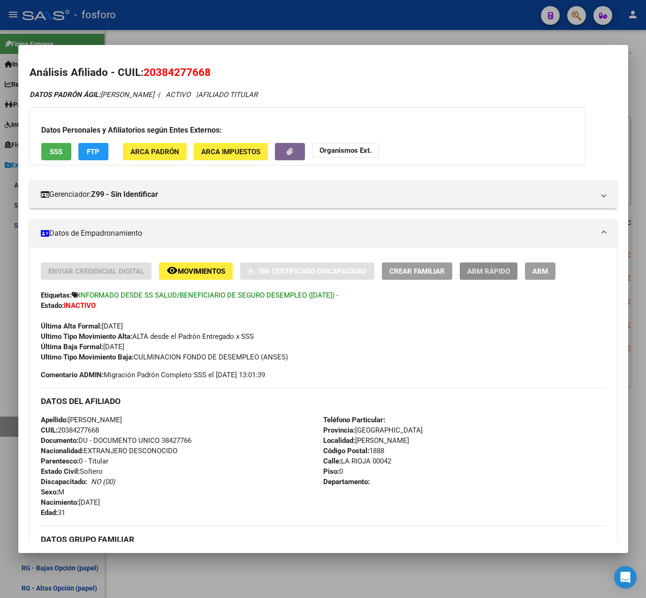
click at [475, 273] on span "ABM Rápido" at bounding box center [488, 271] width 43 height 8
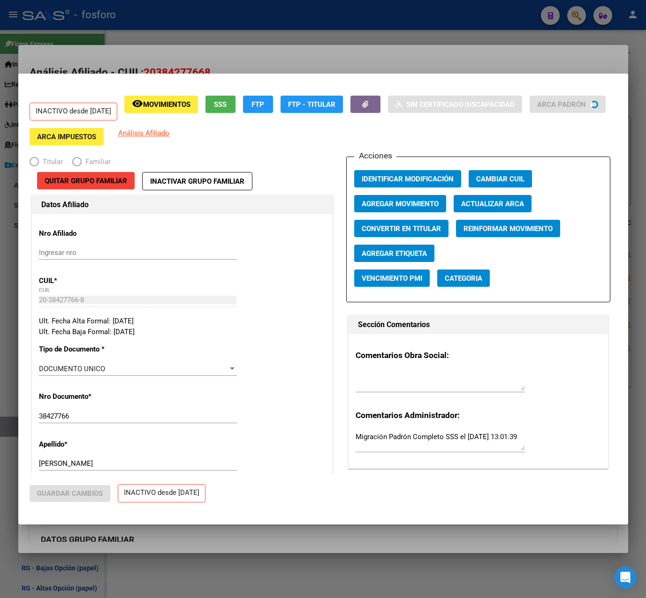
radio input "true"
type input "33-63761744-9"
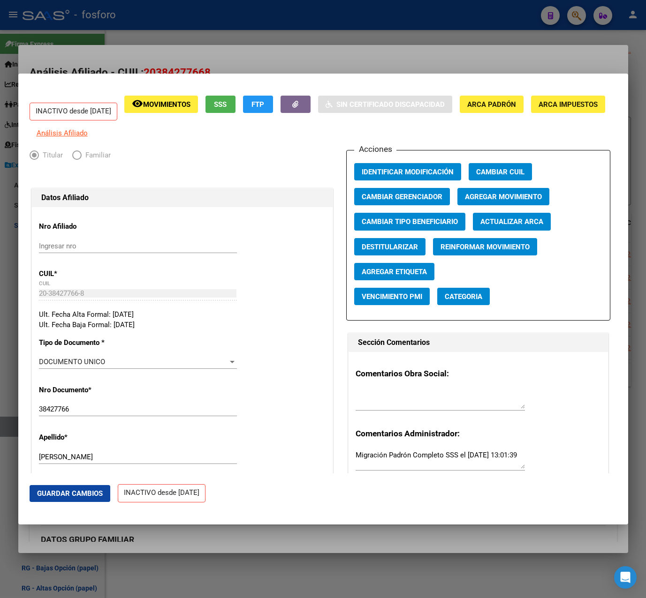
click at [403, 276] on span "Agregar Etiqueta" at bounding box center [394, 272] width 65 height 8
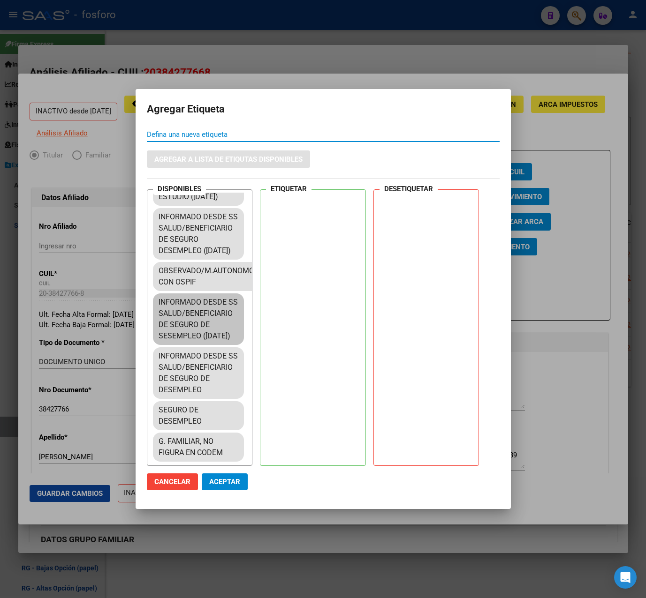
scroll to position [1781, 0]
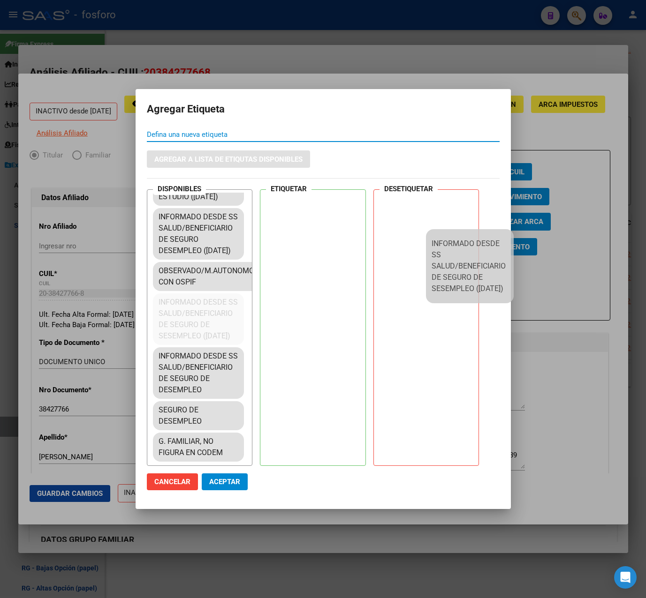
drag, startPoint x: 247, startPoint y: 360, endPoint x: 454, endPoint y: 266, distance: 226.9
click at [460, 266] on div "DISPONIBLES [DATE]: TAD/SS SALUD, irregularidades en cobertura pcte. alto riesg…" at bounding box center [323, 327] width 353 height 277
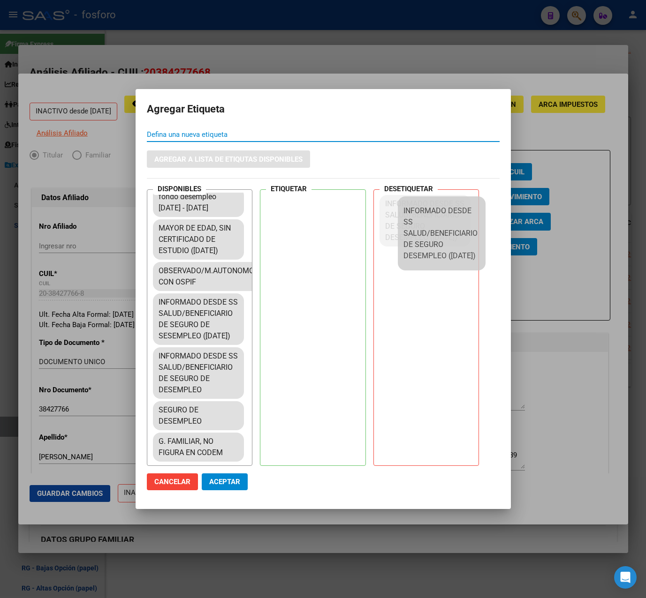
drag, startPoint x: 356, startPoint y: 250, endPoint x: 418, endPoint y: 216, distance: 70.3
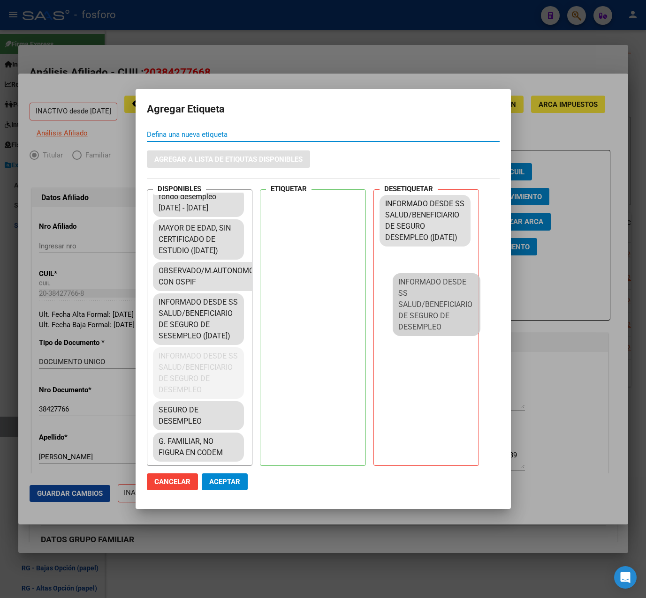
scroll to position [1733, 0]
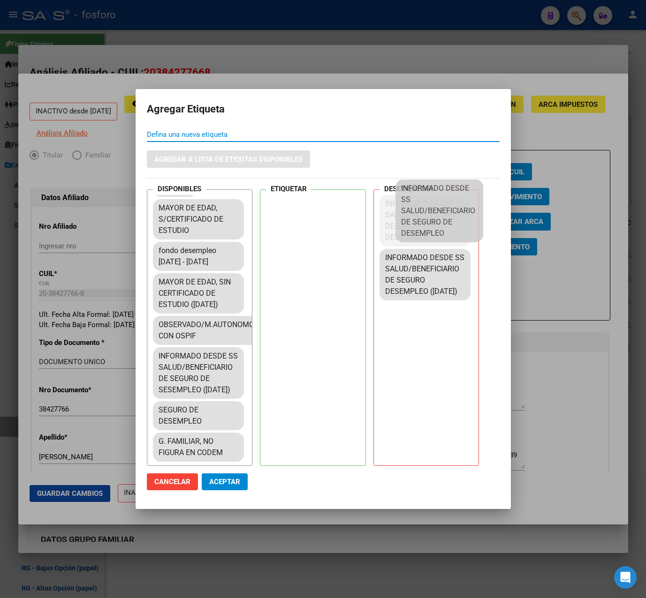
drag, startPoint x: 216, startPoint y: 362, endPoint x: 439, endPoint y: 208, distance: 271.2
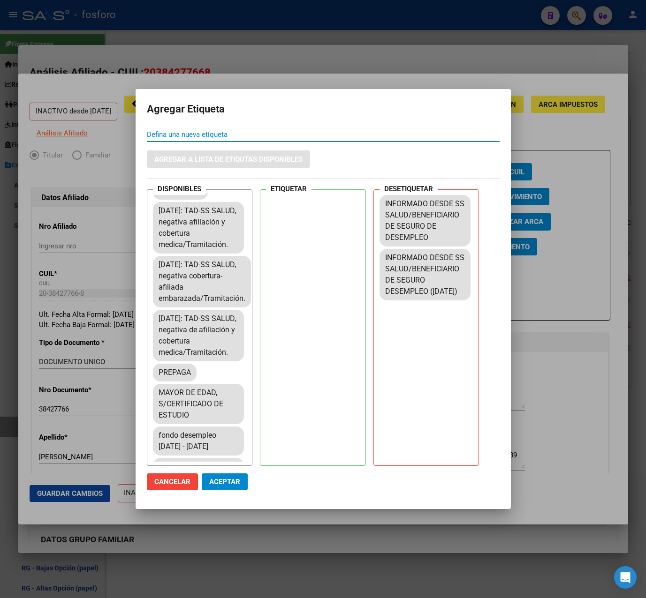
scroll to position [1405, 0]
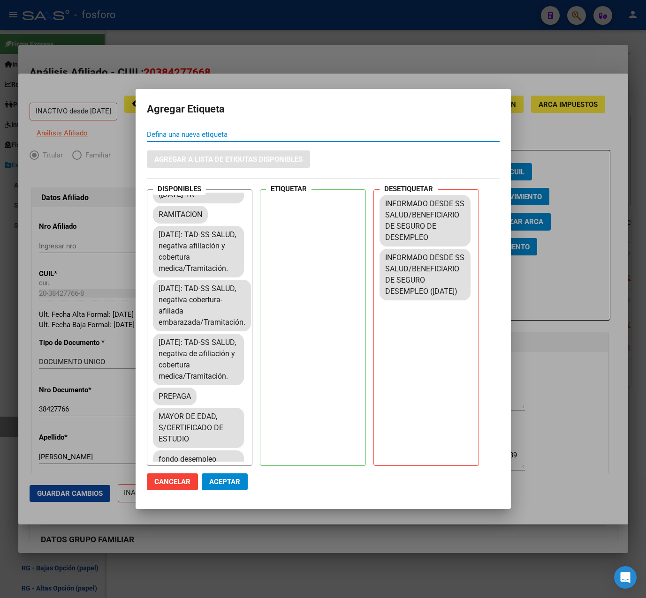
click at [215, 483] on span "Aceptar" at bounding box center [224, 482] width 31 height 8
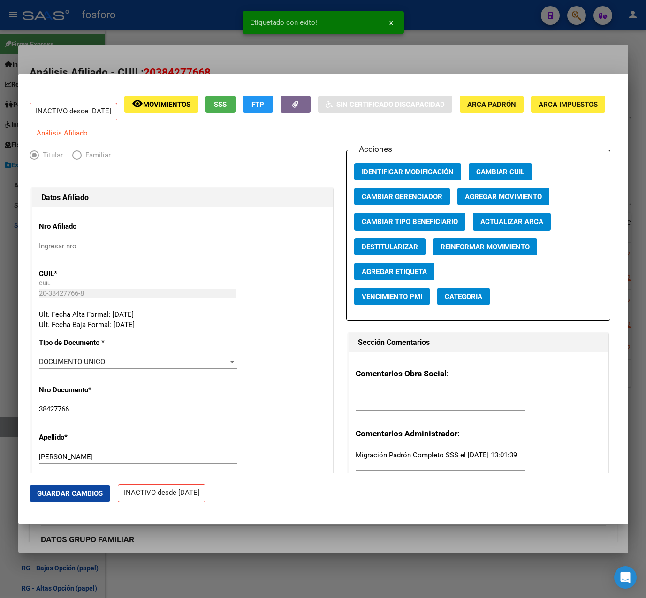
click at [316, 62] on div at bounding box center [323, 299] width 646 height 598
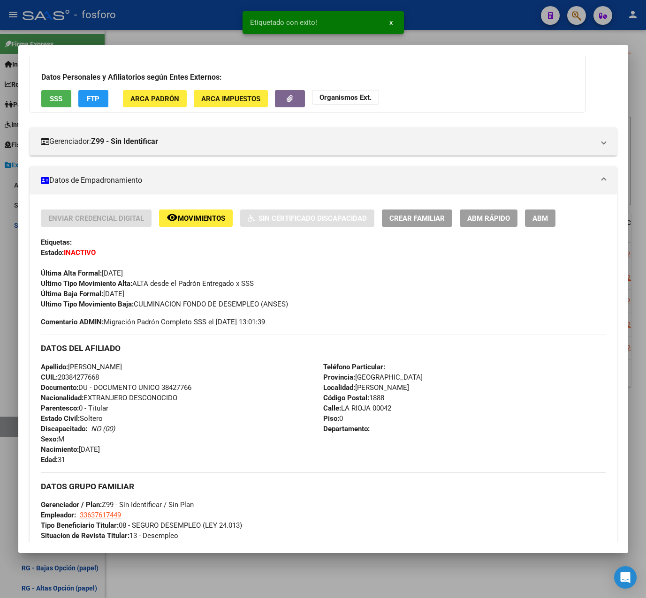
scroll to position [0, 0]
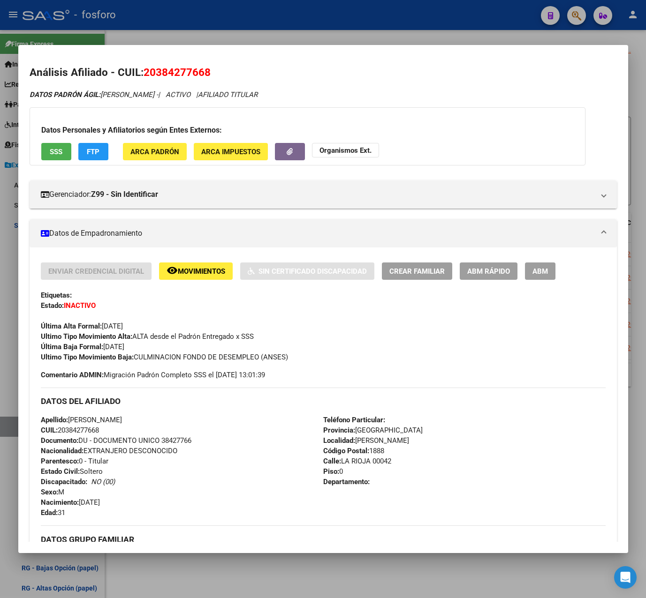
click at [439, 37] on div at bounding box center [323, 299] width 646 height 598
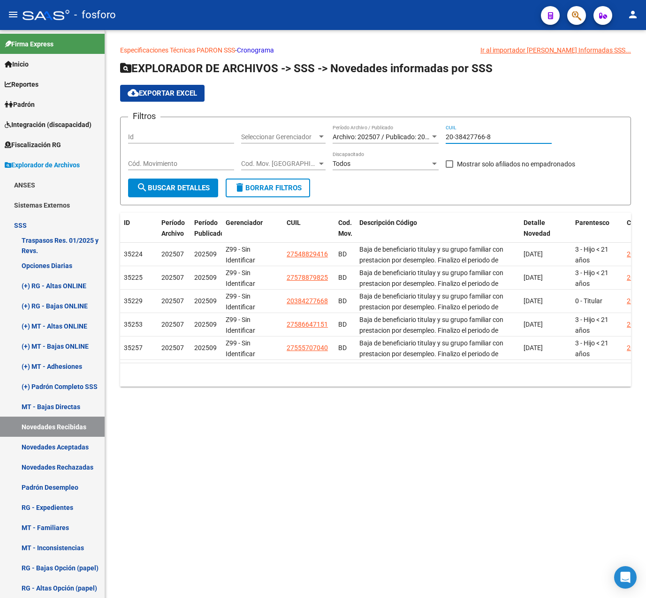
click at [504, 137] on input "20-38427766-8" at bounding box center [498, 137] width 106 height 8
drag, startPoint x: 512, startPoint y: 137, endPoint x: 442, endPoint y: 137, distance: 69.9
click at [443, 137] on div "Filtros Id Seleccionar Gerenciador Seleccionar Gerenciador Archivo: 202507 / Pu…" at bounding box center [375, 152] width 495 height 54
paste input "23563331-1"
type input "20-23563331-1"
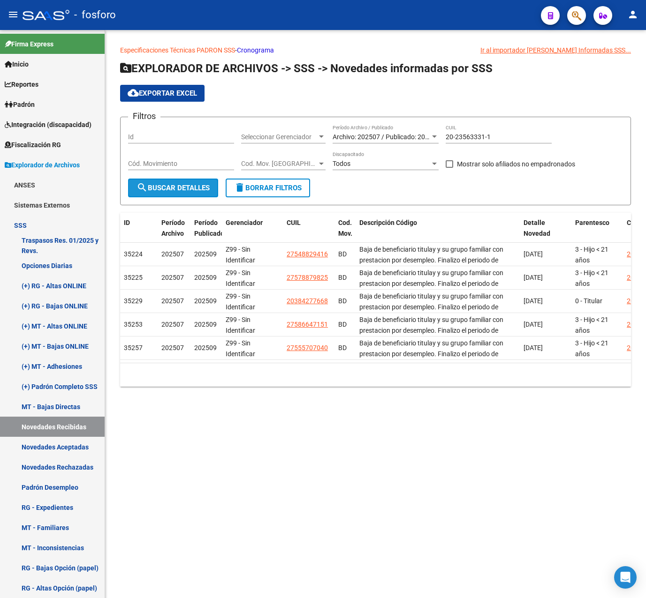
click at [205, 191] on span "search Buscar Detalles" at bounding box center [172, 188] width 73 height 8
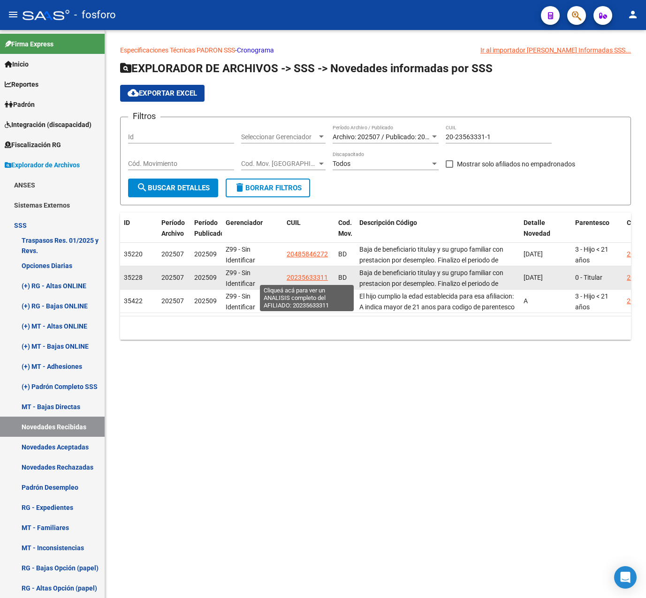
click at [320, 274] on span "20235633311" at bounding box center [307, 278] width 41 height 8
type textarea "20235633311"
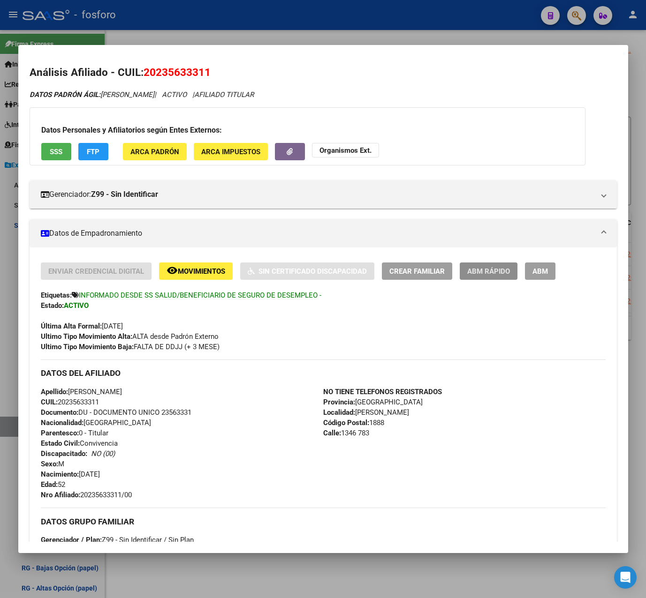
click at [490, 267] on span "ABM Rápido" at bounding box center [488, 271] width 43 height 8
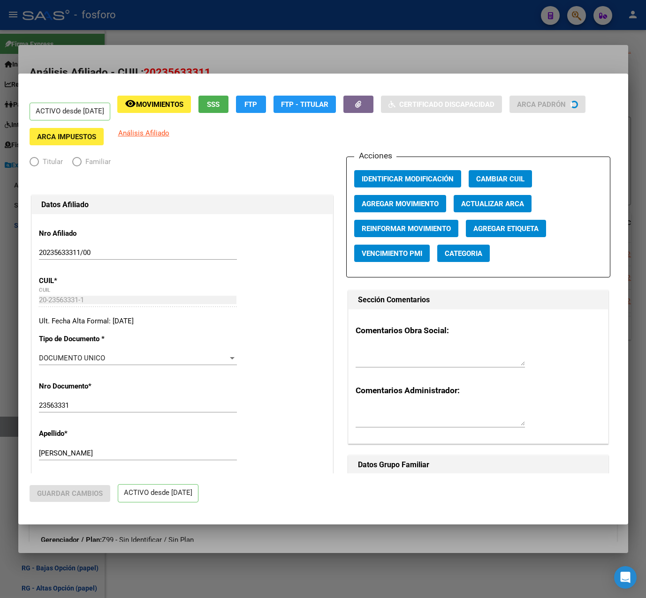
radio input "true"
type input "30-71715930-2"
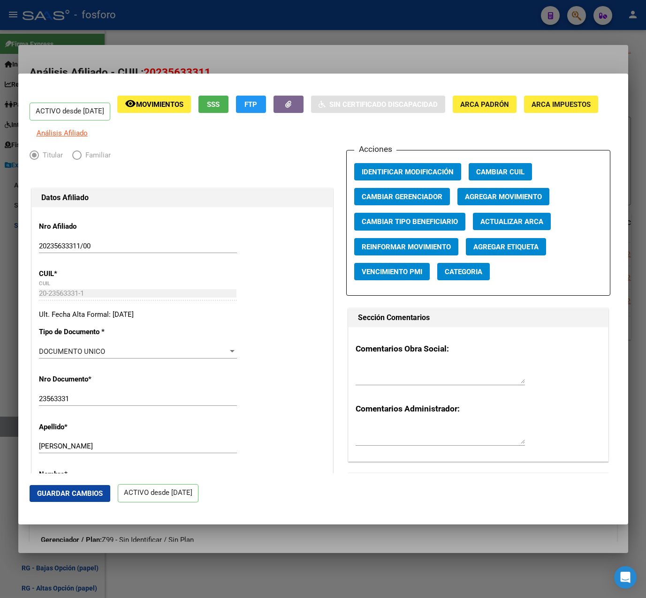
click at [414, 66] on div at bounding box center [323, 299] width 646 height 598
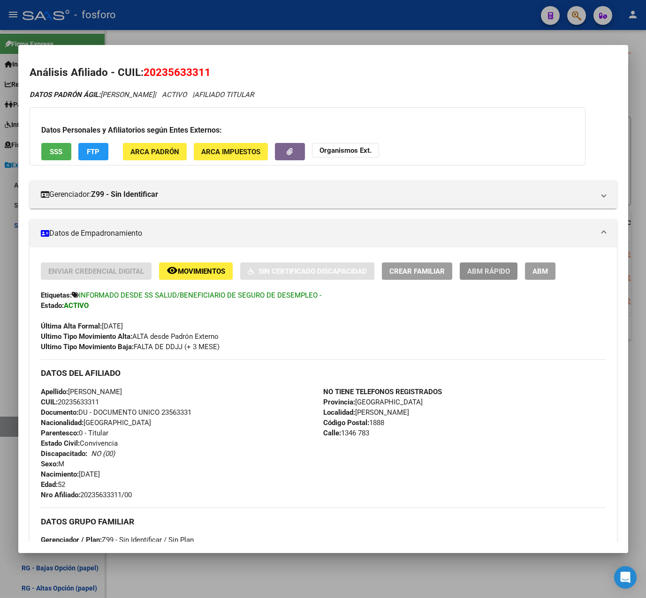
click at [493, 270] on span "ABM Rápido" at bounding box center [488, 271] width 43 height 8
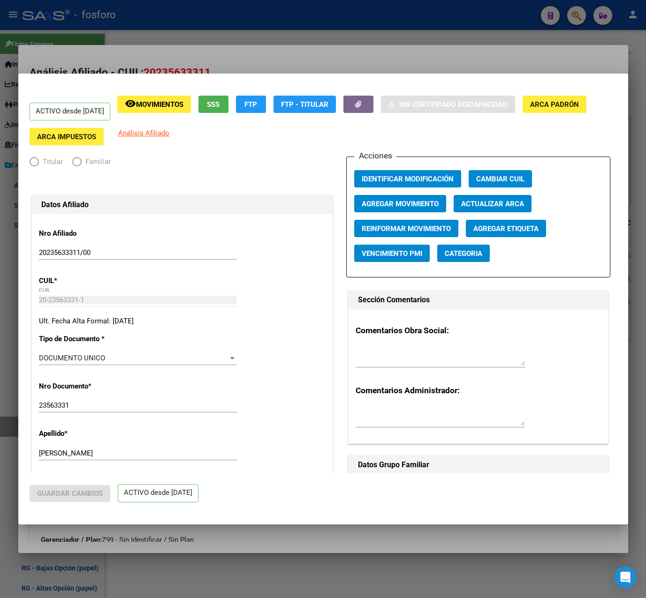
radio input "true"
type input "30-71715930-2"
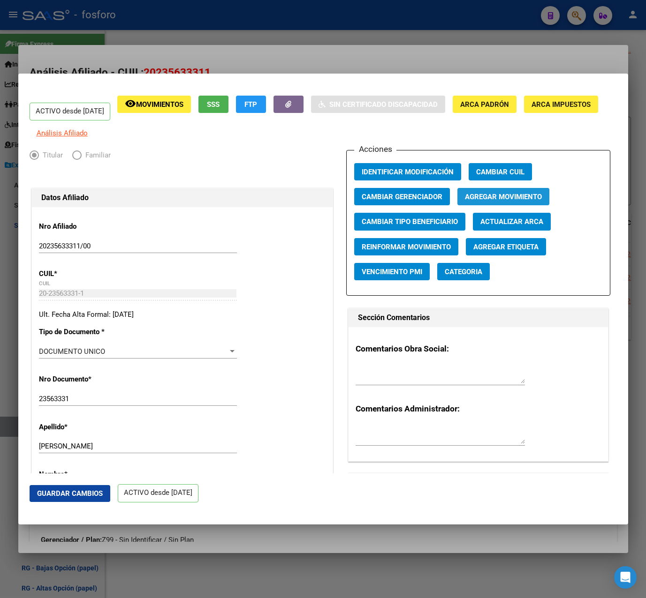
click at [474, 205] on button "Agregar Movimiento" at bounding box center [503, 196] width 92 height 17
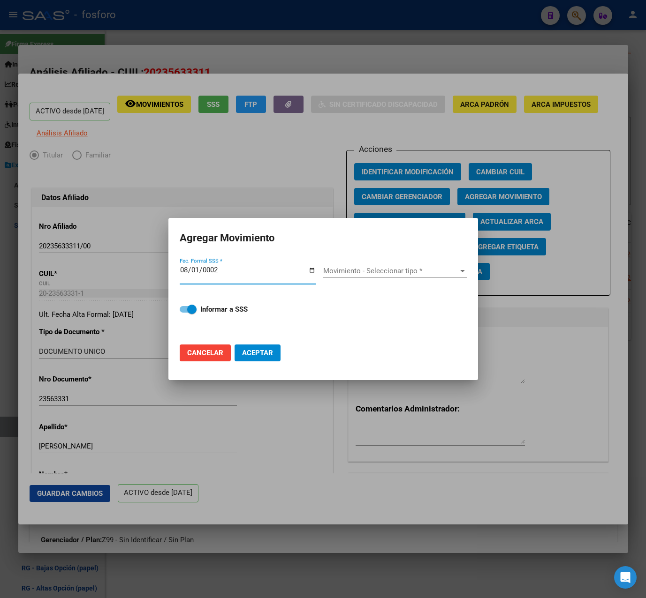
type input "0020-08-01"
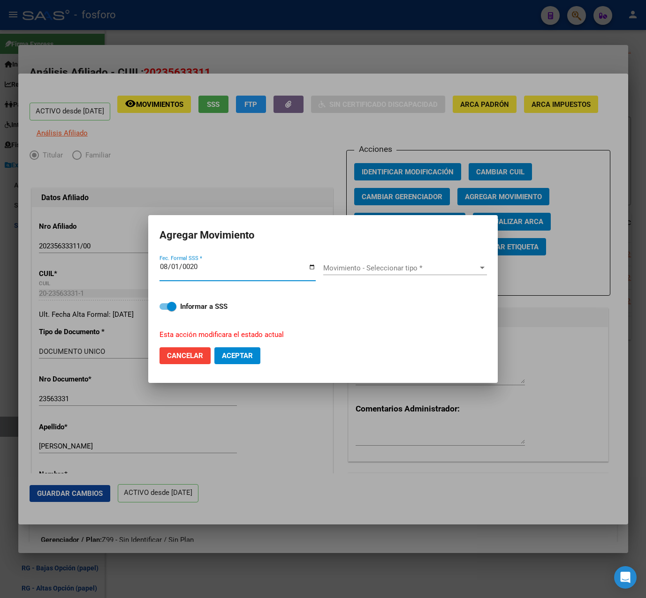
click at [175, 269] on input "0020-08-01" at bounding box center [237, 270] width 156 height 15
type input "[DATE]"
click at [358, 264] on span "Movimiento - Seleccionar tipo *" at bounding box center [400, 268] width 155 height 8
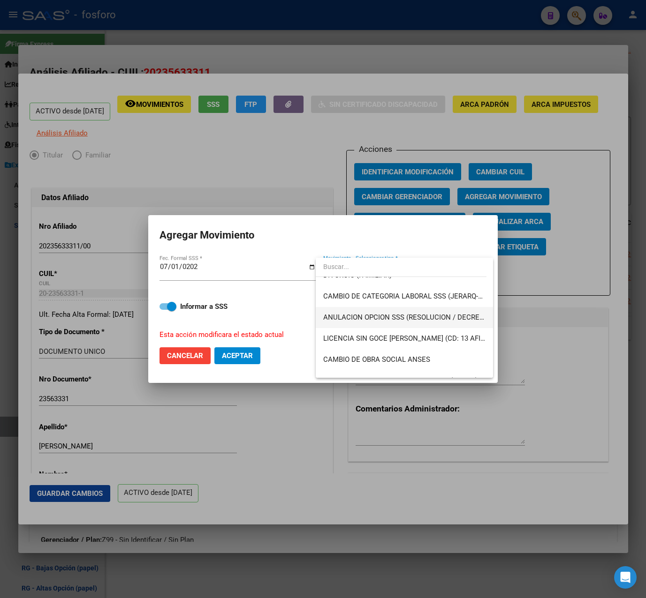
scroll to position [188, 0]
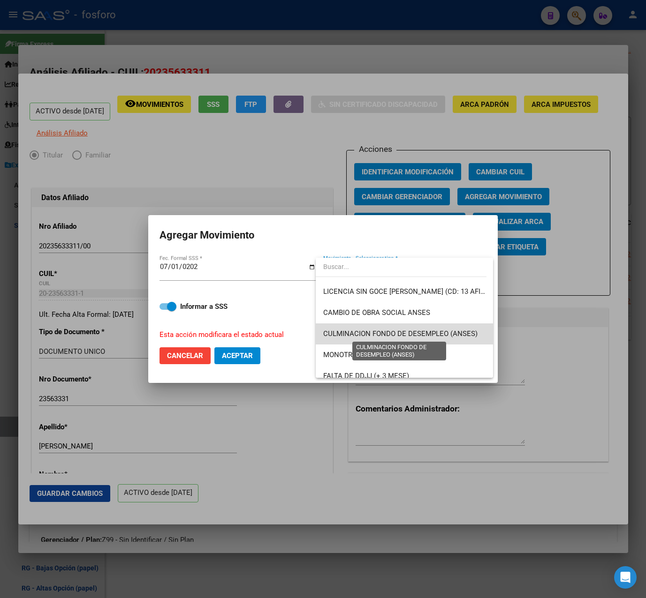
click at [424, 332] on span "CULMINACION FONDO DE DESEMPLEO (ANSES)" at bounding box center [400, 334] width 154 height 8
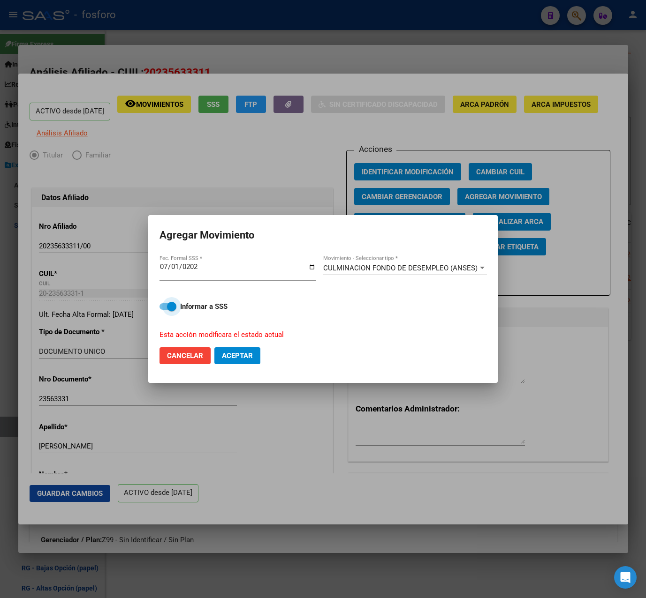
click at [179, 310] on label "Informar a SSS" at bounding box center [322, 306] width 327 height 11
click at [164, 310] on input "Informar a SSS" at bounding box center [164, 310] width 0 height 0
checkbox input "false"
click at [232, 352] on span "Aceptar" at bounding box center [237, 356] width 31 height 8
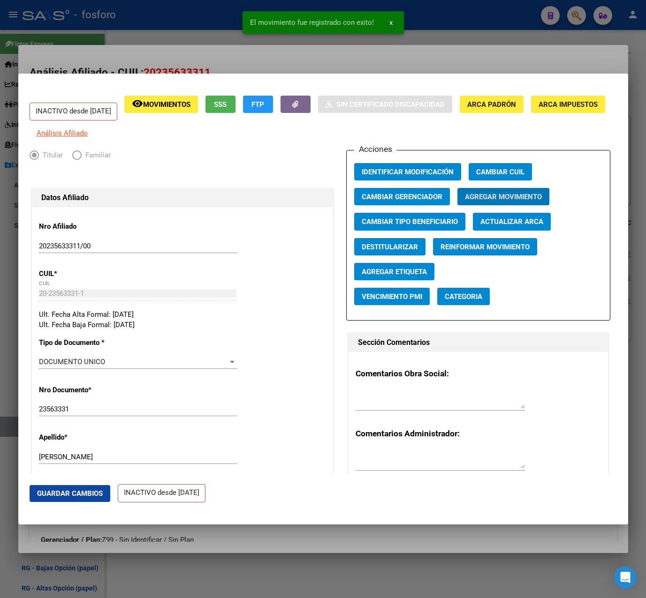
click at [449, 56] on div at bounding box center [323, 299] width 646 height 598
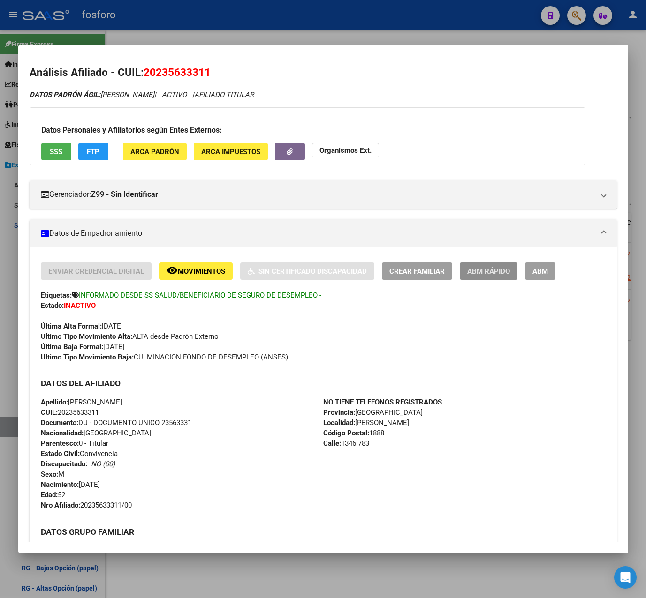
click at [497, 273] on span "ABM Rápido" at bounding box center [488, 271] width 43 height 8
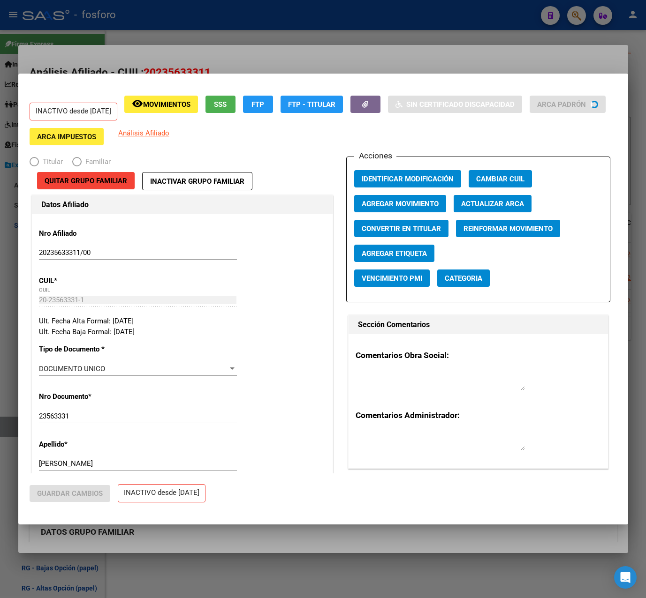
radio input "true"
type input "30-71715930-2"
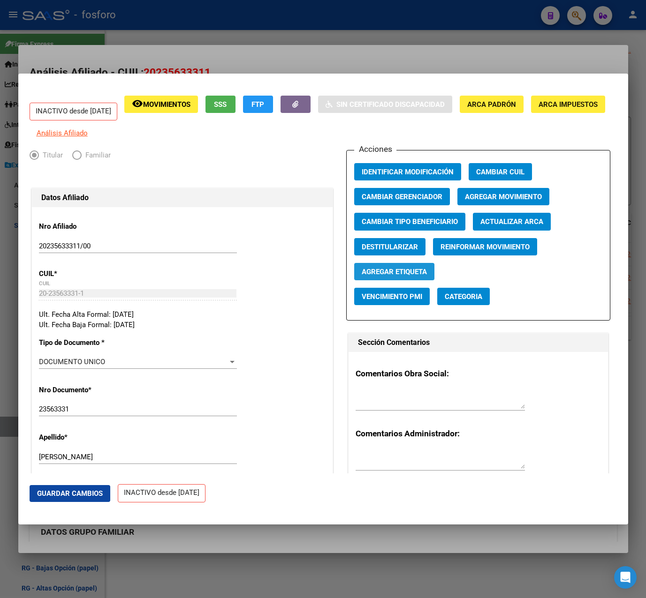
click at [396, 276] on span "Agregar Etiqueta" at bounding box center [394, 272] width 65 height 8
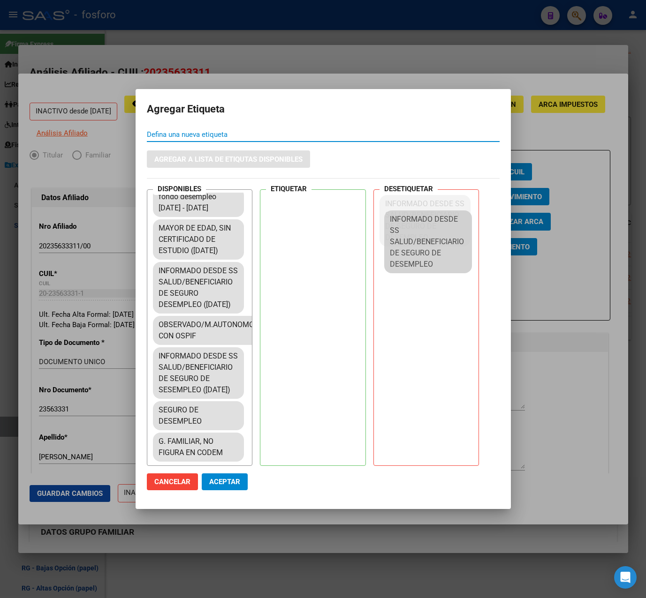
scroll to position [1810, 0]
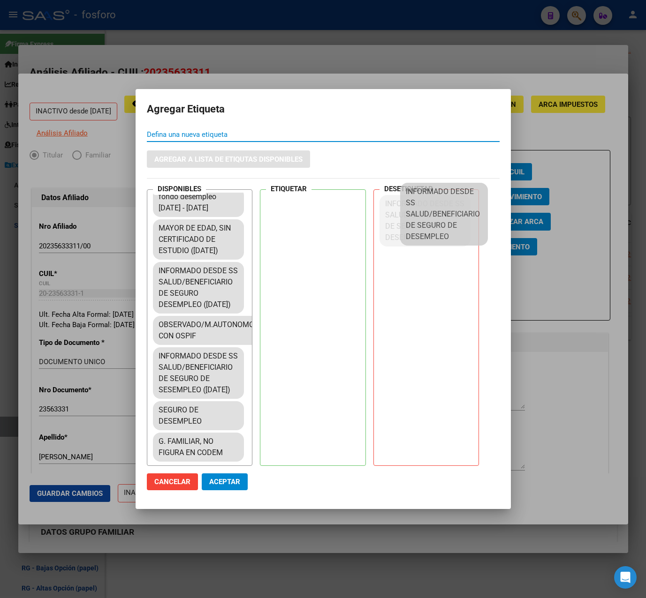
drag, startPoint x: 191, startPoint y: 357, endPoint x: 438, endPoint y: 211, distance: 287.0
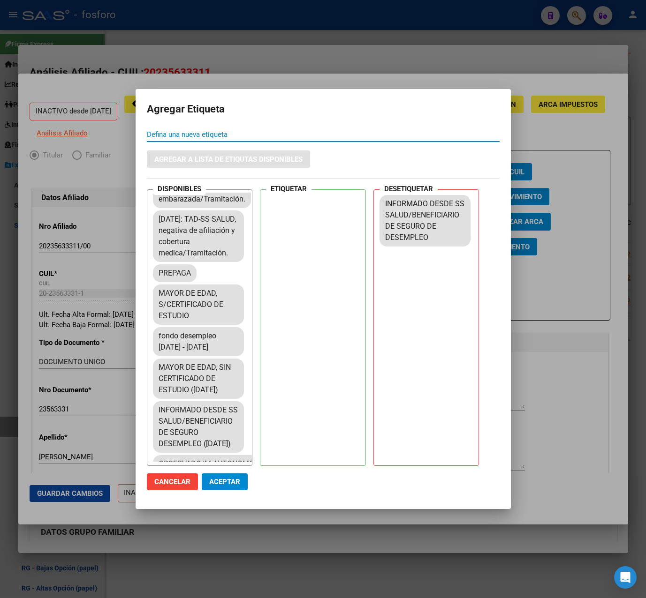
scroll to position [1481, 0]
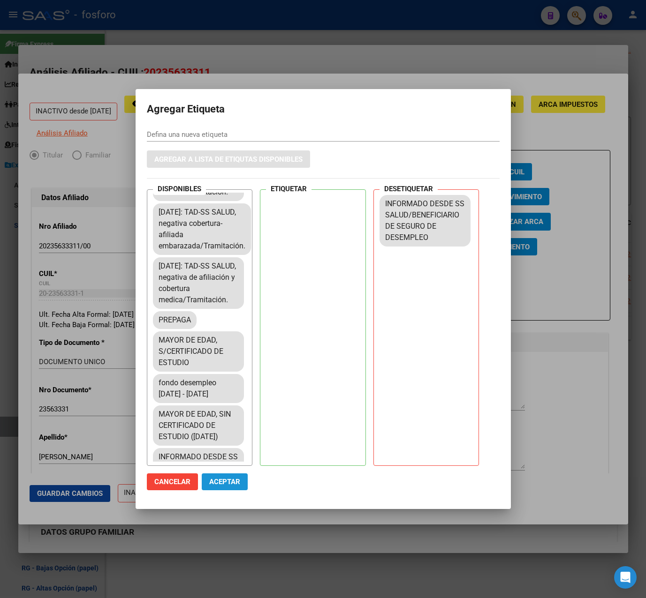
click at [230, 483] on span "Aceptar" at bounding box center [224, 482] width 31 height 8
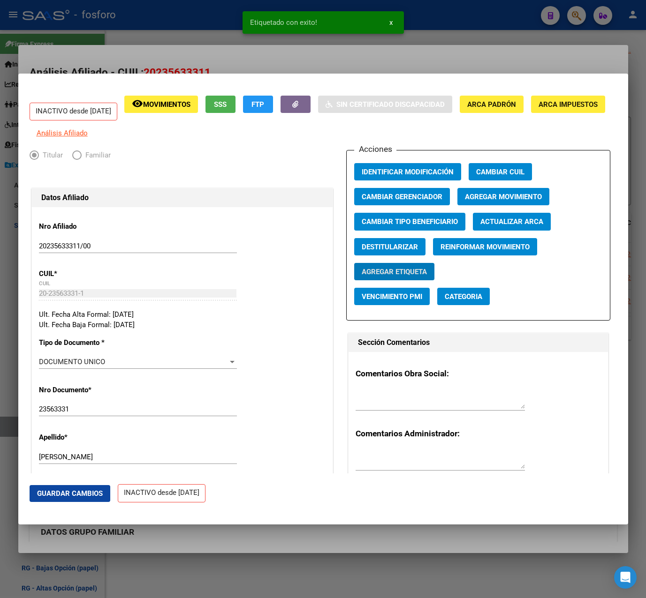
click at [354, 57] on div at bounding box center [323, 299] width 646 height 598
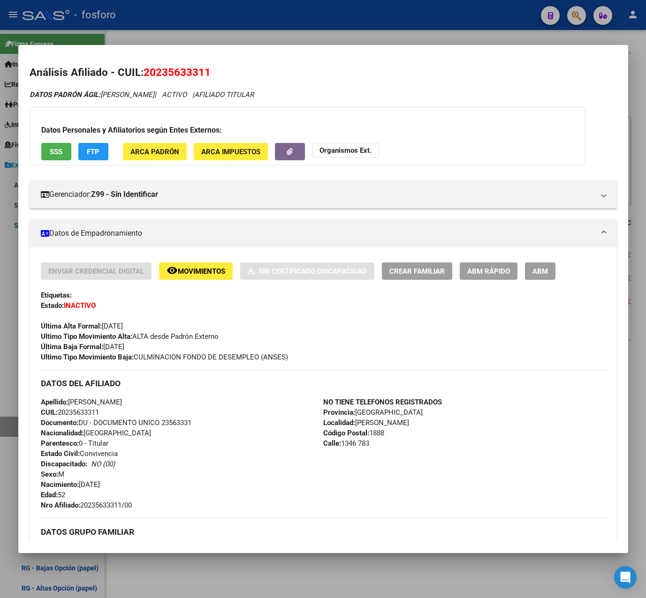
click at [440, 37] on div at bounding box center [323, 299] width 646 height 598
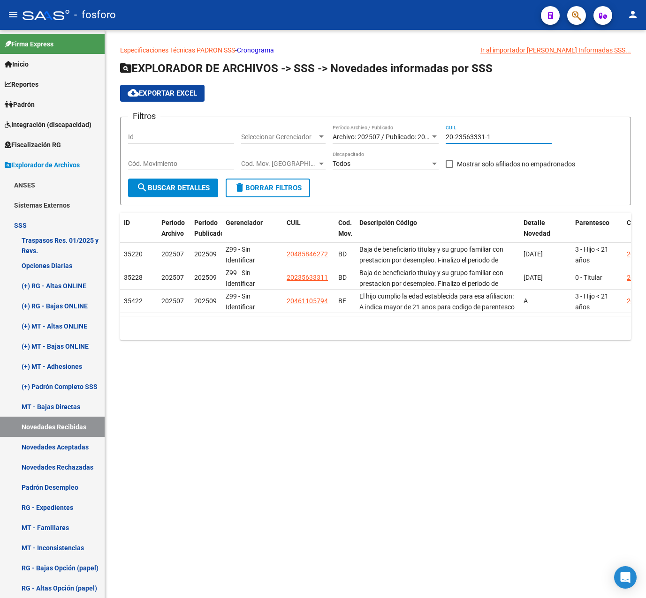
drag, startPoint x: 506, startPoint y: 135, endPoint x: 434, endPoint y: 135, distance: 72.2
click at [434, 135] on div "Filtros Id Seleccionar Gerenciador Seleccionar Gerenciador Archivo: 202507 / Pu…" at bounding box center [375, 152] width 495 height 54
paste input "7-25506661-2"
type input "27-25506661-2"
click at [200, 188] on span "search Buscar Detalles" at bounding box center [172, 188] width 73 height 8
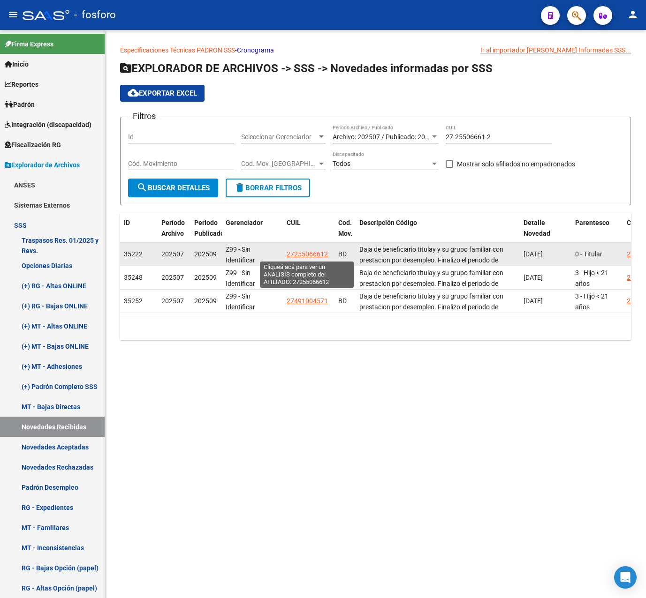
click at [300, 253] on span "27255066612" at bounding box center [307, 254] width 41 height 8
type textarea "27255066612"
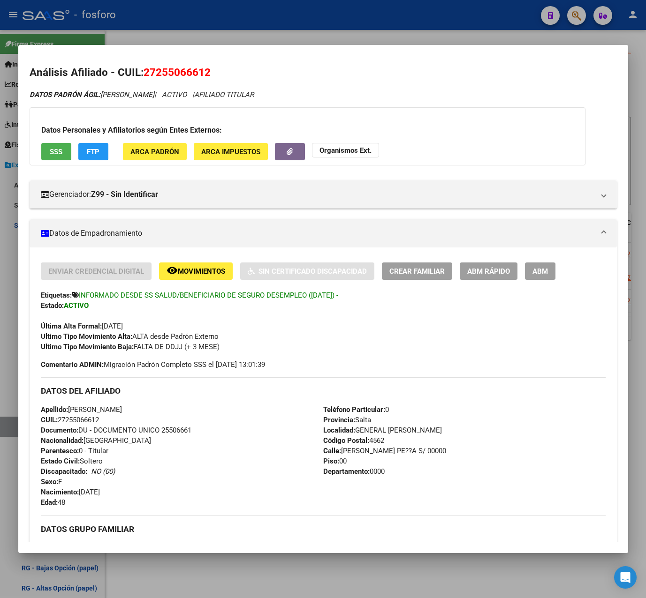
click at [480, 272] on span "ABM Rápido" at bounding box center [488, 271] width 43 height 8
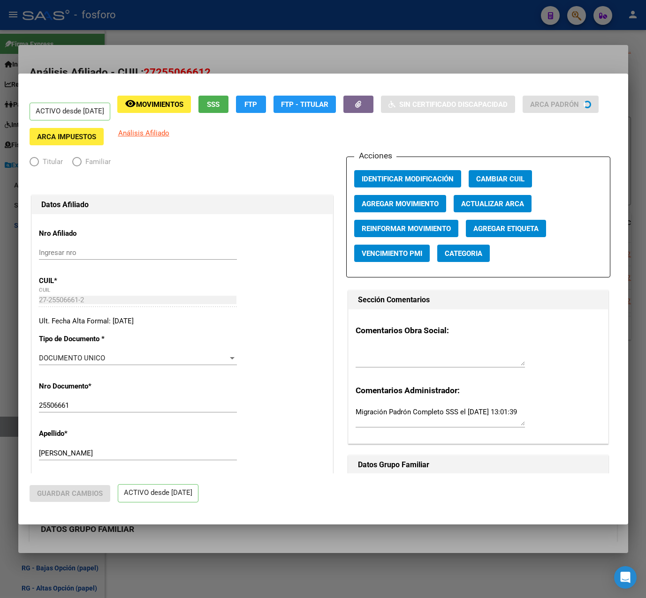
radio input "true"
type input "33-63761744-9"
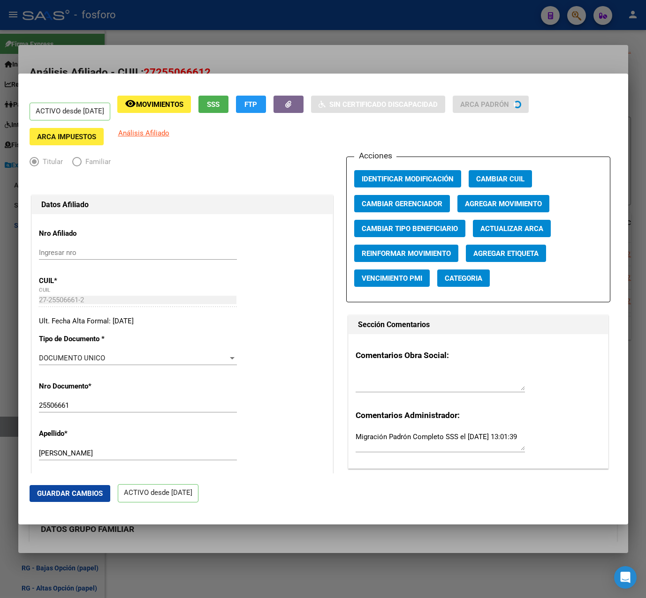
click at [487, 201] on span "Agregar Movimiento" at bounding box center [503, 204] width 77 height 8
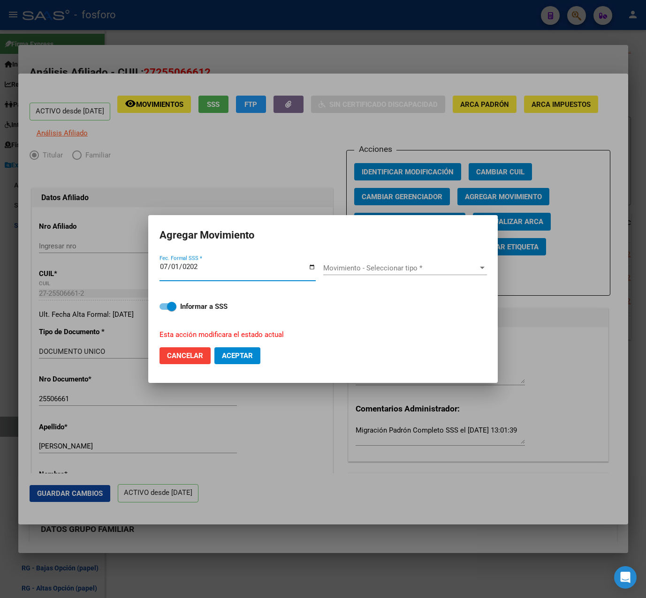
type input "[DATE]"
click at [380, 272] on span "Movimiento - Seleccionar tipo *" at bounding box center [400, 268] width 155 height 8
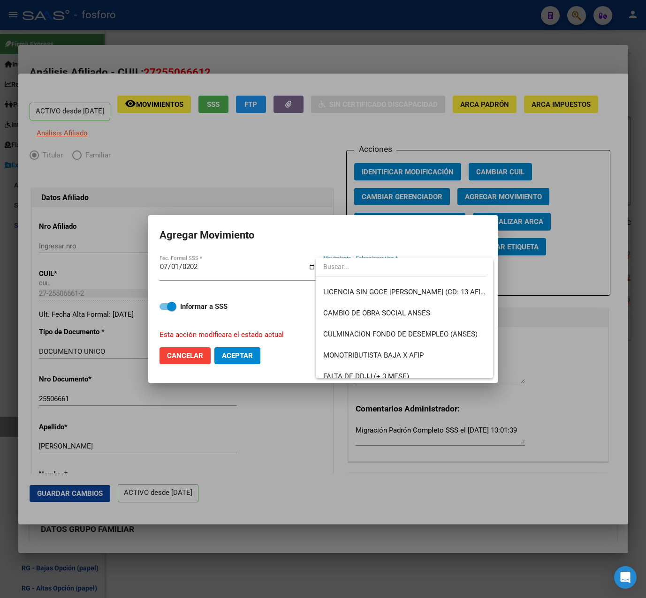
scroll to position [188, 0]
drag, startPoint x: 449, startPoint y: 336, endPoint x: 290, endPoint y: 342, distance: 159.1
click at [449, 335] on span "CULMINACION FONDO DE DESEMPLEO (ANSES)" at bounding box center [400, 334] width 154 height 8
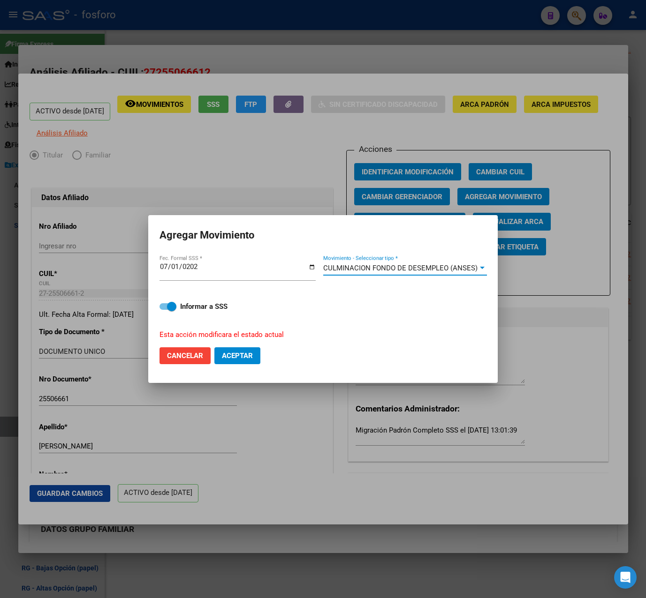
click at [206, 313] on div "Informar a SSS Esta acción modificara el estado actual" at bounding box center [322, 315] width 327 height 50
drag, startPoint x: 203, startPoint y: 312, endPoint x: 190, endPoint y: 312, distance: 12.2
click at [203, 311] on span "Informar a SSS" at bounding box center [203, 306] width 47 height 11
click at [164, 310] on input "Informar a SSS" at bounding box center [164, 310] width 0 height 0
checkbox input "false"
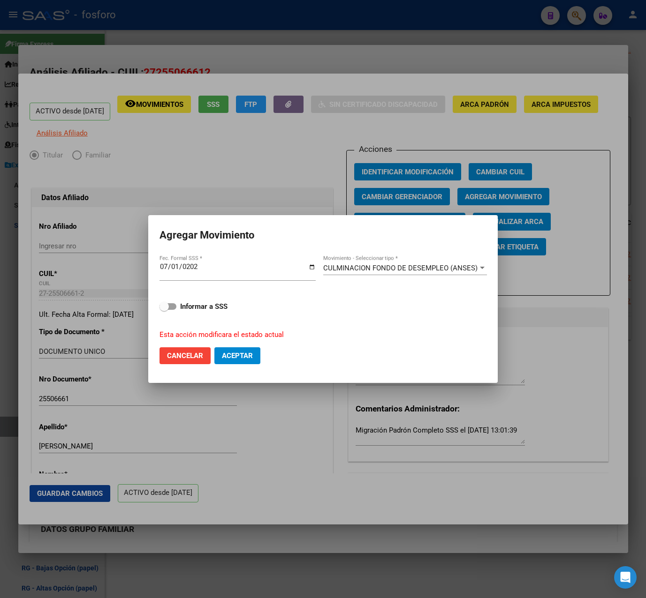
click at [237, 358] on span "Aceptar" at bounding box center [237, 356] width 31 height 8
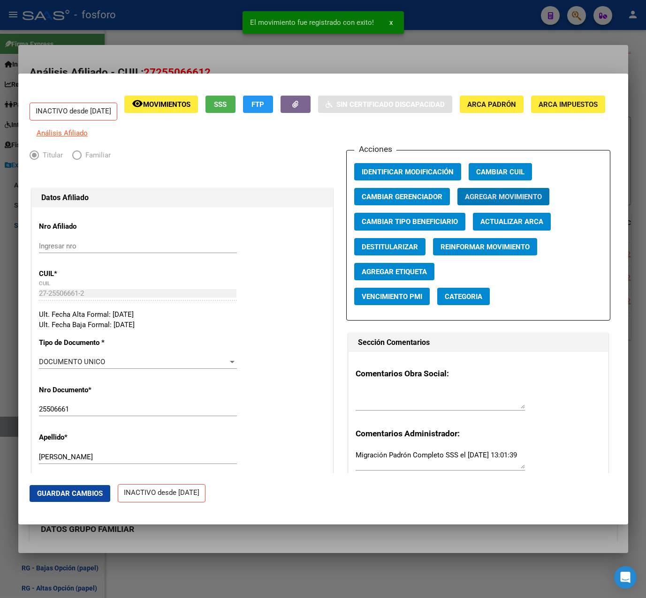
click at [483, 55] on div at bounding box center [323, 299] width 646 height 598
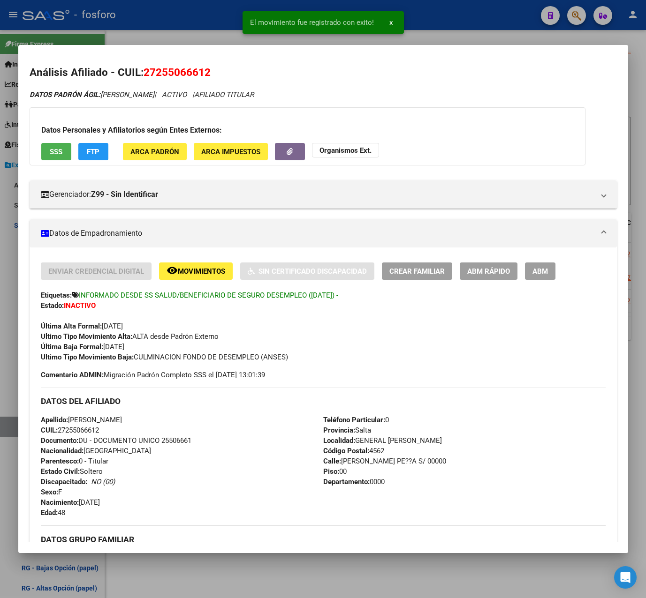
click at [490, 273] on span "ABM Rápido" at bounding box center [488, 271] width 43 height 8
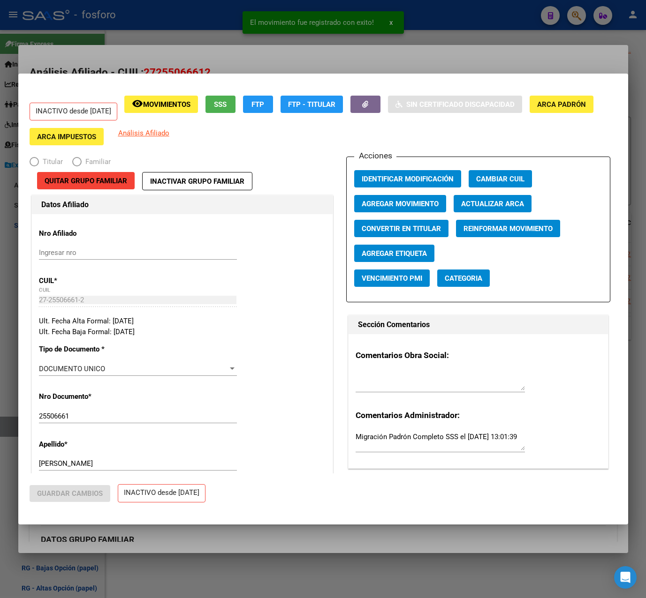
radio input "true"
type input "33-63761744-9"
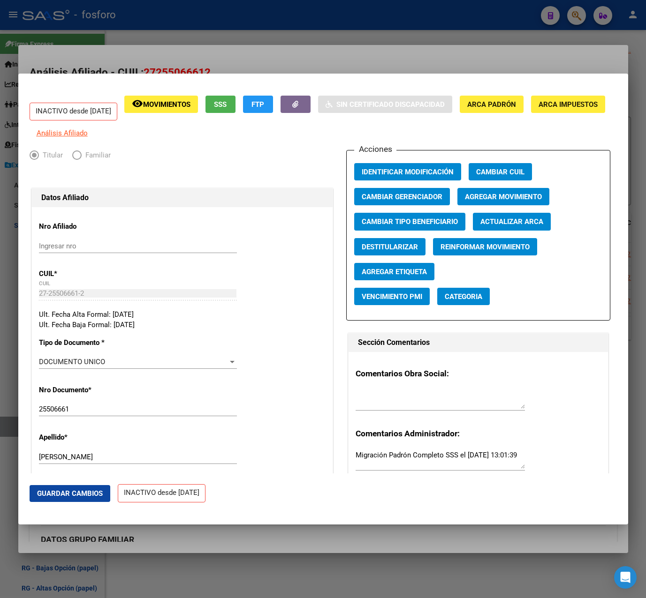
click at [402, 276] on span "Agregar Etiqueta" at bounding box center [394, 272] width 65 height 8
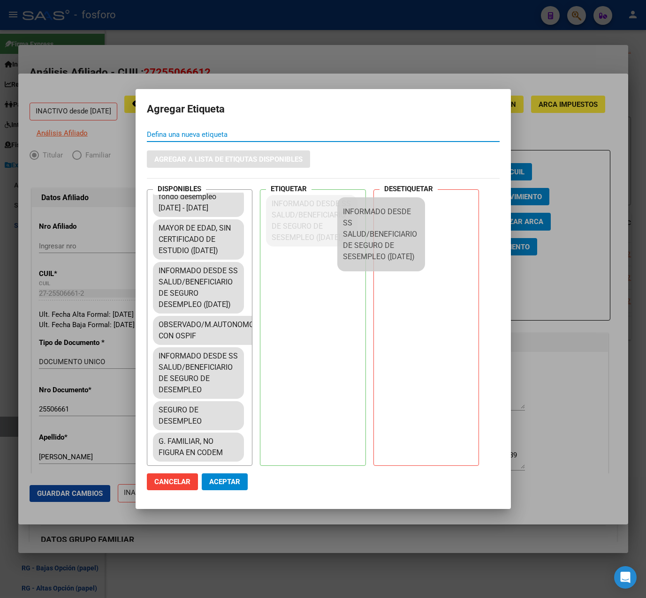
scroll to position [1798, 0]
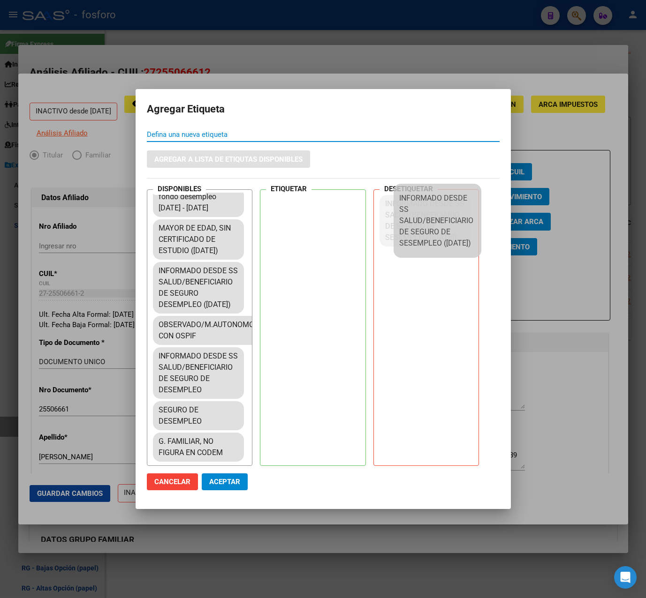
drag, startPoint x: 187, startPoint y: 275, endPoint x: 421, endPoint y: 215, distance: 241.1
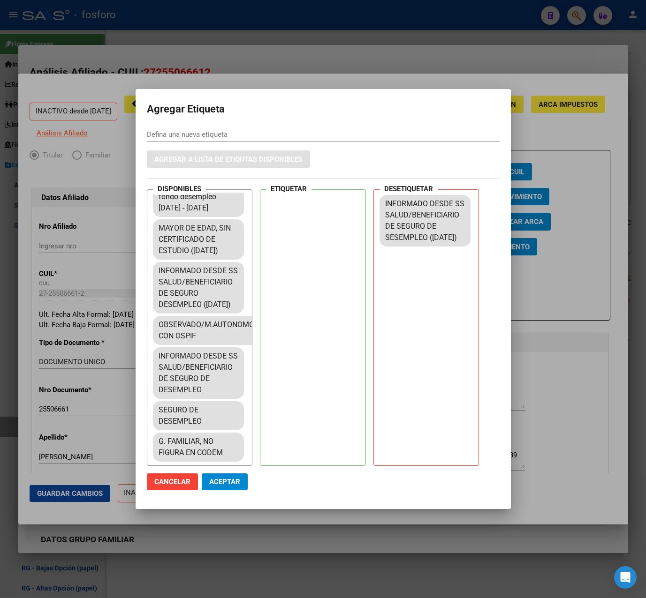
drag, startPoint x: 223, startPoint y: 479, endPoint x: 254, endPoint y: 414, distance: 72.2
click at [255, 414] on form "Agregar Etiqueta Defina una nueva etiqueta Agregar a lista de etiqutas disponib…" at bounding box center [323, 299] width 353 height 398
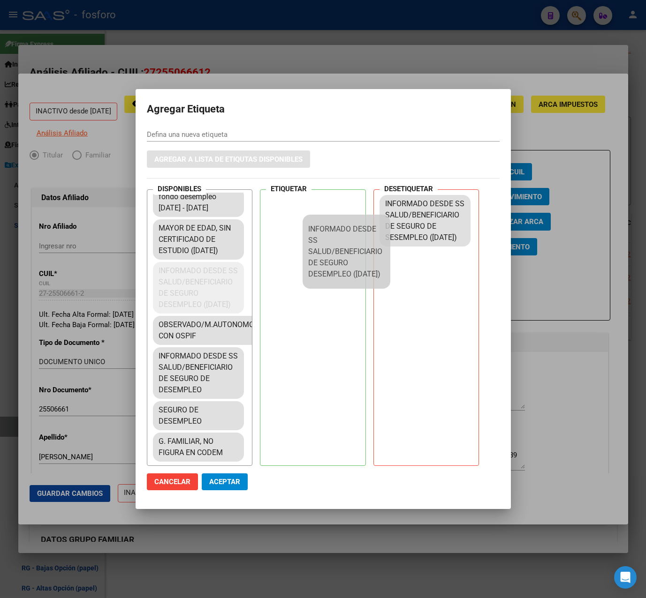
scroll to position [1722, 0]
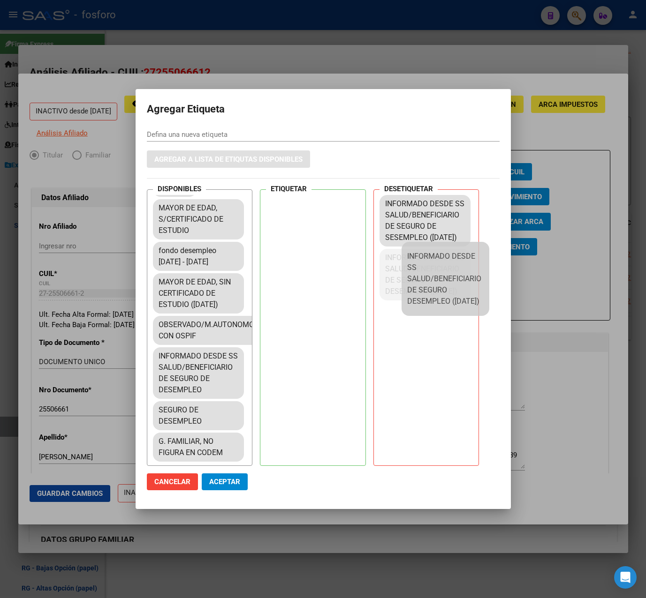
drag, startPoint x: 261, startPoint y: 251, endPoint x: 443, endPoint y: 278, distance: 184.0
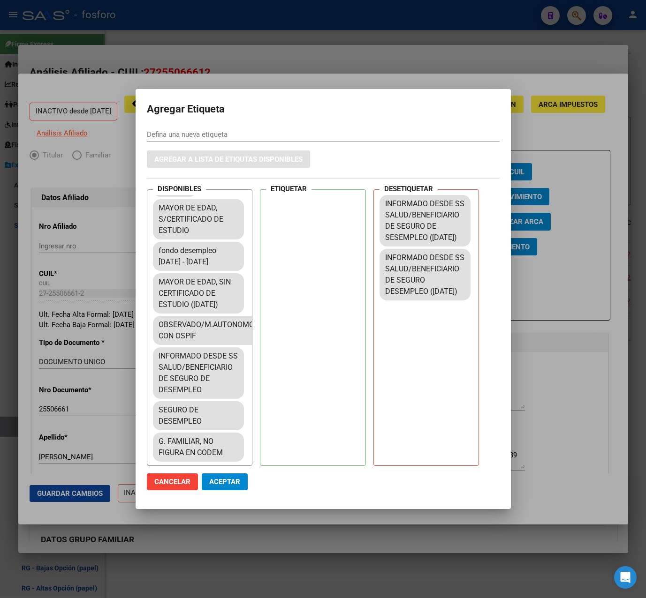
click at [222, 479] on span "Aceptar" at bounding box center [224, 482] width 31 height 8
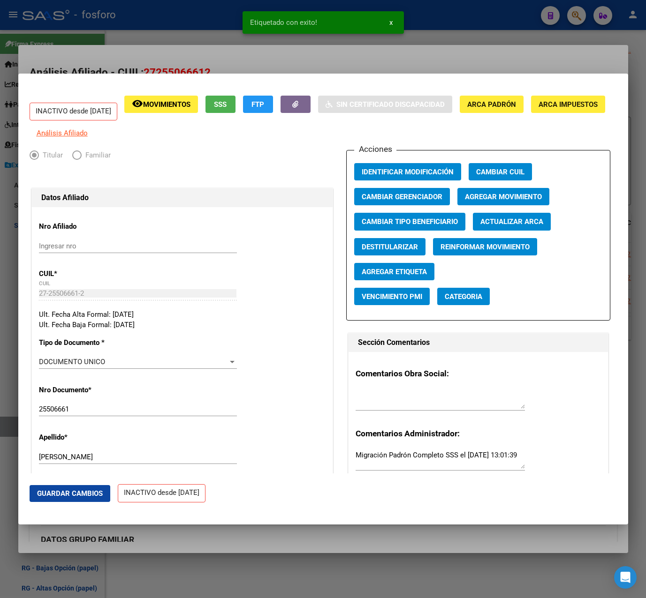
click at [370, 59] on div at bounding box center [323, 299] width 646 height 598
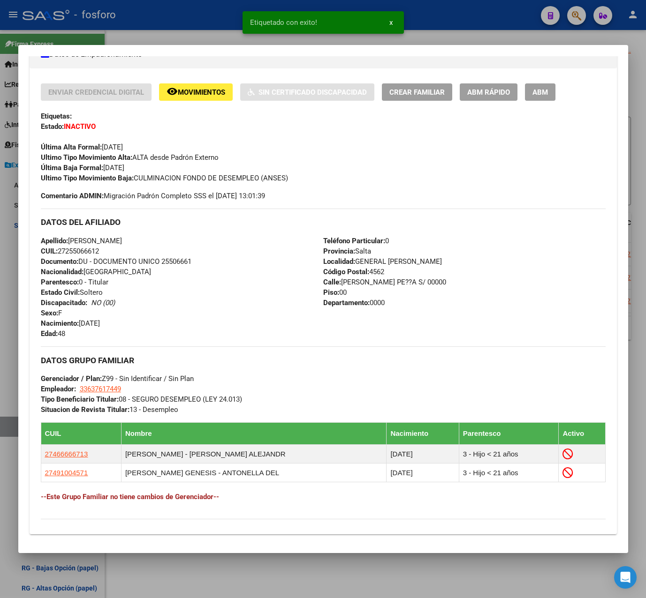
scroll to position [295, 0]
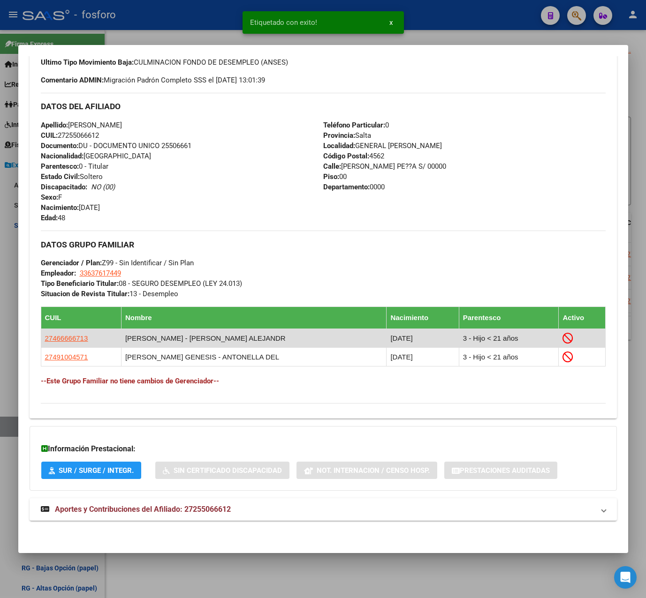
click at [78, 335] on span "27466666713" at bounding box center [66, 338] width 43 height 8
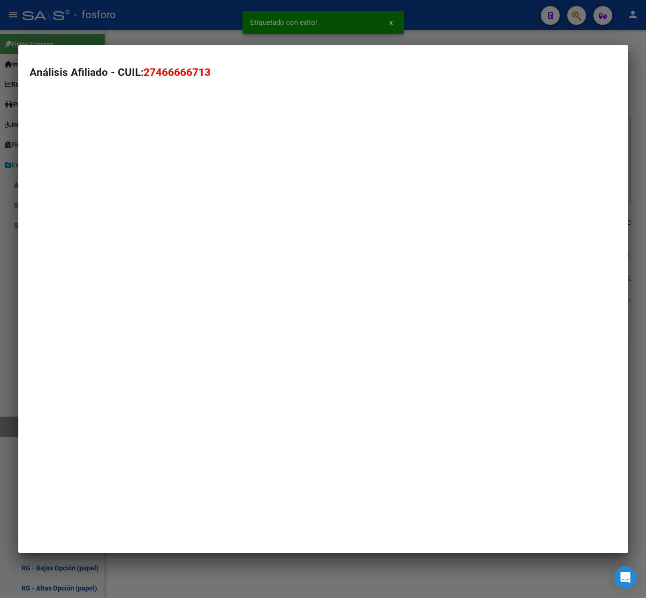
type textarea "27466666713"
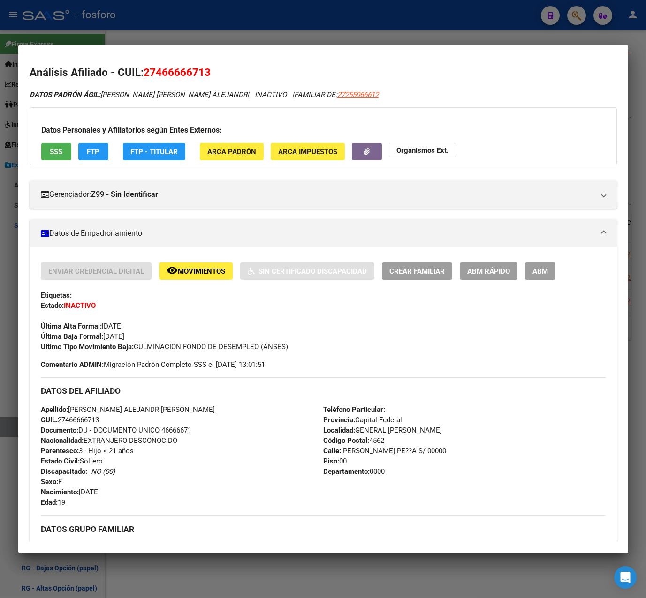
click at [408, 25] on div at bounding box center [323, 299] width 646 height 598
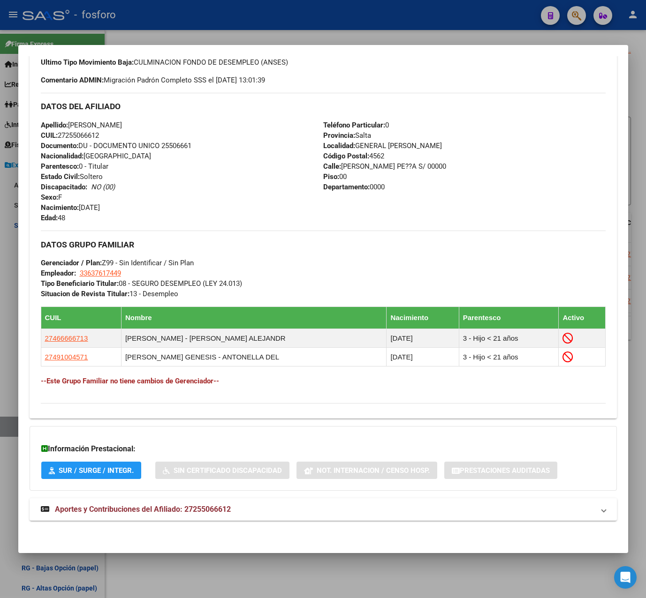
click at [408, 25] on div at bounding box center [323, 299] width 646 height 598
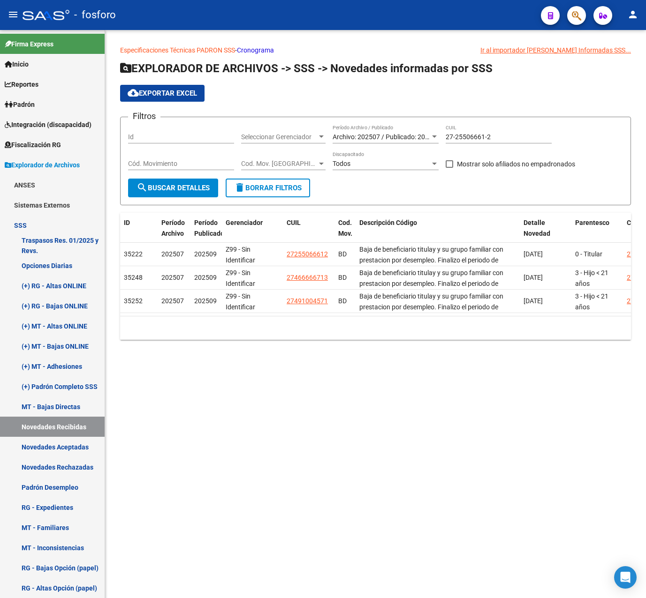
click at [447, 385] on mat-sidenav-content "Especificaciones Técnicas PADRON SSS - Cronograma Ir al importador [PERSON_NAME…" at bounding box center [375, 314] width 541 height 568
drag, startPoint x: 504, startPoint y: 138, endPoint x: 437, endPoint y: 138, distance: 67.5
click at [437, 138] on div "Filtros Id Seleccionar Gerenciador Seleccionar Gerenciador Archivo: 202507 / Pu…" at bounding box center [375, 152] width 495 height 54
paste input "0-24079246-0"
type input "20-24079246-0"
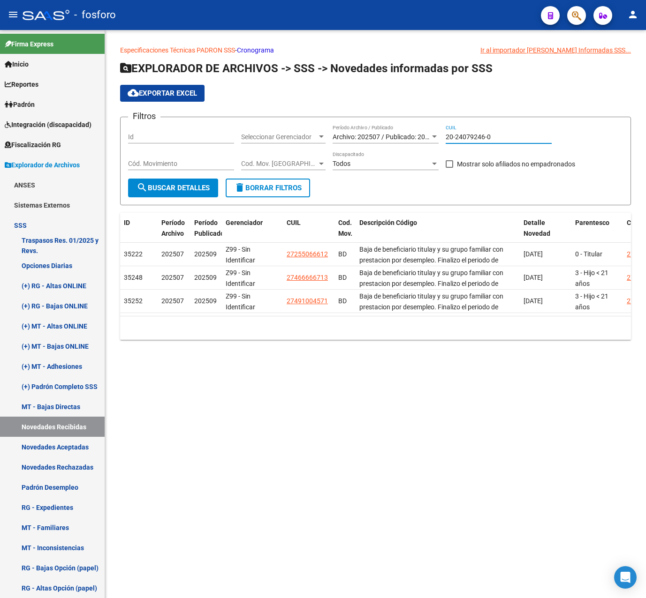
click at [178, 193] on button "search Buscar Detalles" at bounding box center [173, 188] width 90 height 19
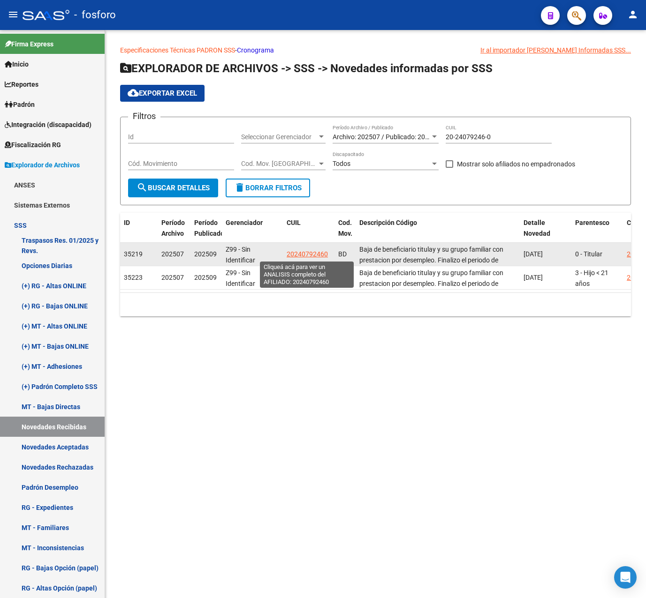
click at [296, 255] on span "20240792460" at bounding box center [307, 254] width 41 height 8
type textarea "20240792460"
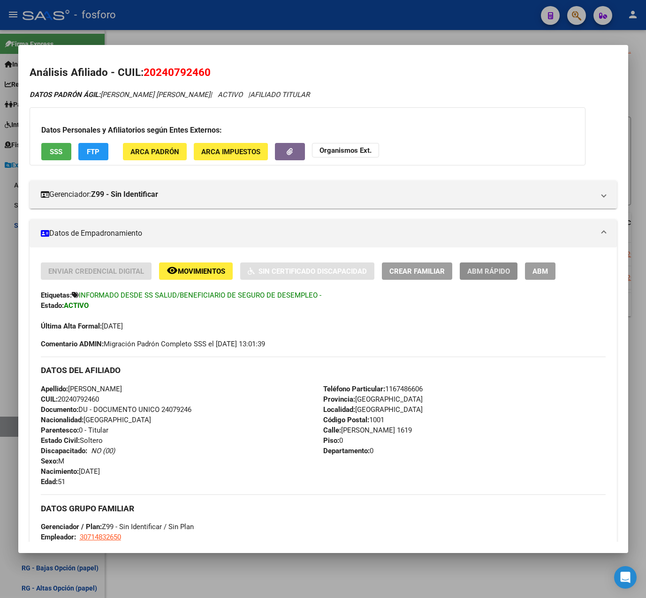
click at [494, 272] on span "ABM Rápido" at bounding box center [488, 271] width 43 height 8
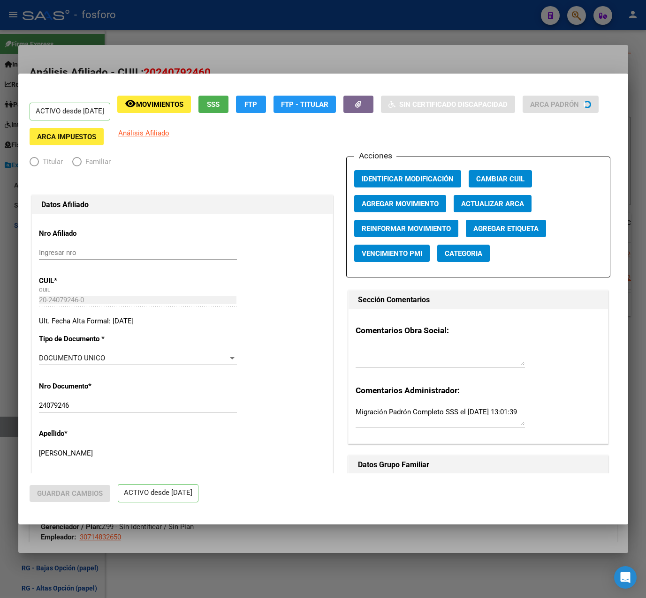
radio input "true"
type input "30-71483265-0"
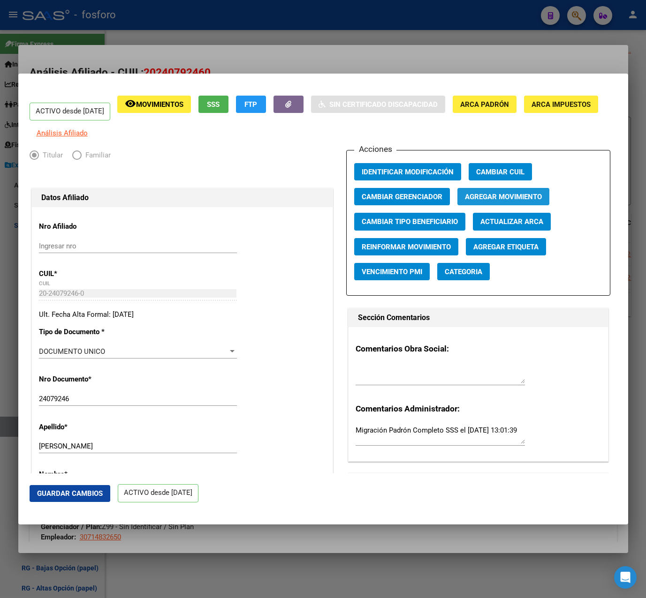
click at [495, 205] on button "Agregar Movimiento" at bounding box center [503, 196] width 92 height 17
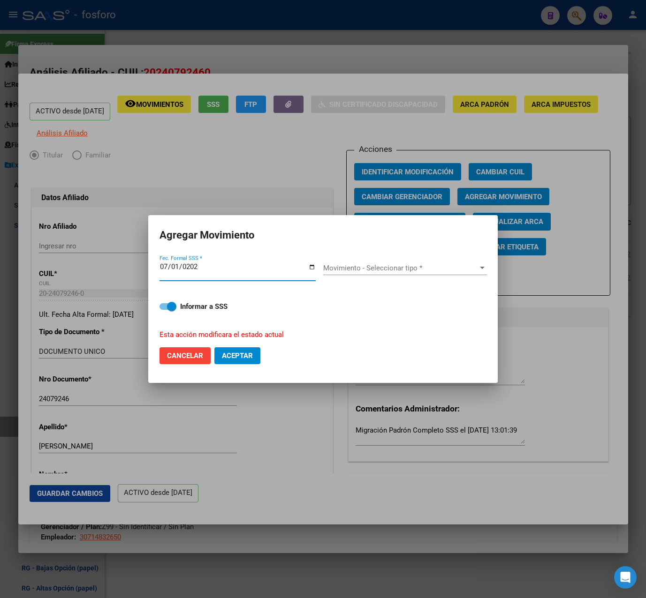
type input "[DATE]"
click at [368, 268] on span "Movimiento - Seleccionar tipo *" at bounding box center [400, 268] width 155 height 8
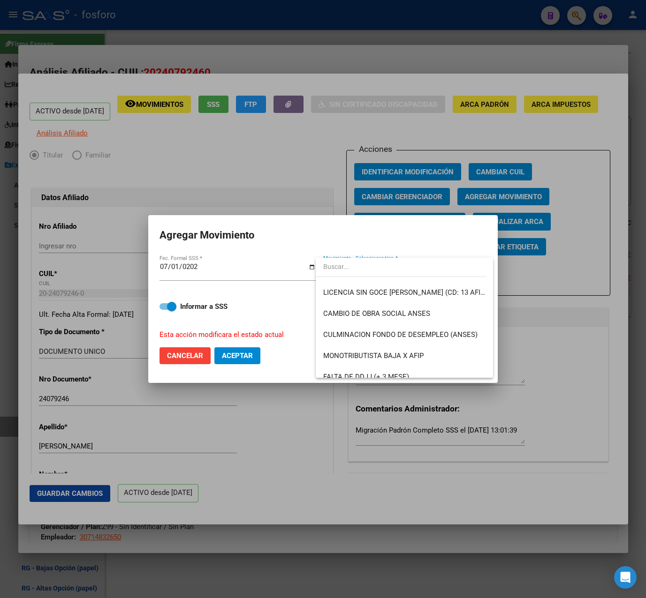
scroll to position [188, 0]
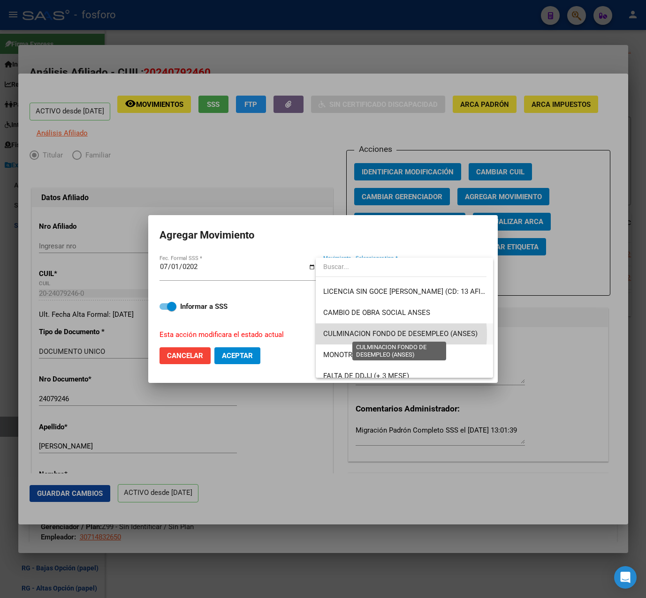
click at [384, 334] on span "CULMINACION FONDO DE DESEMPLEO (ANSES)" at bounding box center [400, 334] width 154 height 8
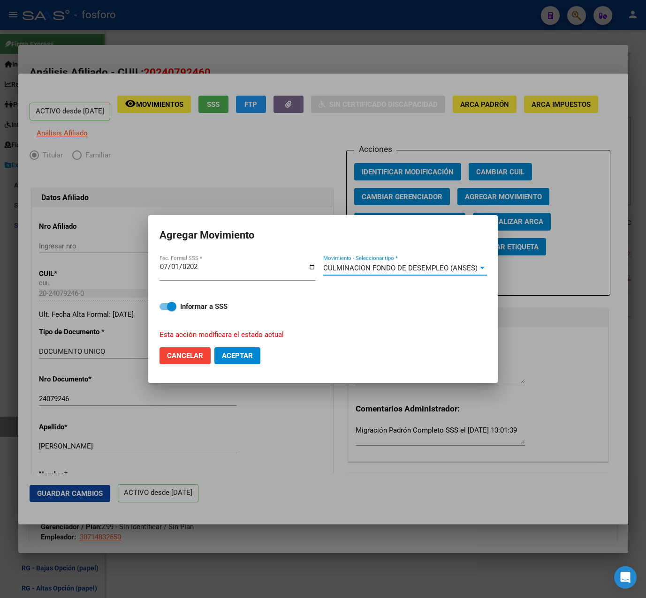
click at [163, 309] on span at bounding box center [167, 306] width 17 height 7
click at [164, 310] on input "Informar a SSS" at bounding box center [164, 310] width 0 height 0
checkbox input "false"
click at [245, 359] on span "Aceptar" at bounding box center [237, 356] width 31 height 8
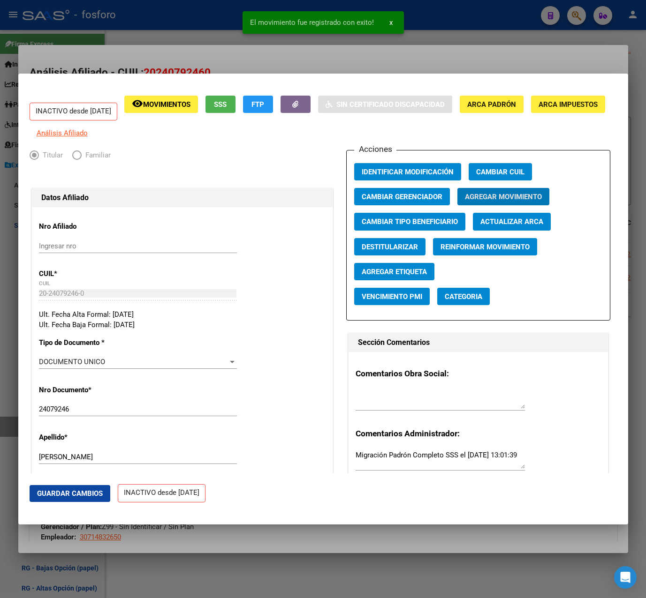
click at [318, 62] on div at bounding box center [323, 299] width 646 height 598
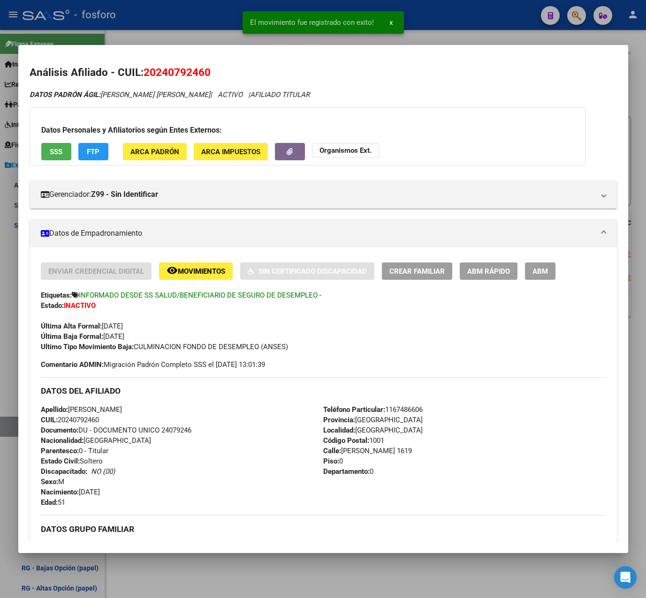
click at [480, 268] on span "ABM Rápido" at bounding box center [488, 271] width 43 height 8
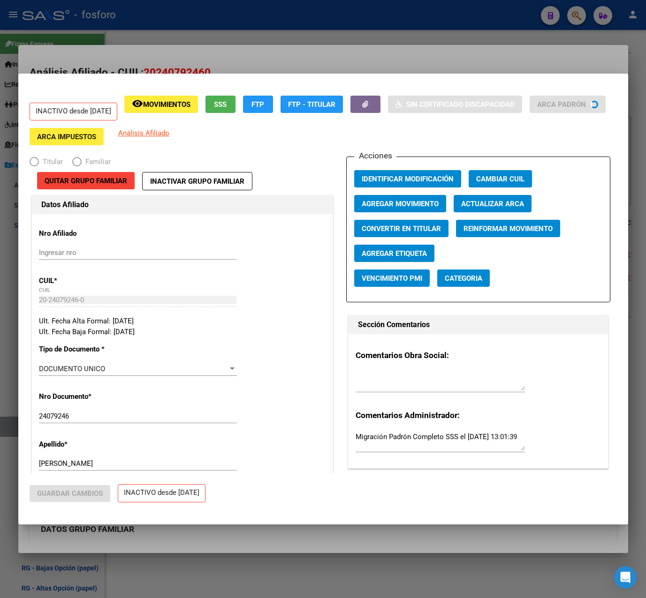
radio input "true"
type input "30-71483265-0"
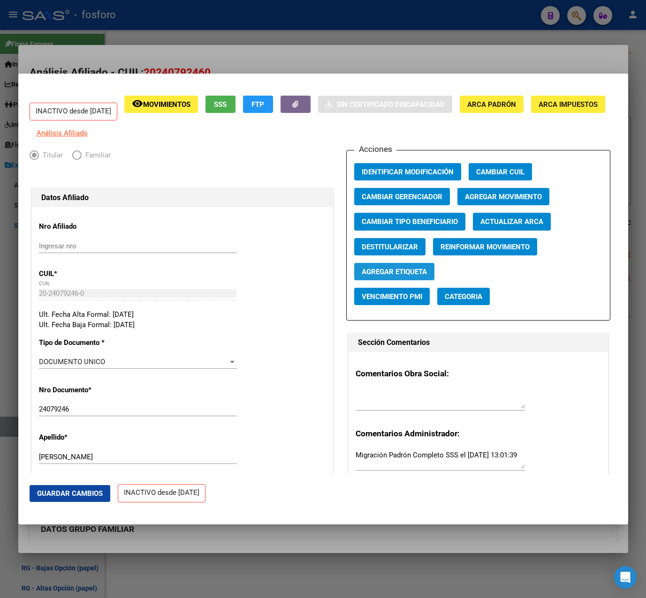
click at [404, 276] on span "Agregar Etiqueta" at bounding box center [394, 272] width 65 height 8
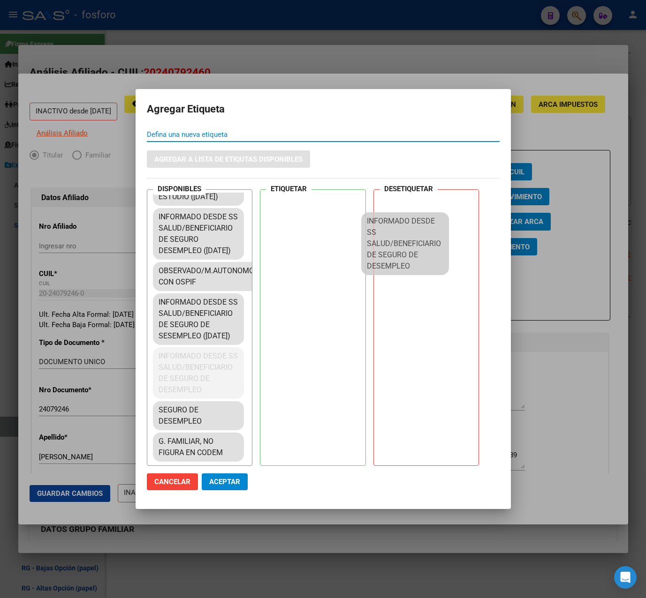
scroll to position [1810, 0]
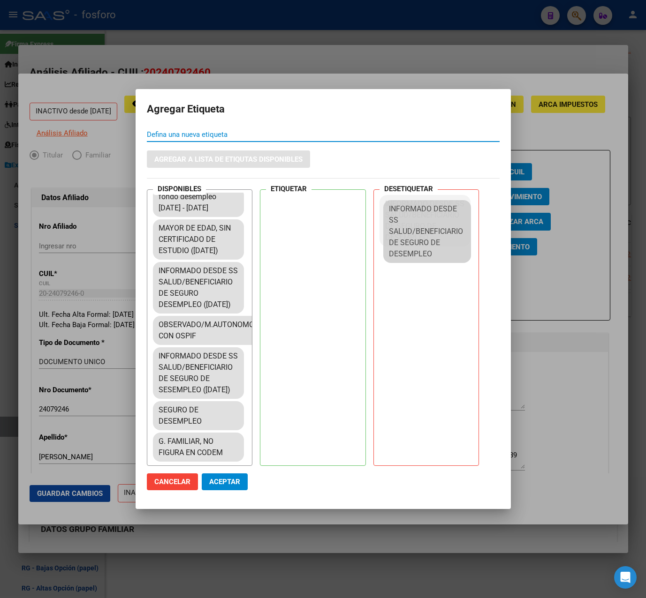
drag, startPoint x: 172, startPoint y: 355, endPoint x: 397, endPoint y: 233, distance: 256.6
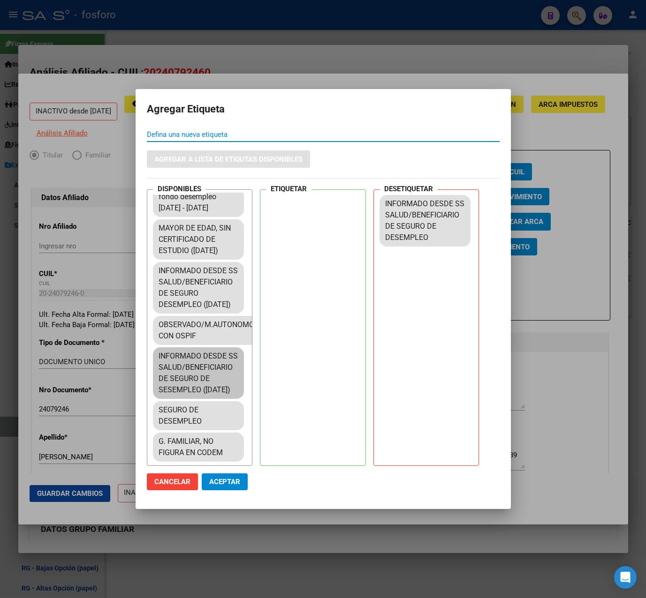
scroll to position [1669, 0]
click at [233, 485] on span "Aceptar" at bounding box center [224, 482] width 31 height 8
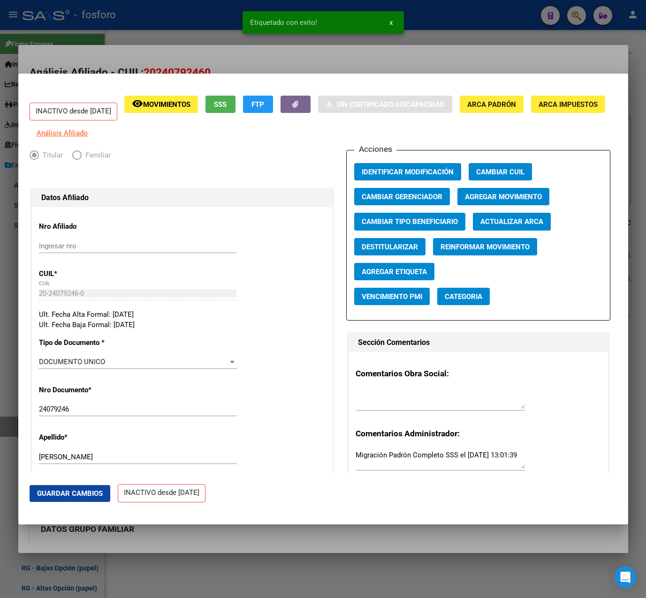
click at [381, 65] on div at bounding box center [323, 299] width 646 height 598
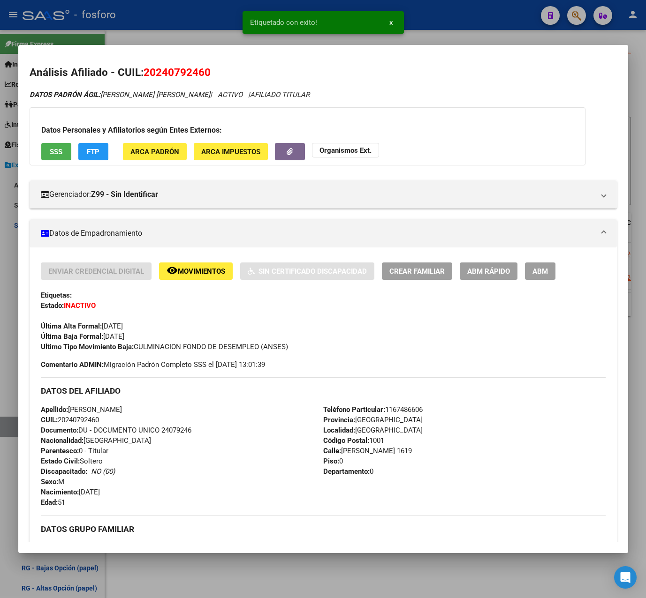
click at [407, 34] on div "Etiquetado con exito! x" at bounding box center [323, 22] width 184 height 45
click at [440, 34] on div at bounding box center [323, 299] width 646 height 598
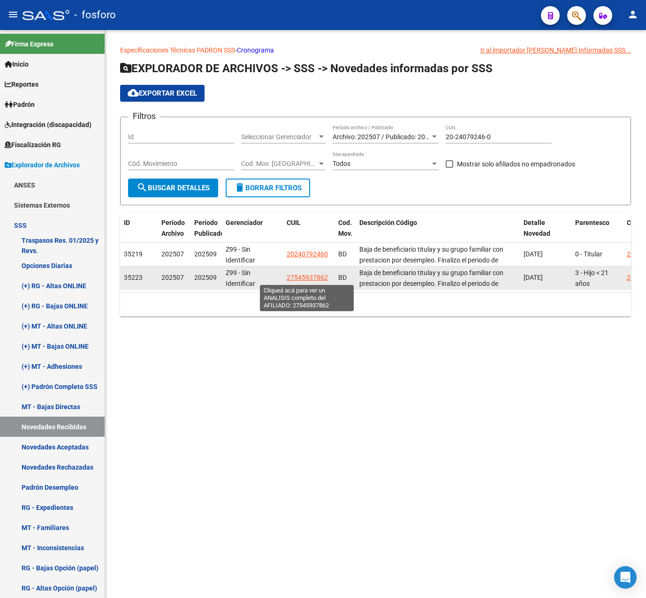
click at [314, 274] on span "27545937862" at bounding box center [307, 278] width 41 height 8
type textarea "27545937862"
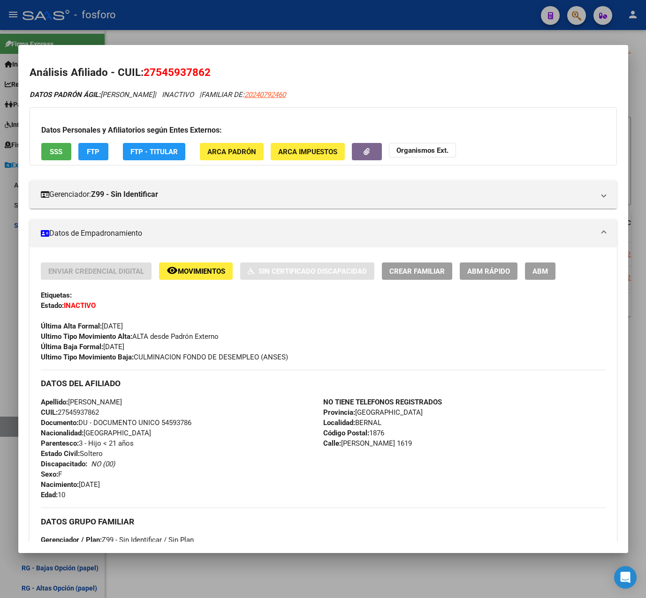
click at [467, 38] on div at bounding box center [323, 299] width 646 height 598
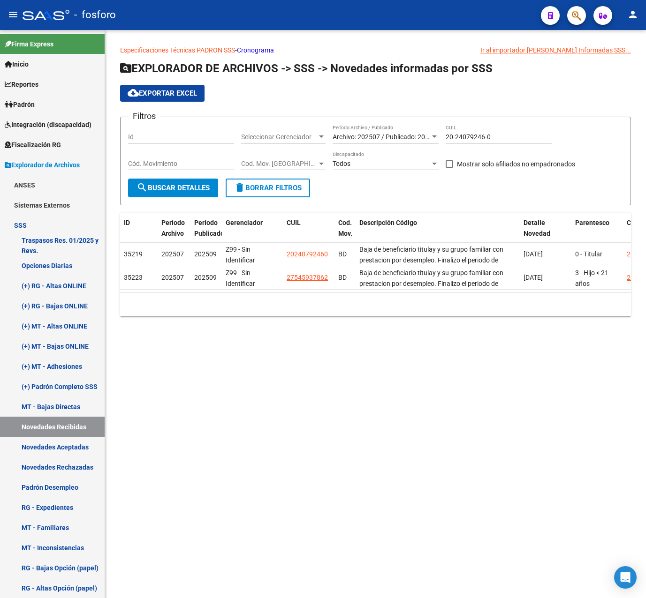
click at [491, 390] on mat-sidenav-content "Especificaciones Técnicas PADRON SSS - Cronograma Ir al importador [PERSON_NAME…" at bounding box center [375, 314] width 541 height 568
drag, startPoint x: 495, startPoint y: 136, endPoint x: 413, endPoint y: 136, distance: 82.5
click at [417, 135] on div "Filtros Id Seleccionar Gerenciador Seleccionar Gerenciador Archivo: 202507 / Pu…" at bounding box center [375, 152] width 495 height 54
paste input "40935775"
type input "20-40935775-0"
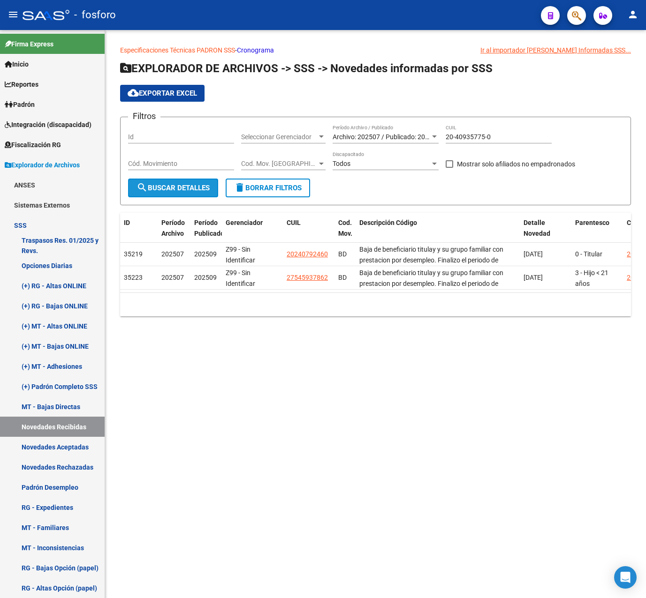
click at [170, 184] on span "search Buscar Detalles" at bounding box center [172, 188] width 73 height 8
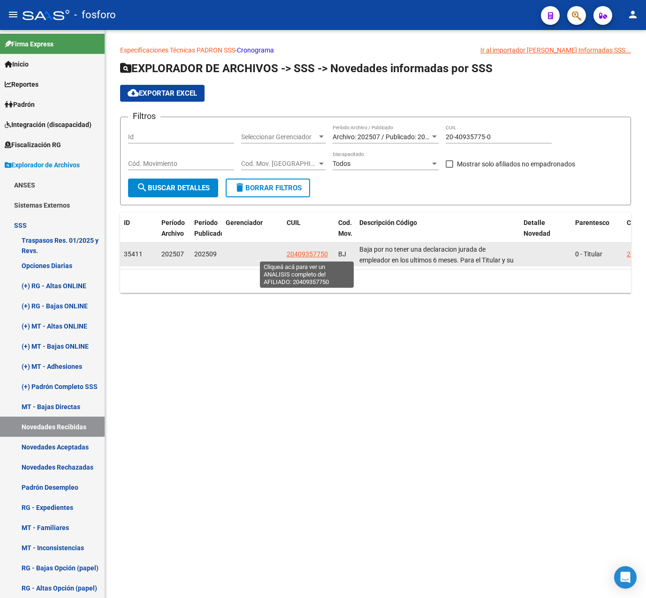
click at [306, 254] on span "20409357750" at bounding box center [307, 254] width 41 height 8
type textarea "20409357750"
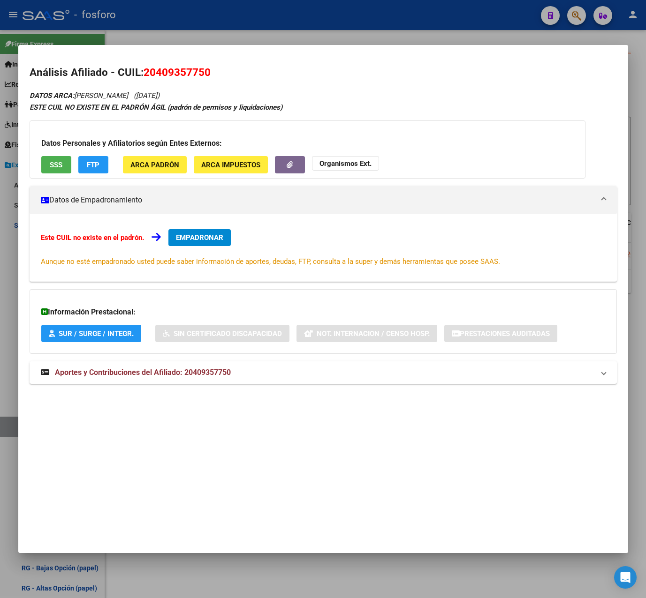
click at [202, 388] on div "DATOS ARCA: [PERSON_NAME] ([DATE]) ESTE CUIL NO EXISTE EN EL PADRÓN ÁGIL (padró…" at bounding box center [323, 242] width 587 height 305
click at [203, 379] on mat-expansion-panel-header "Aportes y Contribuciones del Afiliado: 20409357750" at bounding box center [323, 373] width 587 height 23
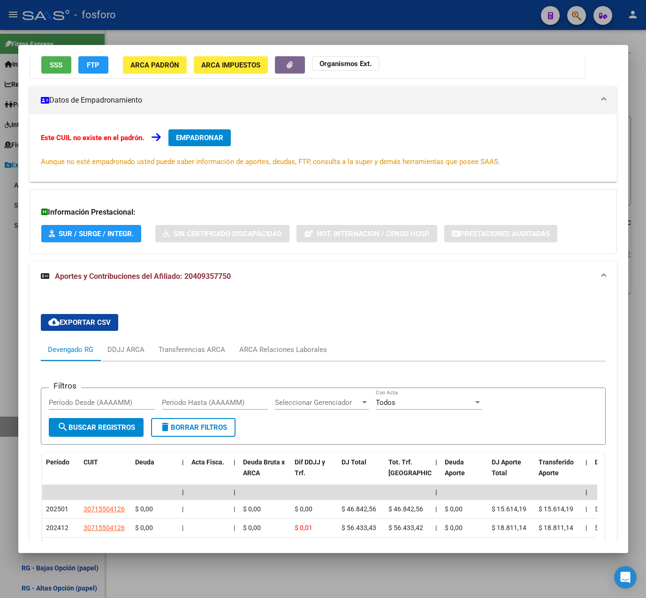
scroll to position [0, 0]
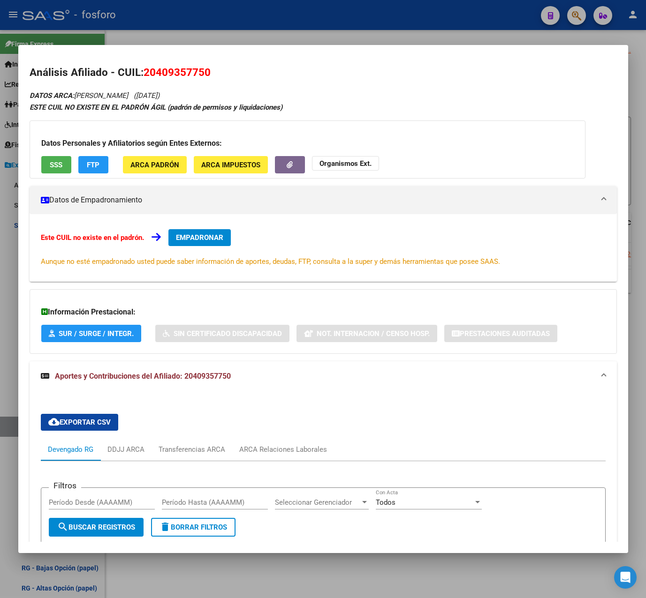
click at [394, 24] on div at bounding box center [323, 299] width 646 height 598
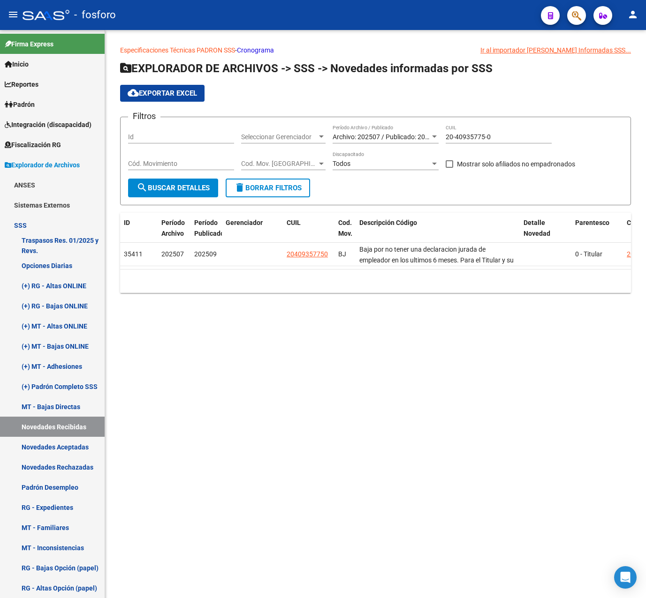
drag, startPoint x: 495, startPoint y: 132, endPoint x: 377, endPoint y: 137, distance: 117.3
click at [377, 137] on div "Filtros Id Seleccionar Gerenciador Seleccionar Gerenciador Archivo: 202507 / Pu…" at bounding box center [375, 152] width 495 height 54
drag, startPoint x: 501, startPoint y: 134, endPoint x: 364, endPoint y: 137, distance: 137.0
click at [364, 137] on div "Filtros Id Seleccionar Gerenciador Seleccionar Gerenciador Archivo: 202507 / Pu…" at bounding box center [375, 152] width 495 height 54
click at [362, 362] on mat-sidenav-content "Especificaciones Técnicas PADRON SSS - Cronograma Ir al importador [PERSON_NAME…" at bounding box center [375, 314] width 541 height 568
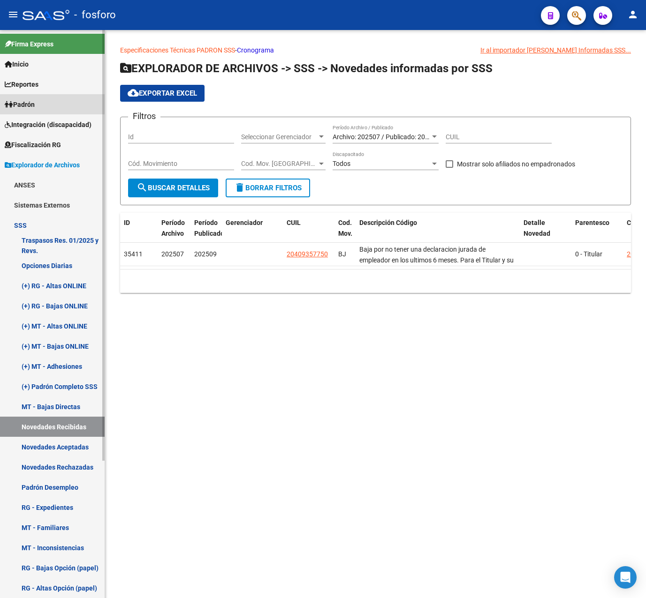
click at [46, 100] on link "Padrón" at bounding box center [52, 104] width 105 height 20
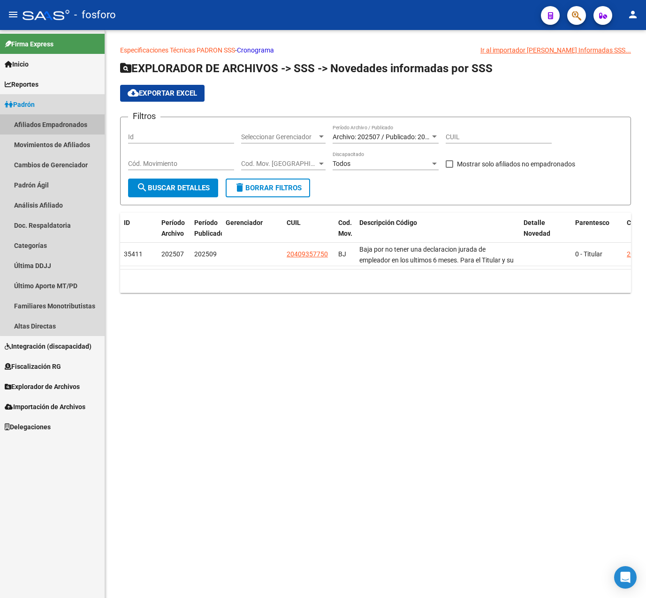
click at [65, 119] on link "Afiliados Empadronados" at bounding box center [52, 124] width 105 height 20
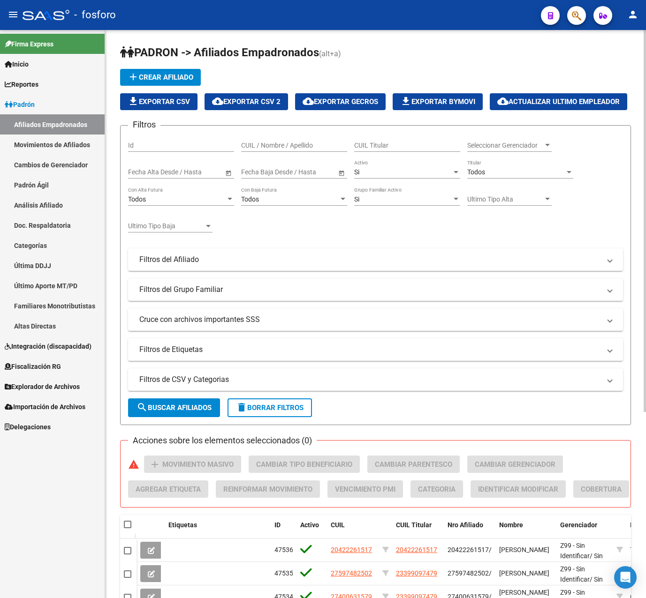
scroll to position [132, 0]
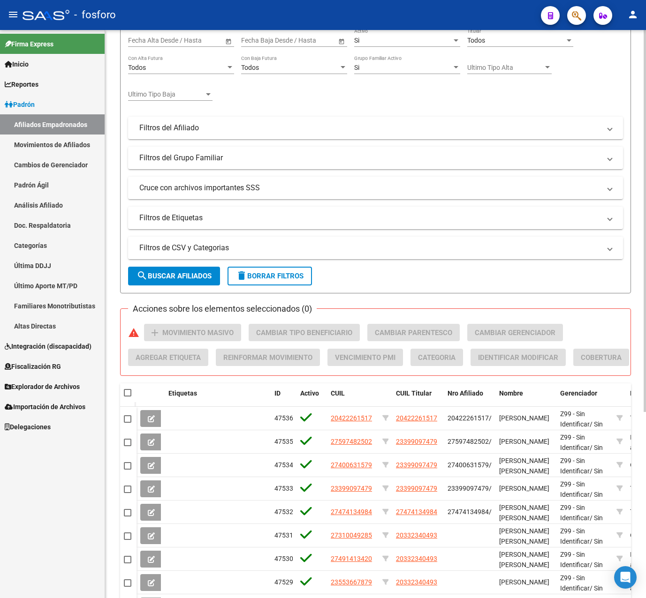
click at [262, 259] on mat-expansion-panel-header "Filtros de CSV y Categorias" at bounding box center [375, 248] width 495 height 23
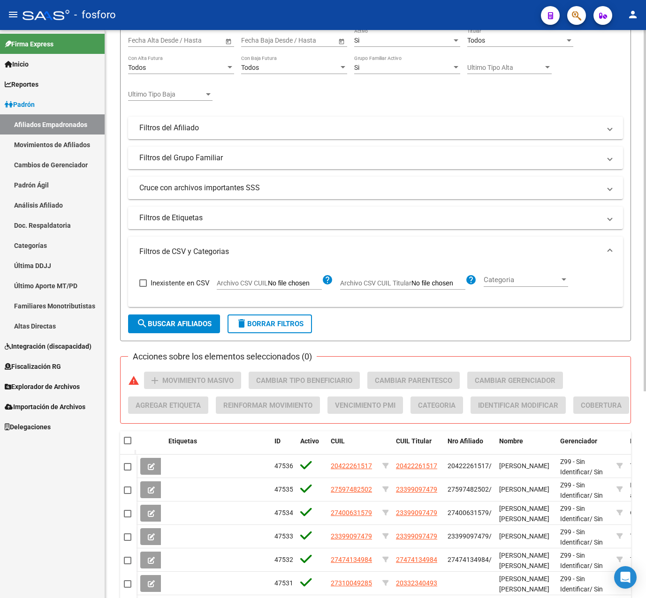
click at [297, 288] on input "Archivo CSV CUIL" at bounding box center [295, 283] width 54 height 8
type input "C:\fakepath\bajas_check.csv"
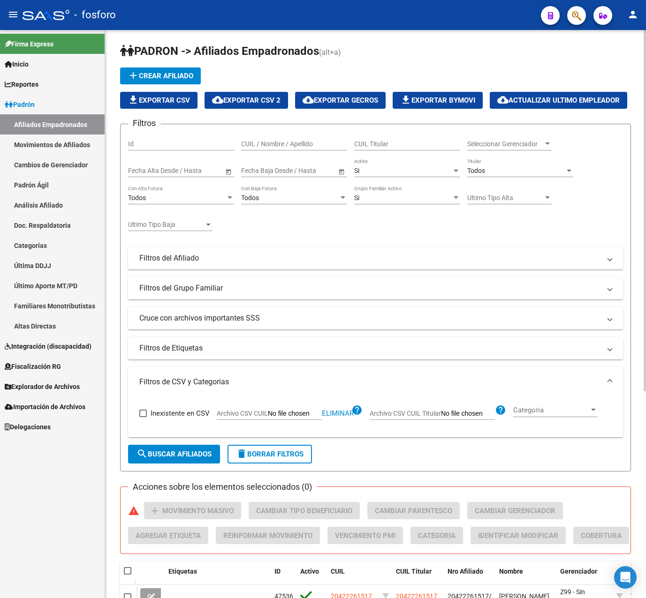
scroll to position [0, 0]
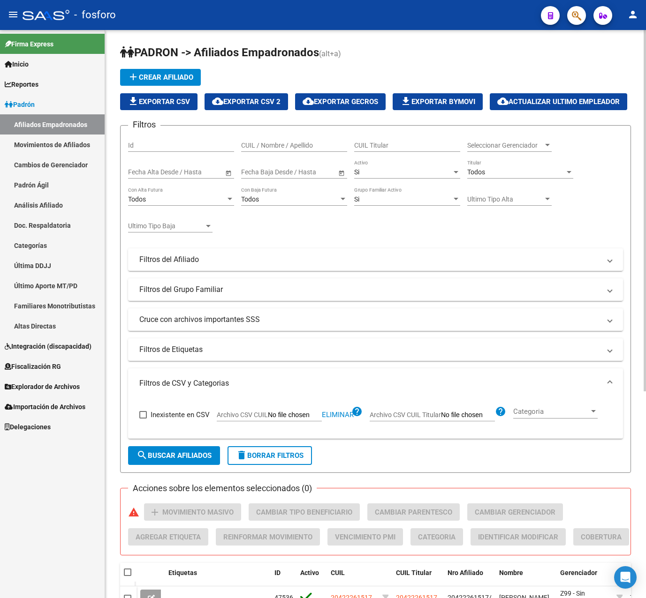
click at [179, 465] on button "search Buscar Afiliados" at bounding box center [174, 455] width 92 height 19
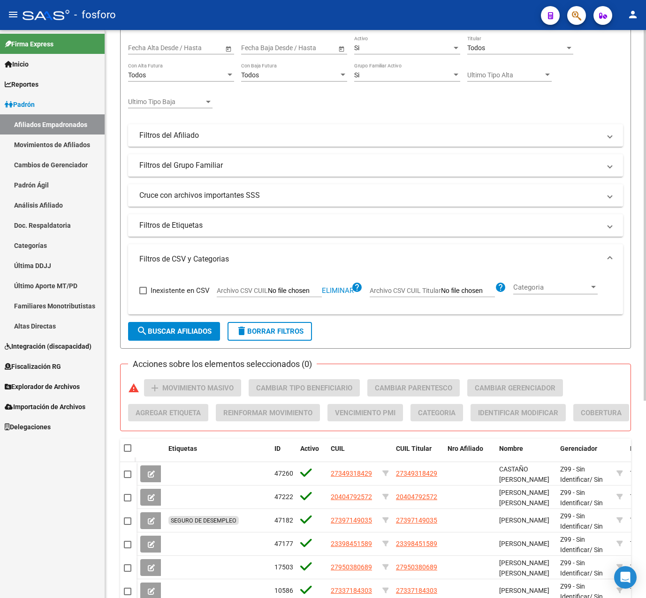
scroll to position [302, 0]
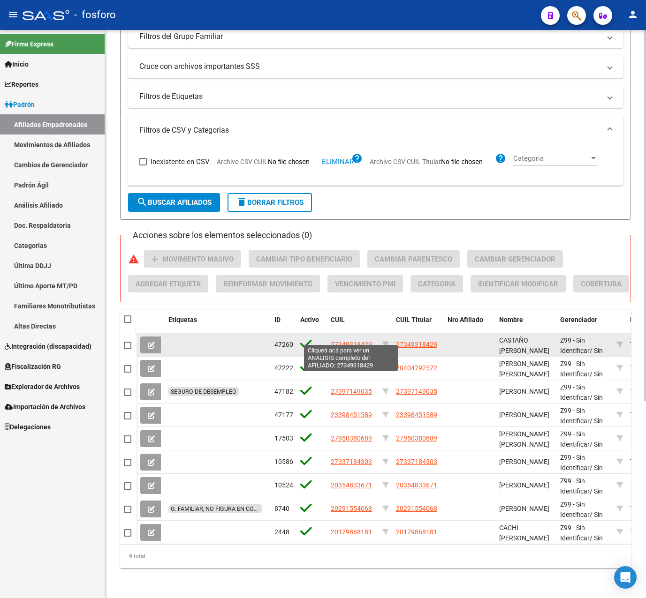
click at [350, 341] on span "27349318429" at bounding box center [351, 345] width 41 height 8
type textarea "27349318429"
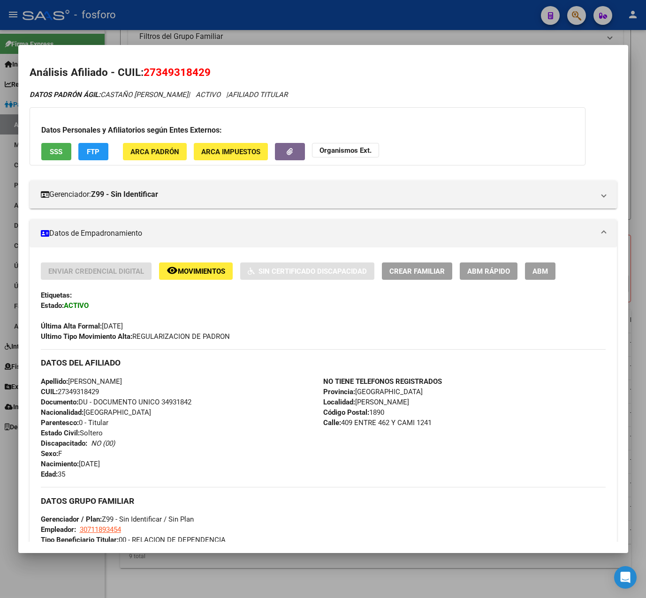
drag, startPoint x: 145, startPoint y: 75, endPoint x: 208, endPoint y: 72, distance: 63.4
click at [208, 72] on span "27349318429" at bounding box center [176, 72] width 67 height 12
drag, startPoint x: 208, startPoint y: 72, endPoint x: 191, endPoint y: 72, distance: 17.3
copy span "27349318429"
click at [175, 272] on mat-icon "remove_red_eye" at bounding box center [171, 270] width 11 height 11
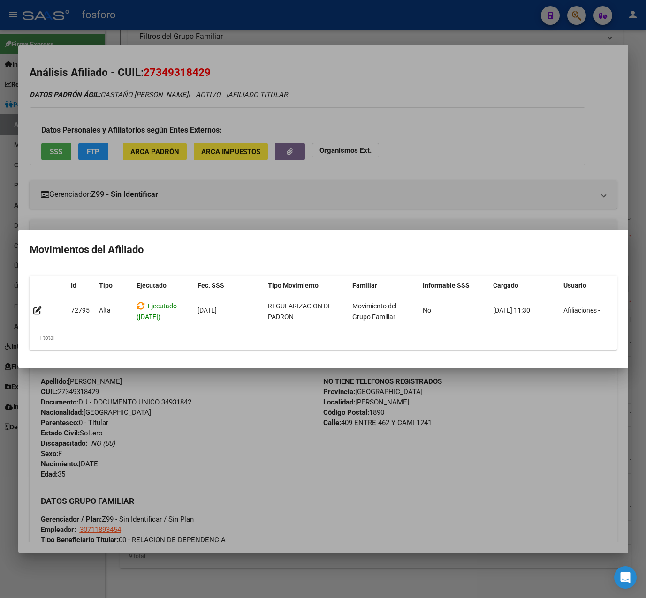
click at [235, 505] on div at bounding box center [323, 299] width 646 height 598
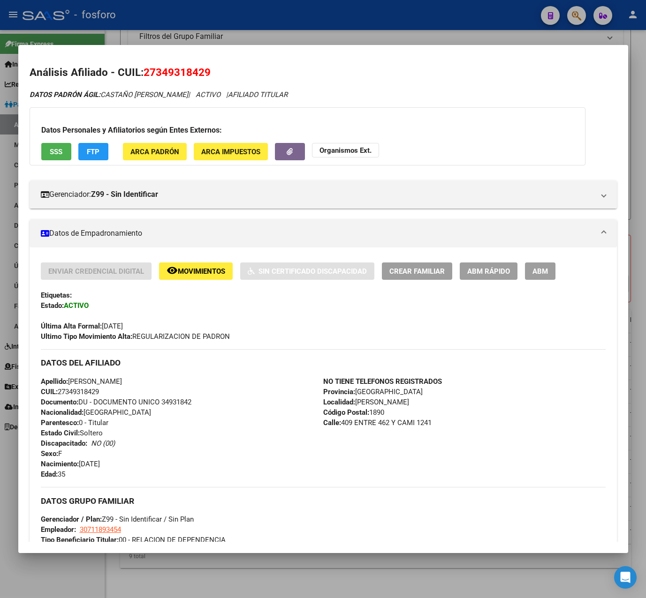
scroll to position [267, 0]
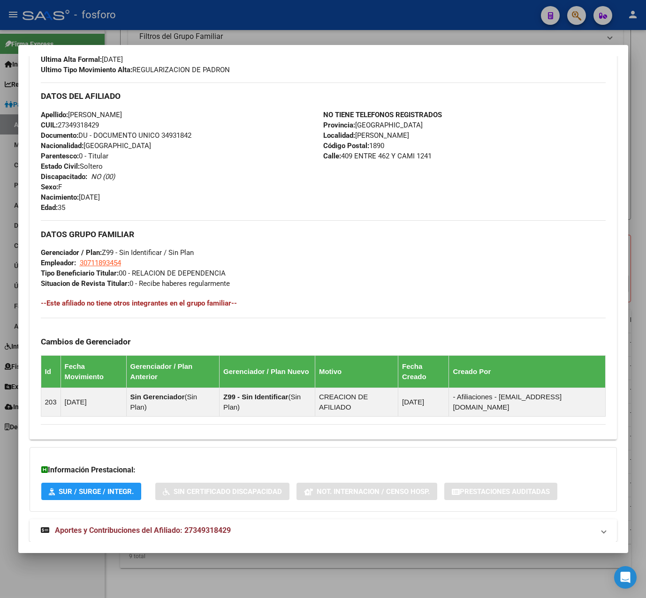
click at [196, 520] on mat-expansion-panel-header "Aportes y Contribuciones del Afiliado: 27349318429" at bounding box center [323, 531] width 587 height 23
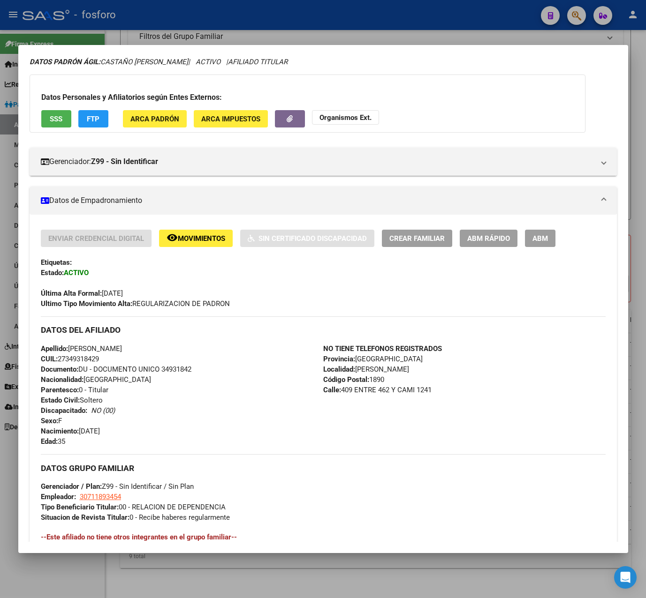
scroll to position [0, 0]
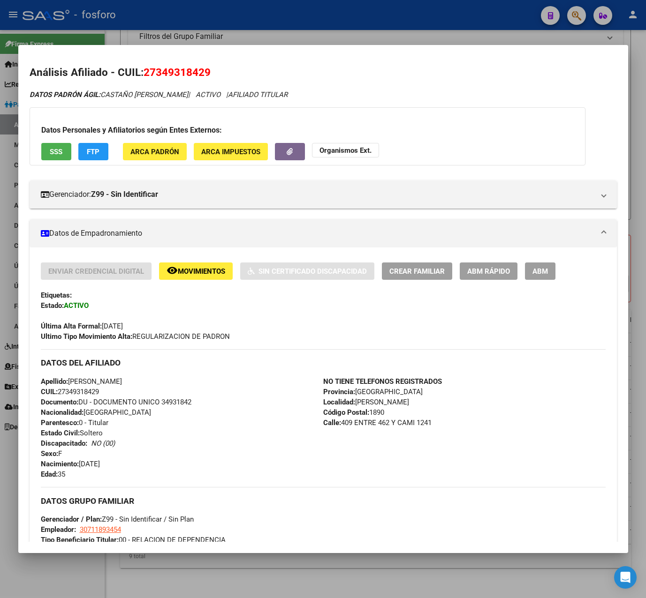
drag, startPoint x: 315, startPoint y: 34, endPoint x: 262, endPoint y: 0, distance: 62.7
click at [315, 34] on div at bounding box center [323, 299] width 646 height 598
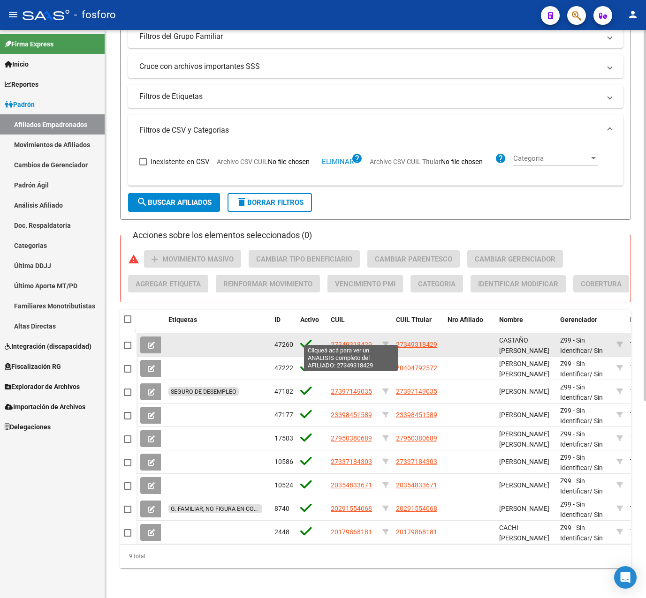
click at [341, 341] on span "27349318429" at bounding box center [351, 345] width 41 height 8
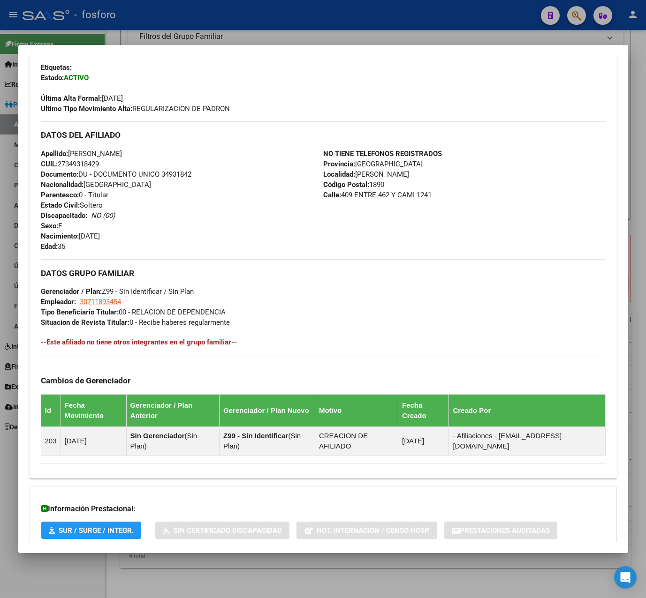
scroll to position [267, 0]
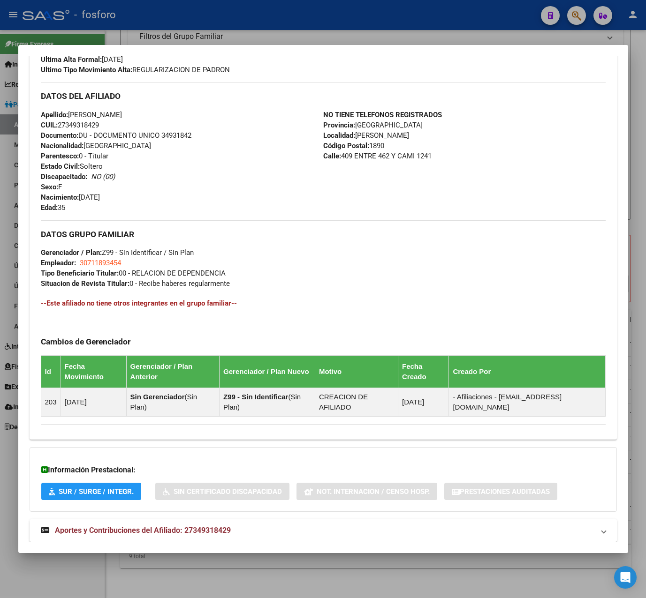
click at [186, 525] on strong "Aportes y Contribuciones del Afiliado: 27349318429" at bounding box center [136, 530] width 190 height 11
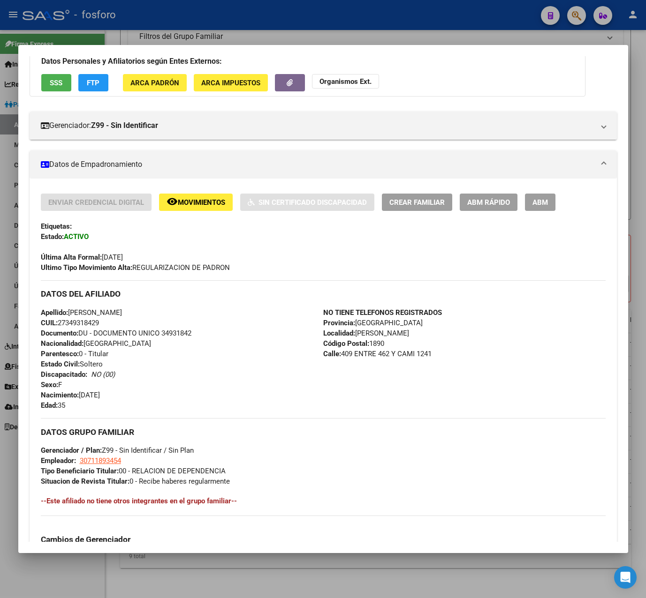
scroll to position [0, 0]
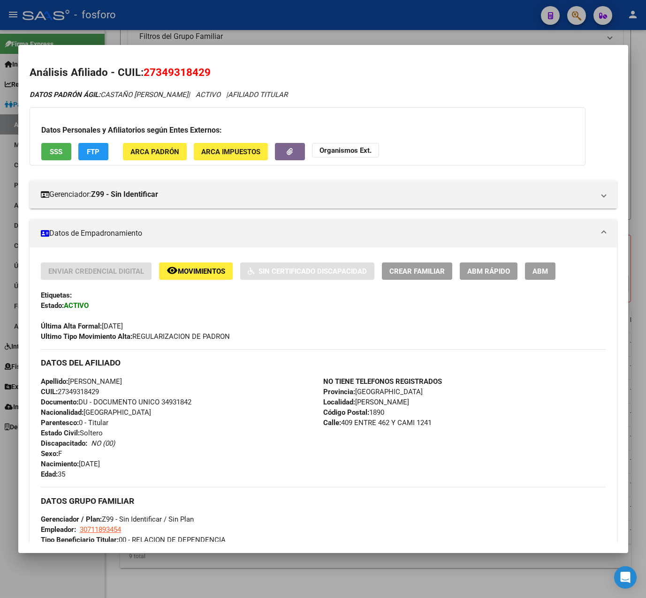
click at [283, 20] on div at bounding box center [323, 299] width 646 height 598
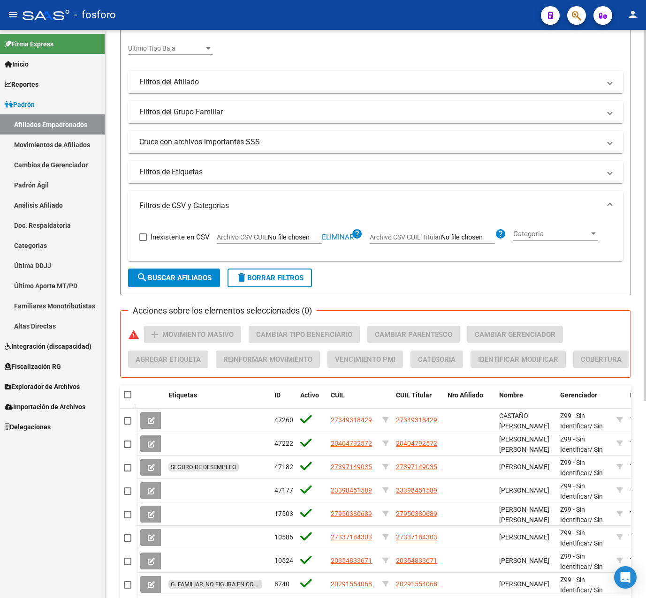
scroll to position [302, 0]
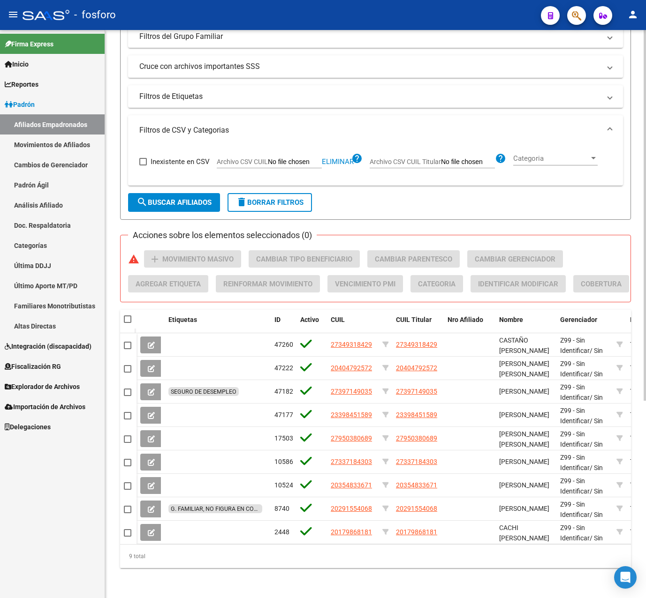
click at [409, 168] on form "Filtros Id CUIL / Nombre / Apellido CUIL Titular Seleccionar Gerenciador Selecc…" at bounding box center [375, 46] width 511 height 348
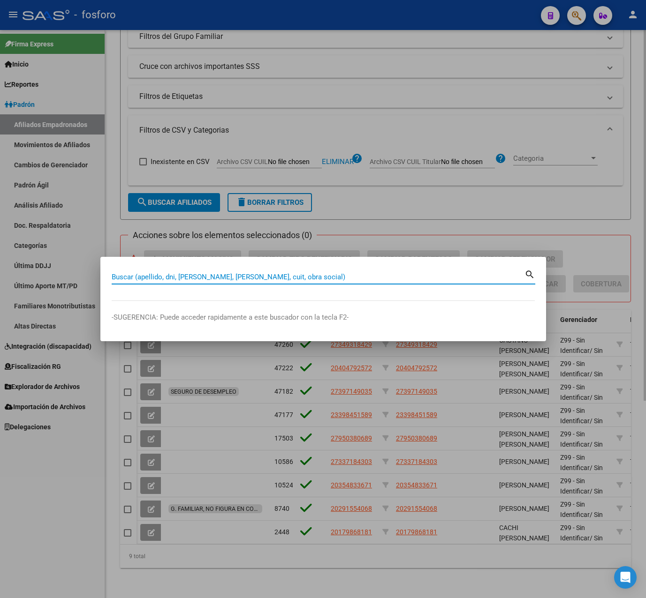
paste input "27349318429"
type input "27349318429"
click at [401, 203] on div at bounding box center [323, 299] width 646 height 598
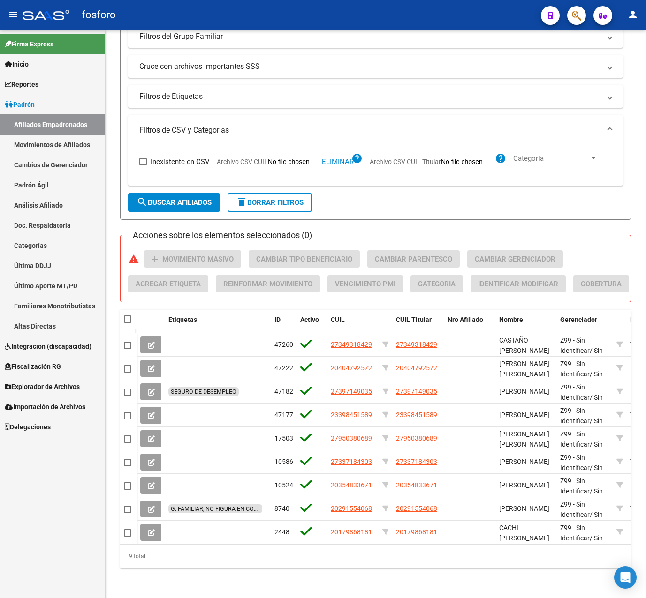
click at [39, 102] on link "Padrón" at bounding box center [52, 104] width 105 height 20
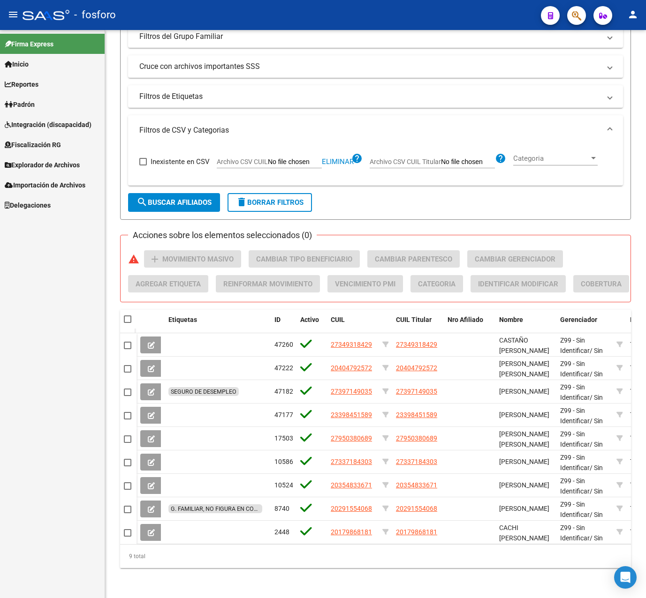
click at [68, 163] on span "Explorador de Archivos" at bounding box center [42, 165] width 75 height 10
click at [25, 218] on link "SSS" at bounding box center [52, 225] width 105 height 20
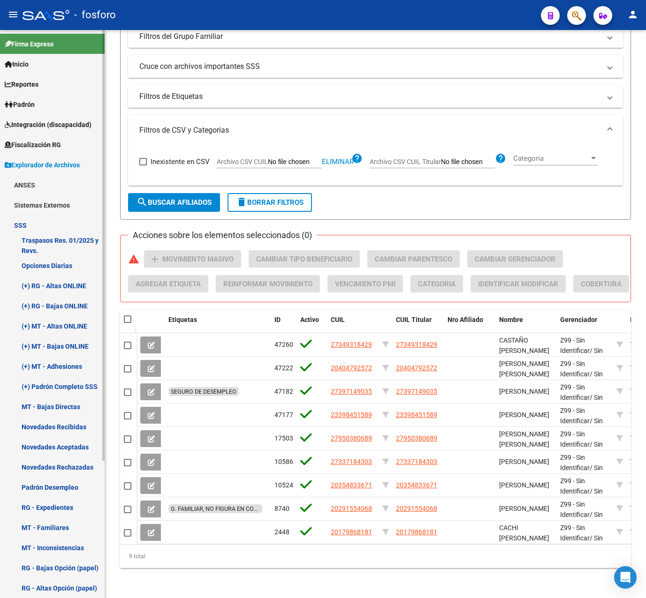
click at [84, 424] on link "Novedades Recibidas" at bounding box center [52, 427] width 105 height 20
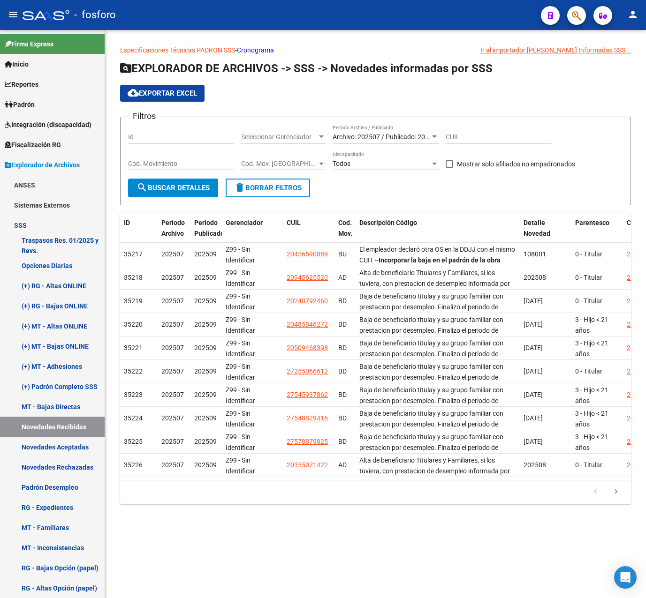
click at [474, 139] on input "CUIL" at bounding box center [498, 137] width 106 height 8
paste input "27-34931842-9"
type input "27-34931842-9"
click at [164, 189] on span "search Buscar Detalles" at bounding box center [172, 188] width 73 height 8
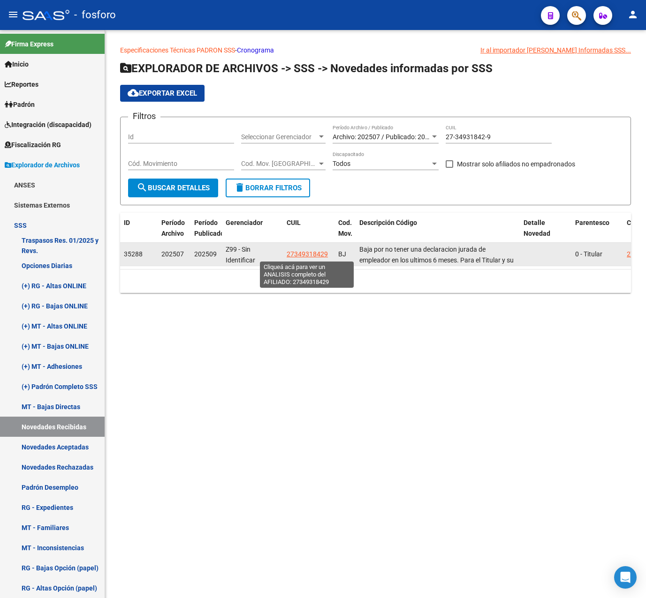
click at [302, 252] on span "27349318429" at bounding box center [307, 254] width 41 height 8
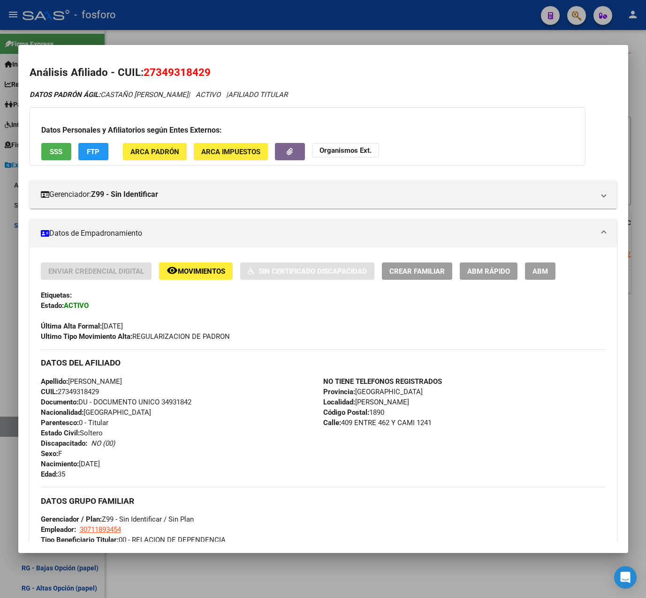
click at [362, 37] on div at bounding box center [323, 299] width 646 height 598
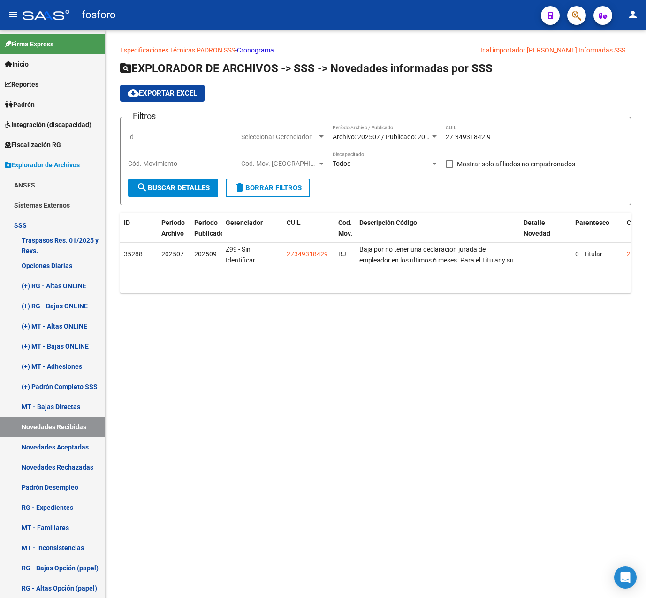
click at [199, 168] on div "Cód. Movimiento" at bounding box center [181, 160] width 106 height 19
type input "BJ"
drag, startPoint x: 477, startPoint y: 138, endPoint x: 387, endPoint y: 143, distance: 90.2
click at [387, 143] on div "Filtros Id Seleccionar Gerenciador Seleccionar Gerenciador Archivo: 202507 / Pu…" at bounding box center [375, 152] width 495 height 54
click at [204, 181] on button "search Buscar Detalles" at bounding box center [173, 188] width 90 height 19
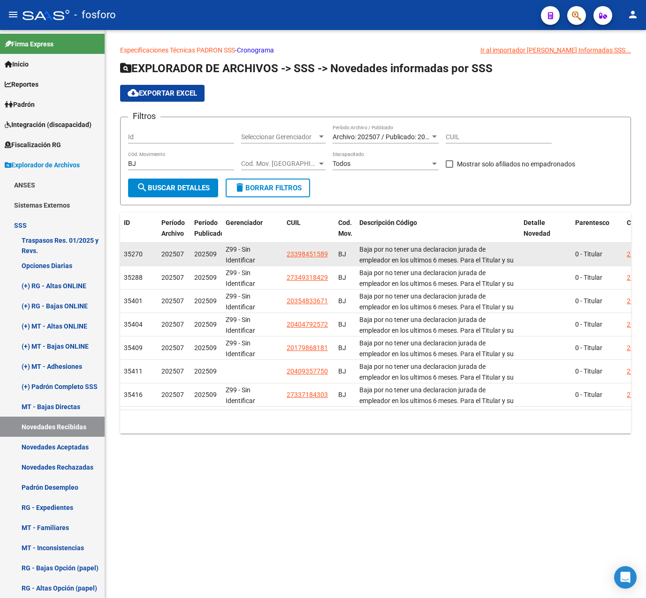
click at [311, 251] on span "23398451589" at bounding box center [307, 254] width 41 height 8
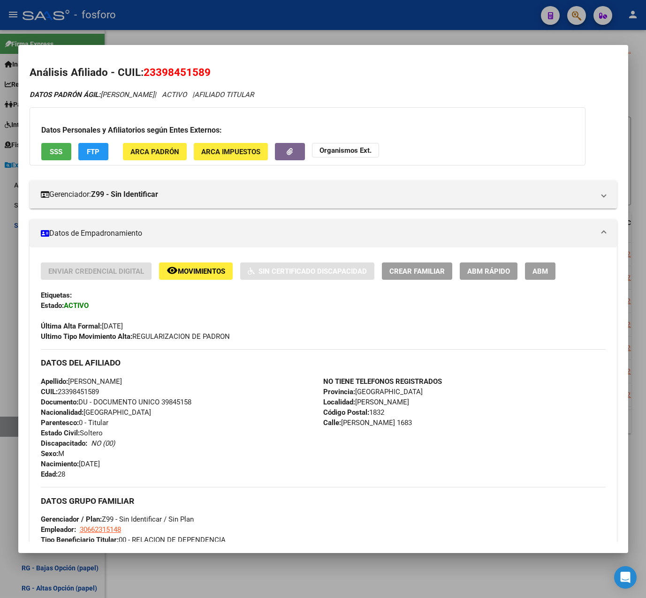
click at [345, 28] on div at bounding box center [323, 299] width 646 height 598
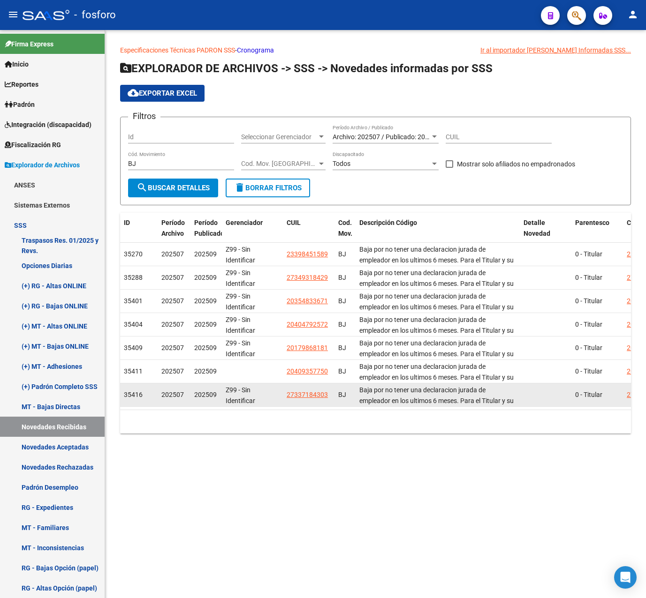
click at [300, 394] on span "27337184303" at bounding box center [307, 395] width 41 height 8
type textarea "27337184303"
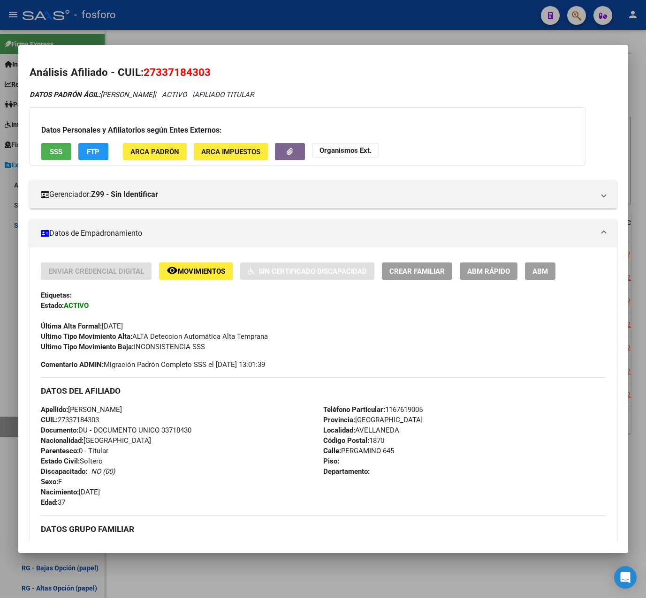
drag, startPoint x: 146, startPoint y: 69, endPoint x: 211, endPoint y: 76, distance: 65.5
click at [211, 76] on h2 "Análisis Afiliado - CUIL: 27337184303" at bounding box center [323, 73] width 587 height 16
copy span "27337184303"
click at [200, 272] on span "Movimientos" at bounding box center [201, 271] width 47 height 8
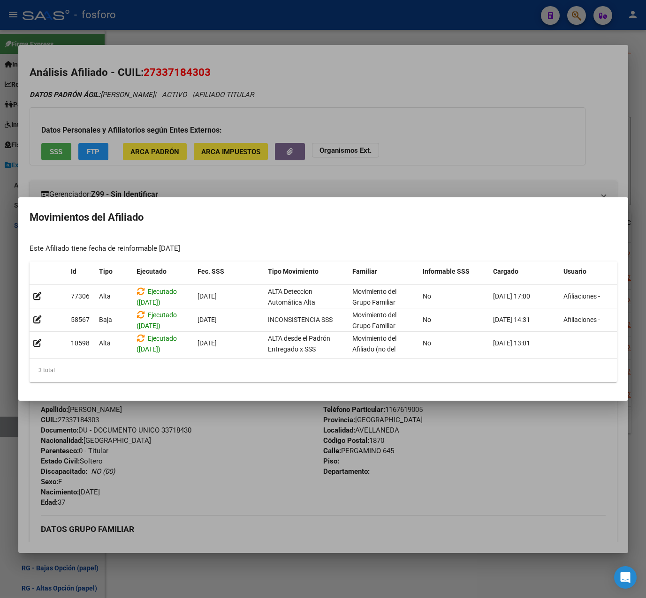
click at [275, 174] on div at bounding box center [323, 299] width 646 height 598
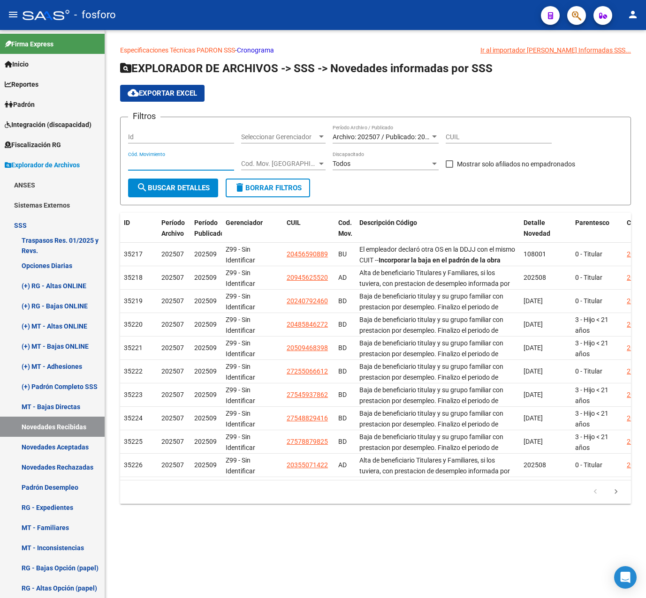
click at [173, 160] on input "Cód. Movimiento" at bounding box center [181, 164] width 106 height 8
type input "bj"
click at [166, 192] on span "search Buscar Detalles" at bounding box center [172, 188] width 73 height 8
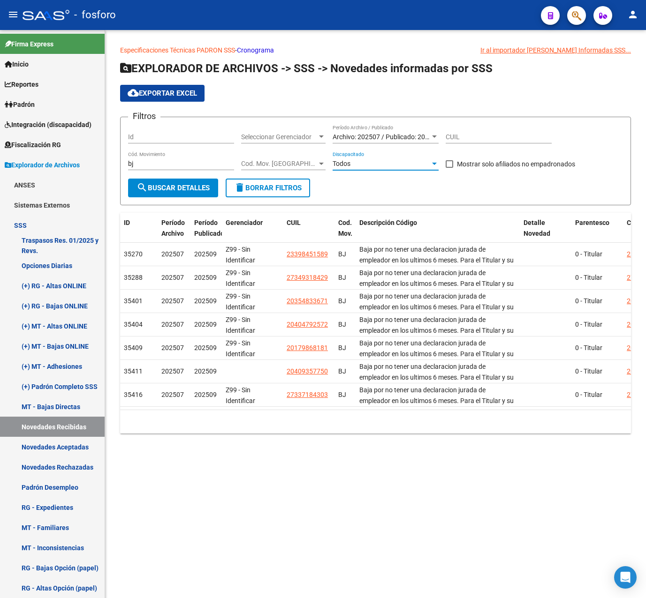
click at [370, 165] on div "Todos" at bounding box center [381, 164] width 98 height 8
click at [370, 165] on span "Todos" at bounding box center [385, 164] width 106 height 20
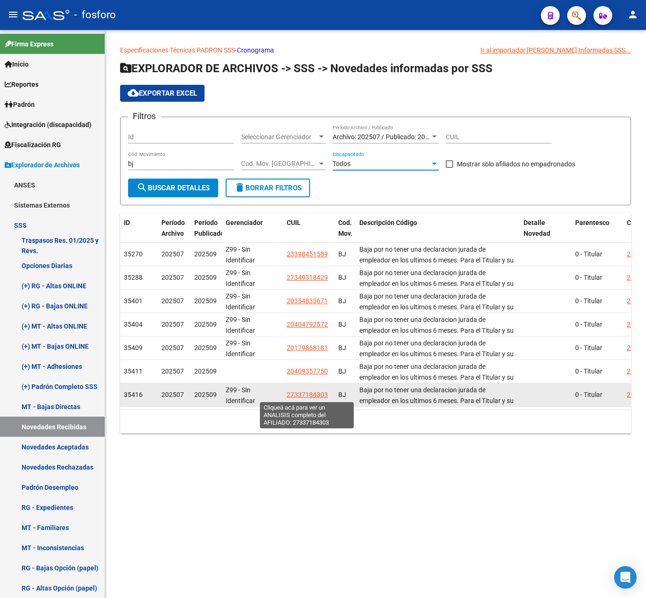
click at [315, 395] on span "27337184303" at bounding box center [307, 395] width 41 height 8
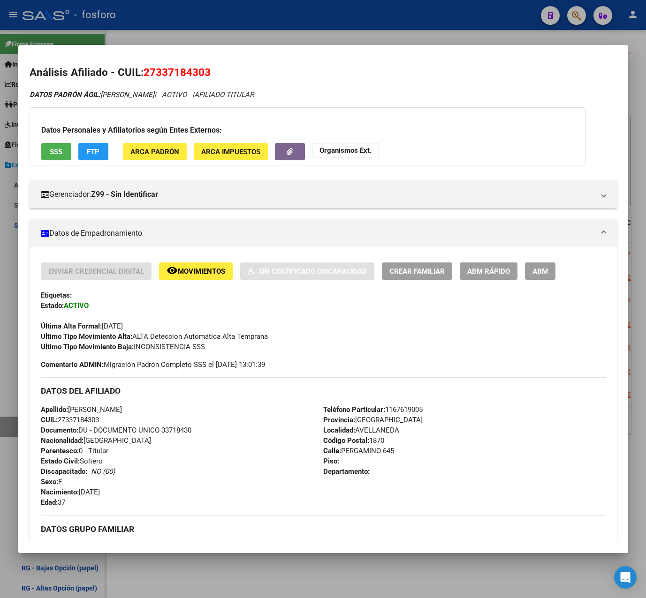
click at [334, 562] on div at bounding box center [323, 299] width 646 height 598
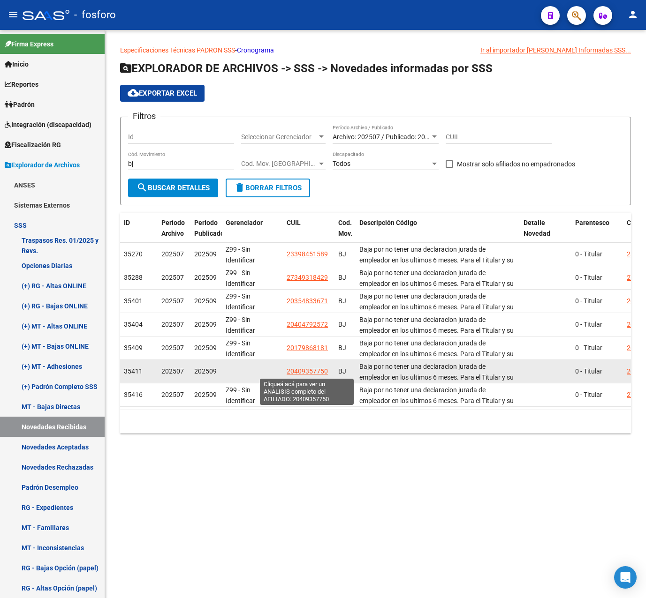
click at [324, 370] on span "20409357750" at bounding box center [307, 372] width 41 height 8
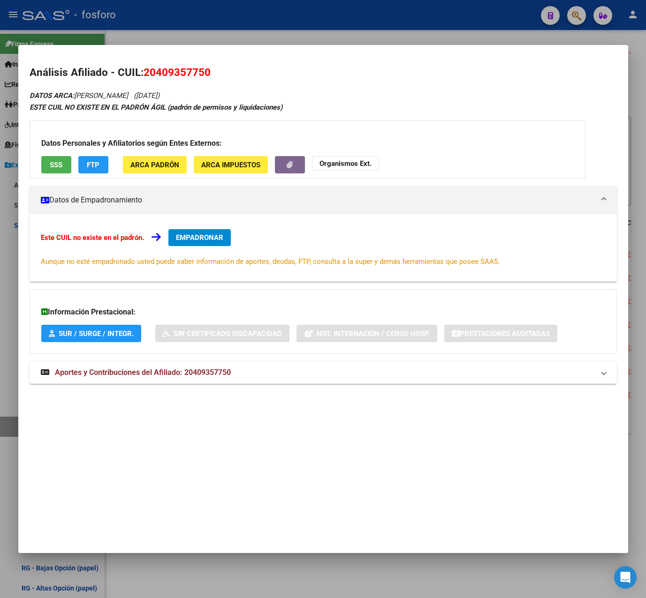
drag, startPoint x: 144, startPoint y: 73, endPoint x: 221, endPoint y: 69, distance: 76.5
click at [221, 69] on h2 "Análisis Afiliado - CUIL: 20409357750" at bounding box center [323, 73] width 587 height 16
copy span "20409357750"
click at [213, 386] on div "DATOS ARCA: [PERSON_NAME] ([DATE]) ESTE CUIL NO EXISTE EN EL PADRÓN ÁGIL (padró…" at bounding box center [323, 242] width 587 height 305
click at [213, 371] on span "Aportes y Contribuciones del Afiliado: 20409357750" at bounding box center [143, 372] width 176 height 9
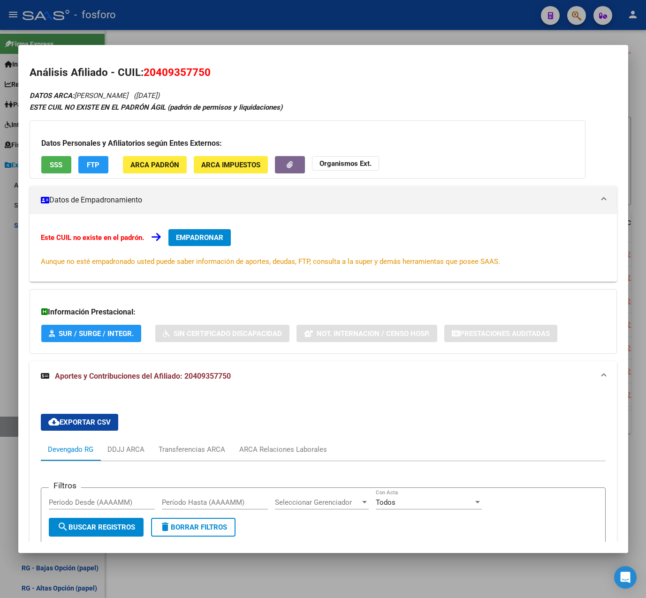
click at [302, 29] on div at bounding box center [323, 299] width 646 height 598
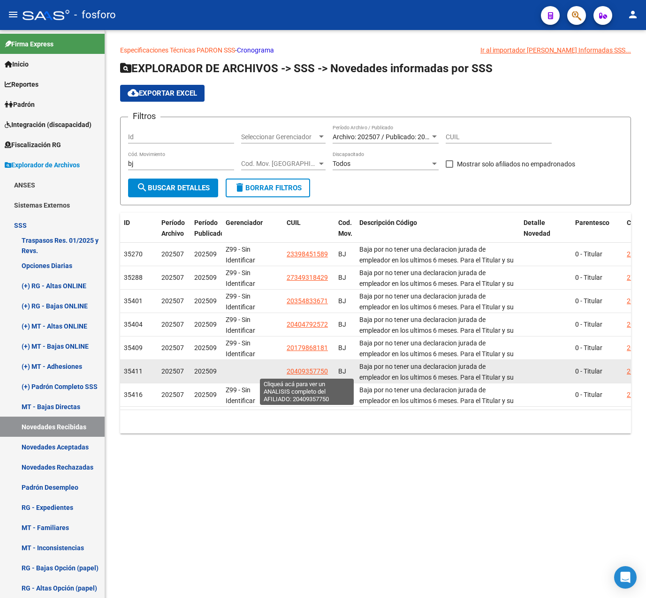
click at [303, 370] on span "20409357750" at bounding box center [307, 372] width 41 height 8
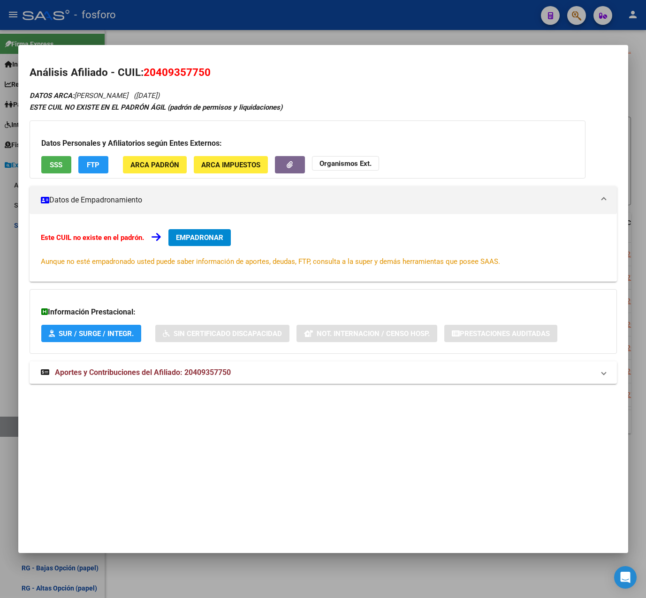
click at [344, 30] on div at bounding box center [323, 299] width 646 height 598
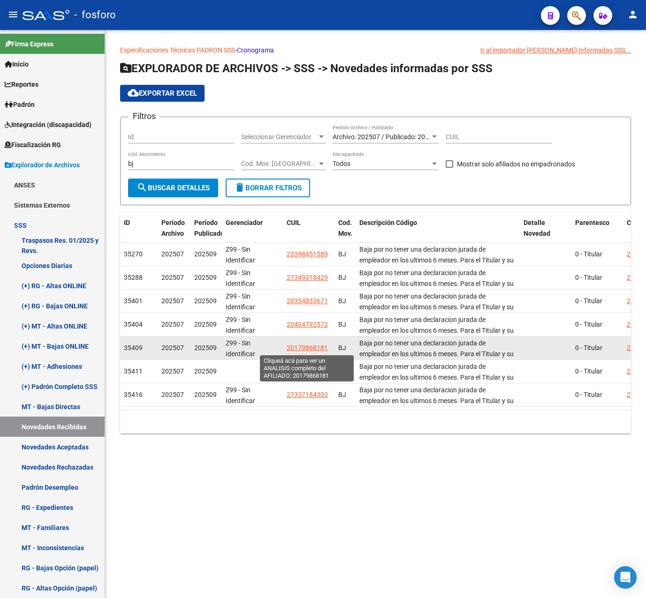
click at [302, 347] on span "20179868181" at bounding box center [307, 348] width 41 height 8
type textarea "20179868181"
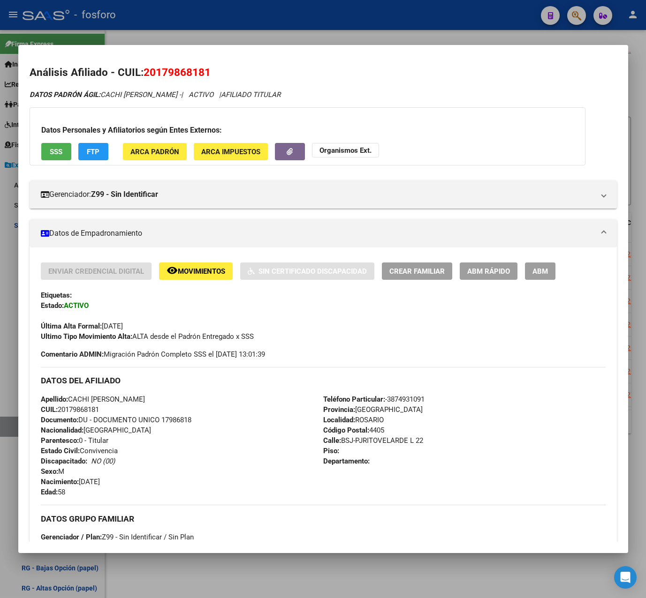
drag, startPoint x: 145, startPoint y: 74, endPoint x: 209, endPoint y: 74, distance: 63.8
click at [209, 74] on span "20179868181" at bounding box center [176, 72] width 67 height 12
copy span "20179868181"
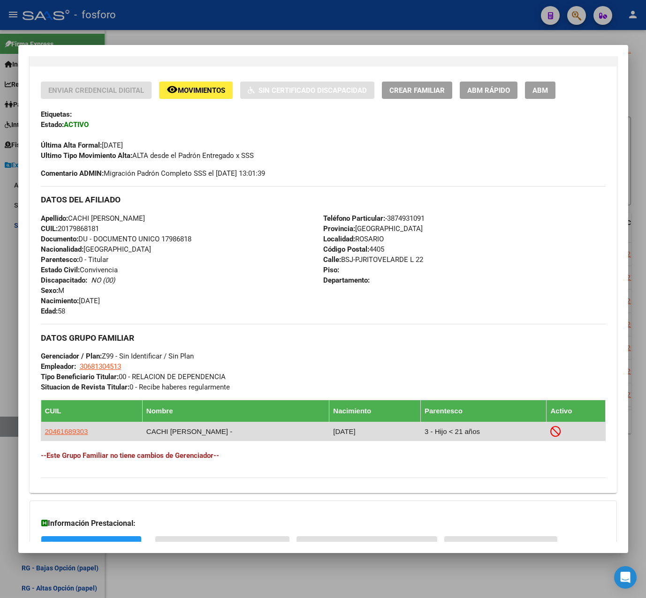
scroll to position [255, 0]
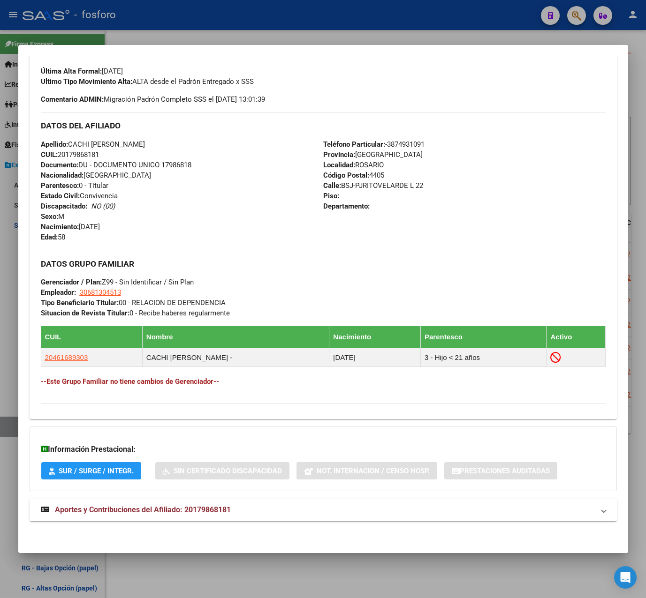
click at [205, 510] on span "Aportes y Contribuciones del Afiliado: 20179868181" at bounding box center [143, 509] width 176 height 9
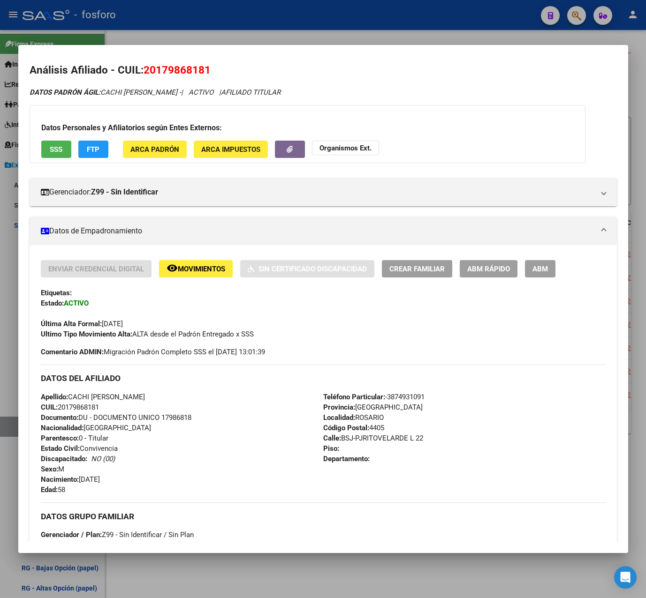
scroll to position [0, 0]
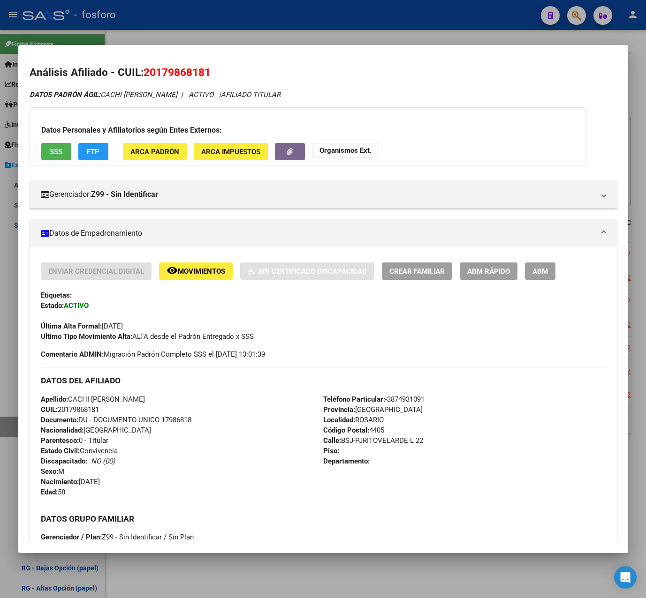
drag, startPoint x: 145, startPoint y: 74, endPoint x: 212, endPoint y: 71, distance: 66.7
click at [212, 71] on h2 "Análisis Afiliado - CUIL: 20179868181" at bounding box center [323, 73] width 587 height 16
copy span "20179868181"
click at [242, 34] on div at bounding box center [323, 299] width 646 height 598
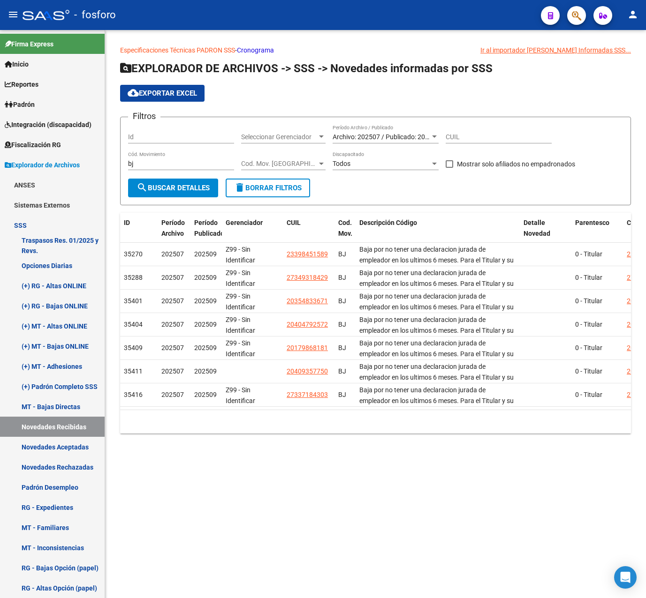
click at [336, 487] on mat-sidenav-content "Especificaciones Técnicas PADRON SSS - Cronograma Ir al importador de Novedades…" at bounding box center [375, 314] width 541 height 568
drag, startPoint x: 173, startPoint y: 166, endPoint x: -2, endPoint y: 166, distance: 174.9
click at [0, 166] on html "menu - fosforo person Firma Express Inicio Instructivos Contacto OS Reportes Pa…" at bounding box center [323, 299] width 646 height 598
click at [469, 138] on input "CUIL" at bounding box center [498, 137] width 106 height 8
paste input "20-17986818-1"
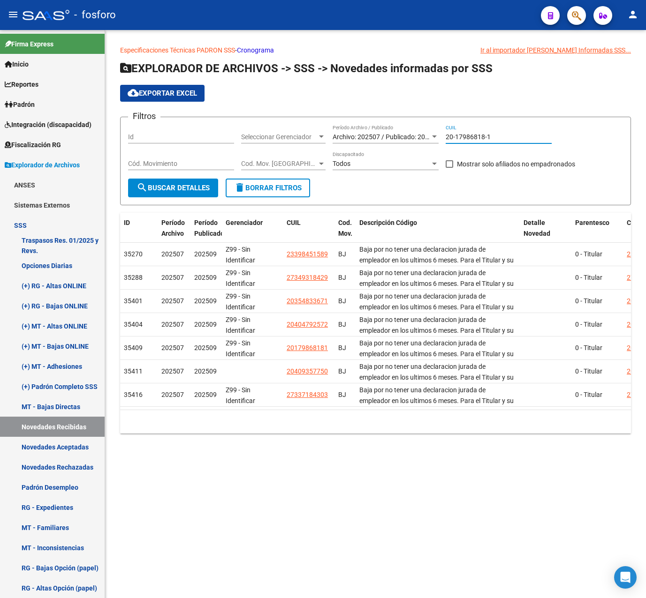
type input "20-17986818-1"
click at [177, 190] on span "search Buscar Detalles" at bounding box center [172, 188] width 73 height 8
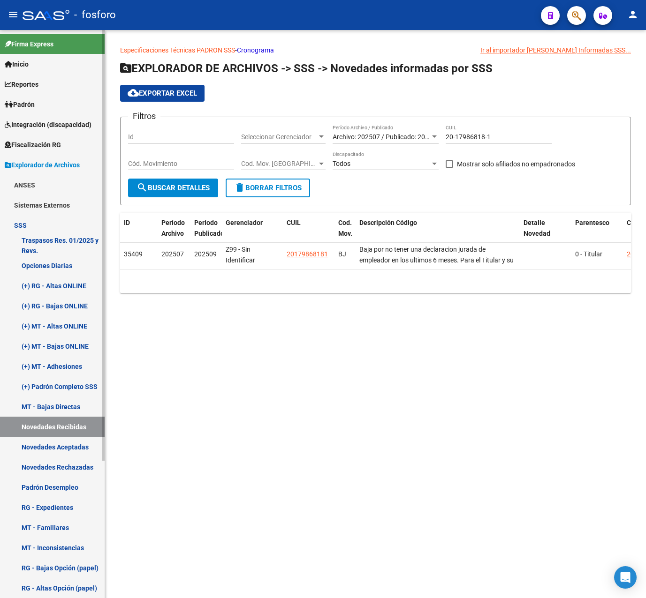
click at [53, 452] on link "Novedades Aceptadas" at bounding box center [52, 447] width 105 height 20
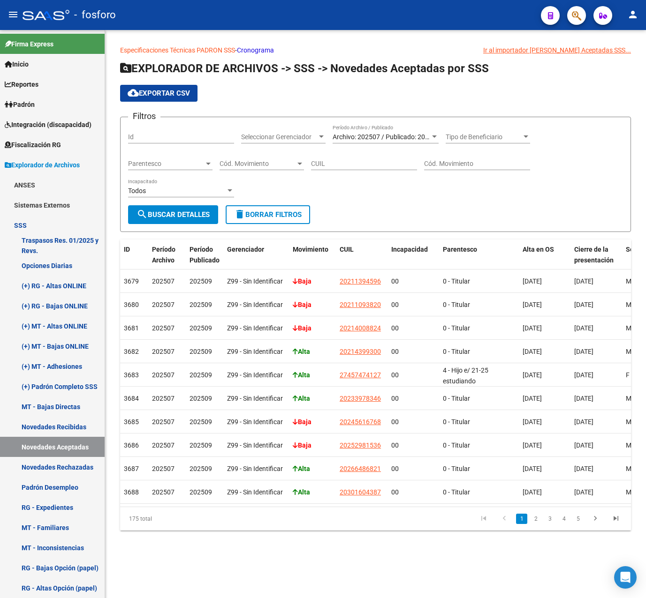
click at [399, 137] on span "Archivo: 202507 / Publicado: 202509" at bounding box center [385, 137] width 107 height 8
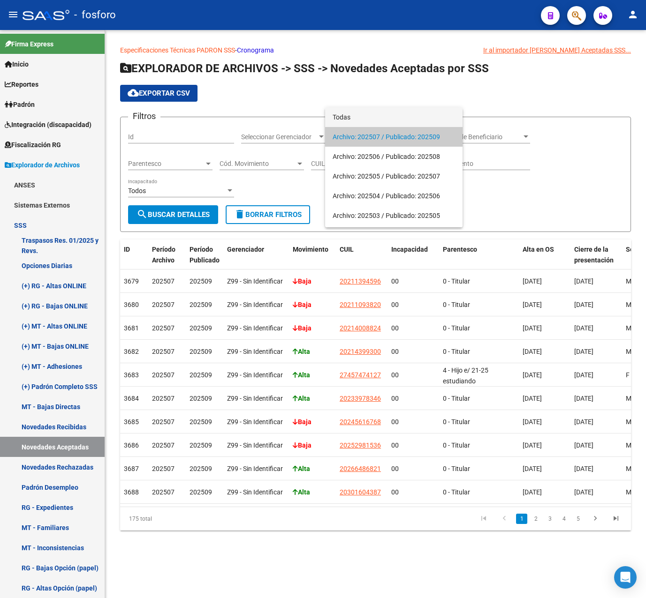
click at [352, 113] on span "Todas" at bounding box center [393, 117] width 122 height 20
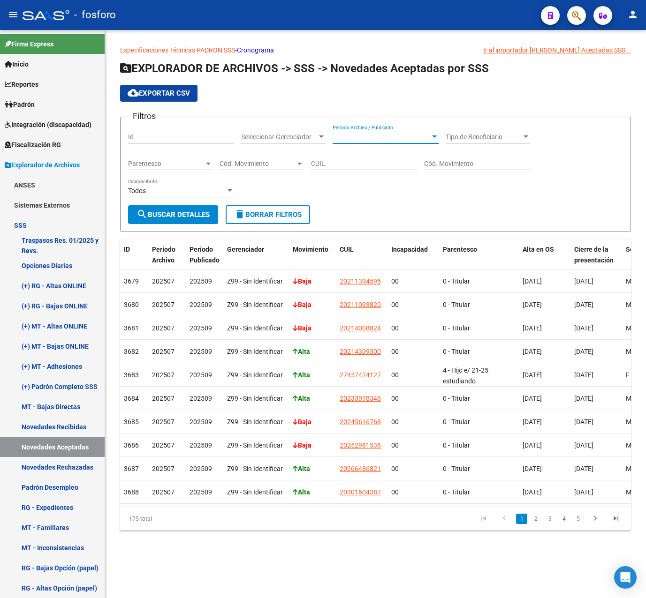
click at [367, 166] on input "CUIL" at bounding box center [364, 164] width 106 height 8
paste input "20-17986818-1"
type input "20-17986818-1"
click at [210, 218] on span "search Buscar Detalles" at bounding box center [172, 215] width 73 height 8
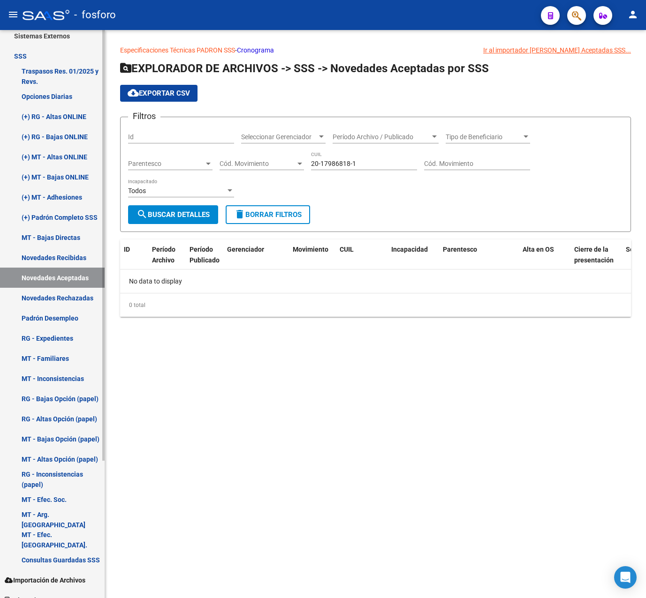
scroll to position [181, 0]
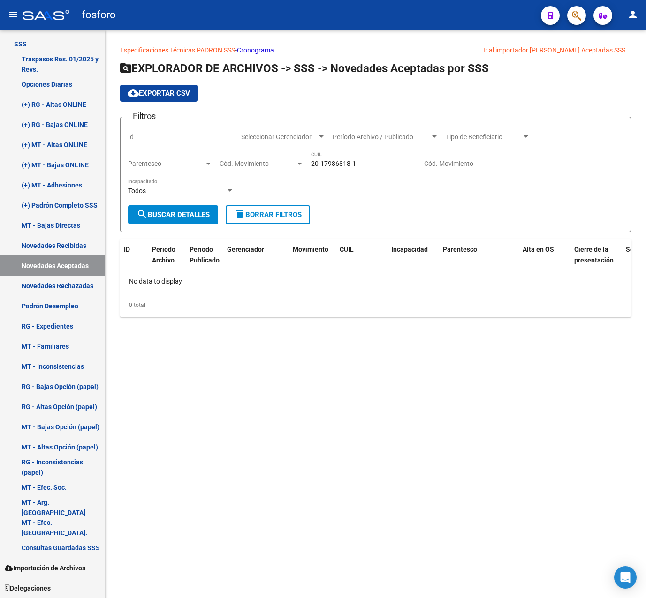
drag, startPoint x: 368, startPoint y: 171, endPoint x: 340, endPoint y: 176, distance: 27.6
click at [340, 176] on div "20-17986818-1 CUIL" at bounding box center [364, 164] width 106 height 27
drag, startPoint x: 364, startPoint y: 168, endPoint x: 279, endPoint y: 168, distance: 85.3
click at [279, 168] on div "Filtros Id Seleccionar Gerenciador Seleccionar Gerenciador Período Archivo / Pu…" at bounding box center [375, 165] width 495 height 81
click at [72, 247] on link "Novedades Recibidas" at bounding box center [52, 245] width 105 height 20
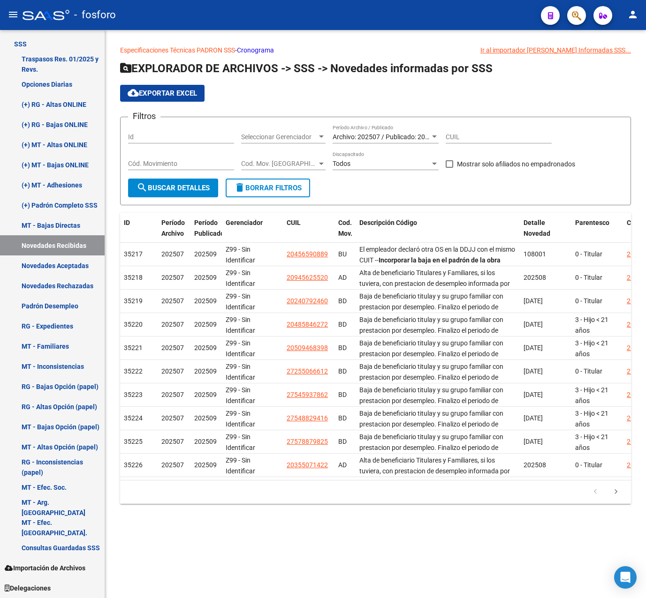
click at [362, 139] on span "Archivo: 202507 / Publicado: 202509" at bounding box center [385, 137] width 107 height 8
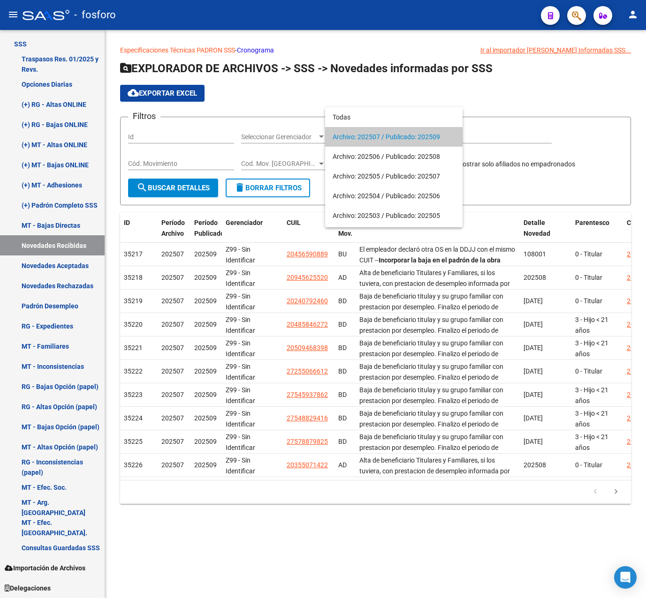
click at [530, 113] on div at bounding box center [323, 299] width 646 height 598
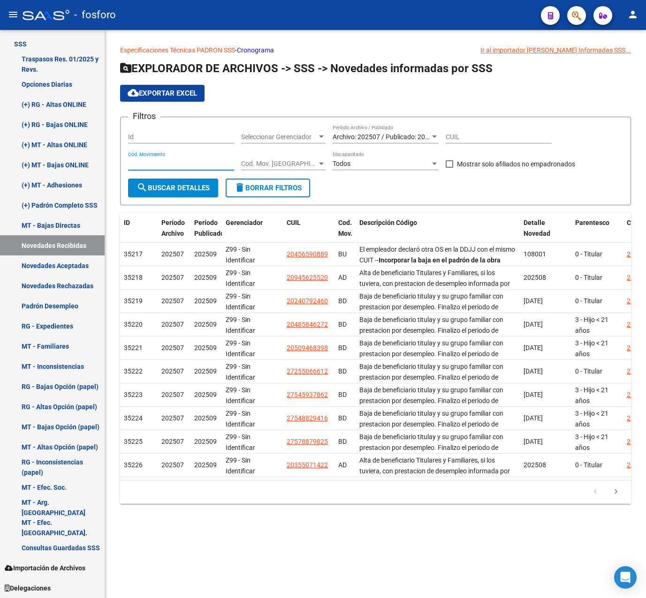
click at [145, 164] on input "Cód. Movimiento" at bounding box center [181, 164] width 106 height 8
type input "bj"
click at [137, 179] on button "search Buscar Detalles" at bounding box center [173, 188] width 90 height 19
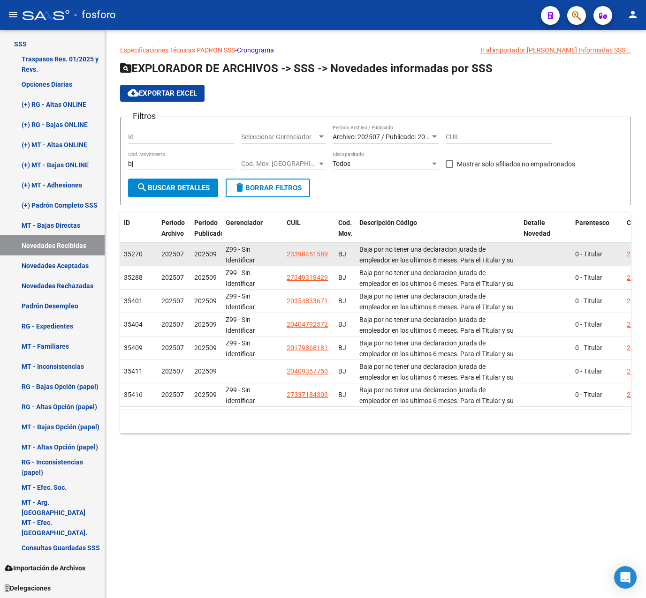
drag, startPoint x: 332, startPoint y: 254, endPoint x: 281, endPoint y: 256, distance: 50.7
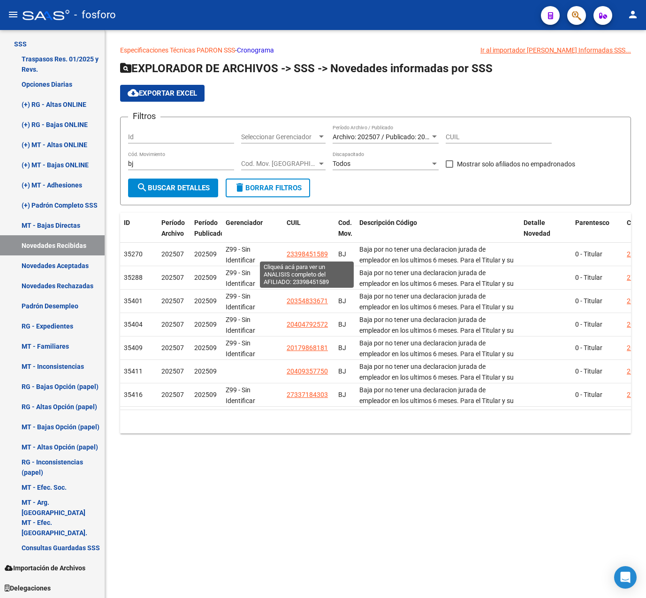
copy div "23398451589"
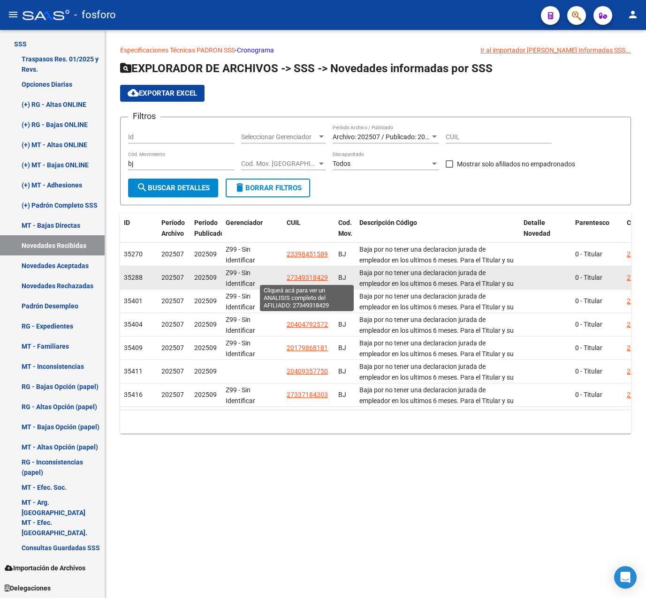
drag, startPoint x: 287, startPoint y: 277, endPoint x: 326, endPoint y: 279, distance: 39.9
click at [326, 279] on span "27349318429" at bounding box center [307, 278] width 41 height 8
copy span "27349318429"
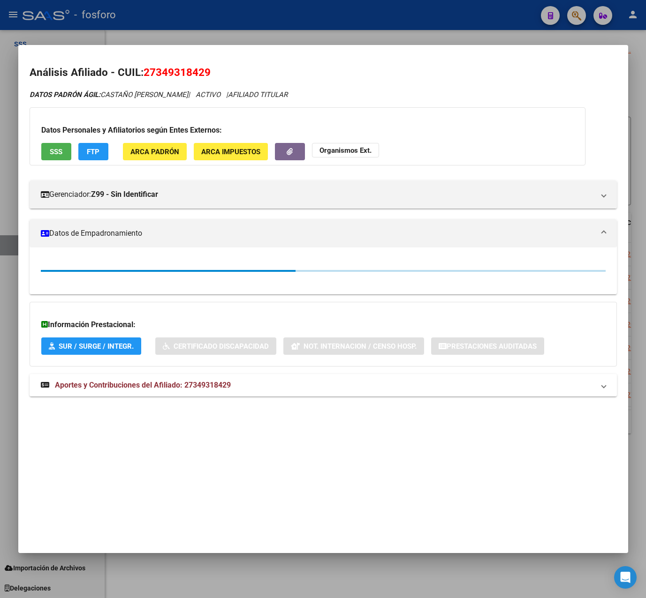
drag, startPoint x: 443, startPoint y: 31, endPoint x: 434, endPoint y: 30, distance: 8.9
click at [443, 30] on div at bounding box center [323, 299] width 646 height 598
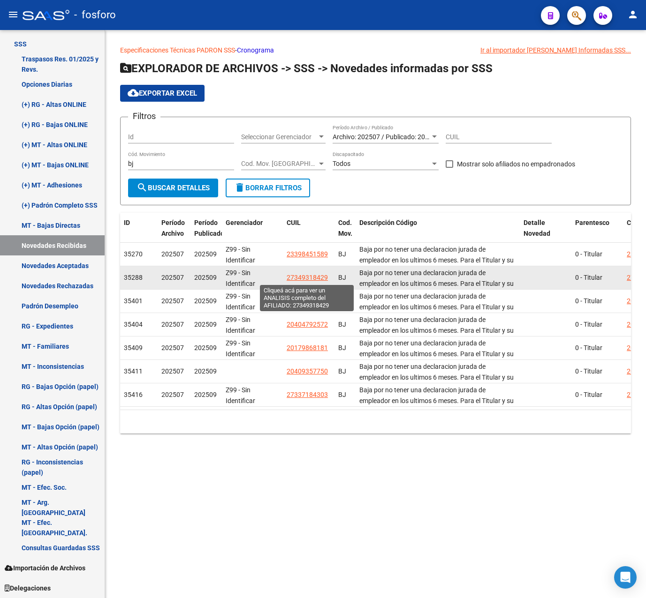
click at [313, 277] on span "27349318429" at bounding box center [307, 278] width 41 height 8
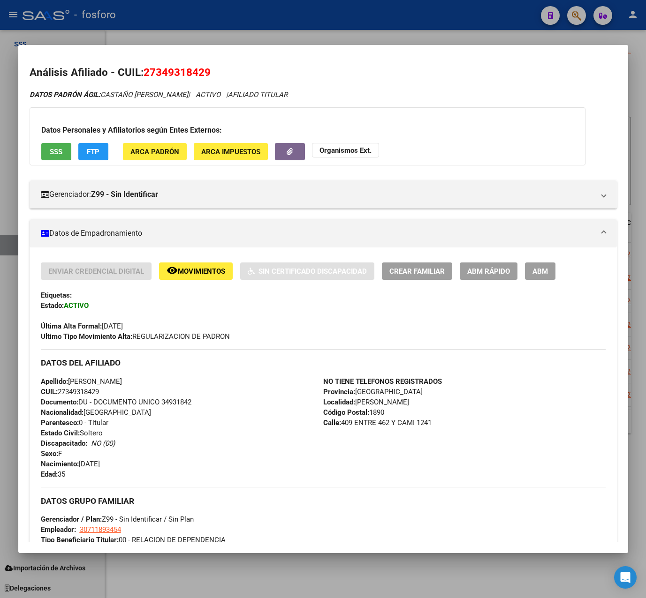
click at [347, 35] on div at bounding box center [323, 299] width 646 height 598
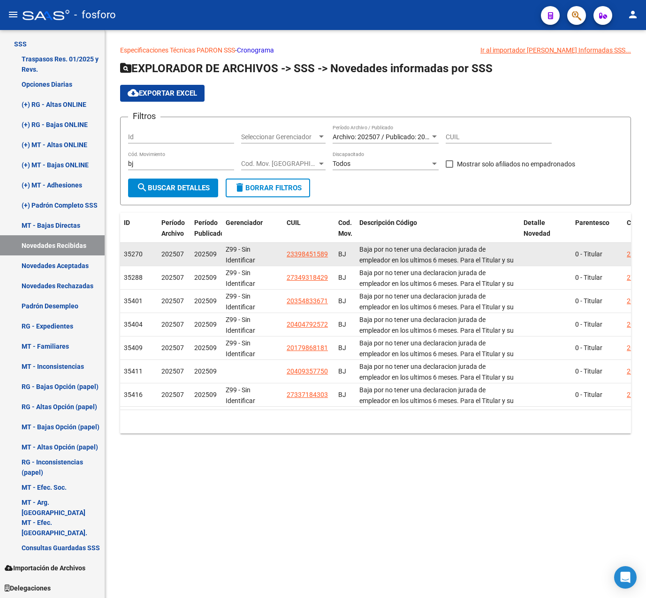
click at [312, 256] on span "23398451589" at bounding box center [307, 254] width 41 height 8
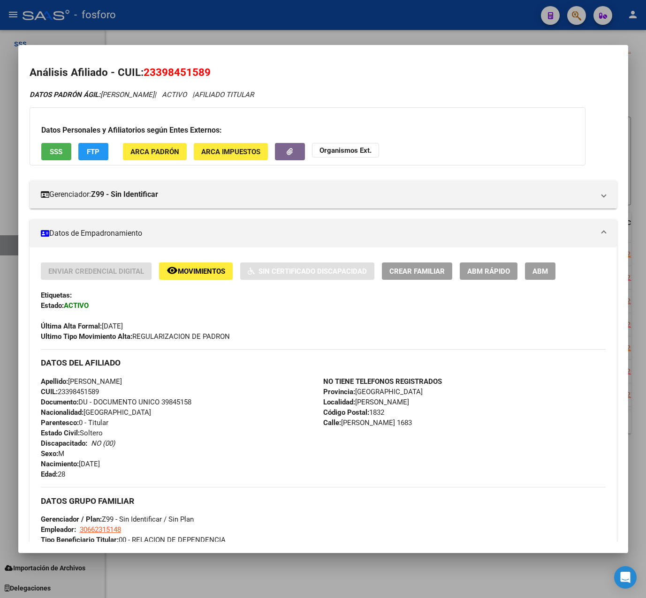
click at [373, 34] on div at bounding box center [323, 299] width 646 height 598
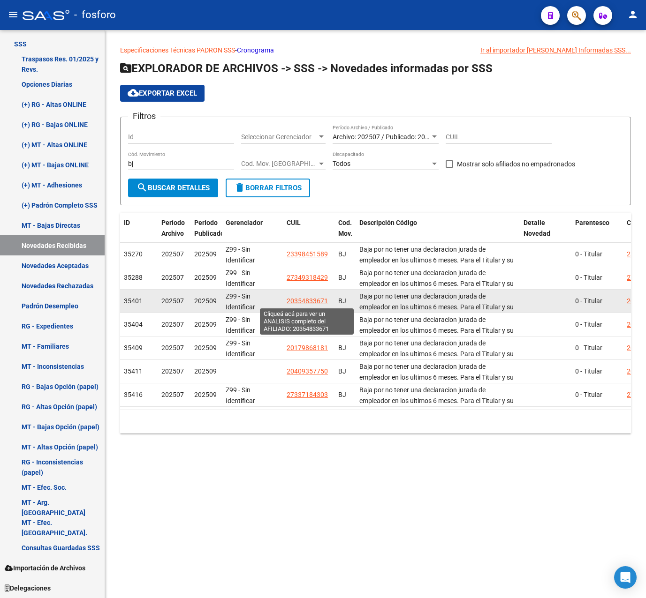
drag, startPoint x: 331, startPoint y: 302, endPoint x: 287, endPoint y: 304, distance: 44.1
click at [287, 304] on datatable-body-cell "20354833671" at bounding box center [309, 301] width 52 height 23
click at [302, 303] on span "20354833671" at bounding box center [307, 301] width 41 height 8
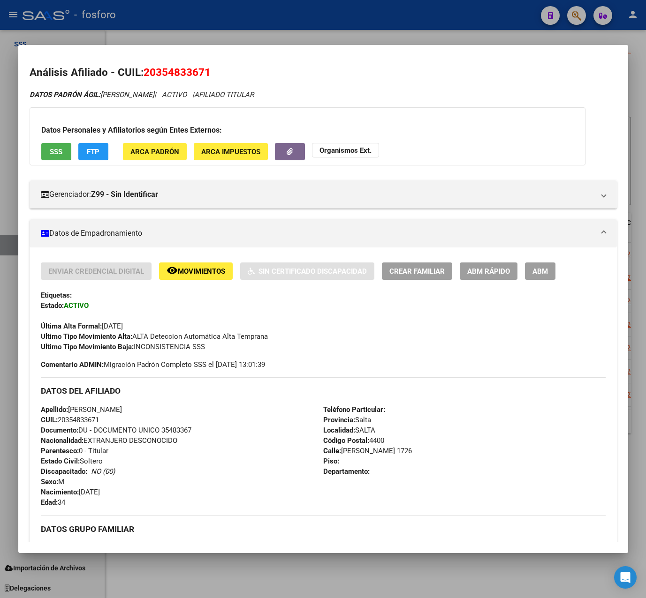
click at [346, 38] on div at bounding box center [323, 299] width 646 height 598
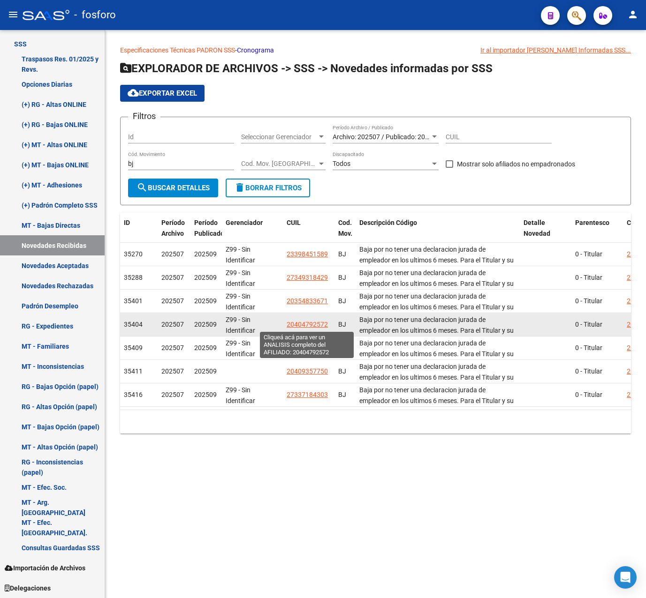
drag, startPoint x: 296, startPoint y: 325, endPoint x: 326, endPoint y: 325, distance: 30.0
click at [325, 323] on span "20404792572" at bounding box center [307, 325] width 41 height 8
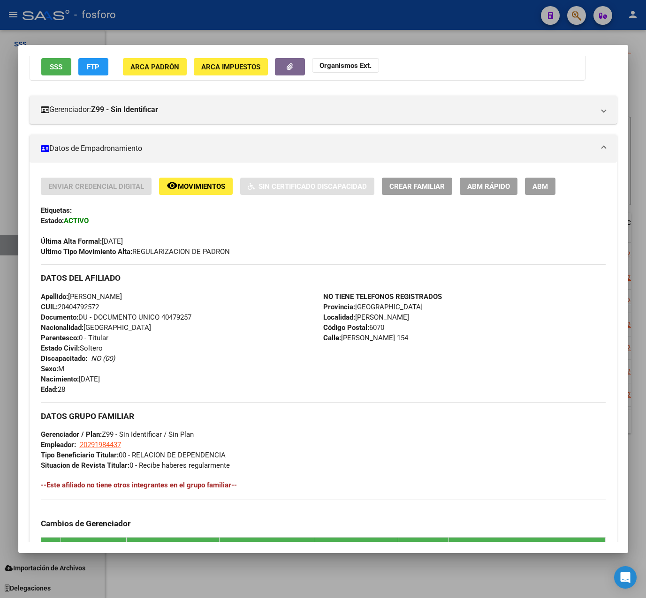
scroll to position [267, 0]
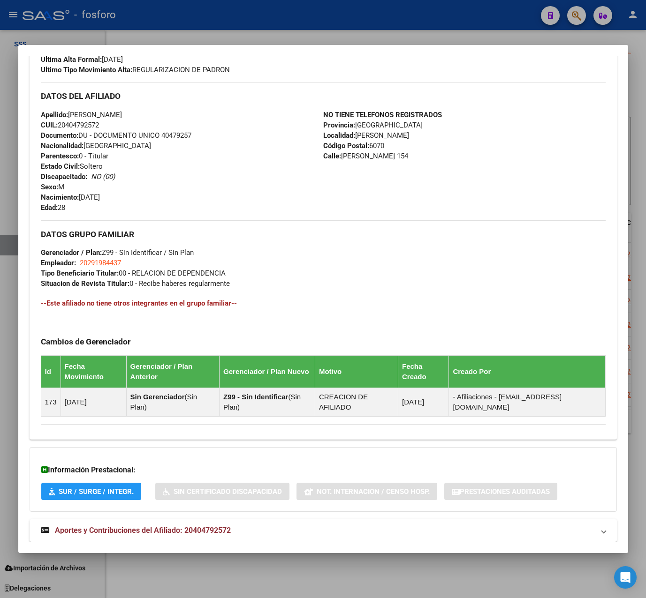
click at [348, 37] on div at bounding box center [323, 299] width 646 height 598
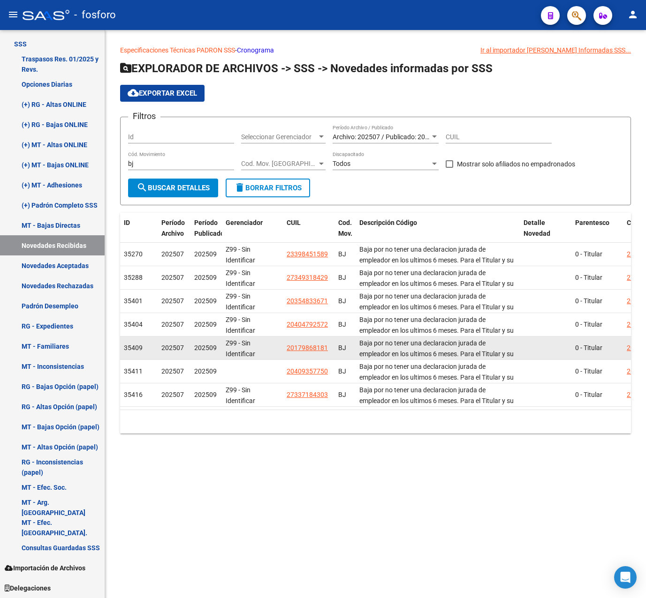
drag, startPoint x: 330, startPoint y: 347, endPoint x: 284, endPoint y: 351, distance: 46.1
click at [309, 350] on span "20179868181" at bounding box center [307, 348] width 41 height 8
type textarea "20179868181"
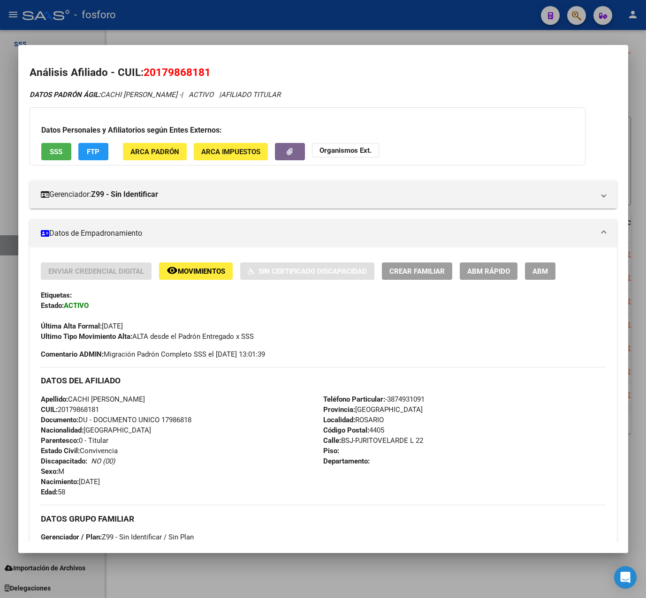
click at [209, 270] on span "Movimientos" at bounding box center [201, 271] width 47 height 8
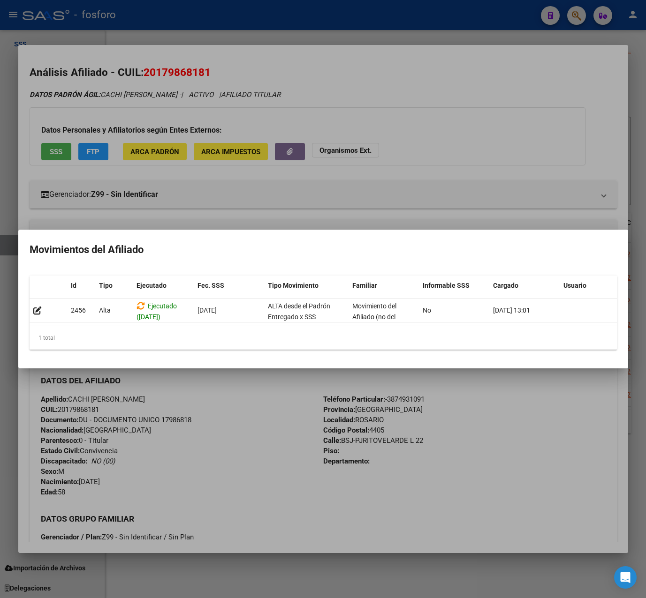
click at [250, 384] on div at bounding box center [323, 299] width 646 height 598
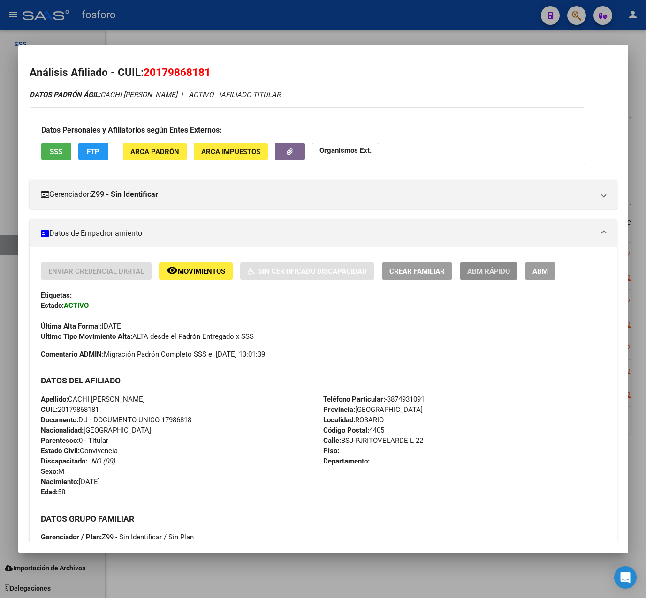
click at [488, 272] on span "ABM Rápido" at bounding box center [488, 271] width 43 height 8
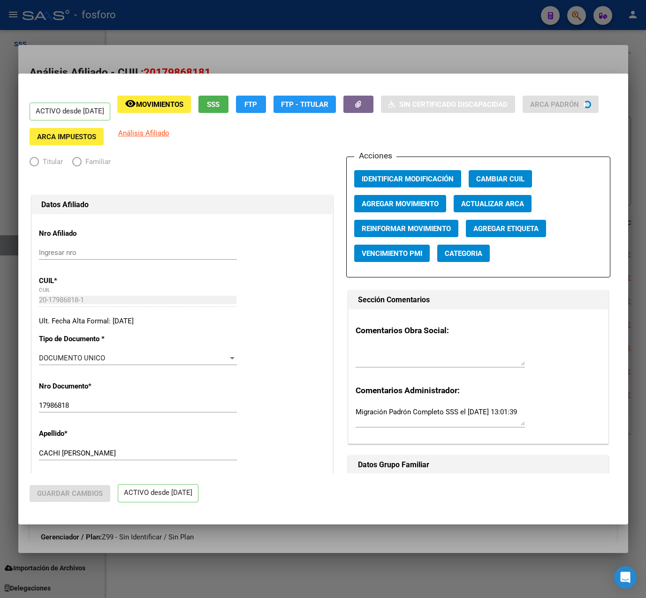
radio input "true"
type input "30-68130451-3"
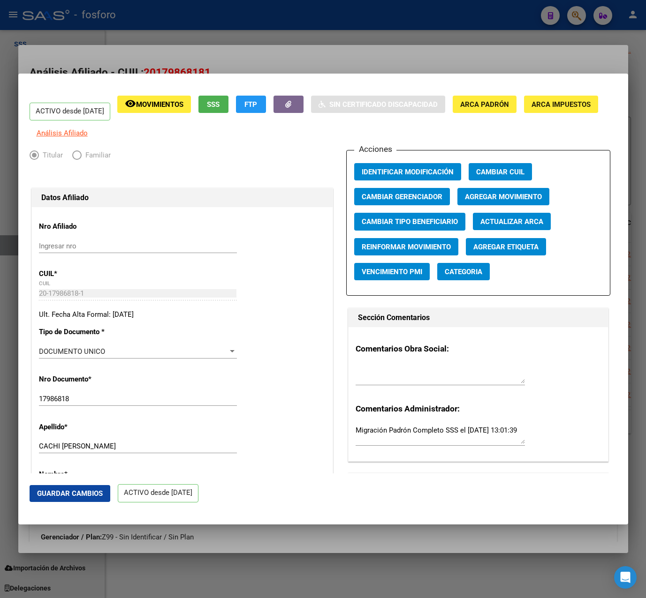
click at [508, 201] on span "Agregar Movimiento" at bounding box center [503, 197] width 77 height 8
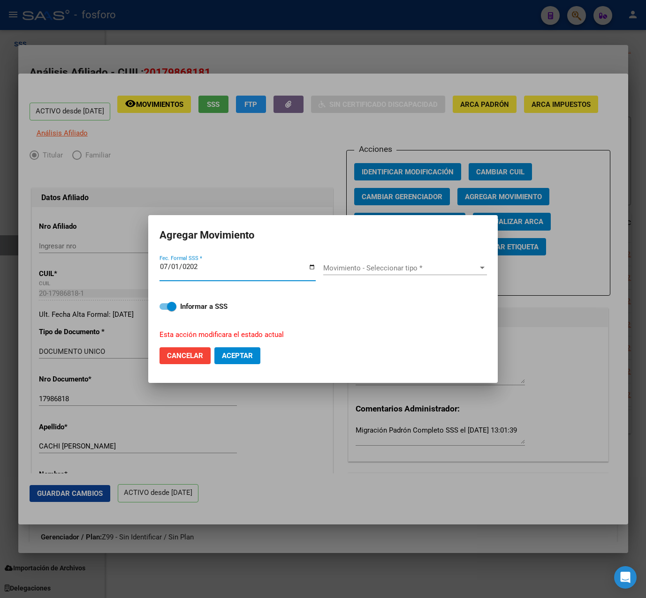
type input "[DATE]"
click at [339, 269] on span "Movimiento - Seleccionar tipo *" at bounding box center [400, 268] width 155 height 8
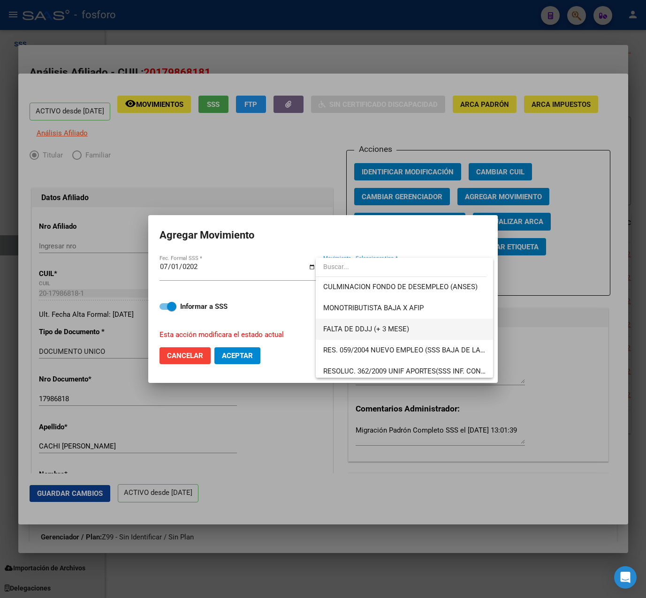
scroll to position [0, 0]
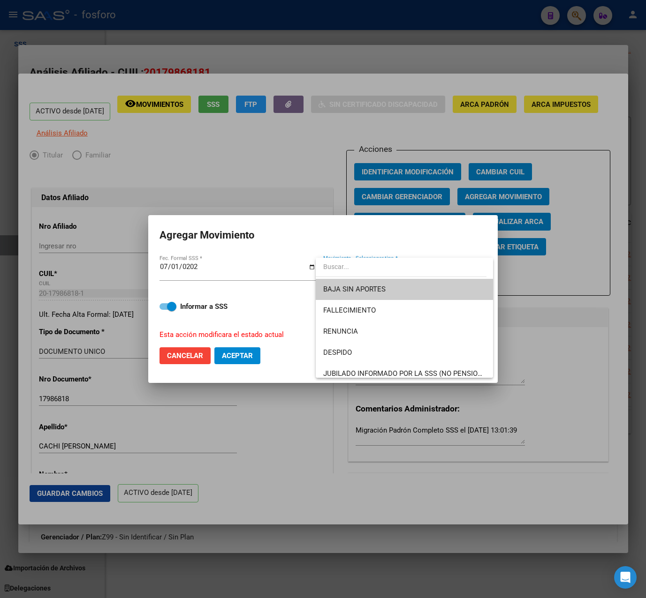
drag, startPoint x: 442, startPoint y: 297, endPoint x: 398, endPoint y: 295, distance: 43.6
click at [398, 295] on span "BAJA SIN APORTES" at bounding box center [404, 289] width 163 height 21
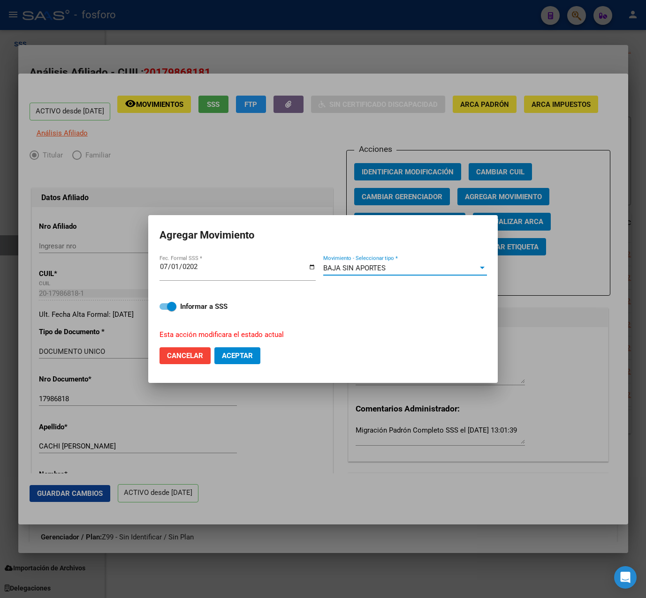
click at [313, 183] on div at bounding box center [323, 299] width 646 height 598
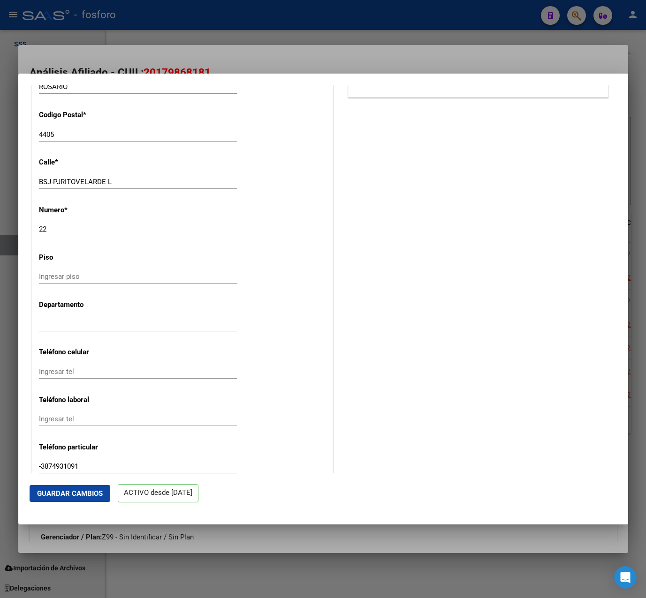
scroll to position [1022, 0]
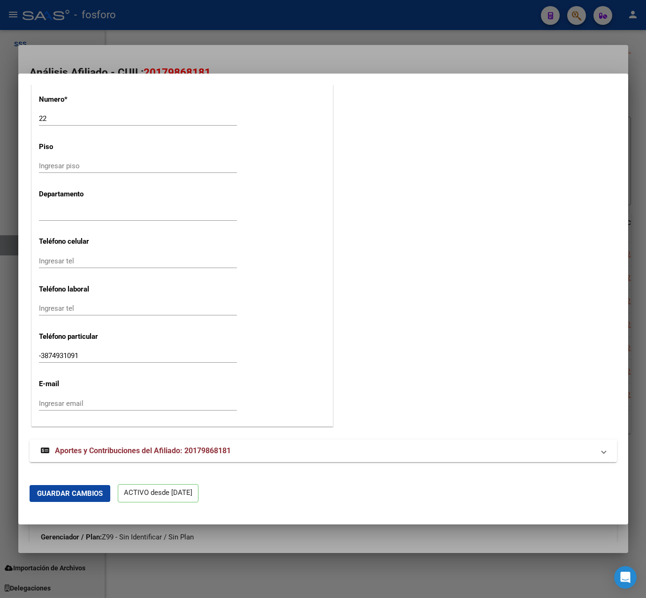
click at [161, 449] on span "Aportes y Contribuciones del Afiliado: 20179868181" at bounding box center [143, 450] width 176 height 9
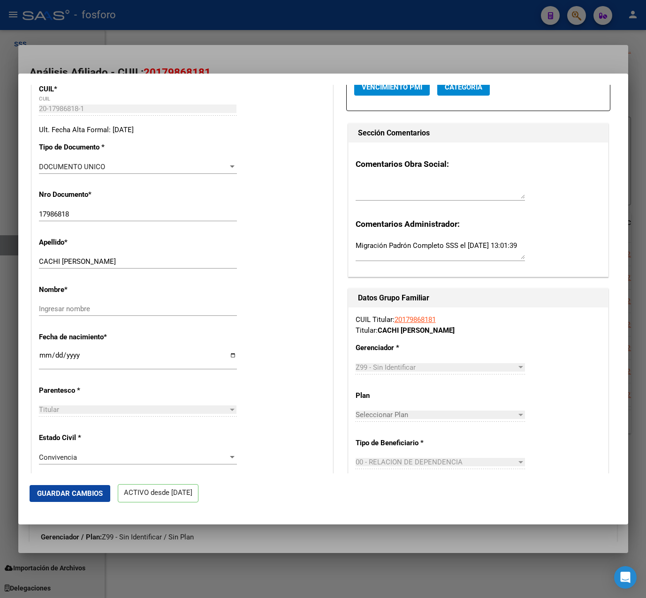
scroll to position [0, 0]
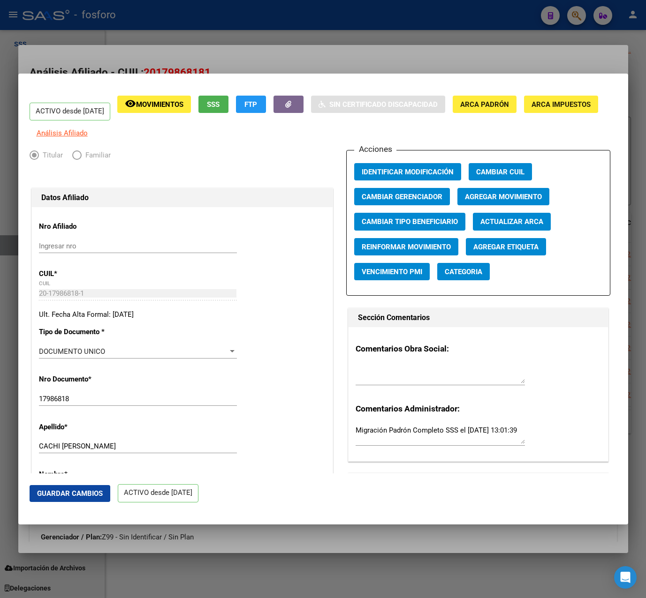
click at [511, 197] on button "Agregar Movimiento" at bounding box center [503, 196] width 92 height 17
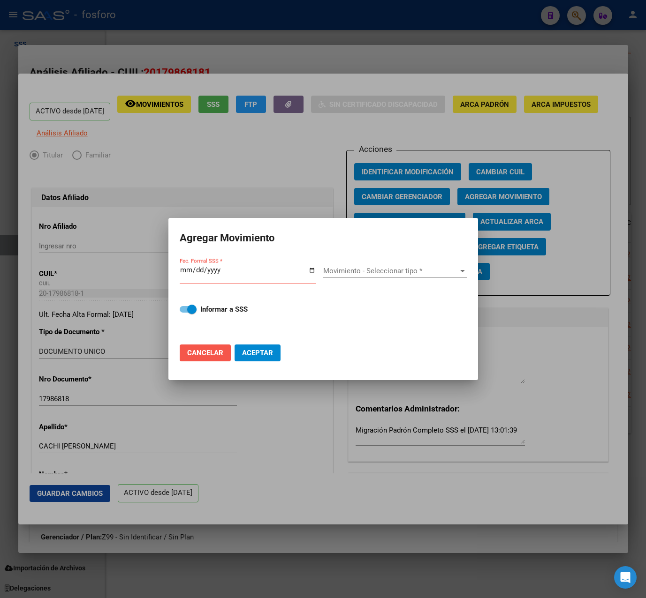
click at [214, 352] on span "Cancelar" at bounding box center [205, 353] width 36 height 8
checkbox input "false"
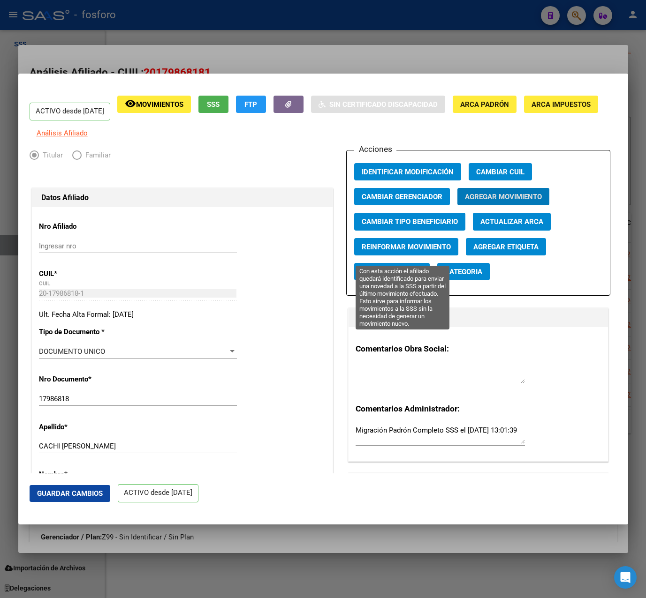
click at [417, 251] on span "Reinformar Movimiento" at bounding box center [406, 247] width 89 height 8
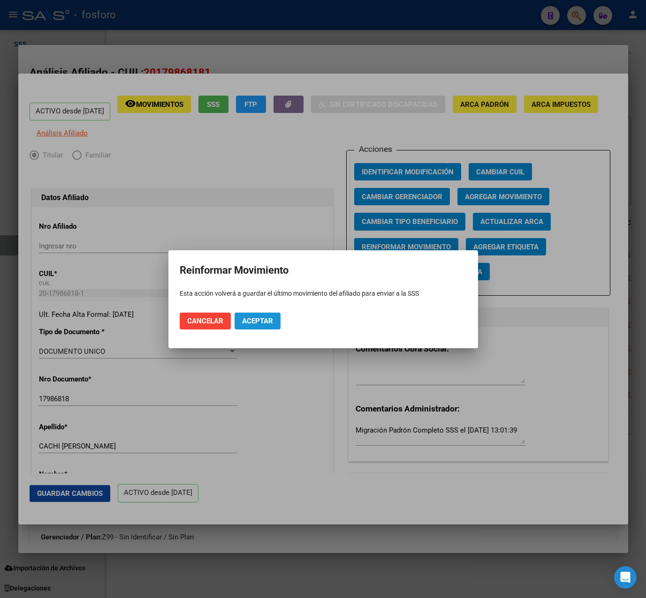
click at [269, 324] on span "Aceptar" at bounding box center [257, 321] width 31 height 8
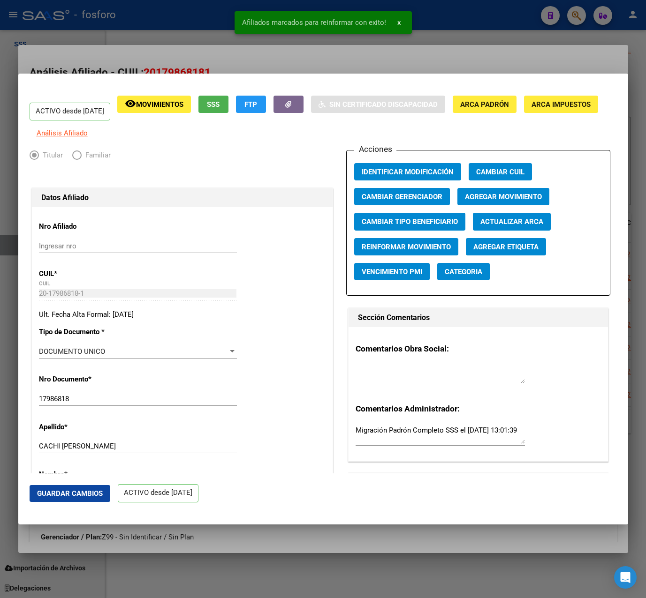
click at [464, 64] on div at bounding box center [323, 299] width 646 height 598
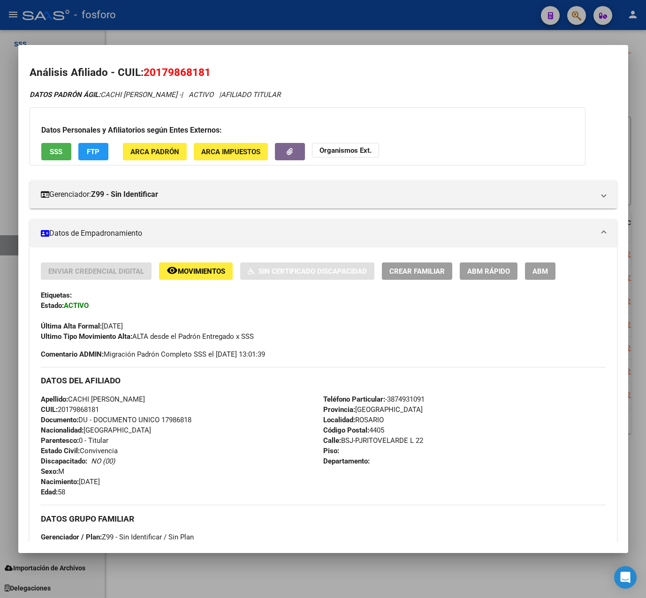
click at [462, 32] on div at bounding box center [323, 299] width 646 height 598
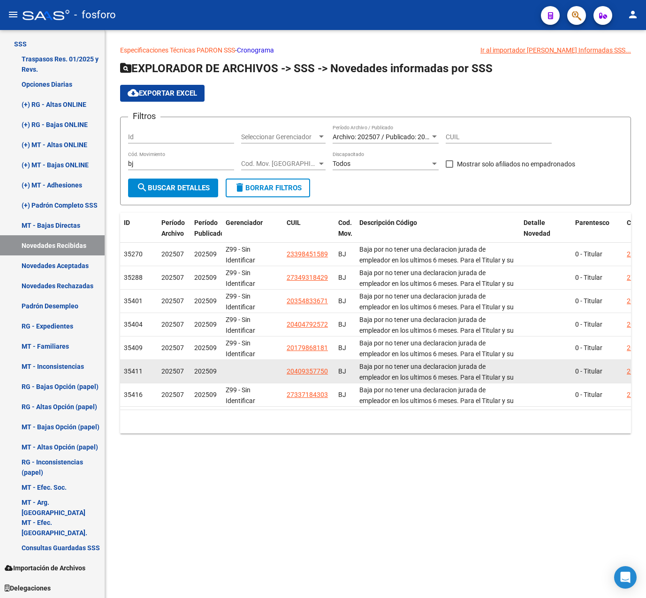
click at [309, 380] on datatable-body-cell "20409357750" at bounding box center [309, 371] width 52 height 23
click at [308, 374] on span "20409357750" at bounding box center [307, 372] width 41 height 8
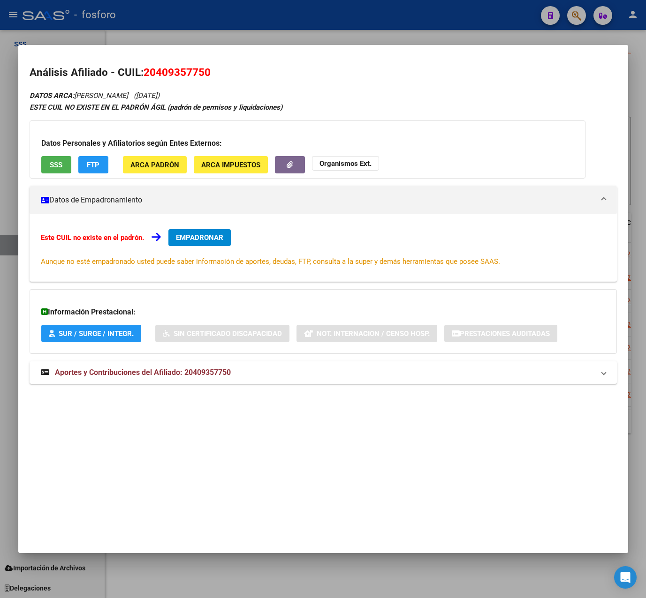
drag, startPoint x: 165, startPoint y: 73, endPoint x: 211, endPoint y: 75, distance: 46.0
click at [211, 75] on h2 "Análisis Afiliado - CUIL: 20409357750" at bounding box center [323, 73] width 587 height 16
copy span "20409357750"
click at [141, 372] on span "Aportes y Contribuciones del Afiliado: 20409357750" at bounding box center [143, 372] width 176 height 9
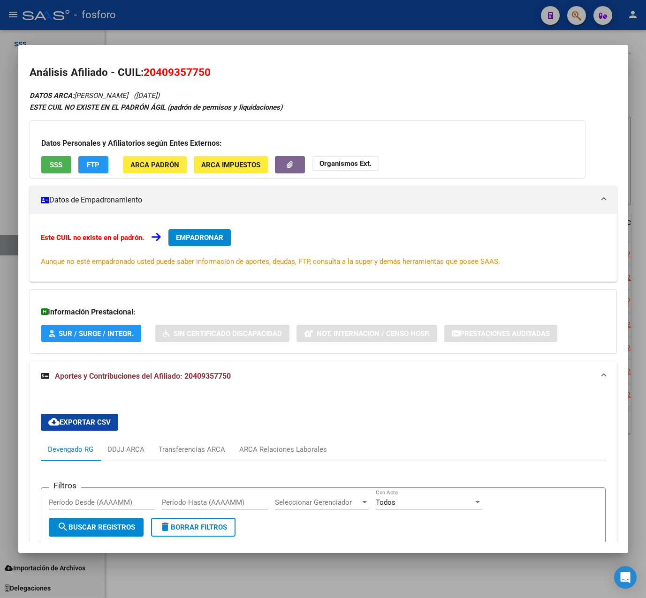
scroll to position [326, 0]
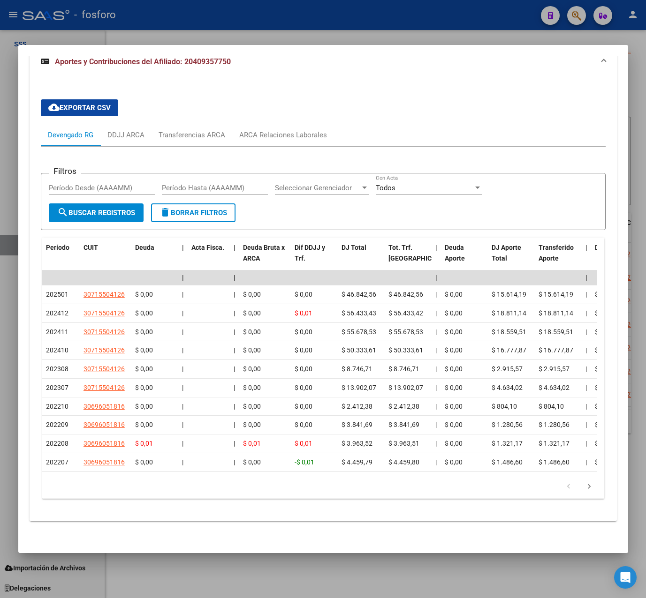
click at [395, 37] on div at bounding box center [323, 299] width 646 height 598
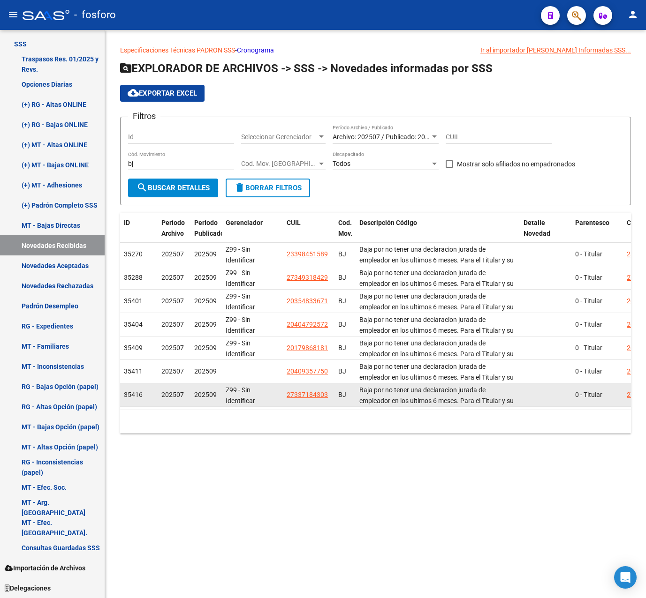
drag, startPoint x: 309, startPoint y: 394, endPoint x: 348, endPoint y: 397, distance: 39.1
drag, startPoint x: 348, startPoint y: 397, endPoint x: 339, endPoint y: 401, distance: 9.4
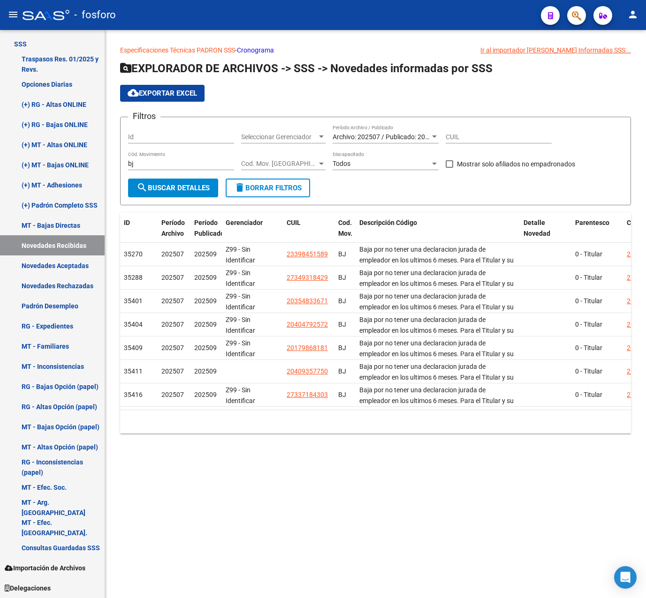
copy span "27337184303"
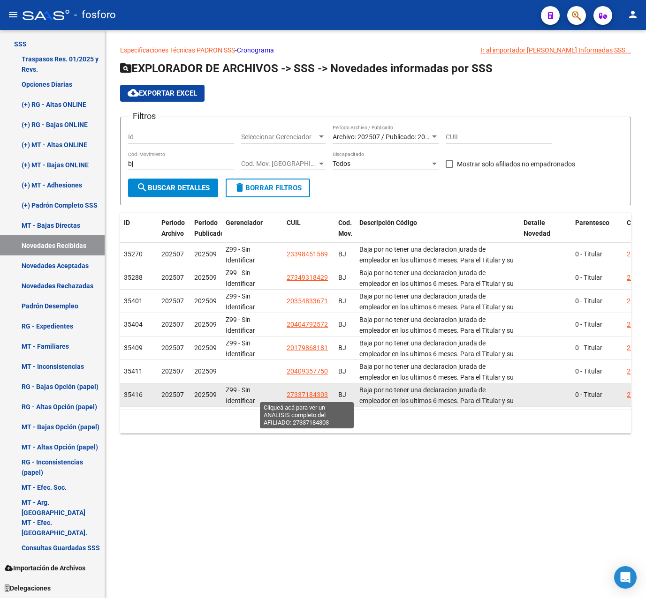
click at [312, 392] on span "27337184303" at bounding box center [307, 395] width 41 height 8
copy span "27337184303"
type textarea "27337184303"
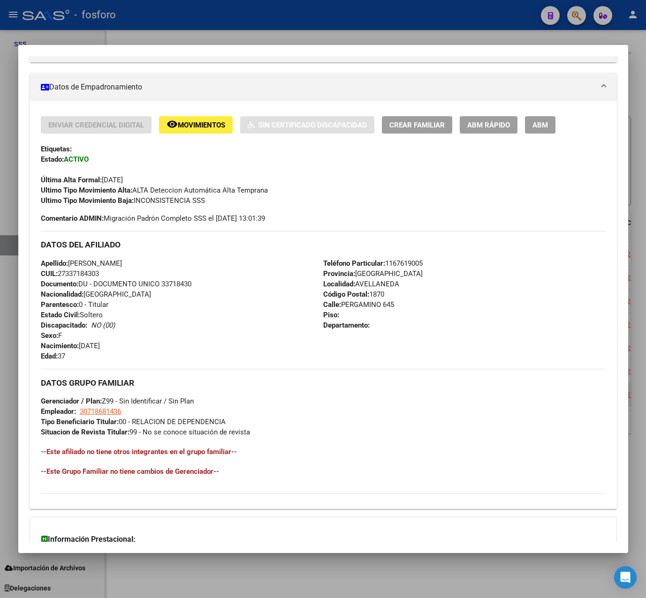
scroll to position [236, 0]
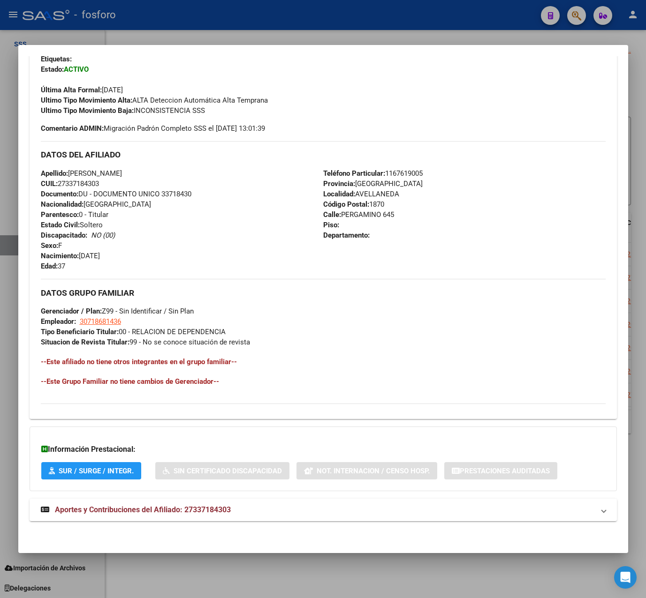
click at [279, 522] on div "DATOS PADRÓN ÁGIL: SALAZAR LORENA VANESA | ACTIVO | AFILIADO TITULAR Datos Pers…" at bounding box center [323, 192] width 587 height 679
click at [286, 511] on mat-panel-title "Aportes y Contribuciones del Afiliado: 27337184303" at bounding box center [317, 510] width 553 height 11
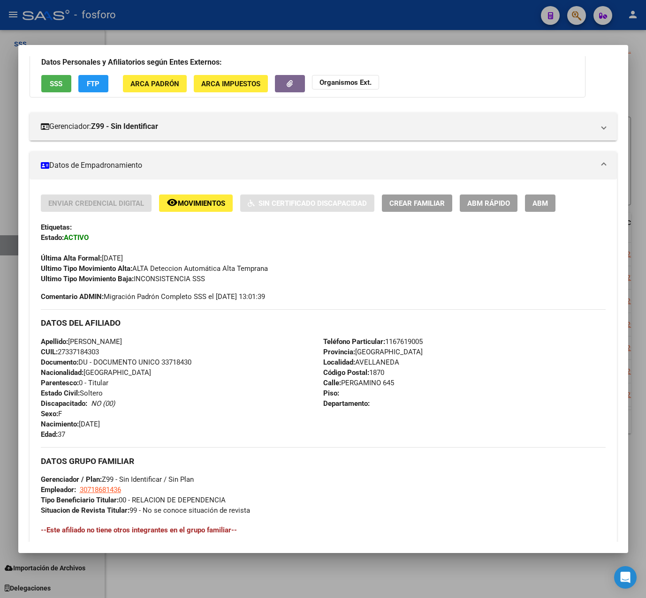
scroll to position [0, 0]
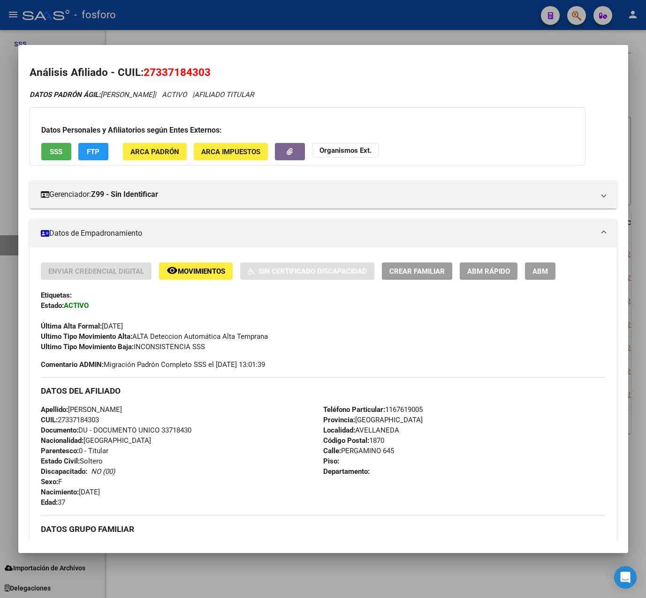
click at [498, 274] on span "ABM Rápido" at bounding box center [488, 271] width 43 height 8
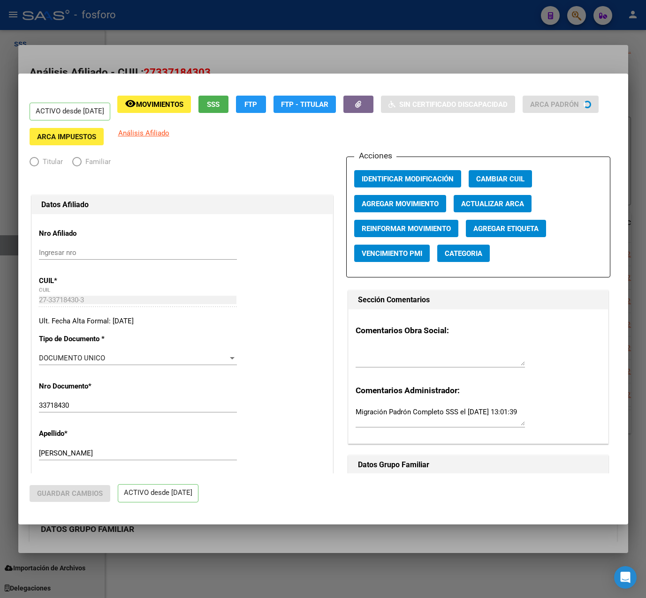
radio input "true"
type input "30-71868143-6"
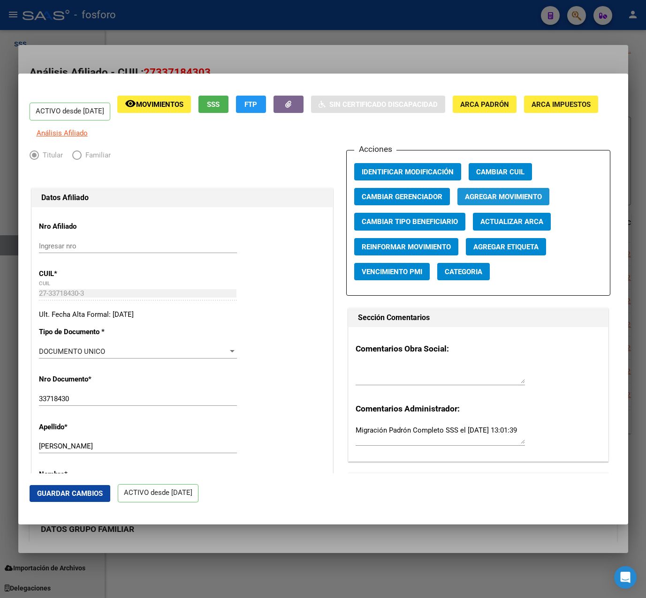
click at [512, 201] on span "Agregar Movimiento" at bounding box center [503, 197] width 77 height 8
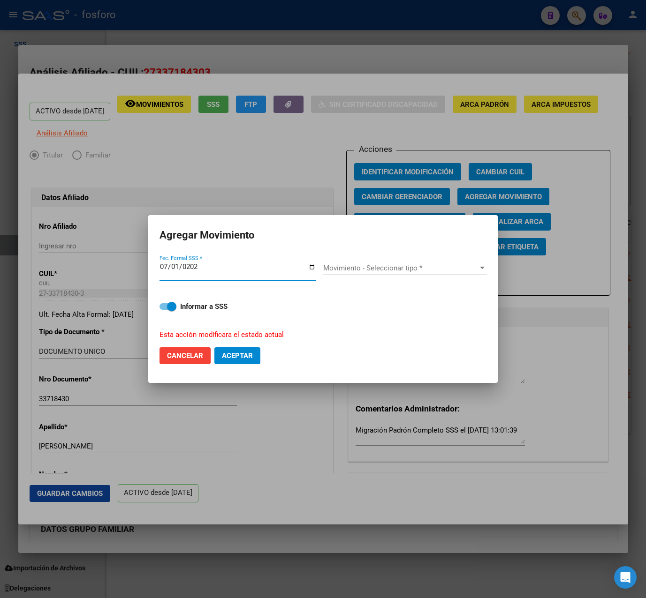
type input "[DATE]"
click at [370, 269] on span "Movimiento - Seleccionar tipo *" at bounding box center [400, 268] width 155 height 8
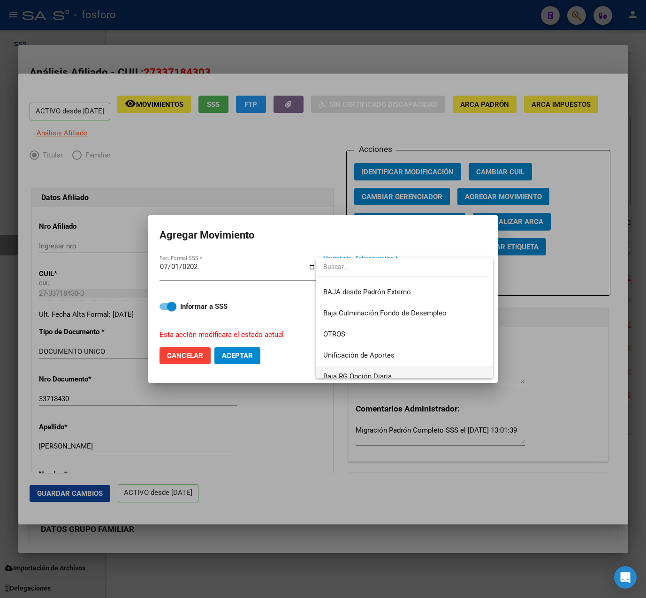
scroll to position [635, 0]
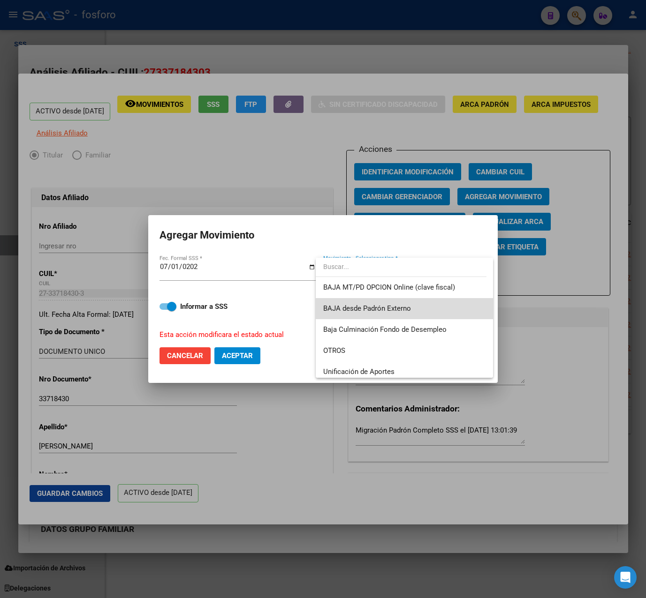
click at [409, 314] on span "BAJA desde Padrón Externo" at bounding box center [404, 308] width 163 height 21
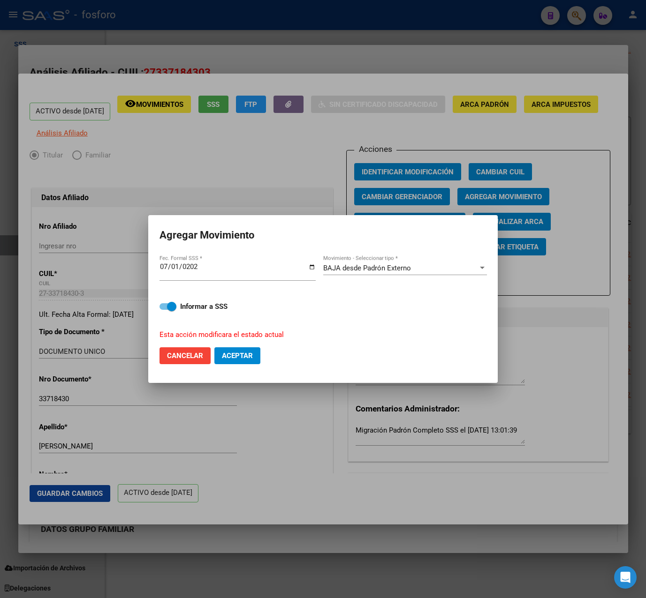
click at [178, 298] on div "Informar a SSS Esta acción modificara el estado actual" at bounding box center [322, 315] width 327 height 50
click at [179, 307] on label "Informar a SSS" at bounding box center [322, 306] width 327 height 11
click at [164, 310] on input "Informar a SSS" at bounding box center [164, 310] width 0 height 0
click at [194, 304] on strong "Informar a SSS" at bounding box center [203, 306] width 47 height 8
click at [164, 310] on input "Informar a SSS" at bounding box center [164, 310] width 0 height 0
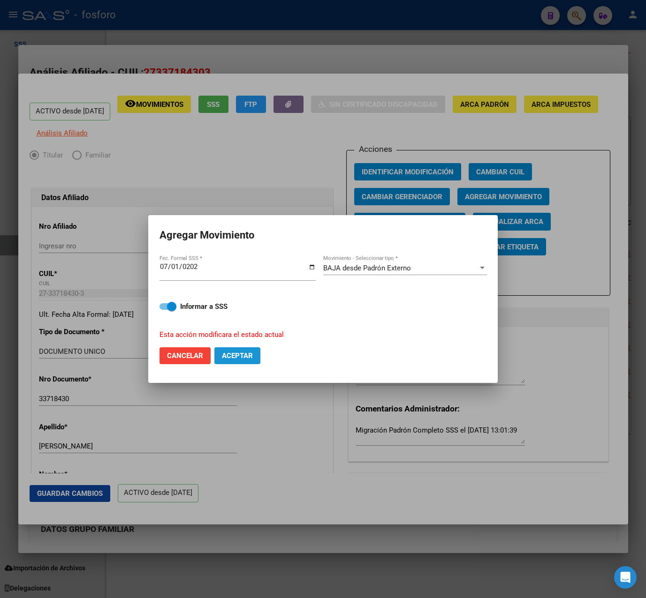
click at [245, 356] on span "Aceptar" at bounding box center [237, 356] width 31 height 8
checkbox input "false"
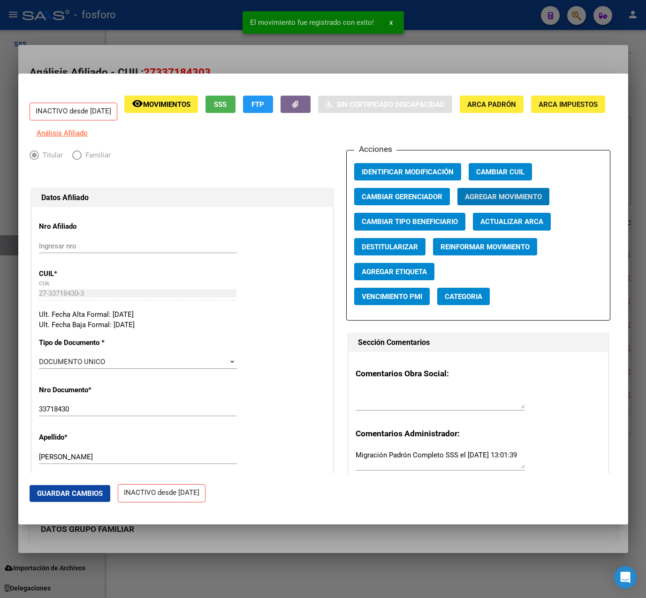
click at [347, 59] on div at bounding box center [323, 299] width 646 height 598
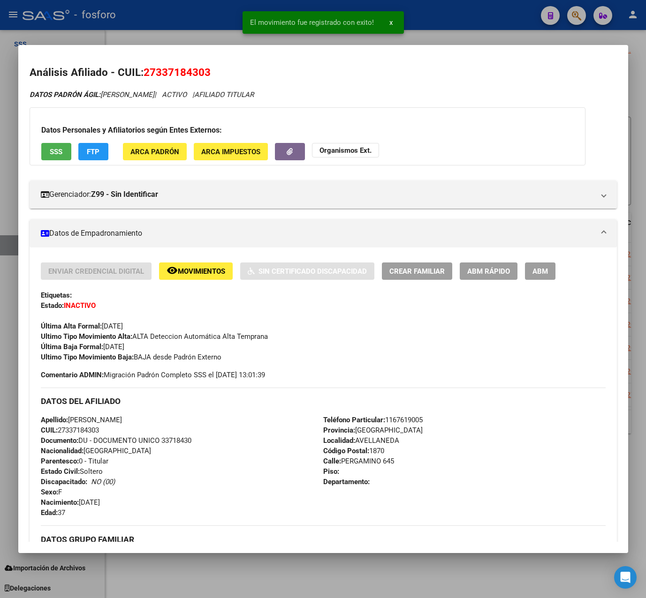
click at [384, 28] on button "x" at bounding box center [391, 22] width 18 height 17
click at [389, 40] on div at bounding box center [323, 299] width 646 height 598
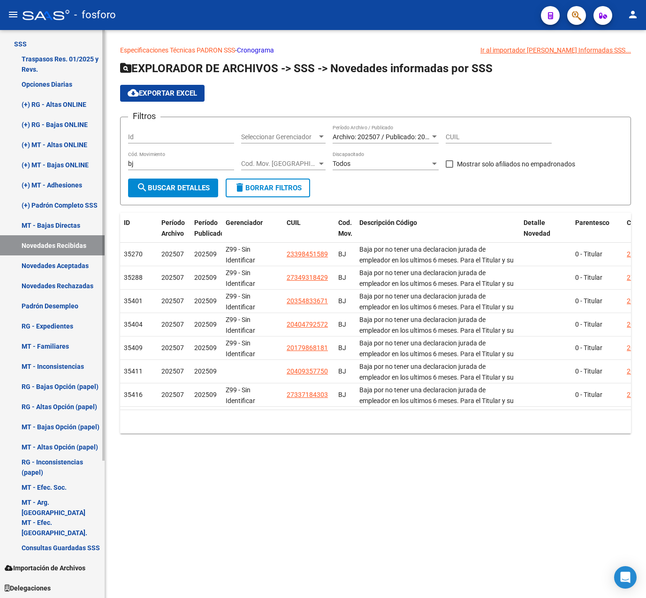
scroll to position [0, 0]
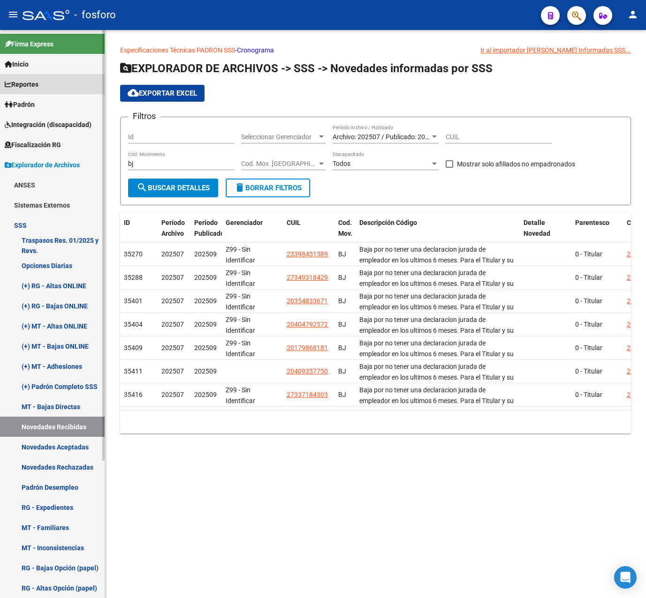
click at [51, 83] on link "Reportes" at bounding box center [52, 84] width 105 height 20
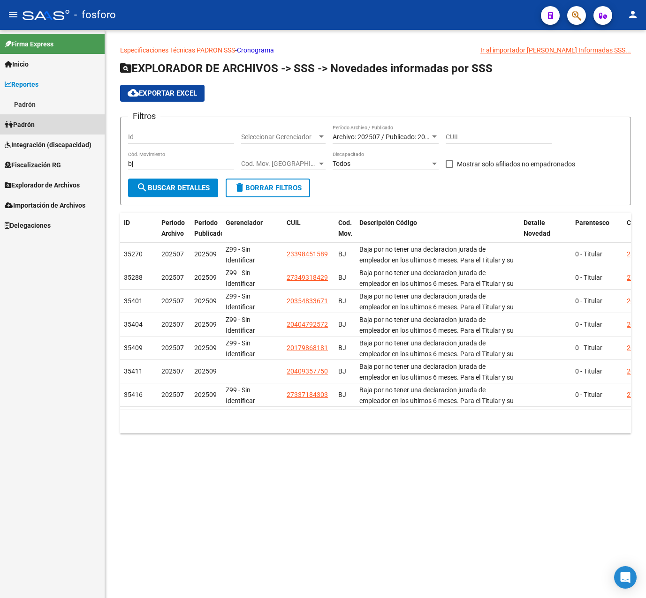
click at [28, 119] on link "Padrón" at bounding box center [52, 124] width 105 height 20
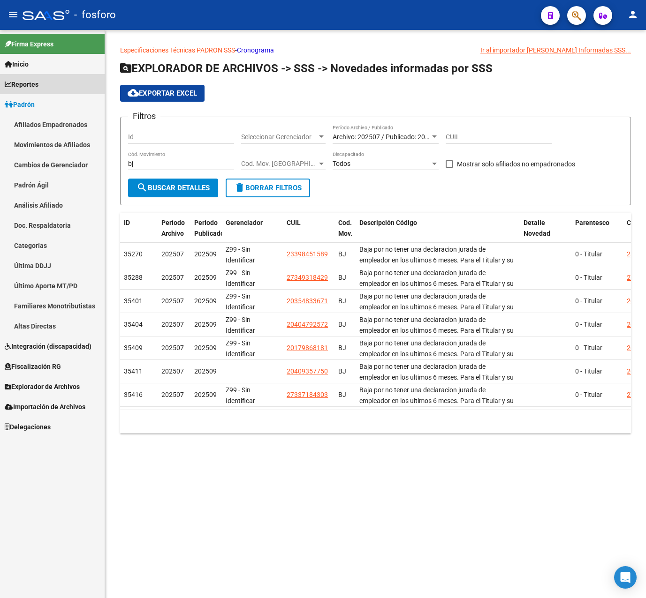
click at [46, 84] on link "Reportes" at bounding box center [52, 84] width 105 height 20
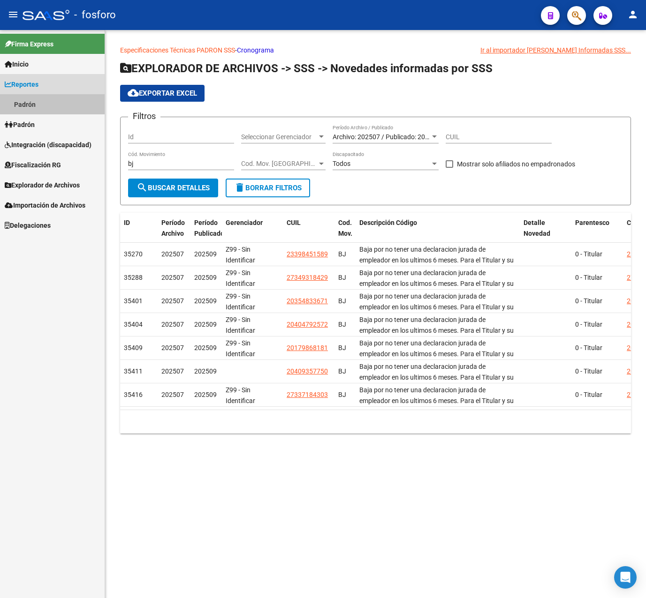
click at [46, 98] on link "Padrón" at bounding box center [52, 104] width 105 height 20
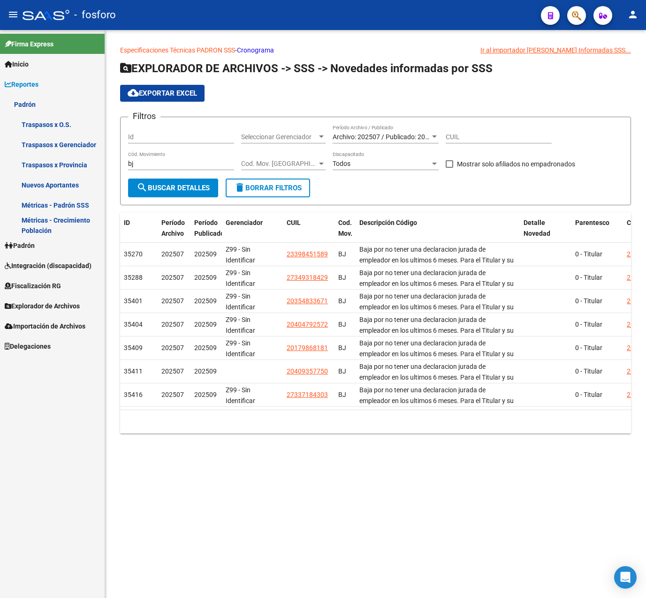
click at [37, 102] on link "Padrón" at bounding box center [52, 104] width 105 height 20
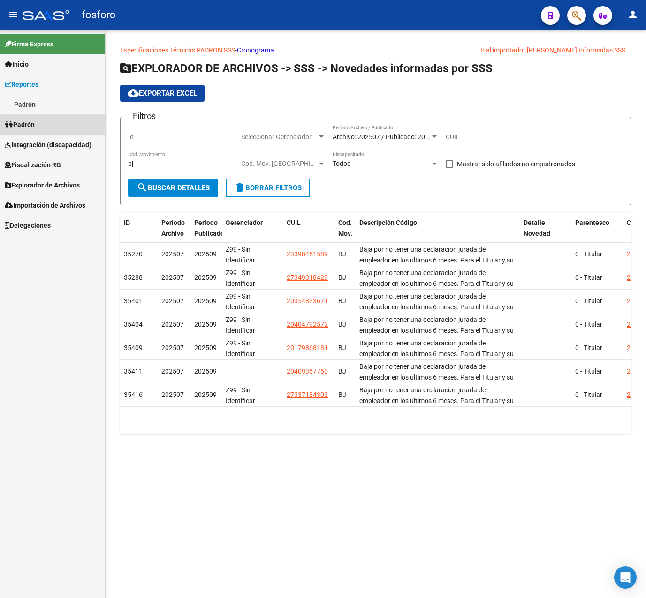
click at [42, 124] on link "Padrón" at bounding box center [52, 124] width 105 height 20
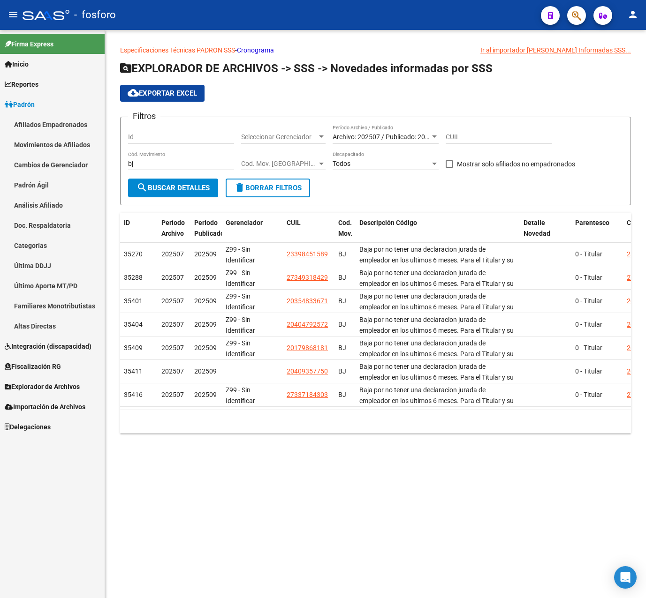
click at [45, 150] on link "Movimientos de Afiliados" at bounding box center [52, 145] width 105 height 20
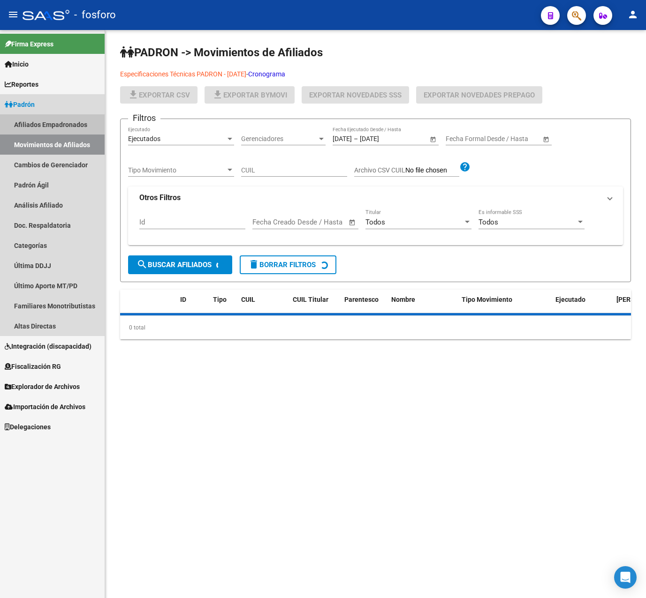
click at [55, 118] on link "Afiliados Empadronados" at bounding box center [52, 124] width 105 height 20
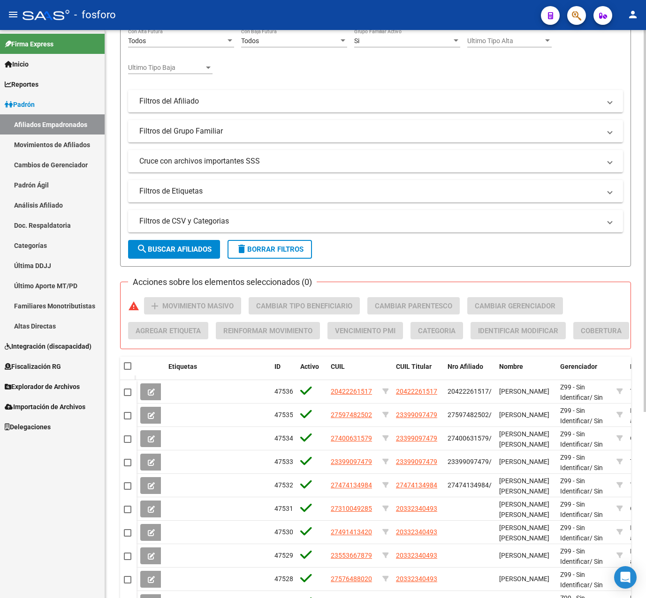
scroll to position [136, 0]
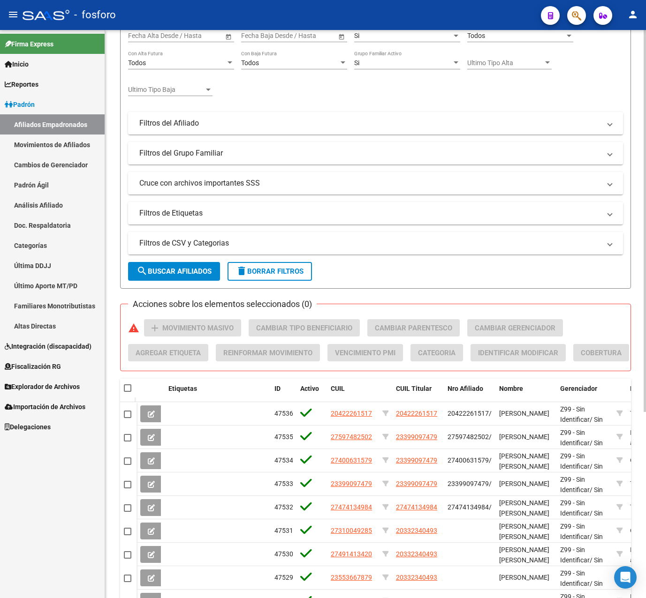
click at [226, 249] on mat-panel-title "Filtros de CSV y Categorias" at bounding box center [369, 243] width 461 height 10
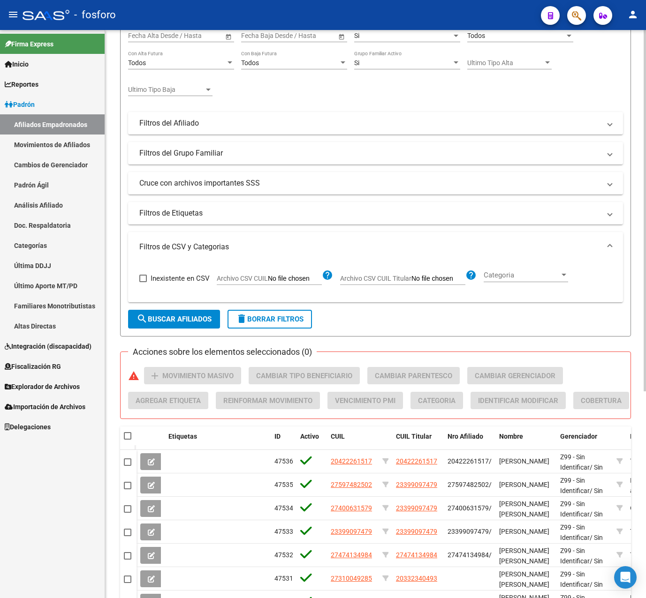
click at [296, 283] on input "Archivo CSV CUIL" at bounding box center [295, 279] width 54 height 8
type input "C:\fakepath\bajas_check.csv"
click at [190, 329] on button "search Buscar Afiliados" at bounding box center [174, 319] width 92 height 19
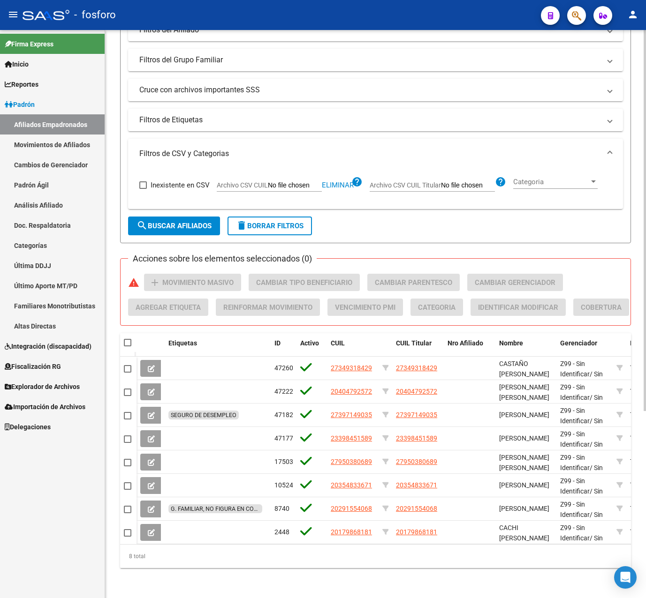
scroll to position [279, 0]
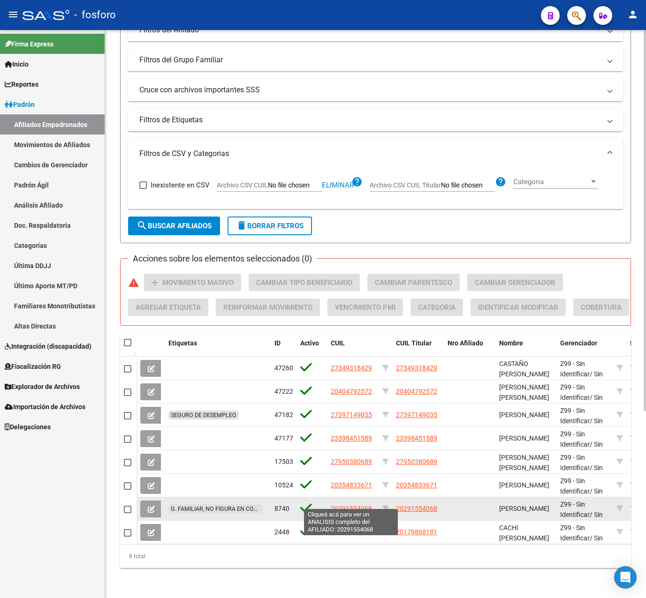
click at [334, 505] on span "20291554068" at bounding box center [351, 509] width 41 height 8
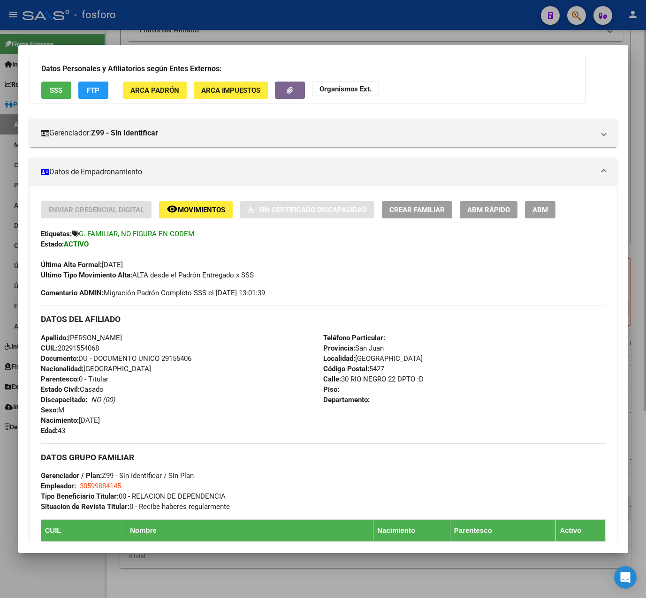
scroll to position [0, 0]
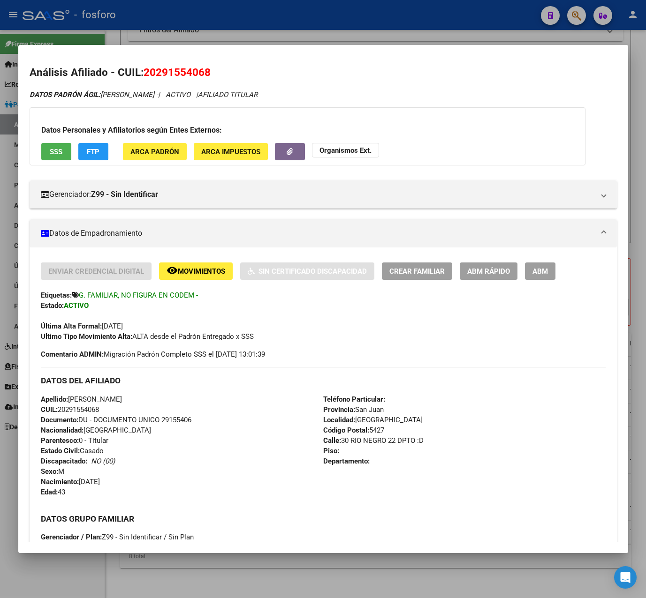
click at [205, 272] on span "Movimientos" at bounding box center [201, 271] width 47 height 8
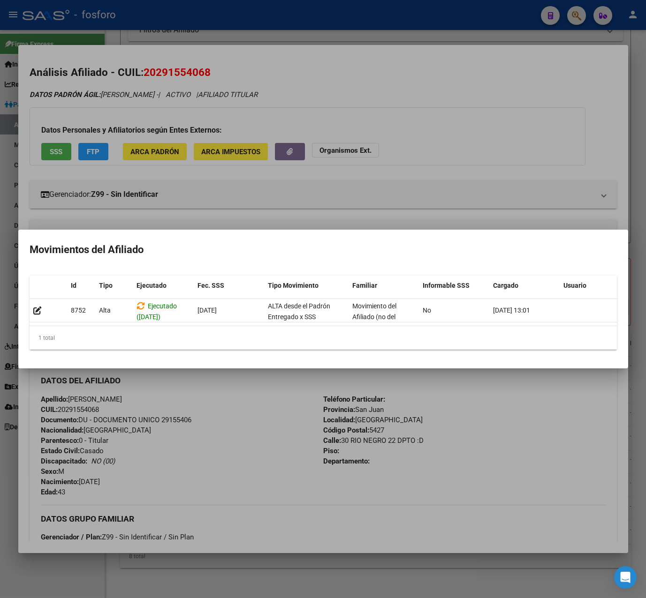
click at [216, 402] on div at bounding box center [323, 299] width 646 height 598
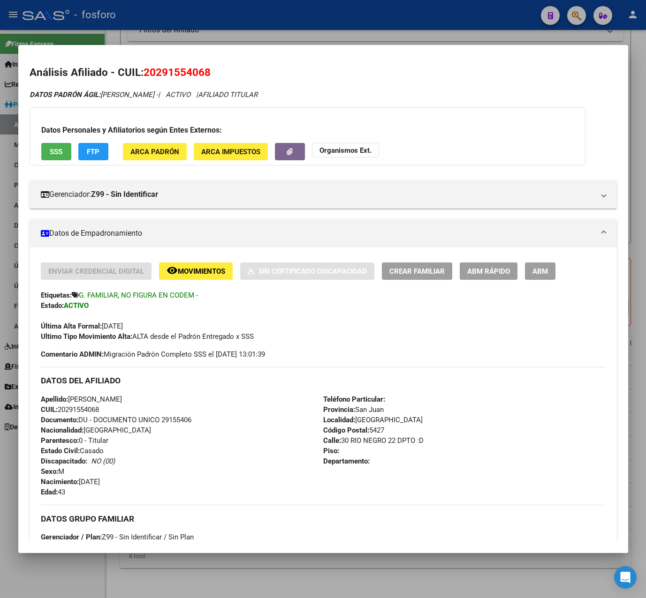
drag, startPoint x: 144, startPoint y: 69, endPoint x: 211, endPoint y: 75, distance: 67.8
click at [211, 75] on h2 "Análisis Afiliado - CUIL: 20291554068" at bounding box center [323, 73] width 587 height 16
drag, startPoint x: 211, startPoint y: 75, endPoint x: 195, endPoint y: 72, distance: 16.8
copy span "20291554068"
click at [305, 30] on div at bounding box center [323, 299] width 646 height 598
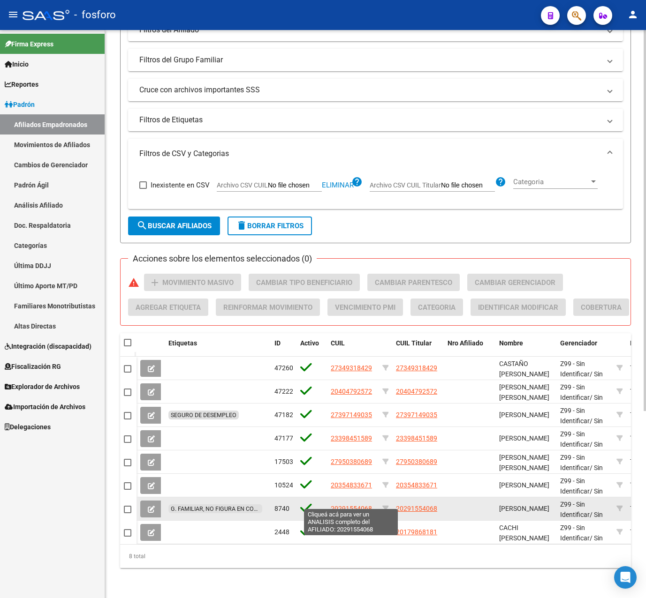
click at [335, 505] on span "20291554068" at bounding box center [351, 509] width 41 height 8
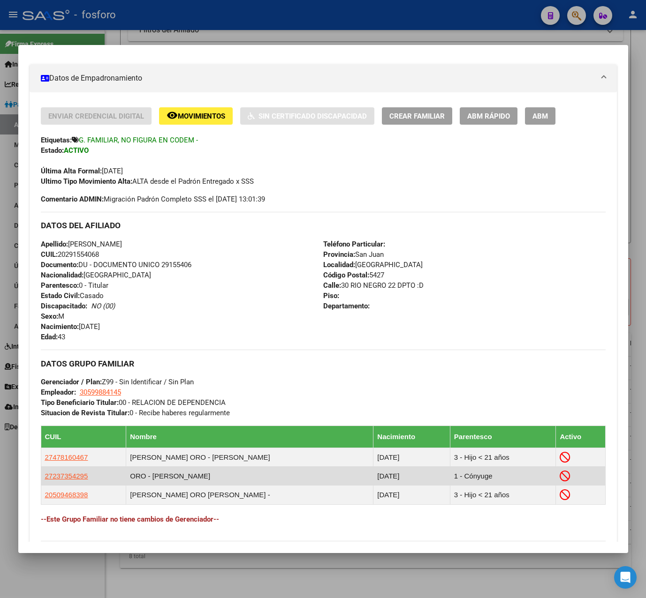
scroll to position [152, 0]
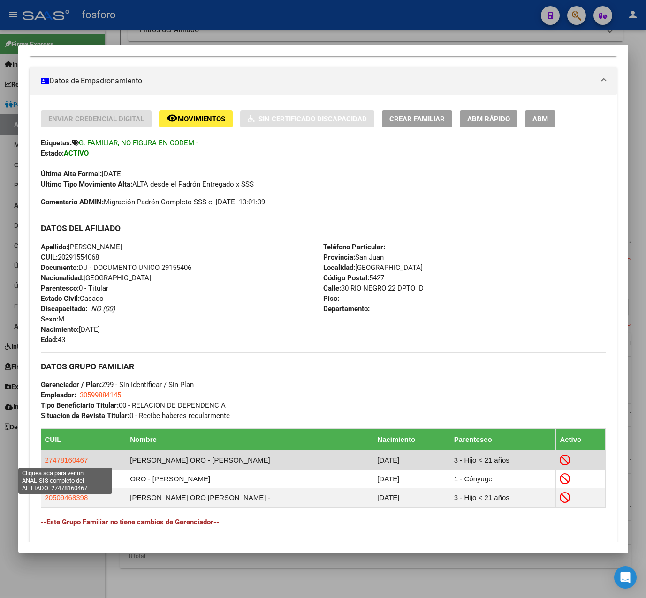
click at [79, 459] on span "27478160467" at bounding box center [66, 460] width 43 height 8
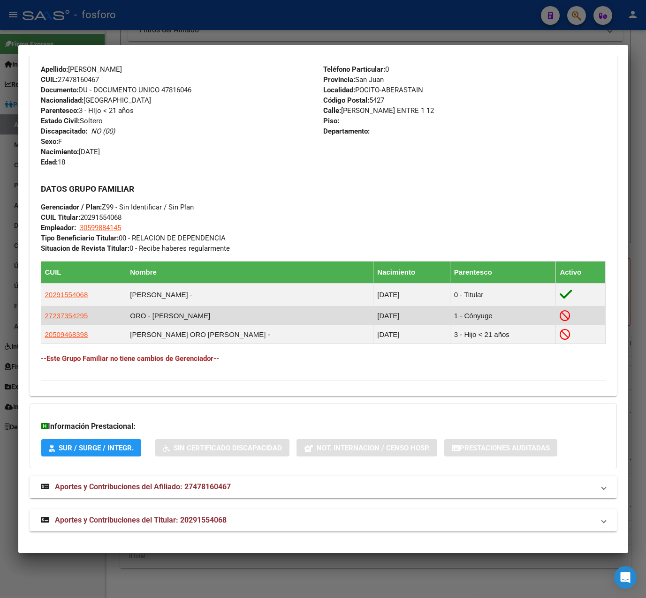
scroll to position [0, 0]
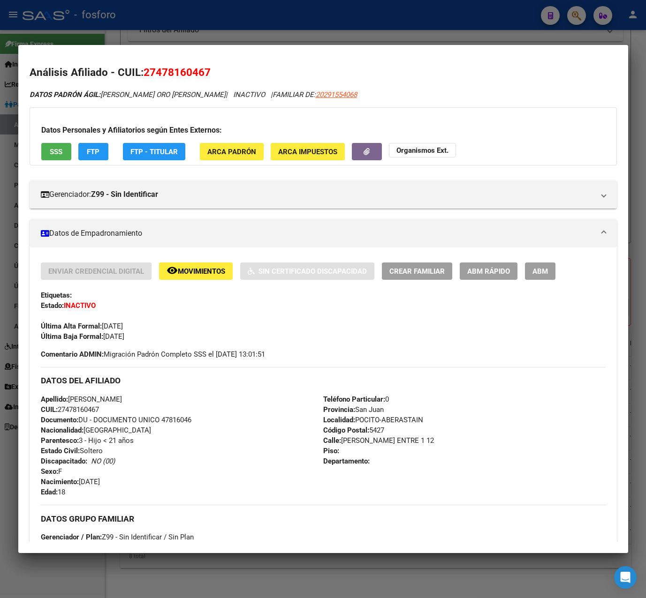
click at [201, 268] on span "Movimientos" at bounding box center [201, 271] width 47 height 8
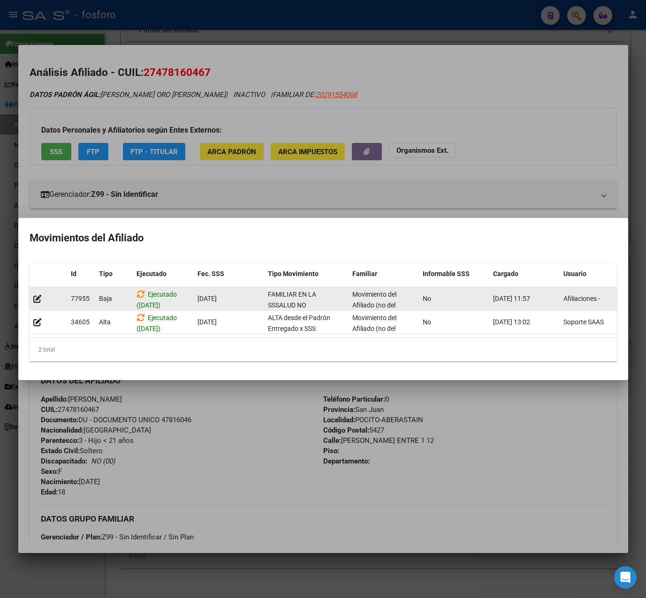
click at [273, 300] on span "FAMILIAR EN LA SSSALUD NO DECLARADO" at bounding box center [292, 305] width 48 height 29
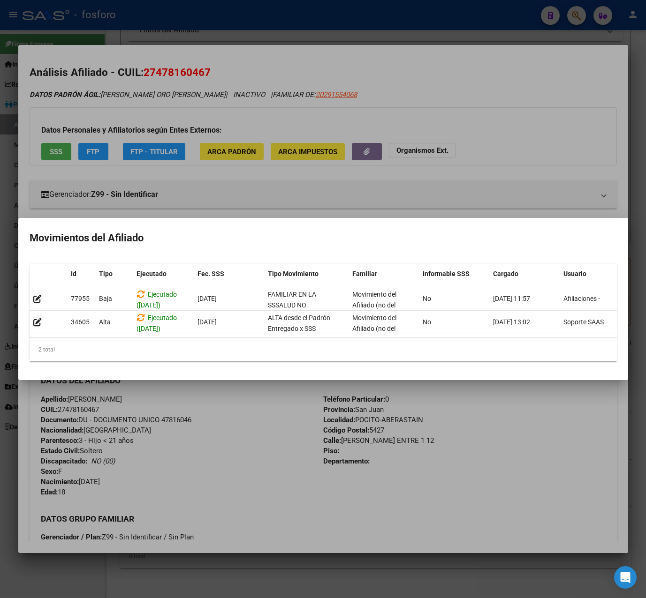
click at [160, 75] on div at bounding box center [323, 299] width 646 height 598
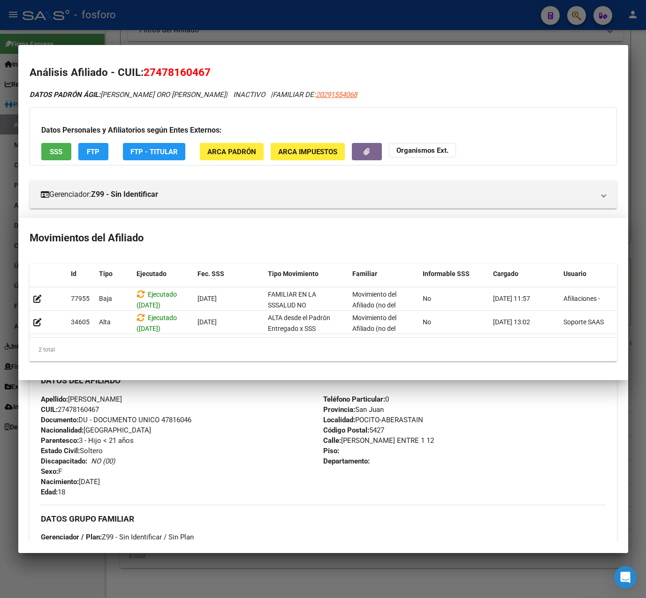
click at [143, 70] on h2 "Análisis Afiliado - CUIL: 27478160467" at bounding box center [323, 73] width 587 height 16
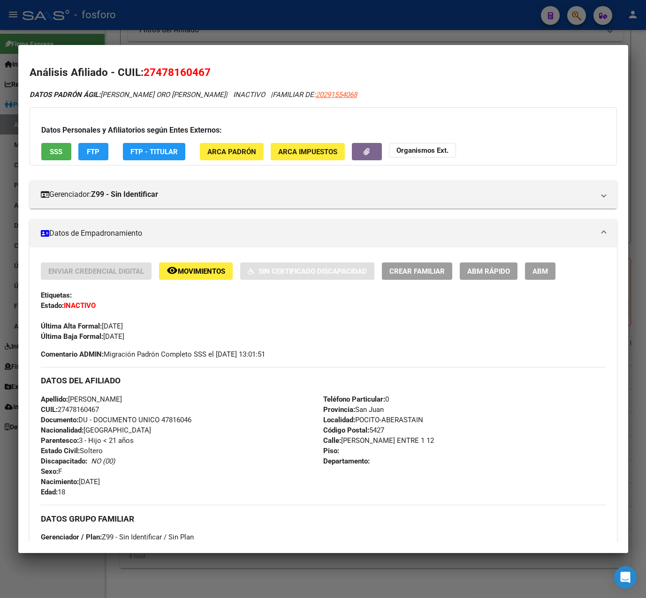
click at [150, 70] on span "27478160467" at bounding box center [176, 72] width 67 height 12
drag, startPoint x: 145, startPoint y: 70, endPoint x: 209, endPoint y: 73, distance: 64.3
click at [209, 73] on span "27478160467" at bounding box center [176, 72] width 67 height 12
copy span "27478160467"
click at [230, 45] on mat-dialog-container "Análisis Afiliado - CUIL: 27478160467 DATOS PADRÓN ÁGIL: OLIVERA ORO ARIADNA VA…" at bounding box center [323, 299] width 610 height 509
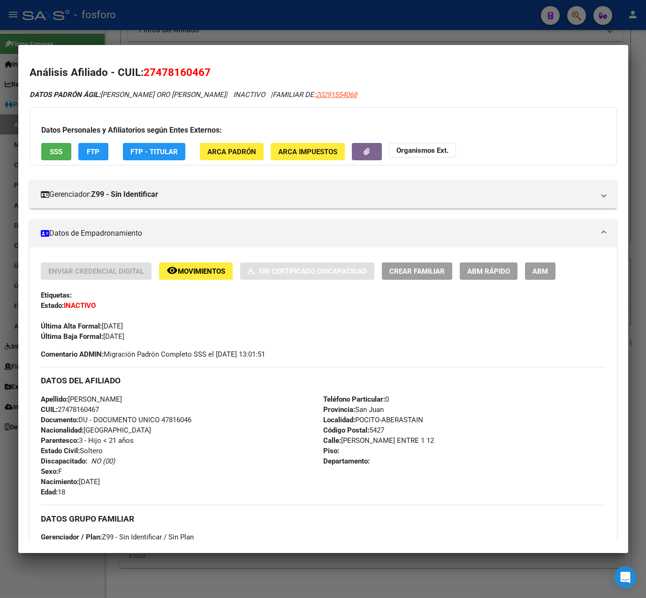
click at [236, 36] on div at bounding box center [323, 299] width 646 height 598
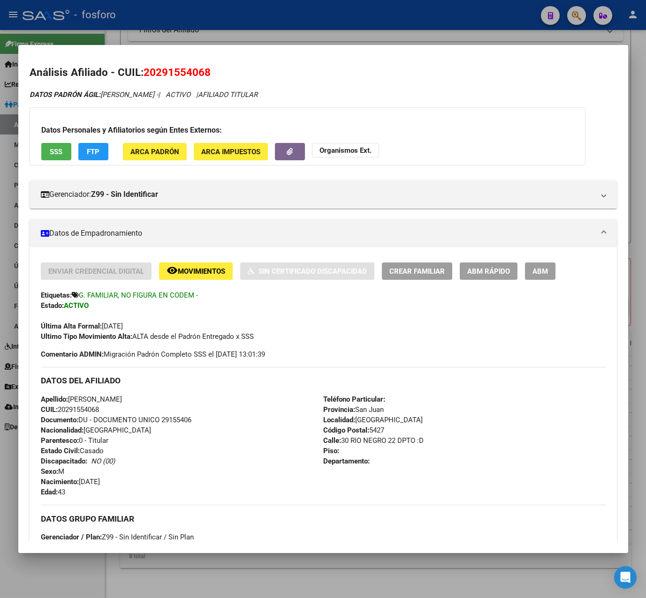
click at [302, 37] on div at bounding box center [323, 299] width 646 height 598
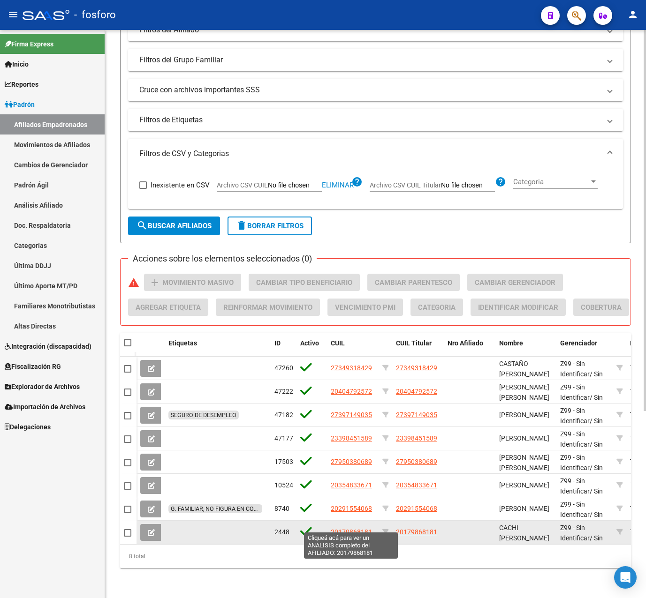
click at [357, 528] on span "20179868181" at bounding box center [351, 532] width 41 height 8
type textarea "20179868181"
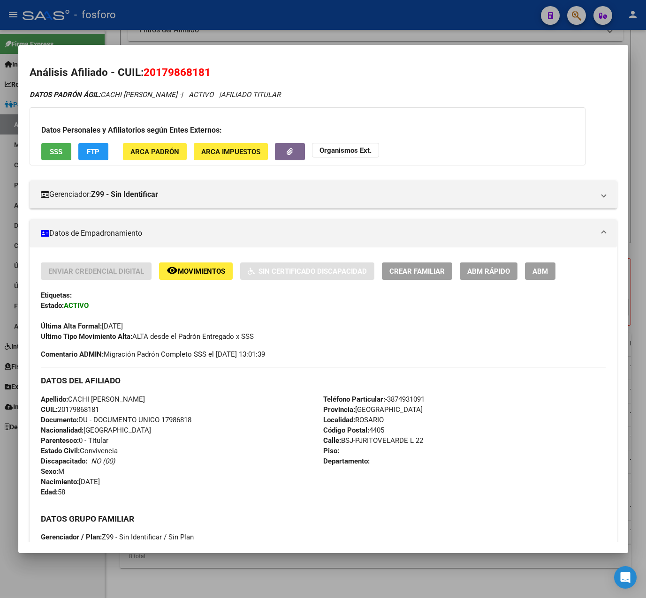
click at [181, 269] on span "Movimientos" at bounding box center [201, 271] width 47 height 8
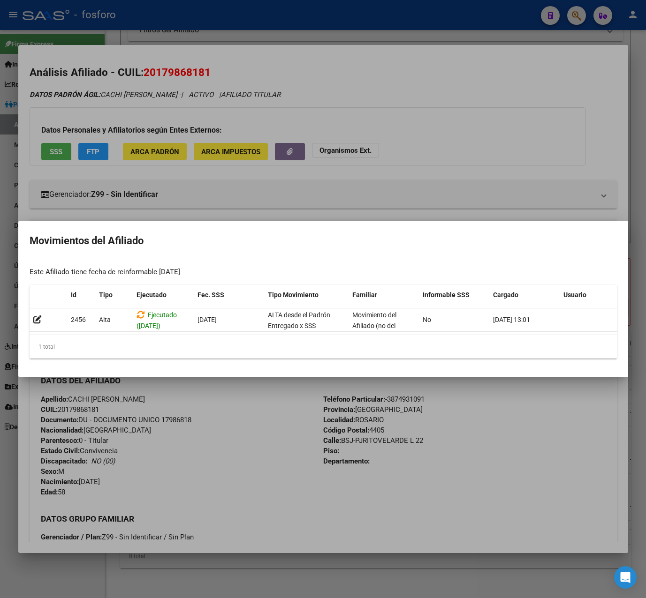
click at [310, 38] on div at bounding box center [323, 299] width 646 height 598
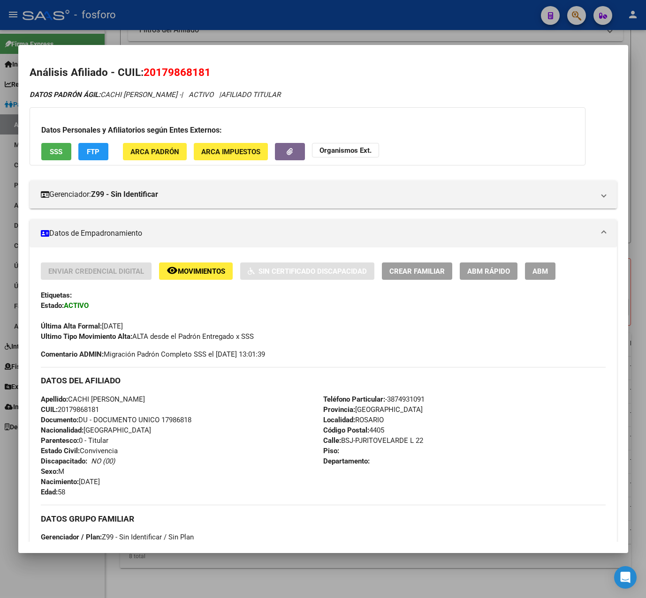
click at [310, 38] on div at bounding box center [323, 299] width 646 height 598
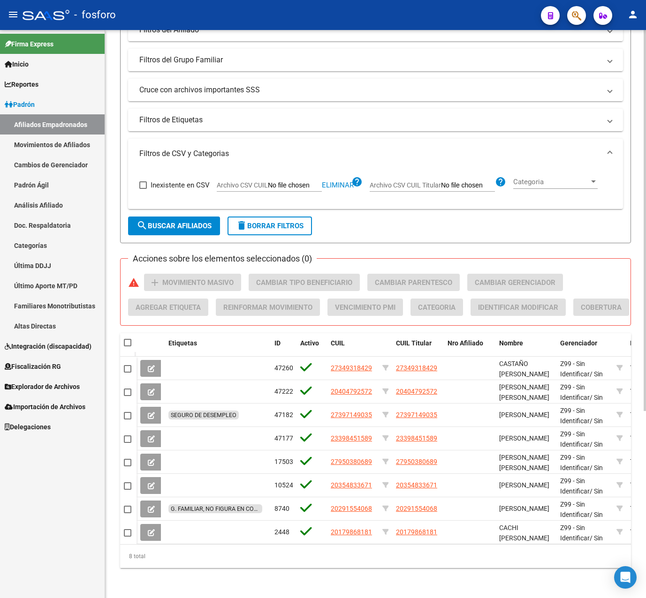
click at [376, 217] on form "Filtros Id CUIL / Nombre / Apellido CUIL Titular Seleccionar Gerenciador Selecc…" at bounding box center [375, 69] width 511 height 348
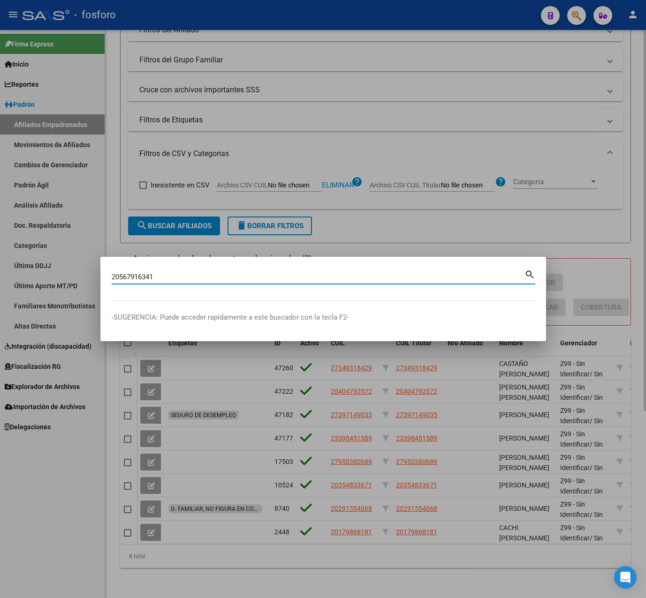
type input "20567916341"
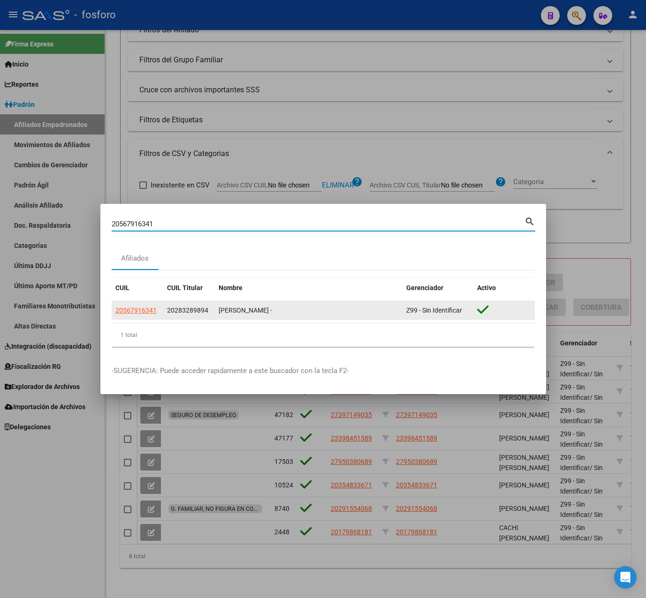
click at [140, 308] on span "20567916341" at bounding box center [135, 311] width 41 height 8
type textarea "20567916341"
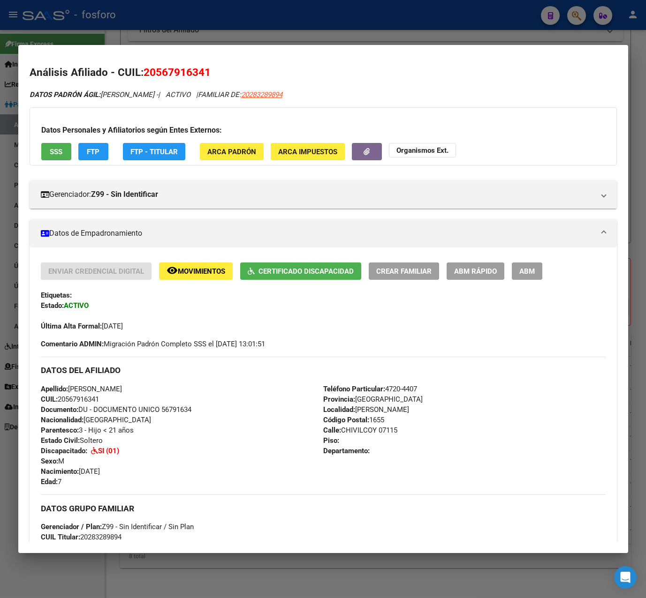
scroll to position [47, 0]
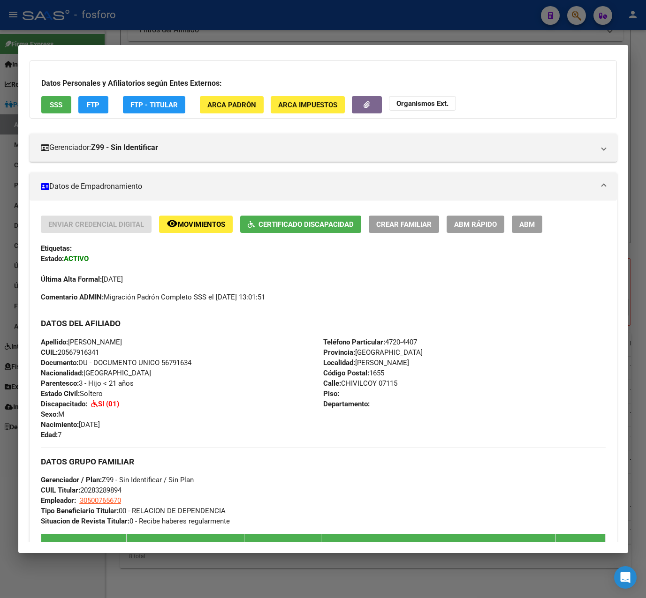
click at [209, 225] on span "Movimientos" at bounding box center [201, 224] width 47 height 8
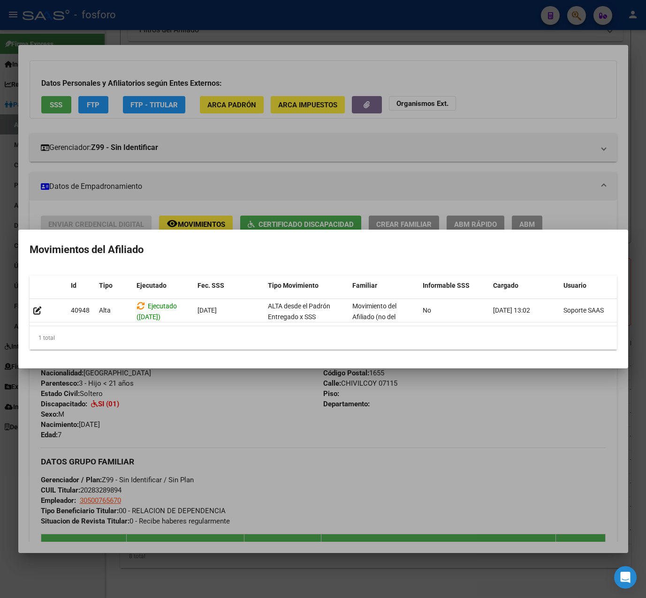
click at [192, 378] on div at bounding box center [323, 299] width 646 height 598
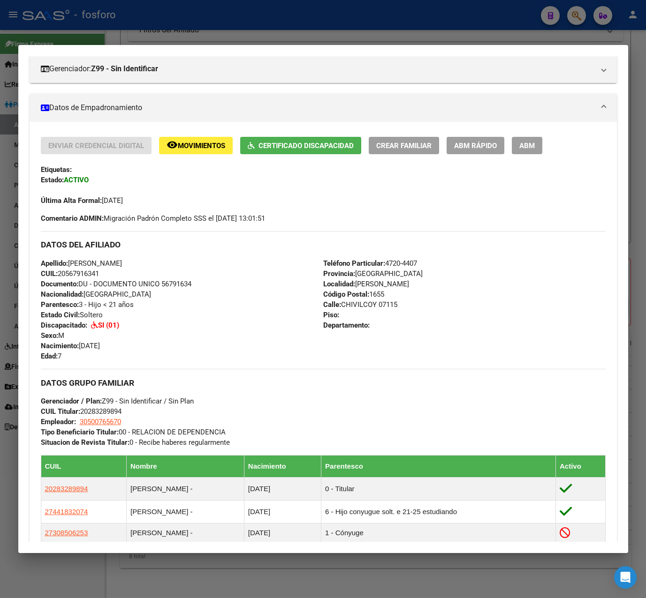
scroll to position [326, 0]
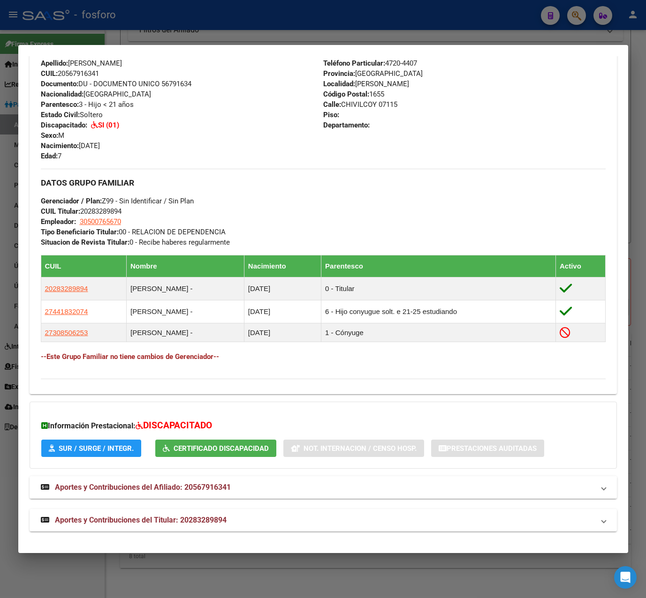
click at [125, 488] on span "Aportes y Contribuciones del Afiliado: 20567916341" at bounding box center [143, 487] width 176 height 9
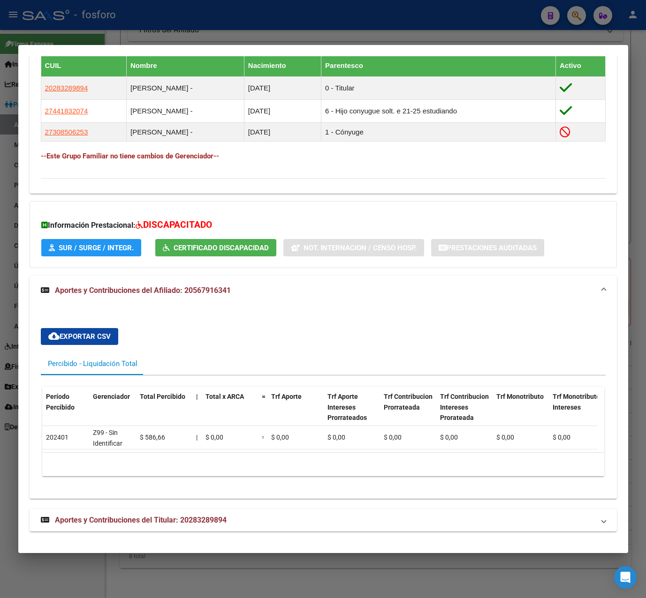
scroll to position [534, 0]
click at [125, 526] on strong "Aportes y Contribuciones del Titular: 20283289894" at bounding box center [134, 520] width 186 height 11
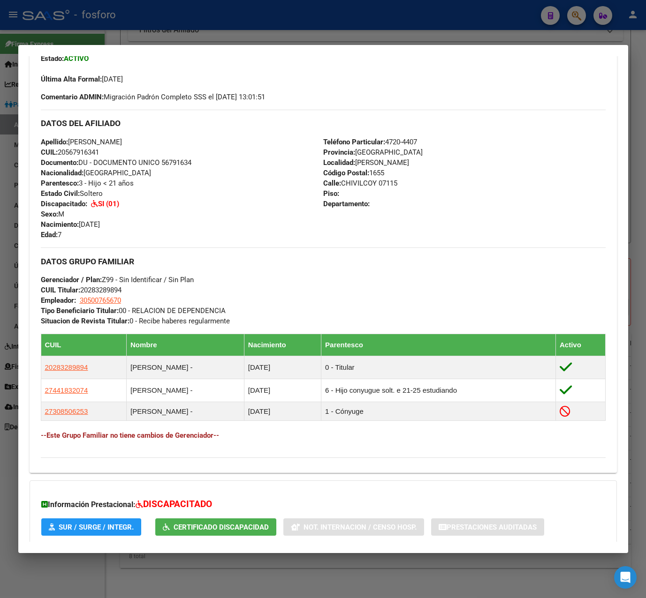
scroll to position [0, 0]
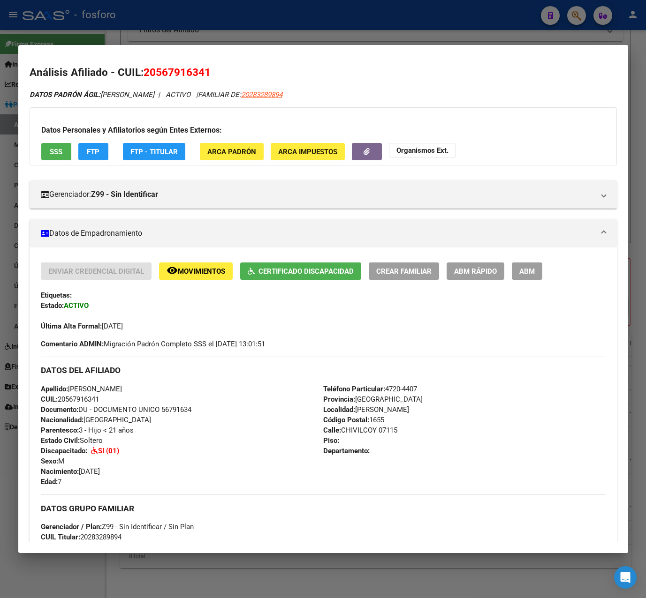
click at [256, 16] on div at bounding box center [323, 299] width 646 height 598
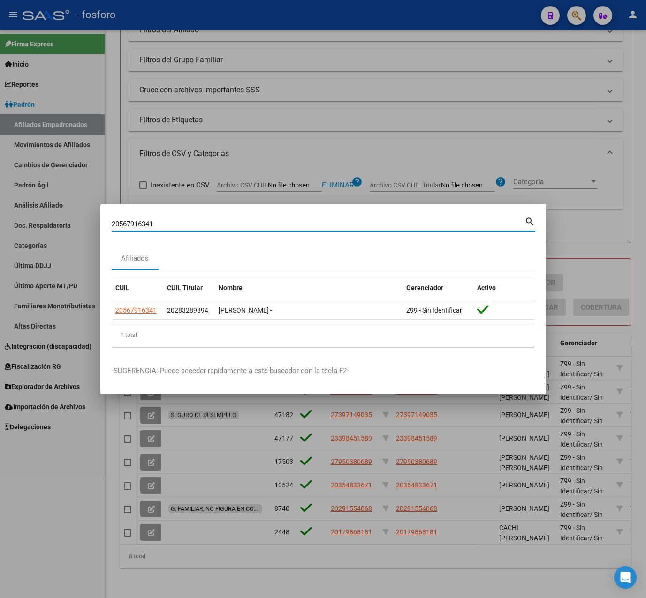
drag, startPoint x: 179, startPoint y: 228, endPoint x: 19, endPoint y: 229, distance: 159.9
click at [19, 229] on div "20567916341 Buscar (apellido, dni, cuil, nro traspaso, cuit, obra social) searc…" at bounding box center [323, 299] width 646 height 598
paste input "291554068"
type input "20291554068"
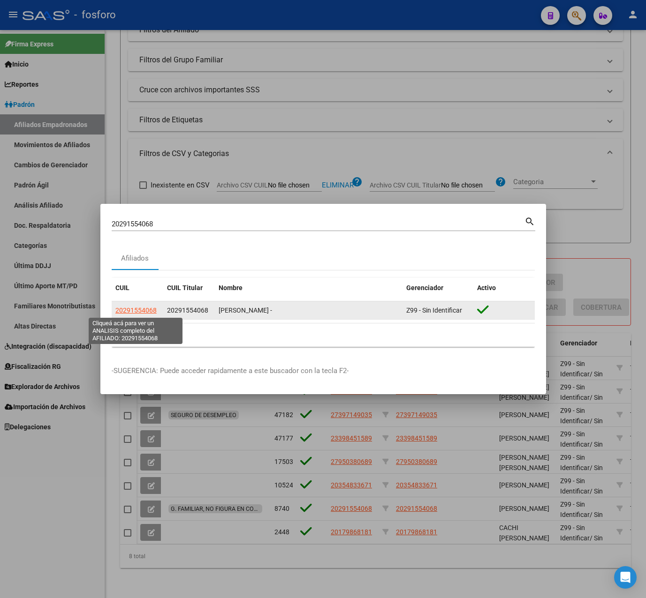
click at [142, 309] on span "20291554068" at bounding box center [135, 311] width 41 height 8
type textarea "20291554068"
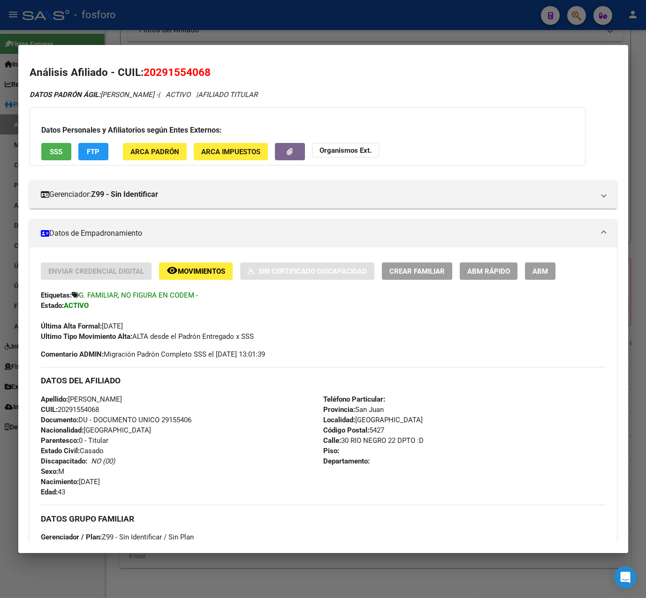
click at [271, 16] on div at bounding box center [323, 299] width 646 height 598
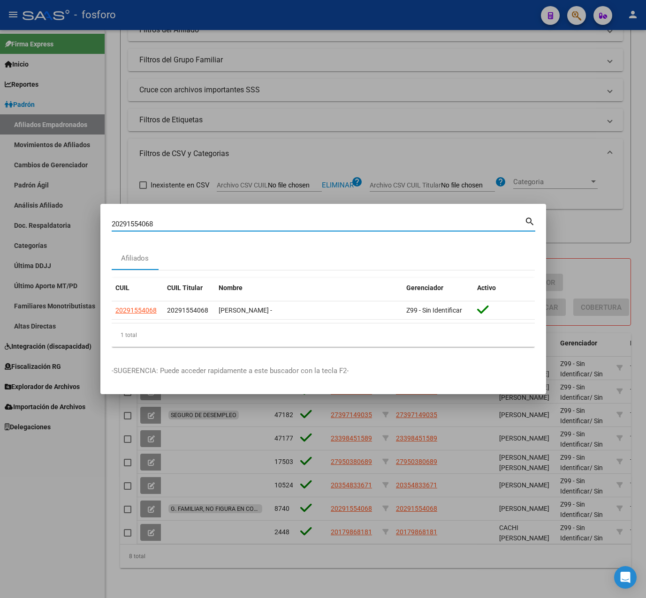
click at [161, 224] on input "20291554068" at bounding box center [318, 224] width 413 height 8
drag, startPoint x: 161, startPoint y: 224, endPoint x: 34, endPoint y: 225, distance: 126.6
click at [34, 225] on div "20291554068 Buscar (apellido, dni, cuil, nro traspaso, cuit, obra social) searc…" at bounding box center [323, 299] width 646 height 598
paste input "7950380689"
type input "27950380689"
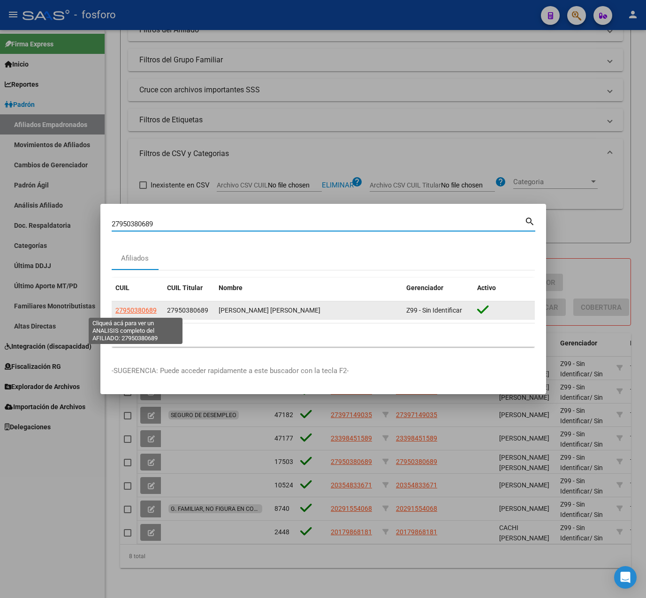
click at [147, 310] on span "27950380689" at bounding box center [135, 311] width 41 height 8
type textarea "27950380689"
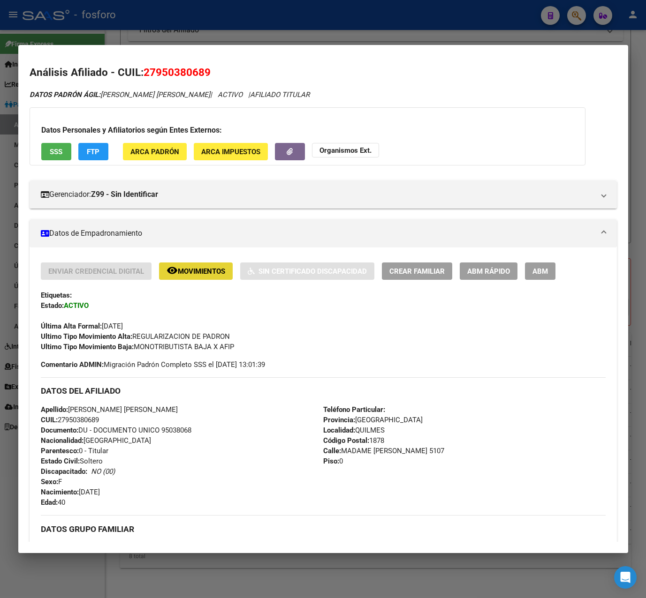
click at [201, 265] on button "remove_red_eye Movimientos" at bounding box center [196, 271] width 74 height 17
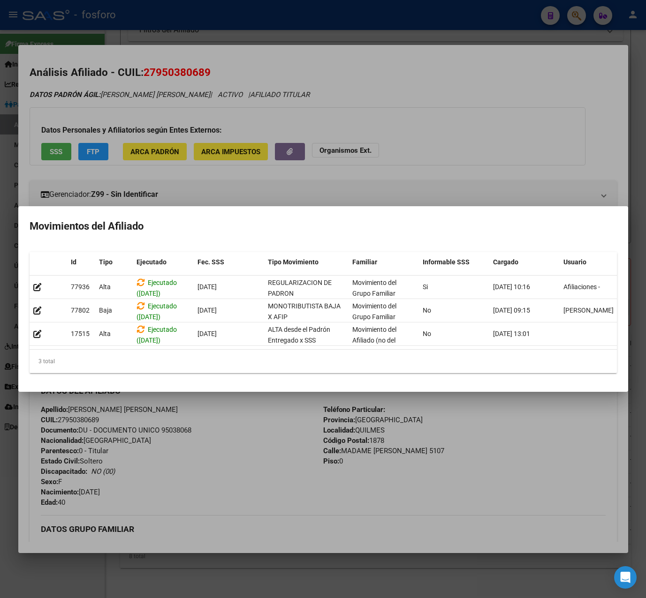
click at [239, 392] on mat-dialog-container "Movimientos del Afiliado Id Tipo Ejecutado Fec. SSS Tipo Movimiento Familiar In…" at bounding box center [323, 299] width 610 height 186
